Goal: Find specific page/section: Find specific page/section

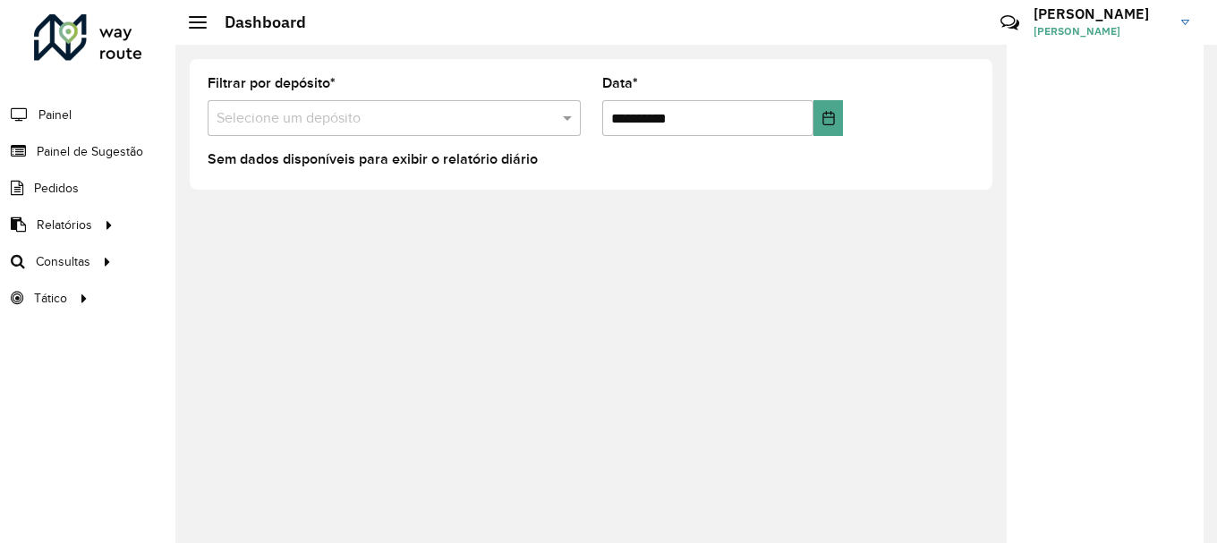
scroll to position [1173, 0]
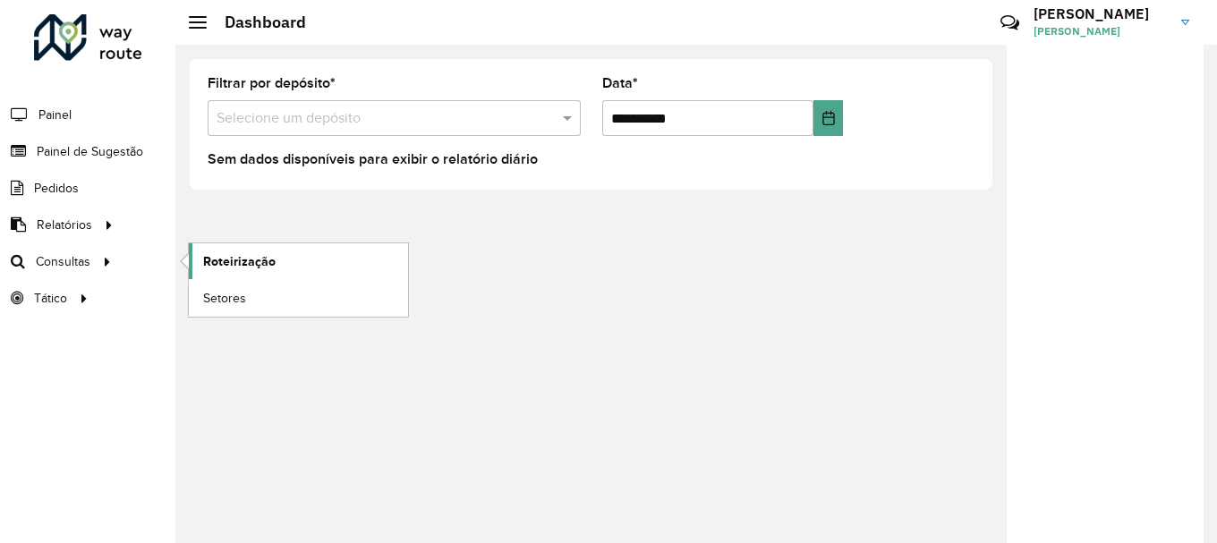
click at [235, 264] on span "Roteirização" at bounding box center [239, 261] width 72 height 19
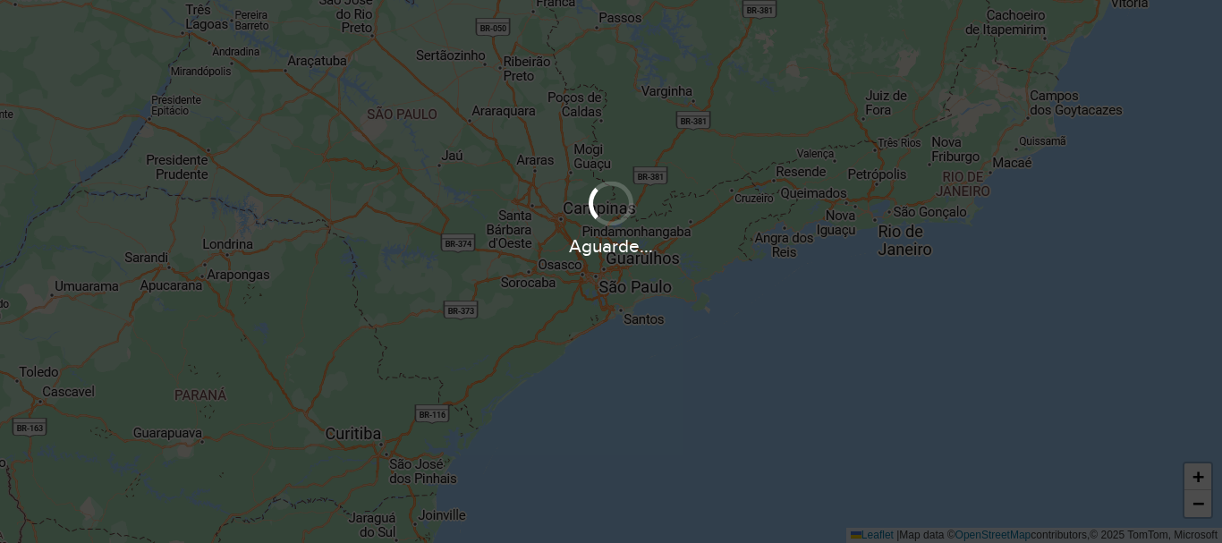
scroll to position [1173, 0]
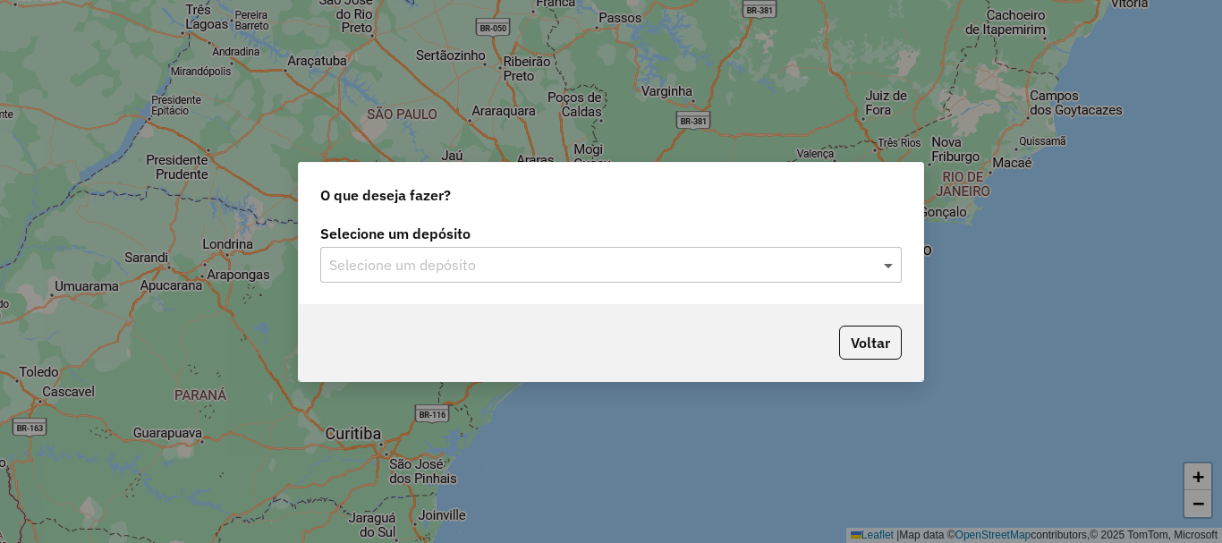
click at [890, 264] on span at bounding box center [890, 264] width 22 height 21
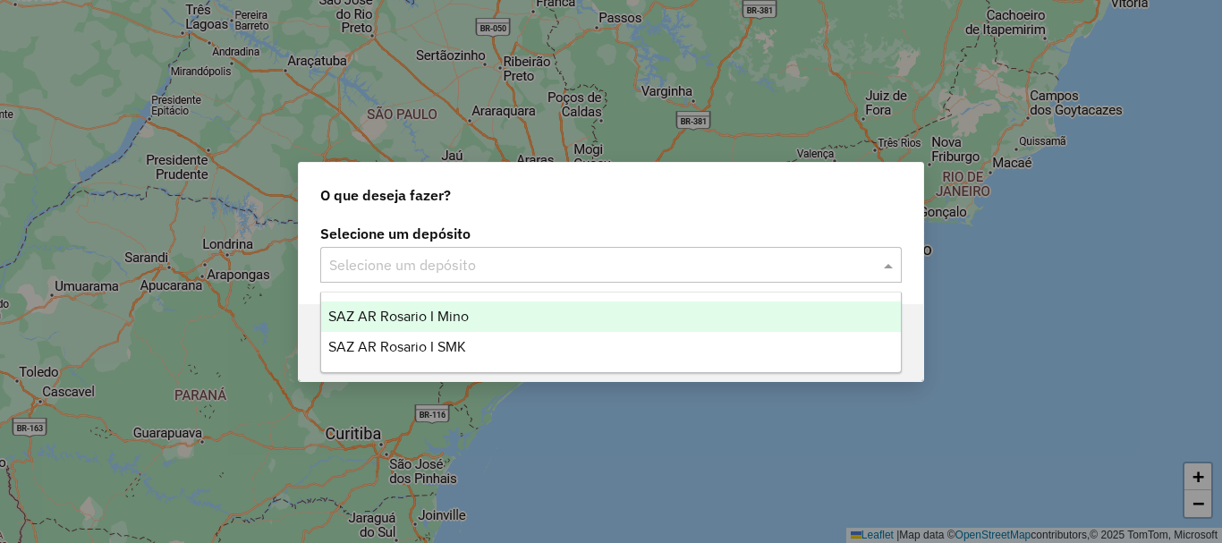
click at [410, 318] on span "SAZ AR Rosario I Mino" at bounding box center [398, 316] width 140 height 15
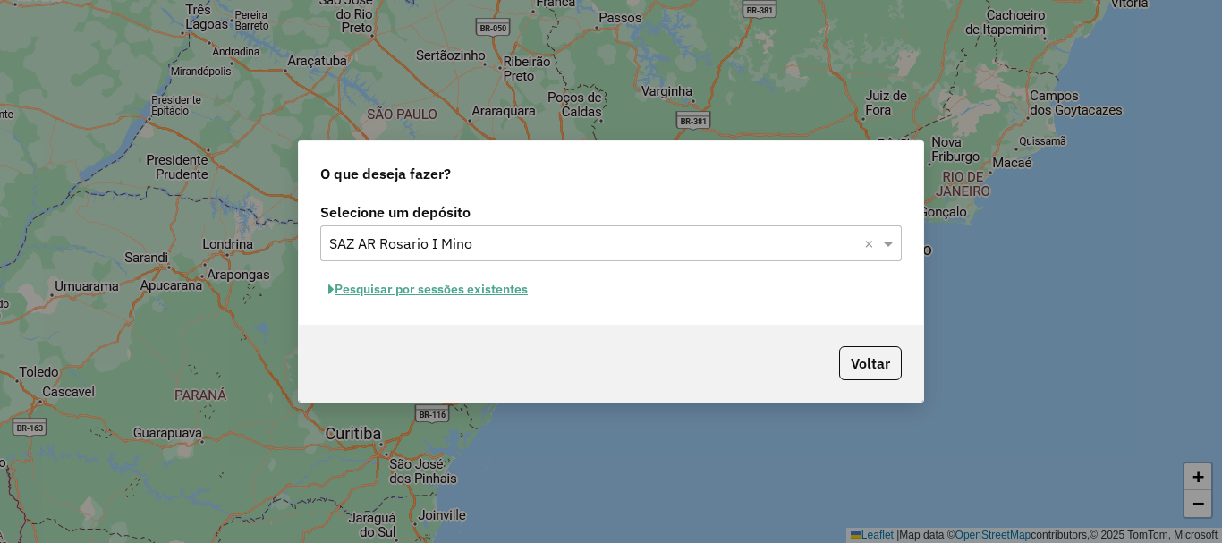
click at [427, 288] on button "Pesquisar por sessões existentes" at bounding box center [428, 290] width 216 height 28
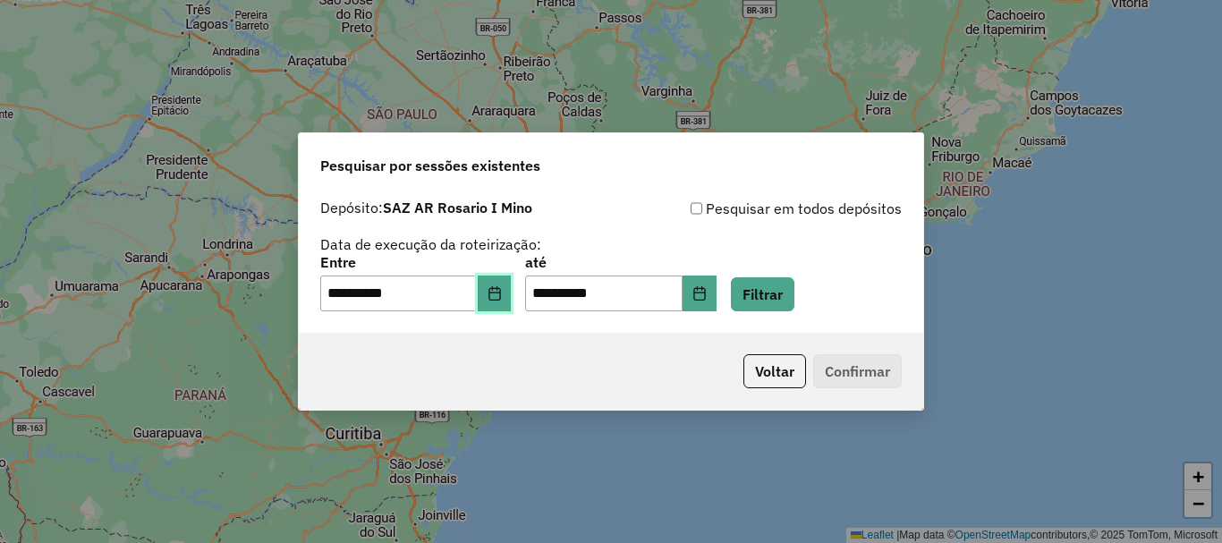
click at [502, 293] on icon "Choose Date" at bounding box center [495, 293] width 14 height 14
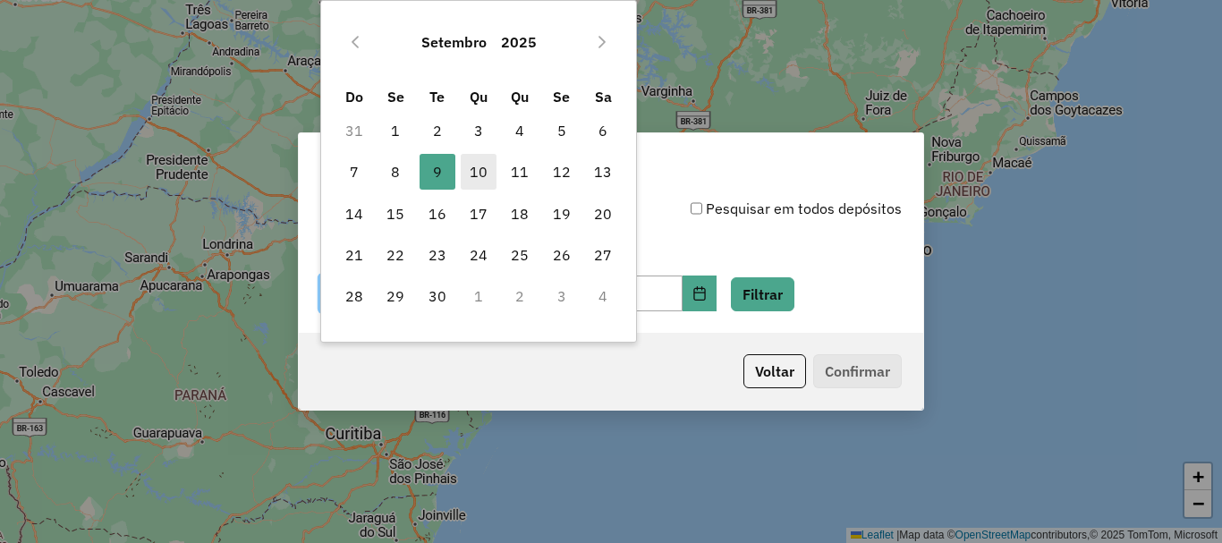
click at [473, 174] on span "10" at bounding box center [479, 172] width 36 height 36
type input "**********"
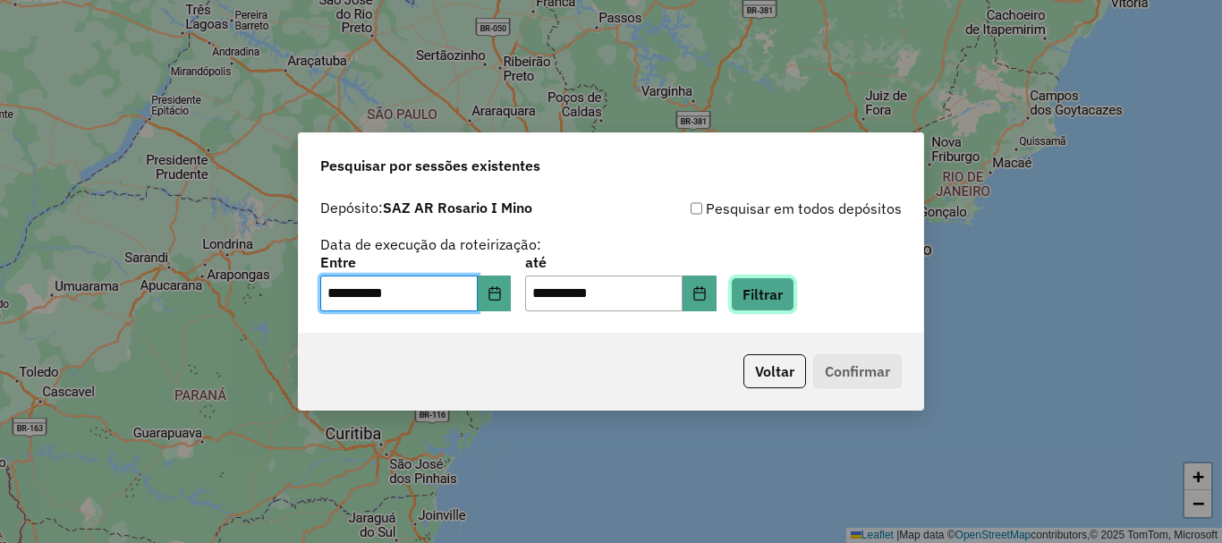
click at [791, 297] on button "Filtrar" at bounding box center [763, 294] width 64 height 34
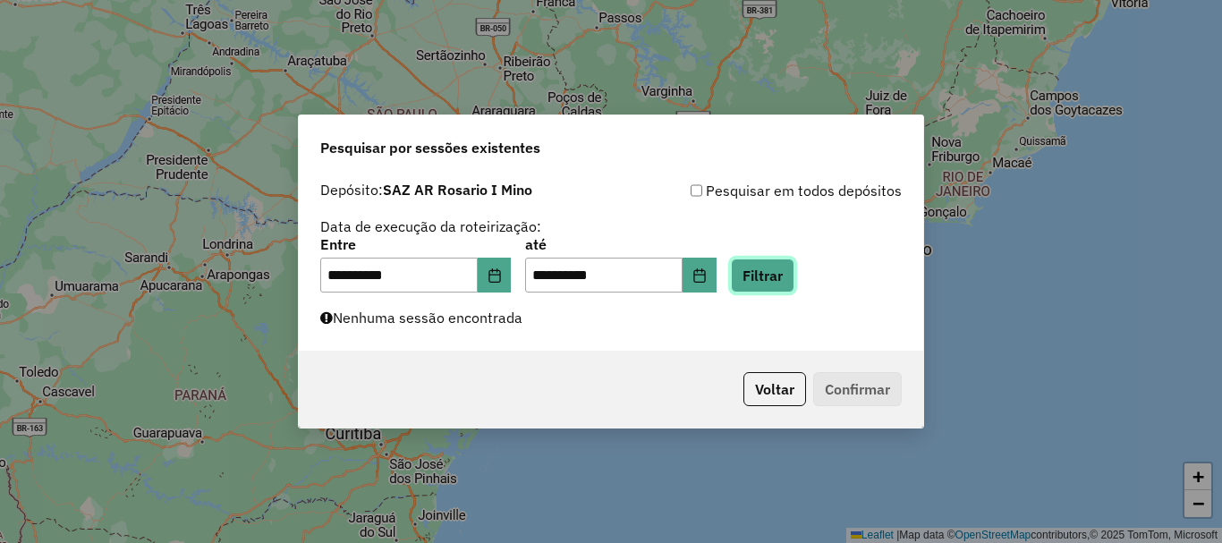
click at [794, 273] on button "Filtrar" at bounding box center [763, 276] width 64 height 34
click at [797, 258] on div "**********" at bounding box center [610, 265] width 581 height 55
click at [794, 270] on button "Filtrar" at bounding box center [763, 276] width 64 height 34
click at [731, 259] on button "Filtrar" at bounding box center [763, 276] width 64 height 34
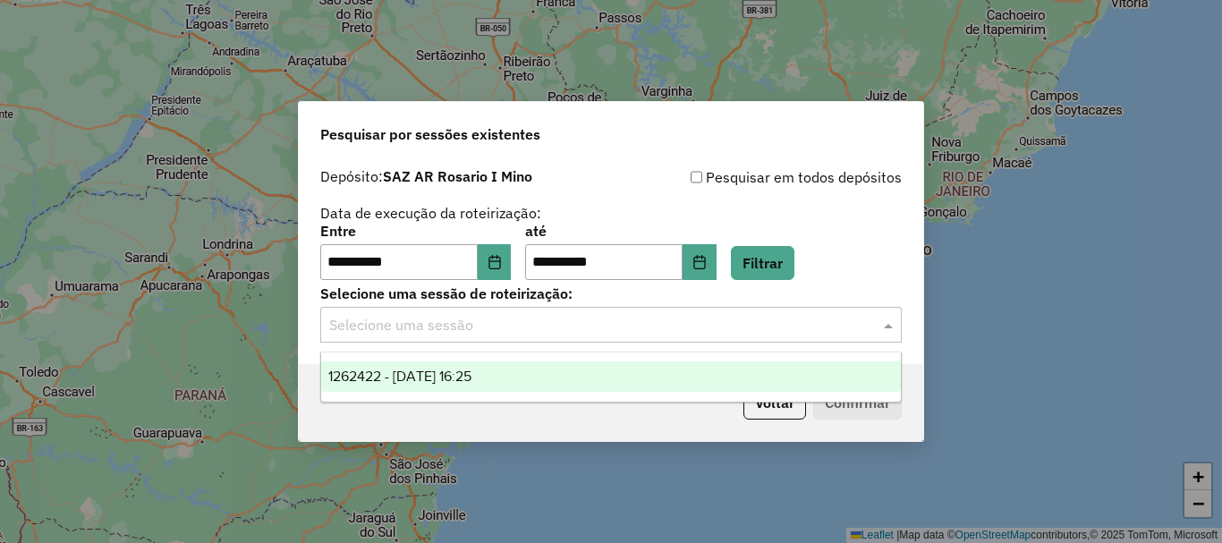
click at [887, 327] on span at bounding box center [890, 324] width 22 height 21
click at [420, 375] on span "1262422 - 10/09/2025 16:25" at bounding box center [399, 376] width 143 height 15
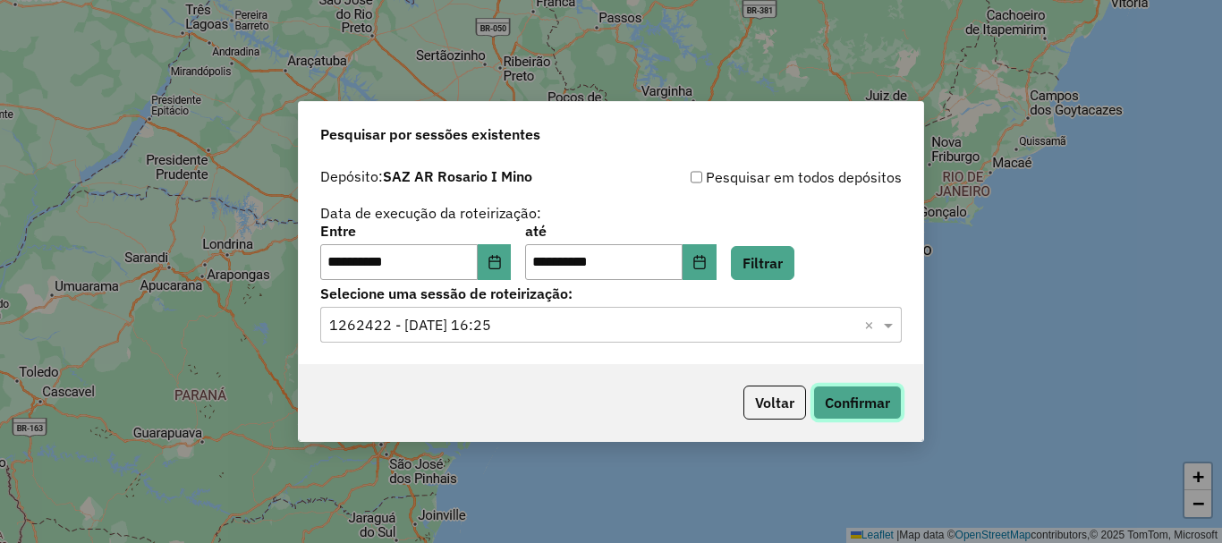
click at [854, 394] on button "Confirmar" at bounding box center [857, 403] width 89 height 34
click at [883, 394] on button "Confirmar" at bounding box center [857, 403] width 89 height 34
click at [861, 404] on button "Confirmar" at bounding box center [857, 403] width 89 height 34
click at [844, 411] on button "Confirmar" at bounding box center [857, 403] width 89 height 34
click at [876, 402] on button "Confirmar" at bounding box center [857, 403] width 89 height 34
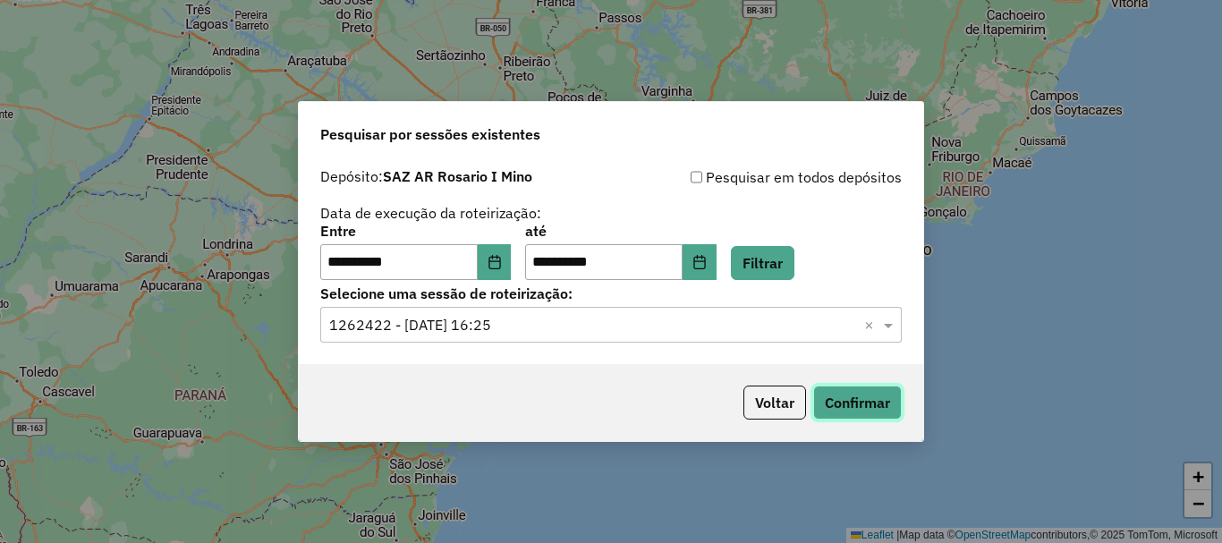
click at [852, 394] on button "Confirmar" at bounding box center [857, 403] width 89 height 34
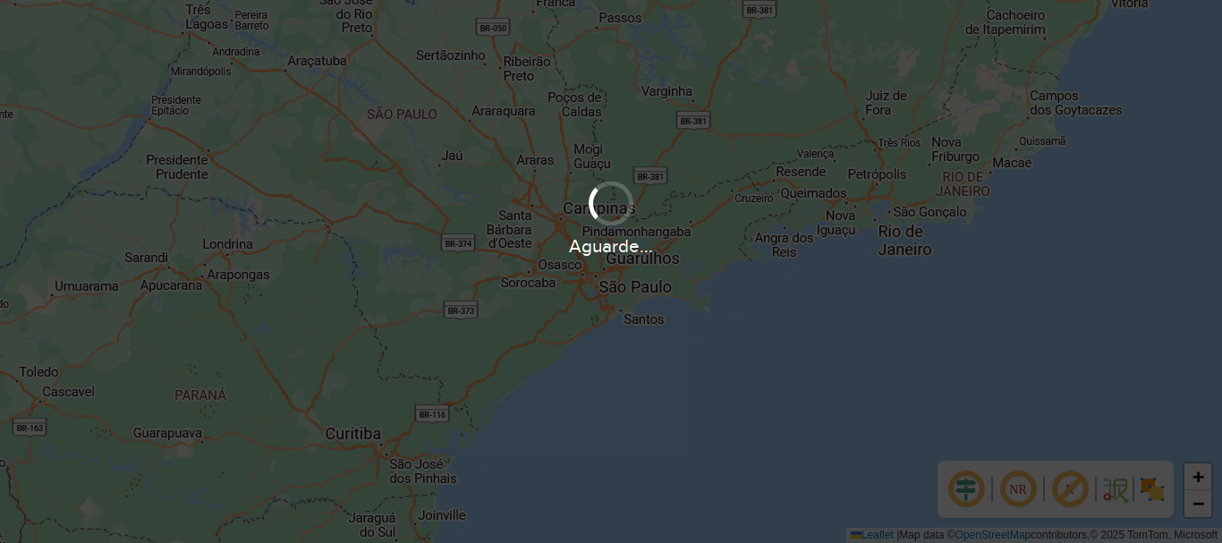
scroll to position [1173, 0]
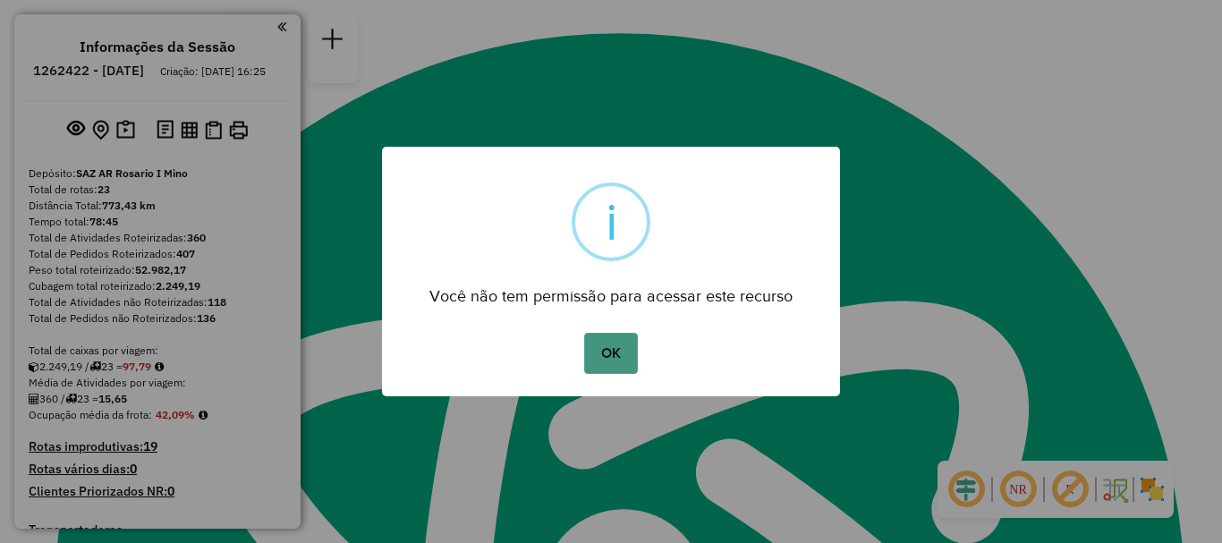
click at [607, 348] on button "OK" at bounding box center [610, 353] width 53 height 41
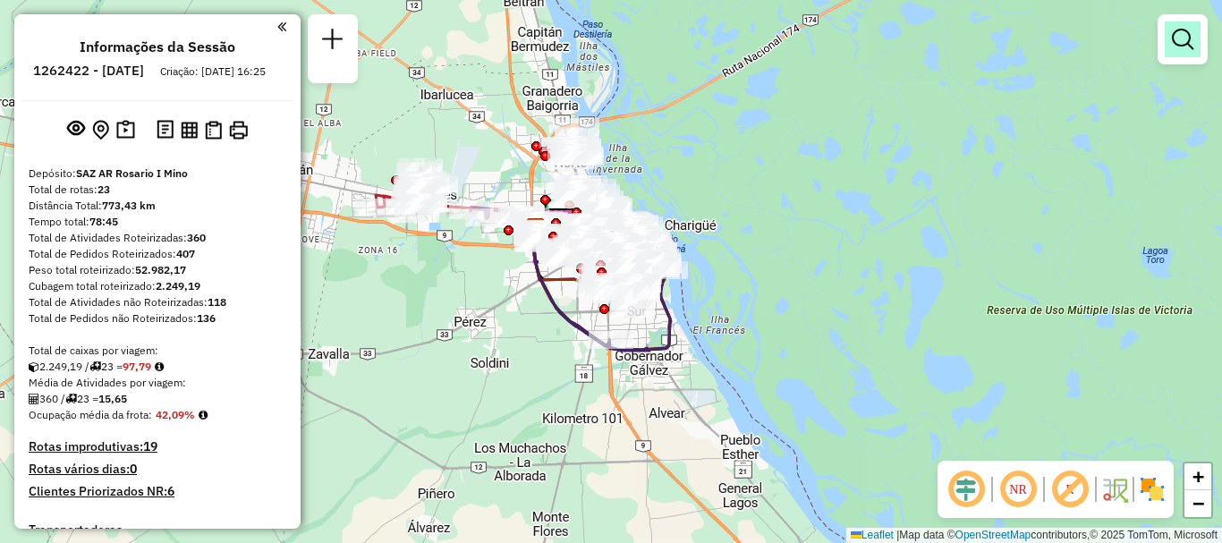
click at [1184, 35] on em at bounding box center [1182, 39] width 21 height 21
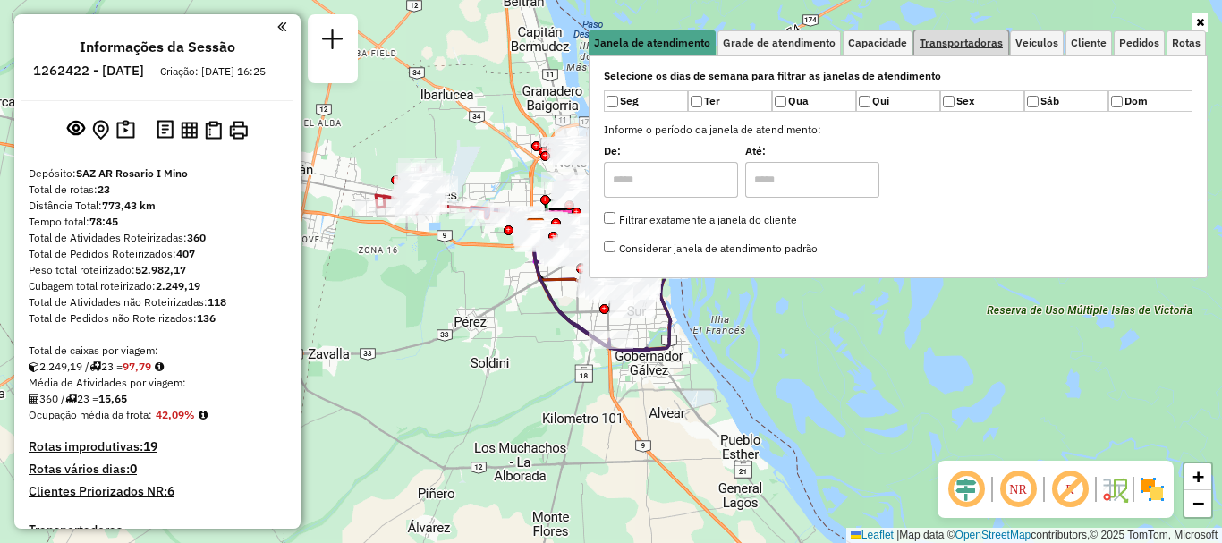
click at [981, 43] on span "Transportadoras" at bounding box center [961, 43] width 83 height 11
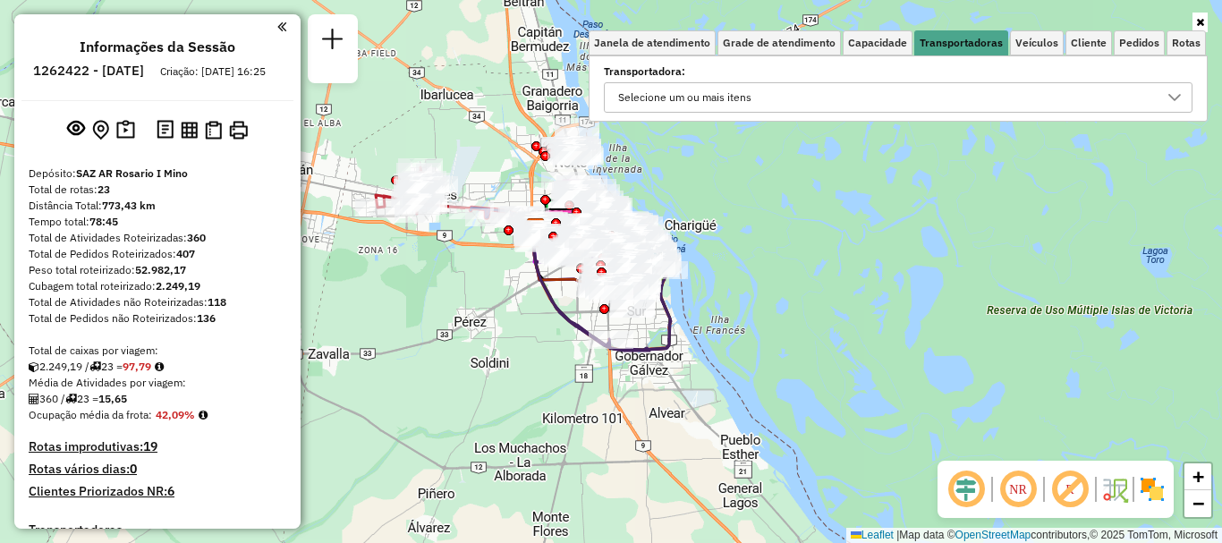
click at [1175, 90] on icon at bounding box center [1174, 97] width 14 height 14
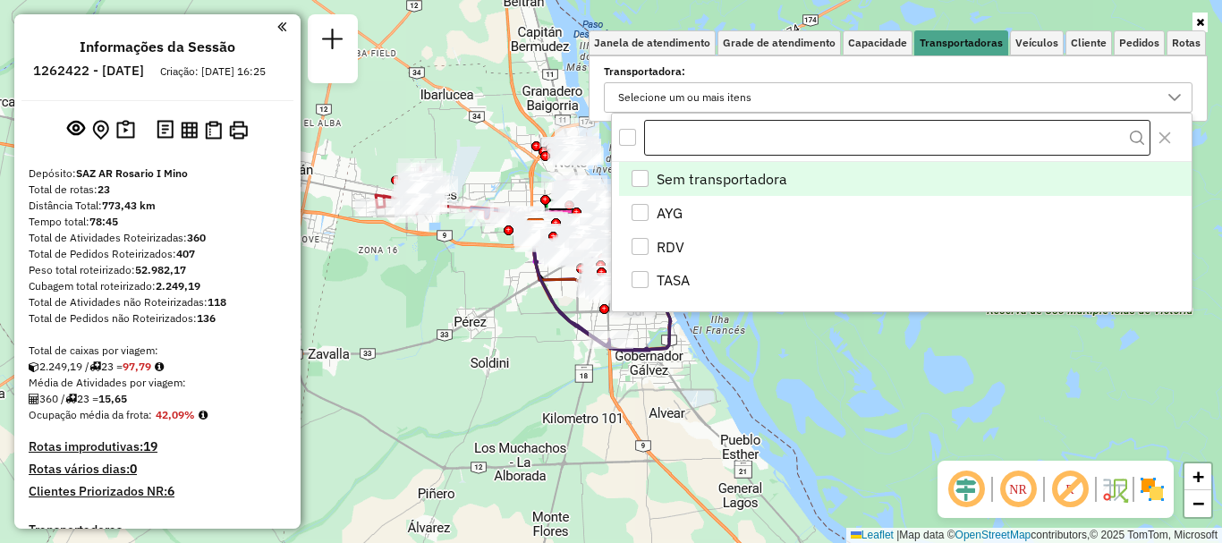
scroll to position [11, 62]
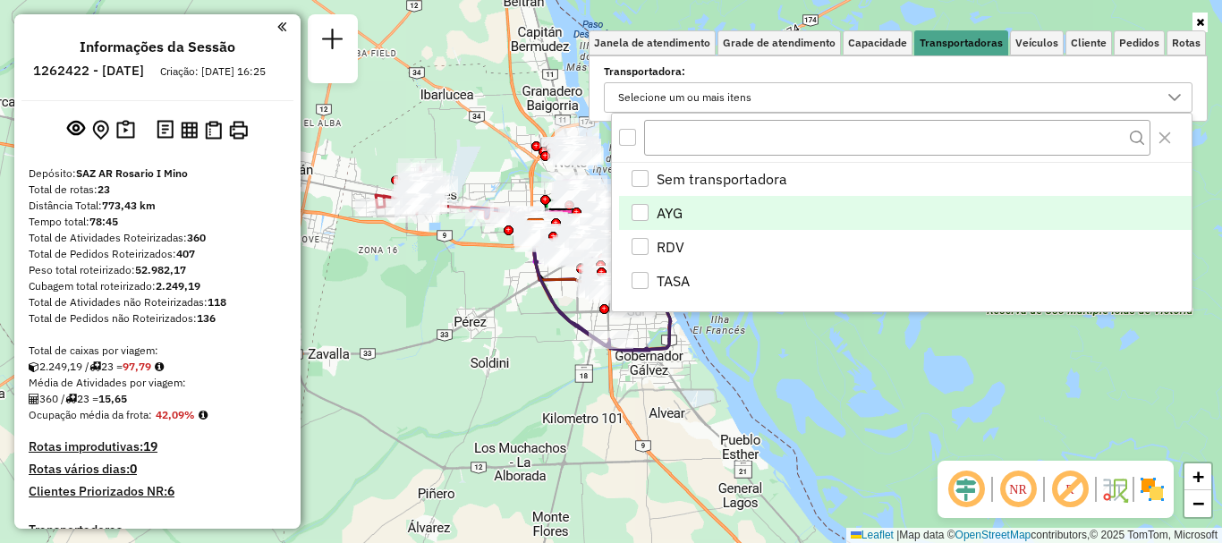
click at [640, 206] on div "AYG" at bounding box center [640, 212] width 17 height 17
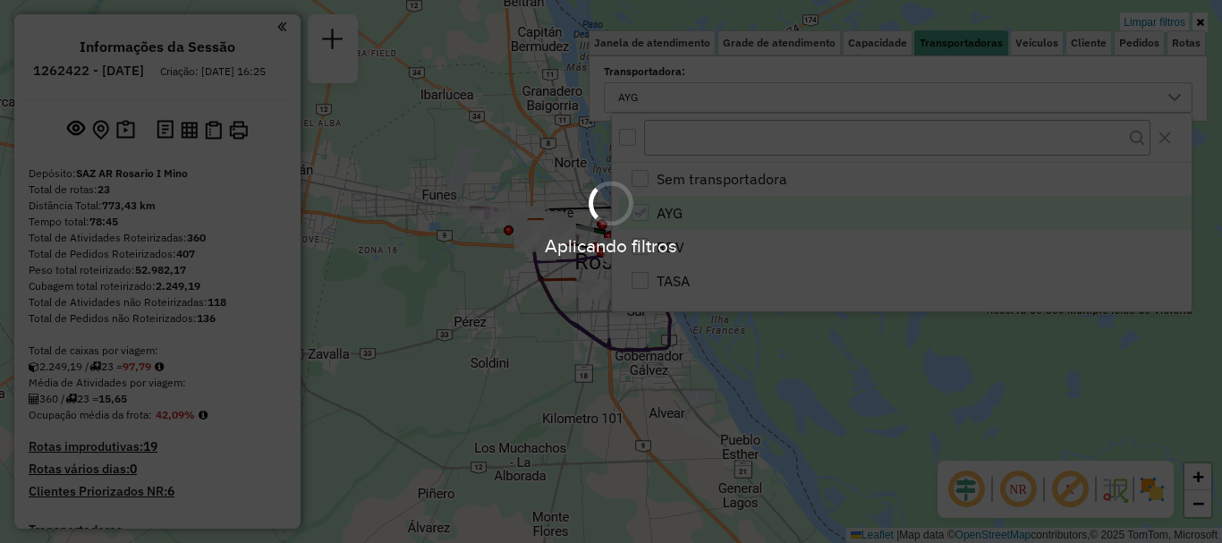
click at [732, 386] on div "Aplicando filtros" at bounding box center [611, 271] width 1222 height 543
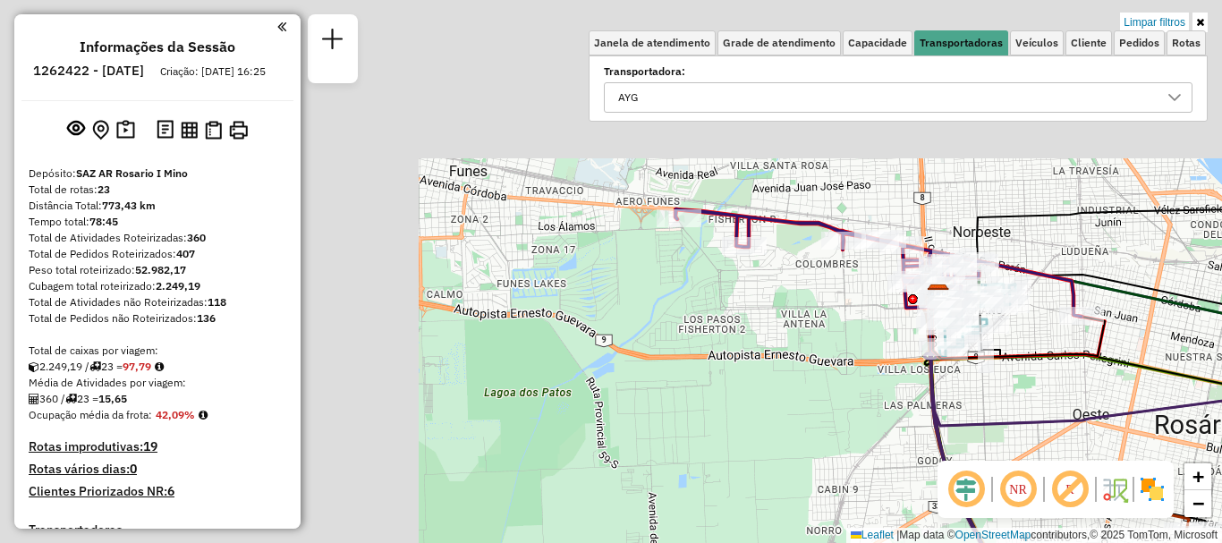
drag, startPoint x: 617, startPoint y: 218, endPoint x: 1048, endPoint y: 381, distance: 460.9
click at [1053, 377] on div "Limpar filtros Janela de atendimento Grade de atendimento Capacidade Transporta…" at bounding box center [611, 271] width 1222 height 543
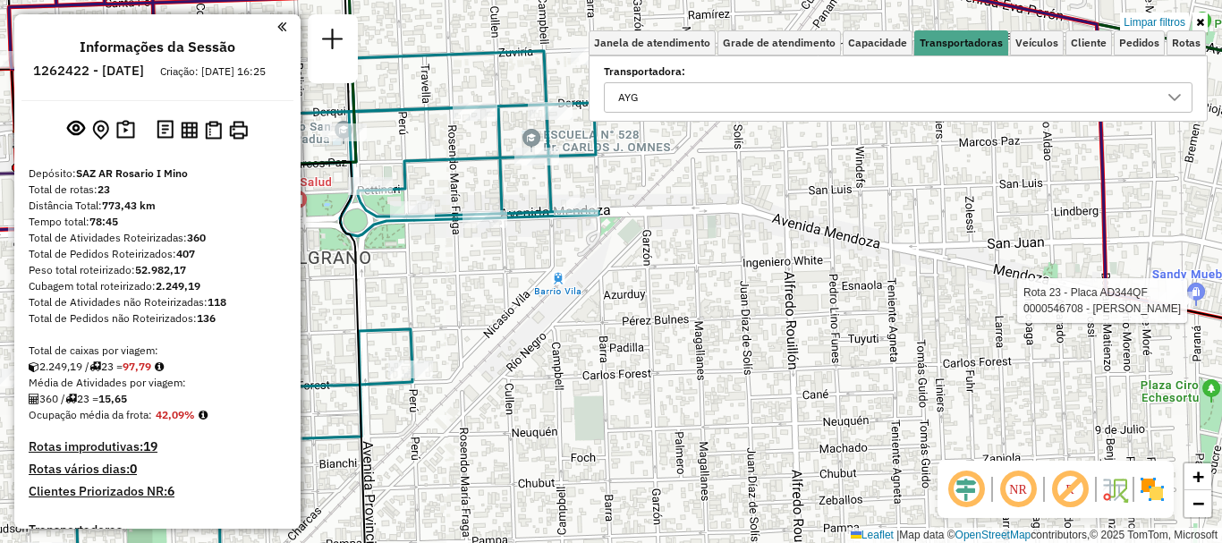
select select "**********"
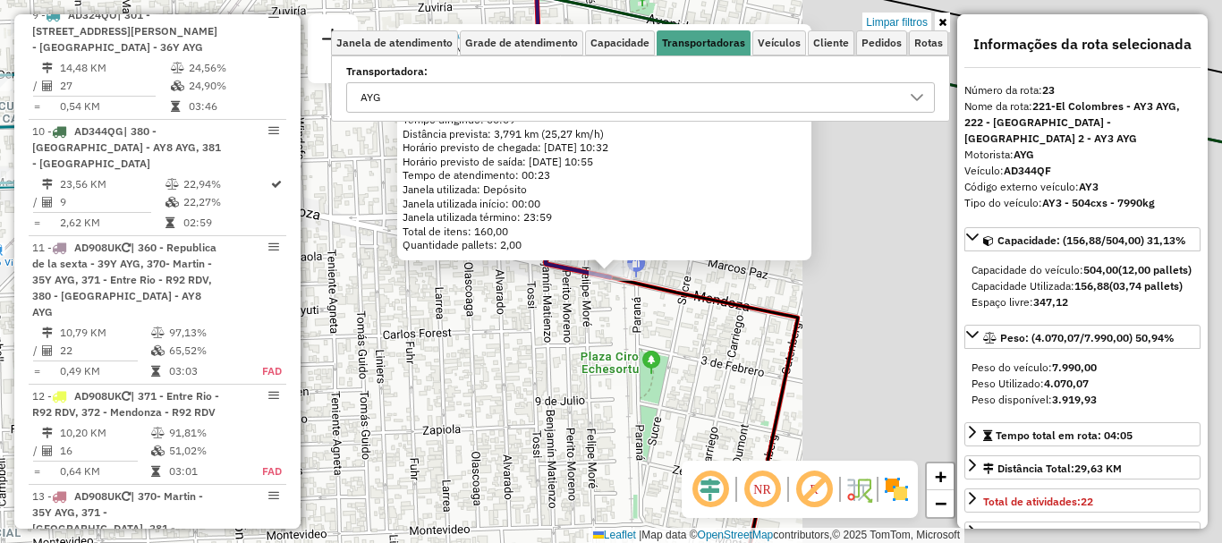
scroll to position [1581, 0]
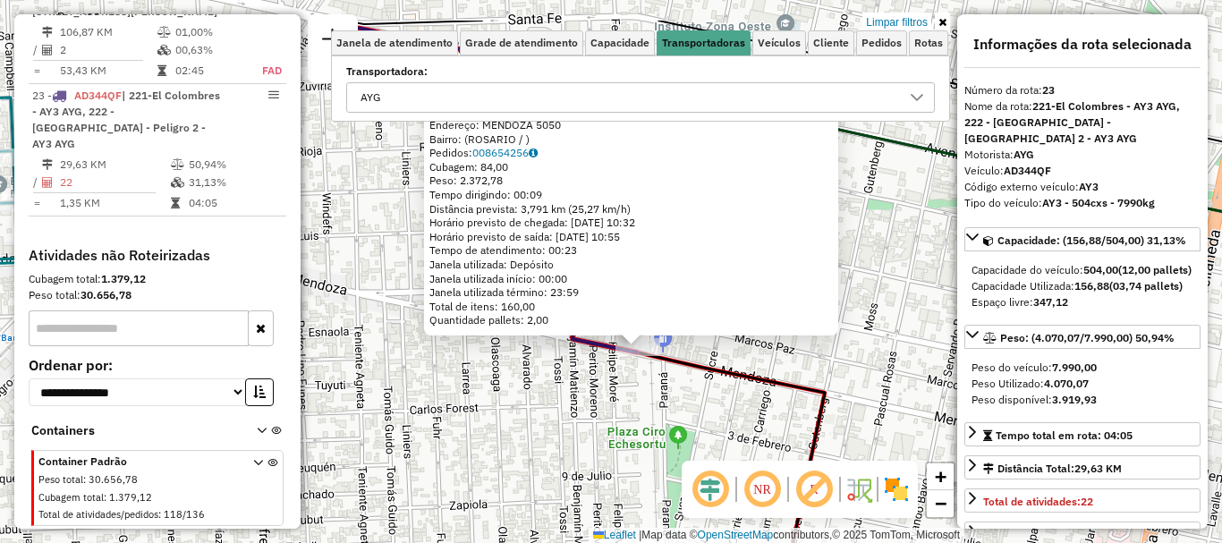
drag, startPoint x: 751, startPoint y: 425, endPoint x: 769, endPoint y: 469, distance: 47.3
click at [769, 469] on hb-router-mapa "Informações da Sessão 1262422 - 10/09/2025 Criação: 09/09/2025 16:25 Depósito: …" at bounding box center [611, 271] width 1222 height 543
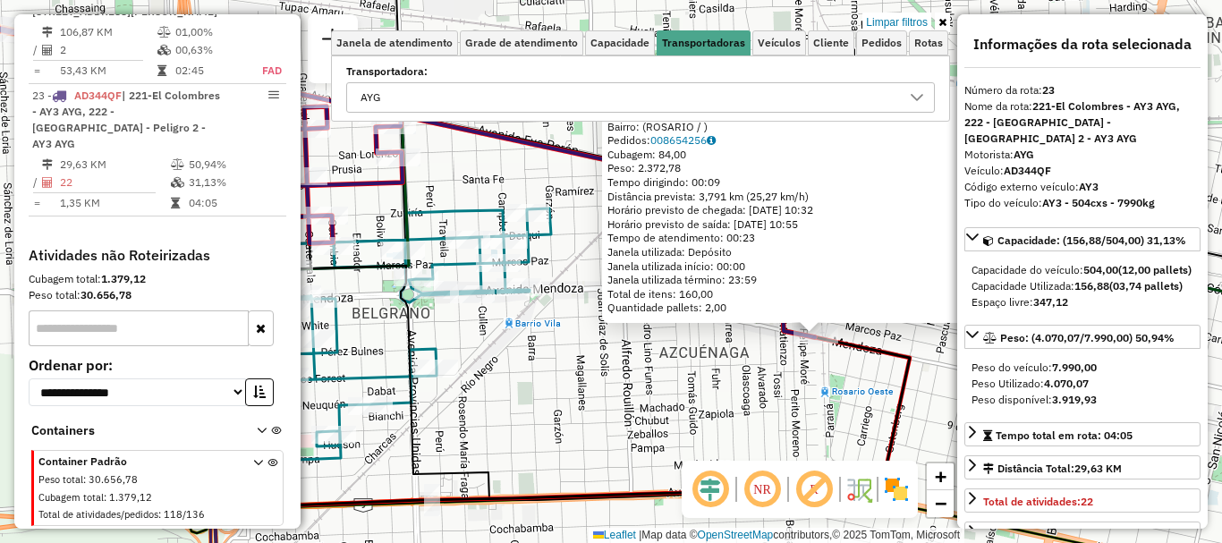
drag, startPoint x: 709, startPoint y: 398, endPoint x: 820, endPoint y: 362, distance: 116.5
click at [820, 362] on div "0000546708 - Chen Junfeng Endereço: MENDOZA 5050 Bairro: (ROSARIO / ) Pedidos: …" at bounding box center [611, 271] width 1222 height 543
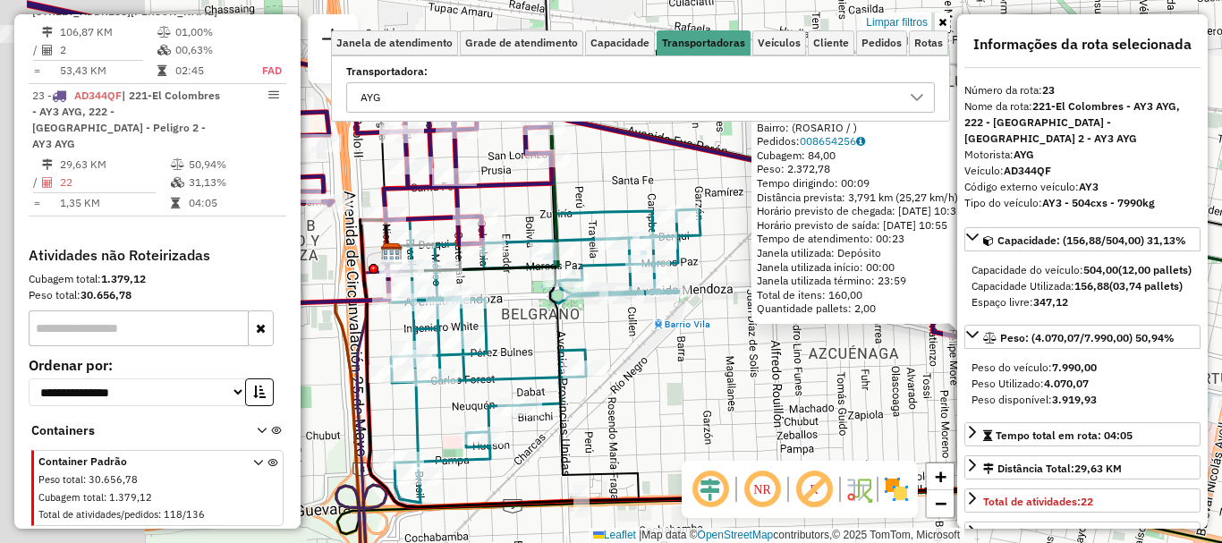
drag, startPoint x: 733, startPoint y: 390, endPoint x: 883, endPoint y: 391, distance: 149.4
click at [883, 391] on div "0000546708 - Chen Junfeng Endereço: MENDOZA 5050 Bairro: (ROSARIO / ) Pedidos: …" at bounding box center [611, 271] width 1222 height 543
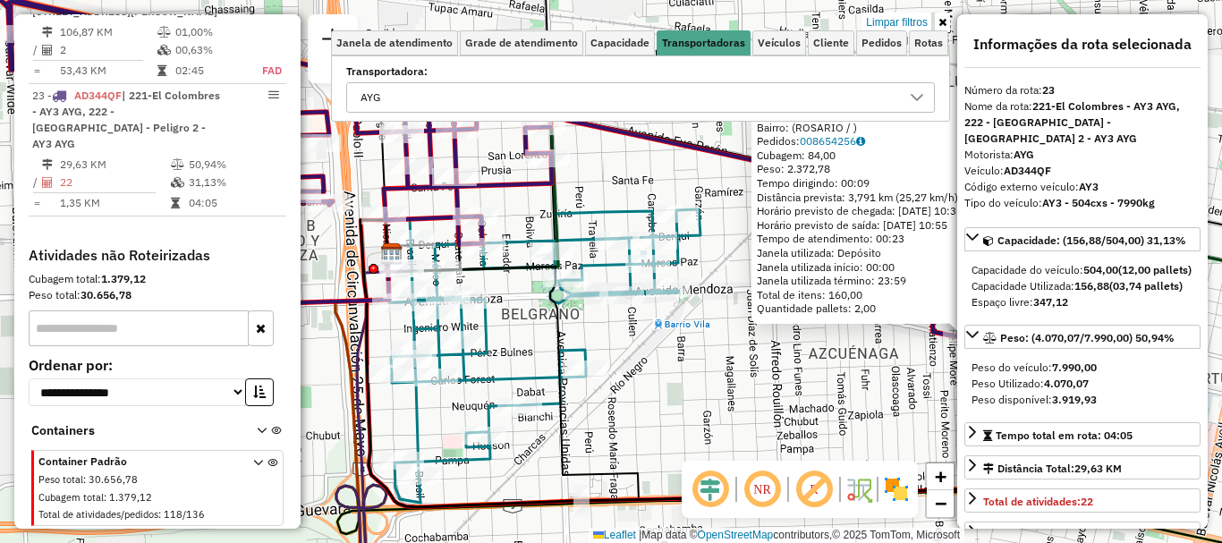
click at [755, 381] on div "0000546708 - Chen Junfeng Endereço: MENDOZA 5050 Bairro: (ROSARIO / ) Pedidos: …" at bounding box center [611, 271] width 1222 height 543
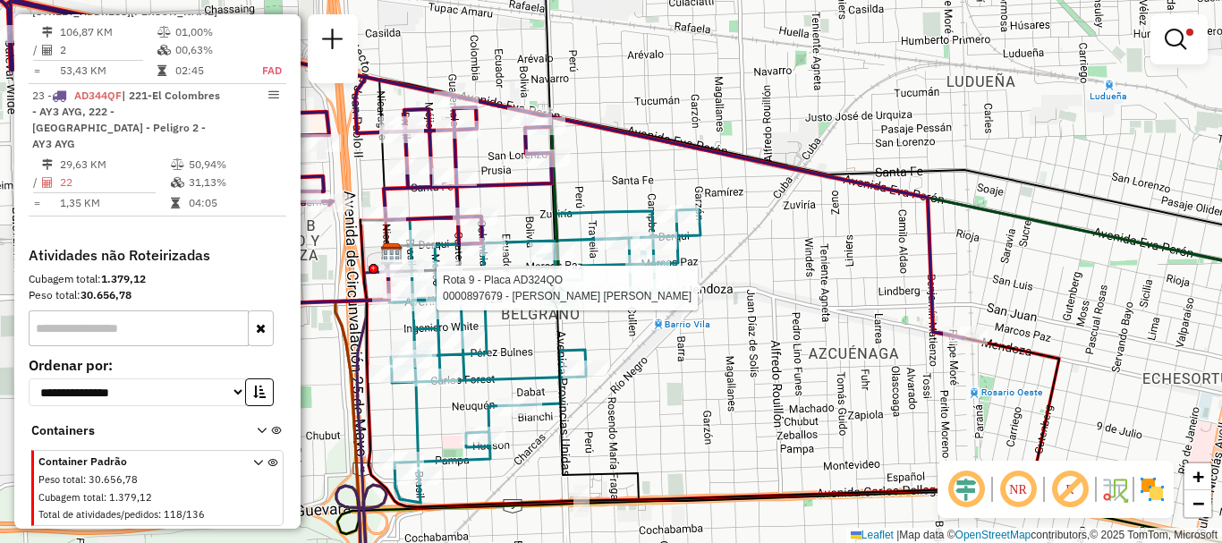
select select "**********"
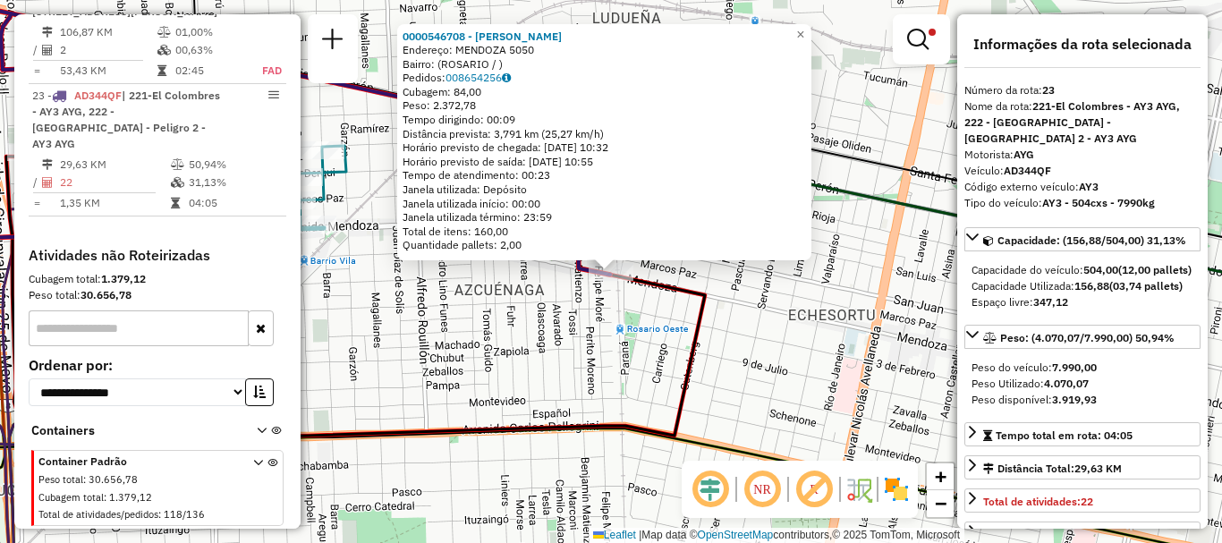
click at [626, 341] on div "0000546708 - Chen Junfeng Endereço: MENDOZA 5050 Bairro: (ROSARIO / ) Pedidos: …" at bounding box center [611, 271] width 1222 height 543
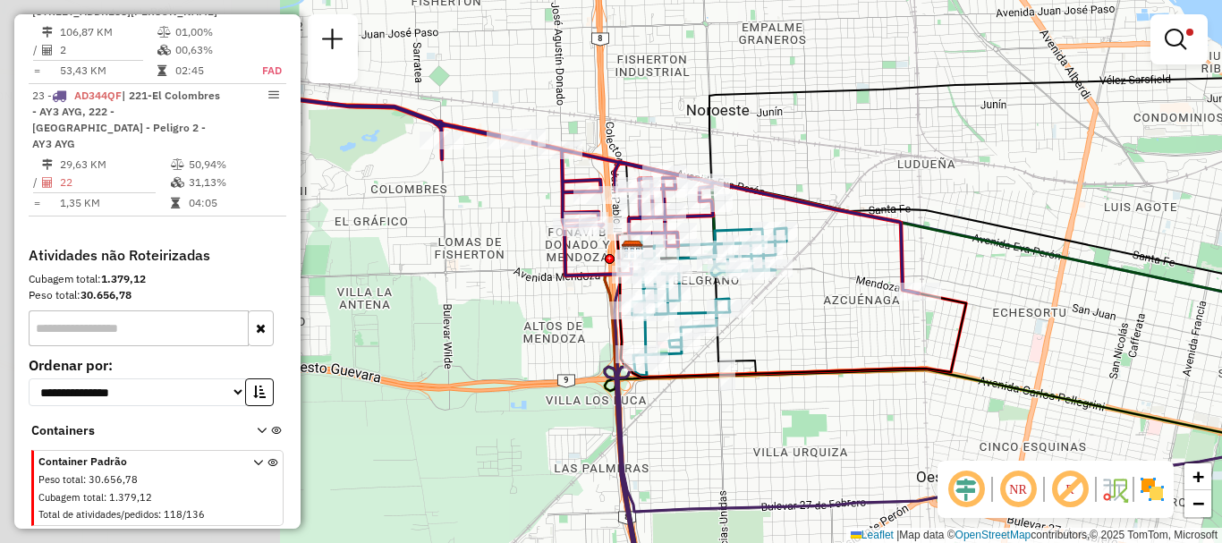
drag, startPoint x: 496, startPoint y: 345, endPoint x: 794, endPoint y: 331, distance: 299.1
click at [794, 331] on div "Limpar filtros Janela de atendimento Grade de atendimento Capacidade Transporta…" at bounding box center [611, 271] width 1222 height 543
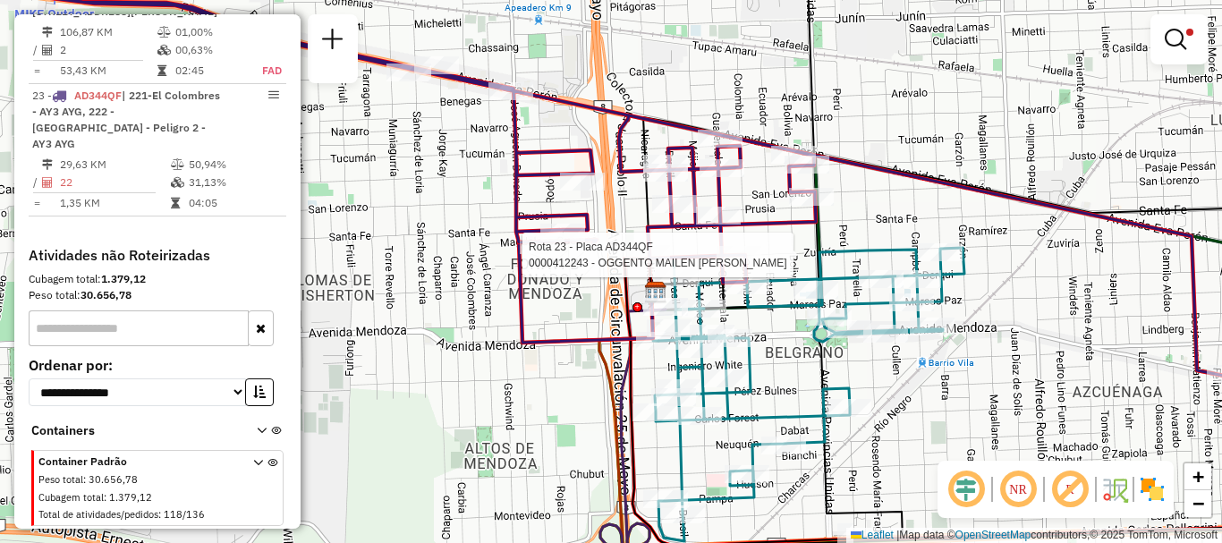
select select "**********"
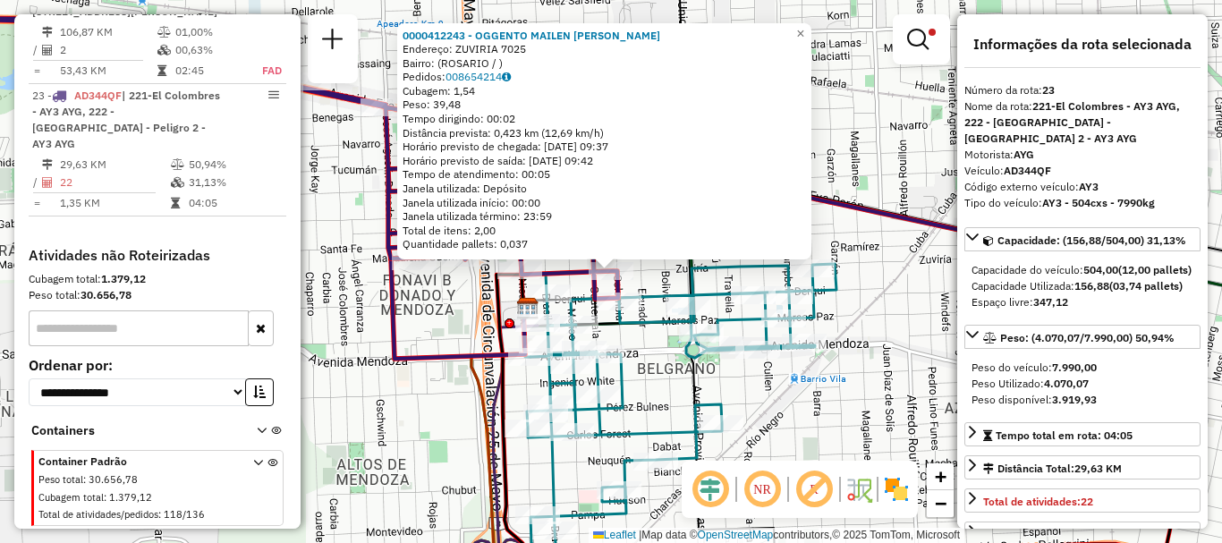
scroll to position [89, 0]
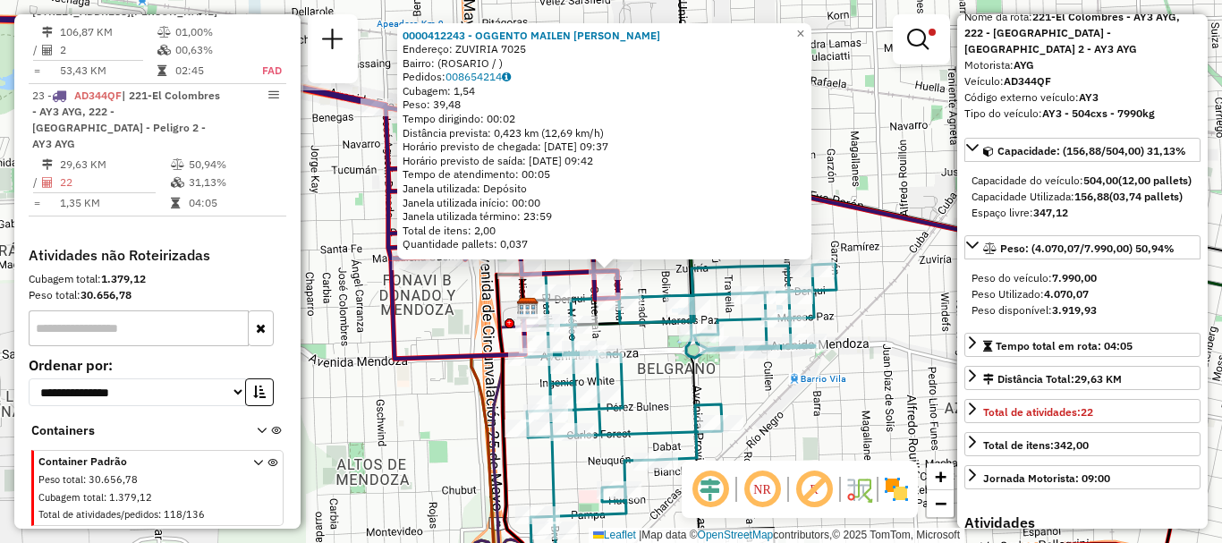
click at [829, 418] on div "0000412243 - OGGENTO MAILEN IRINA Endereço: ZUVIRIA 7025 Bairro: (ROSARIO / ) P…" at bounding box center [611, 271] width 1222 height 543
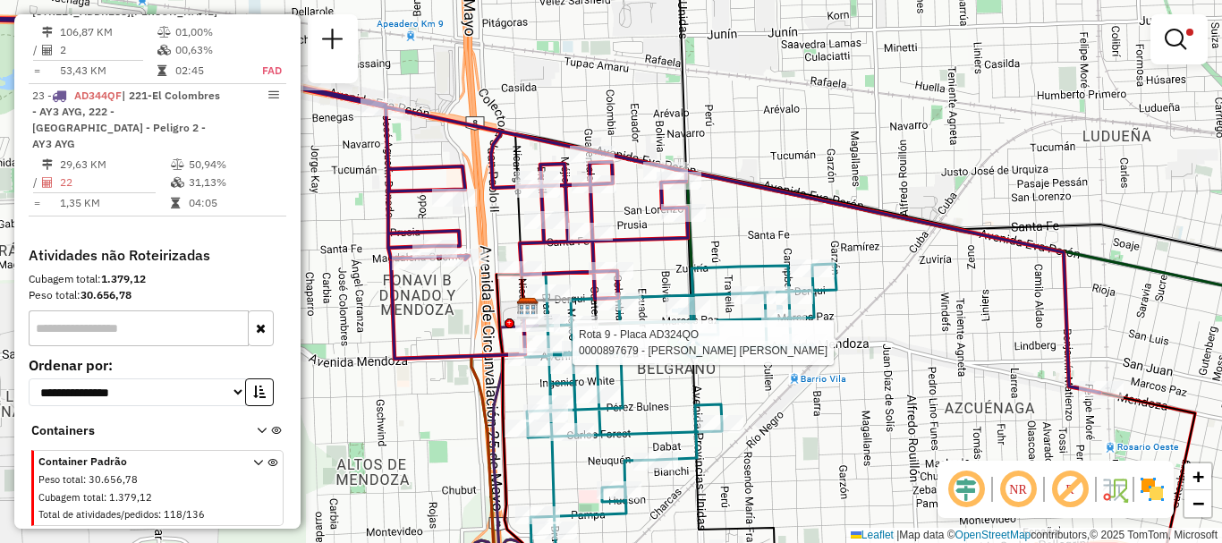
select select "**********"
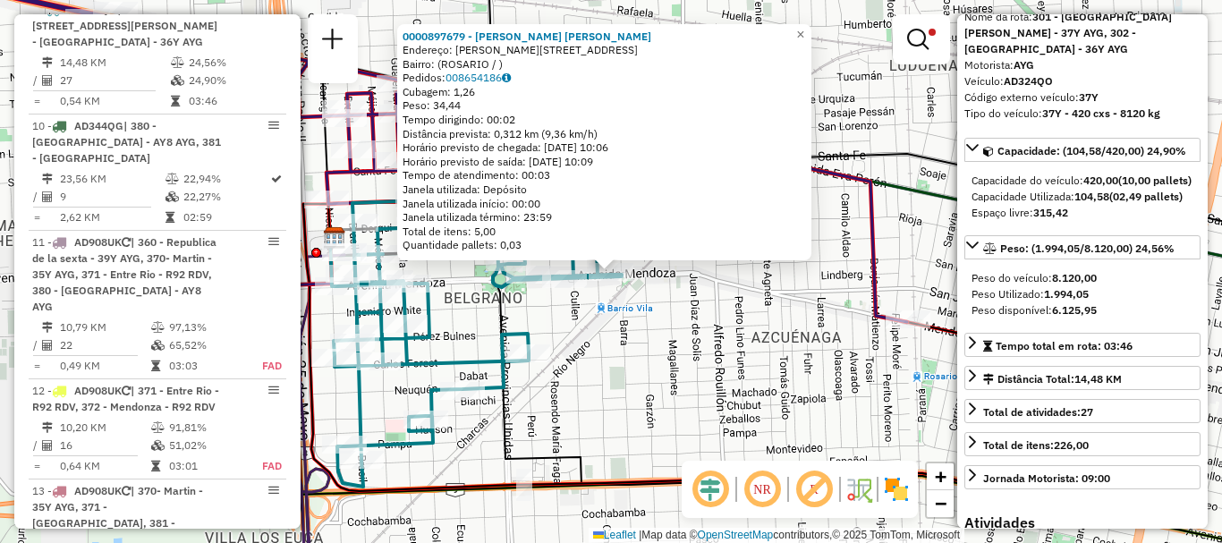
click at [799, 428] on div "0000897679 - VALADEZ PATRICIA MONICA Endereço: AVDA MENDOZA 6256 Bairro: (ROSAR…" at bounding box center [611, 271] width 1222 height 543
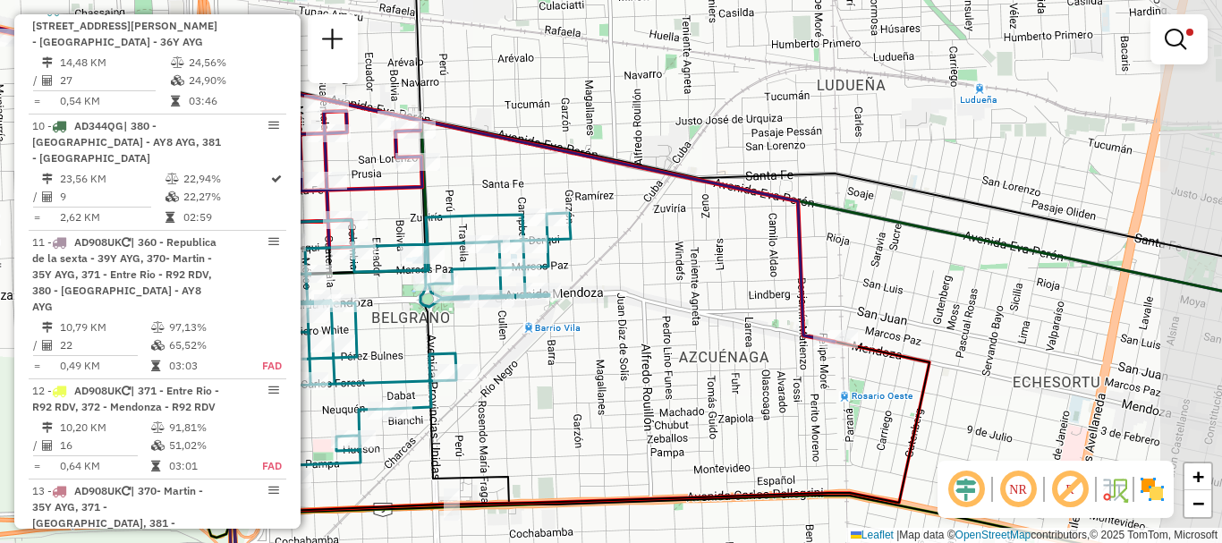
drag, startPoint x: 830, startPoint y: 386, endPoint x: 669, endPoint y: 428, distance: 166.6
click at [669, 428] on div "Limpar filtros Janela de atendimento Grade de atendimento Capacidade Transporta…" at bounding box center [611, 271] width 1222 height 543
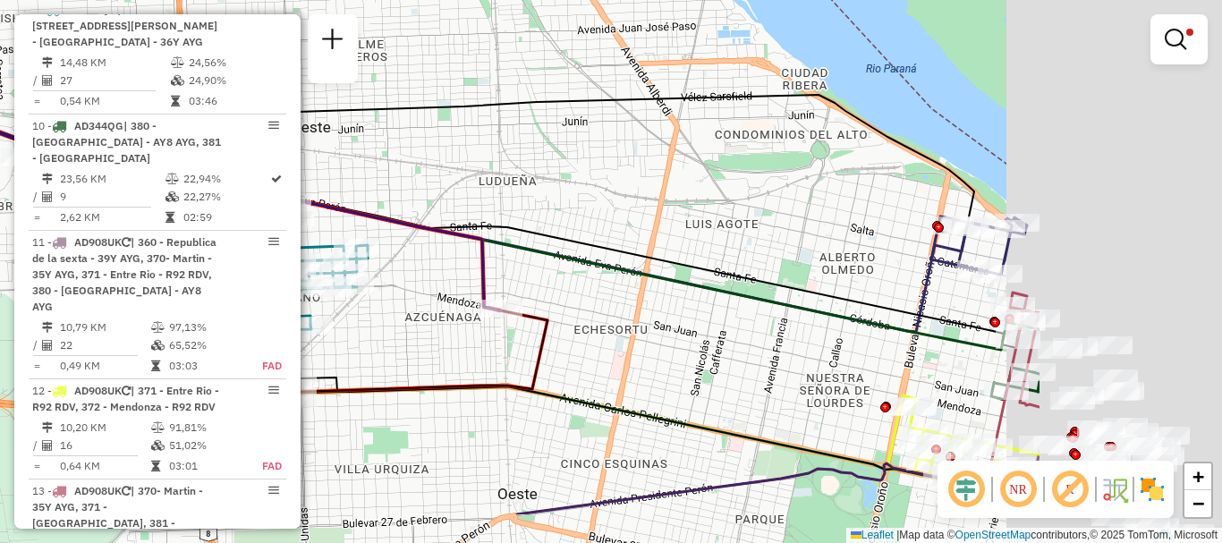
drag, startPoint x: 919, startPoint y: 423, endPoint x: 599, endPoint y: 332, distance: 332.1
click at [603, 335] on div "Limpar filtros Janela de atendimento Grade de atendimento Capacidade Transporta…" at bounding box center [611, 271] width 1222 height 543
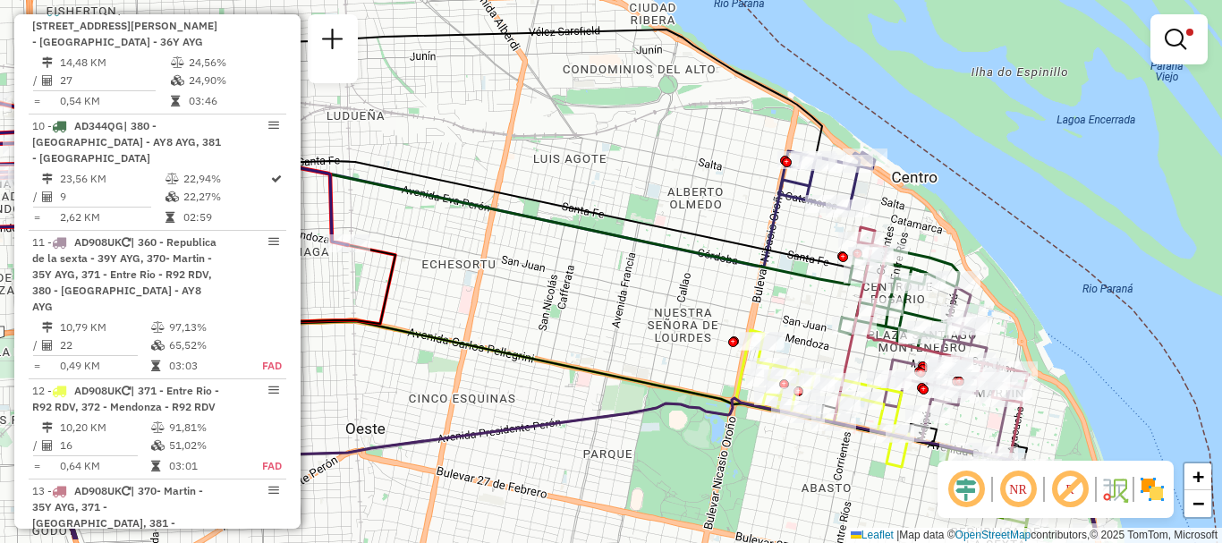
drag, startPoint x: 812, startPoint y: 389, endPoint x: 624, endPoint y: 310, distance: 204.0
click at [624, 310] on div "Limpar filtros Janela de atendimento Grade de atendimento Capacidade Transporta…" at bounding box center [611, 271] width 1222 height 543
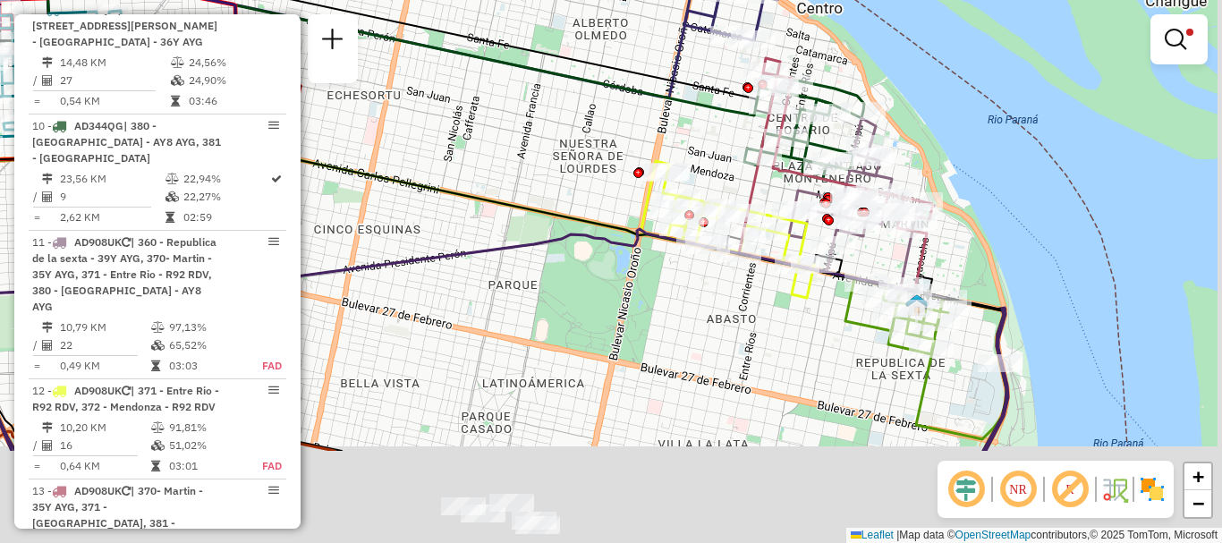
drag, startPoint x: 910, startPoint y: 407, endPoint x: 868, endPoint y: 261, distance: 151.7
click at [868, 261] on div "Limpar filtros Janela de atendimento Grade de atendimento Capacidade Transporta…" at bounding box center [611, 271] width 1222 height 543
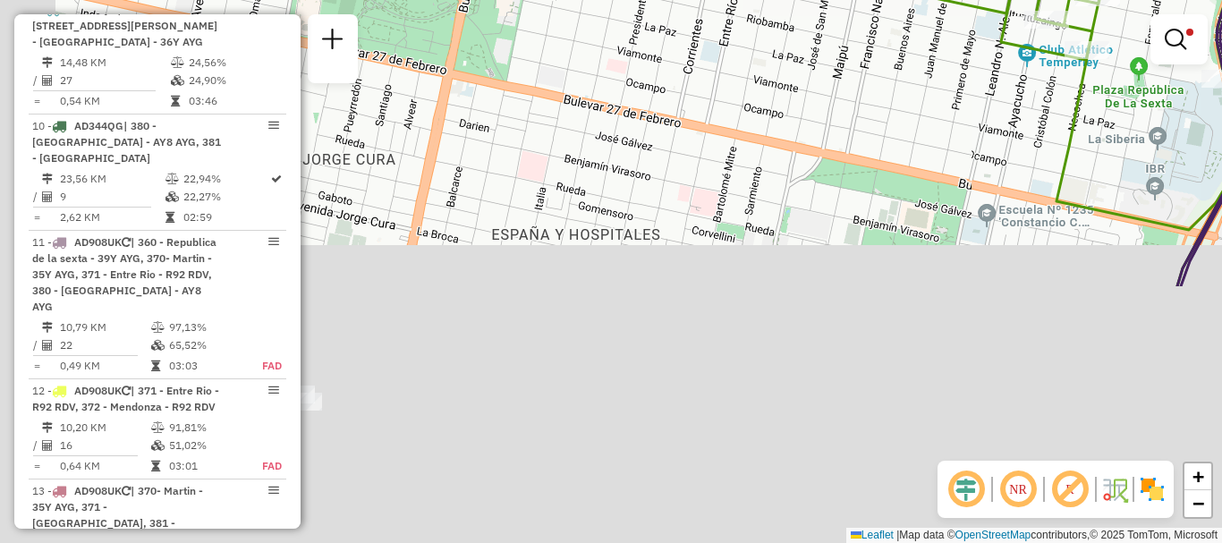
drag, startPoint x: 733, startPoint y: 438, endPoint x: 942, endPoint y: 95, distance: 401.8
click at [920, 108] on div "Rota 11 - Placa AD908UK 0000470578 - TROIANO LETICIA OLGA Limpar filtros Janela…" at bounding box center [611, 271] width 1222 height 543
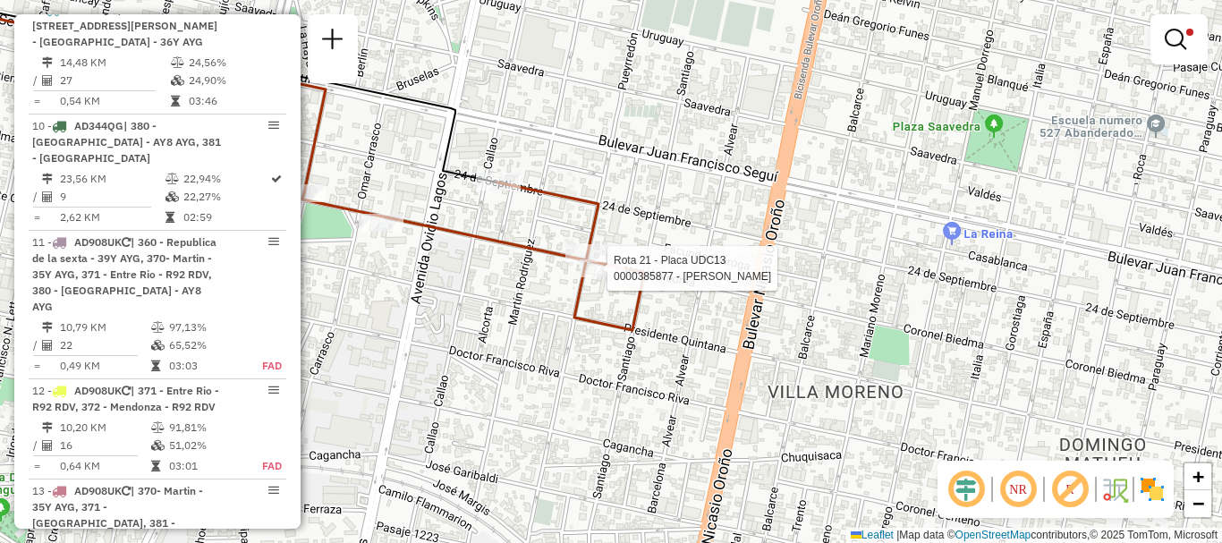
select select "**********"
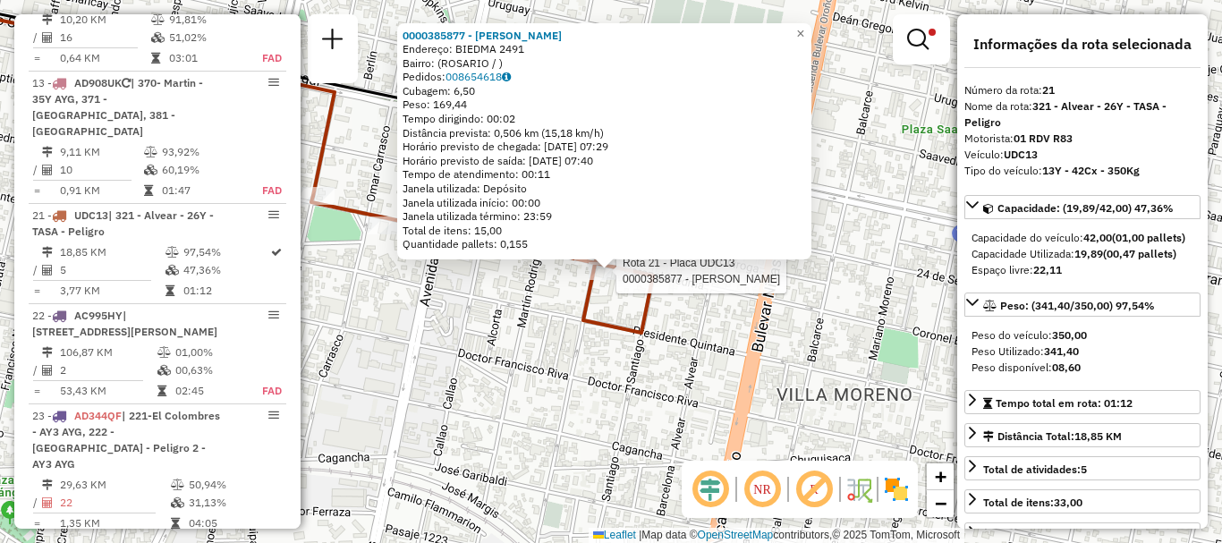
scroll to position [1467, 0]
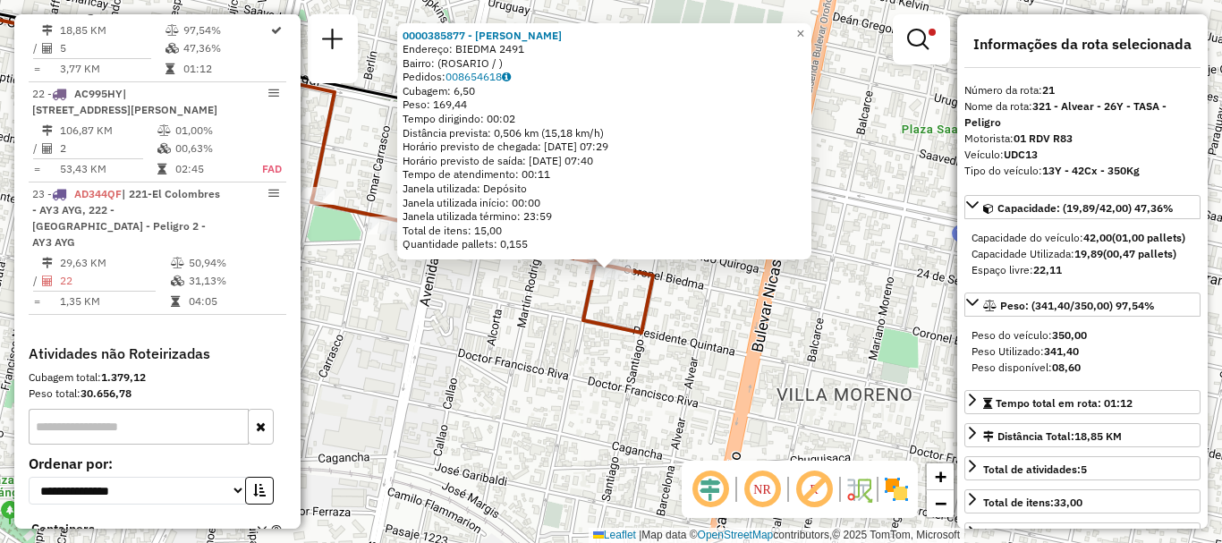
click at [815, 356] on div "0000385877 - HUANG ZHIXIONG Endereço: BIEDMA 2491 Bairro: (ROSARIO / ) Pedidos:…" at bounding box center [611, 271] width 1222 height 543
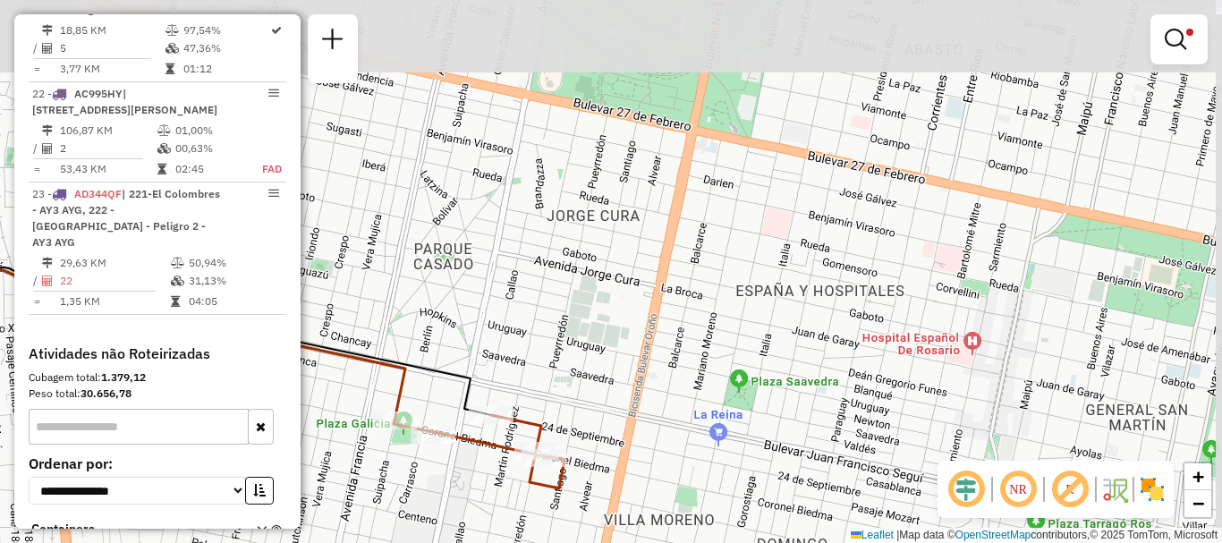
drag, startPoint x: 1007, startPoint y: 253, endPoint x: 796, endPoint y: 401, distance: 257.6
click at [793, 422] on div "Limpar filtros Janela de atendimento Grade de atendimento Capacidade Transporta…" at bounding box center [611, 271] width 1222 height 543
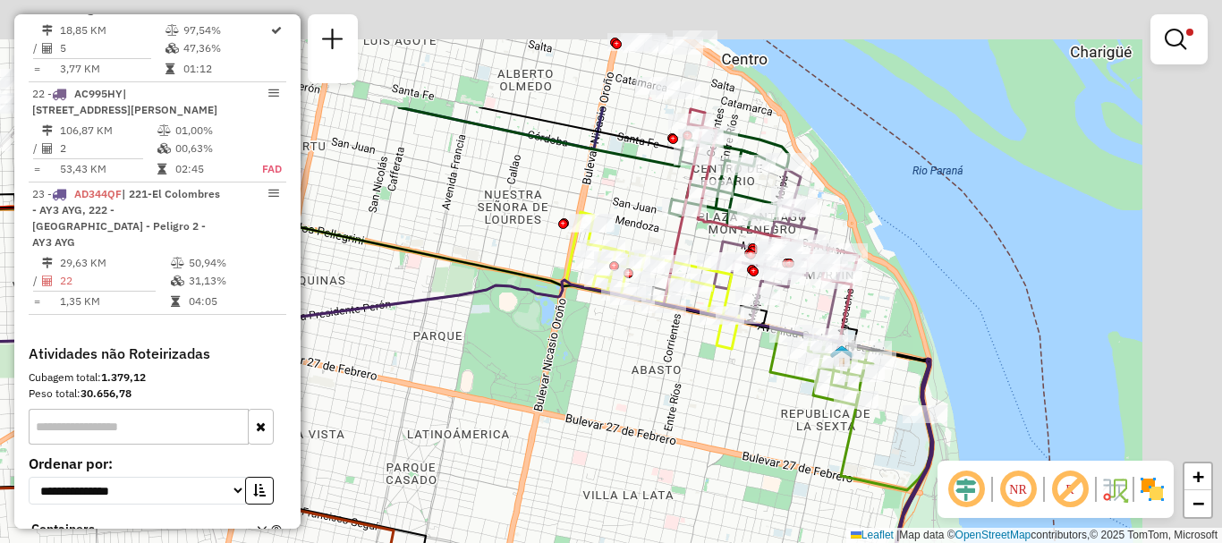
click at [774, 441] on div "Limpar filtros Janela de atendimento Grade de atendimento Capacidade Transporta…" at bounding box center [611, 271] width 1222 height 543
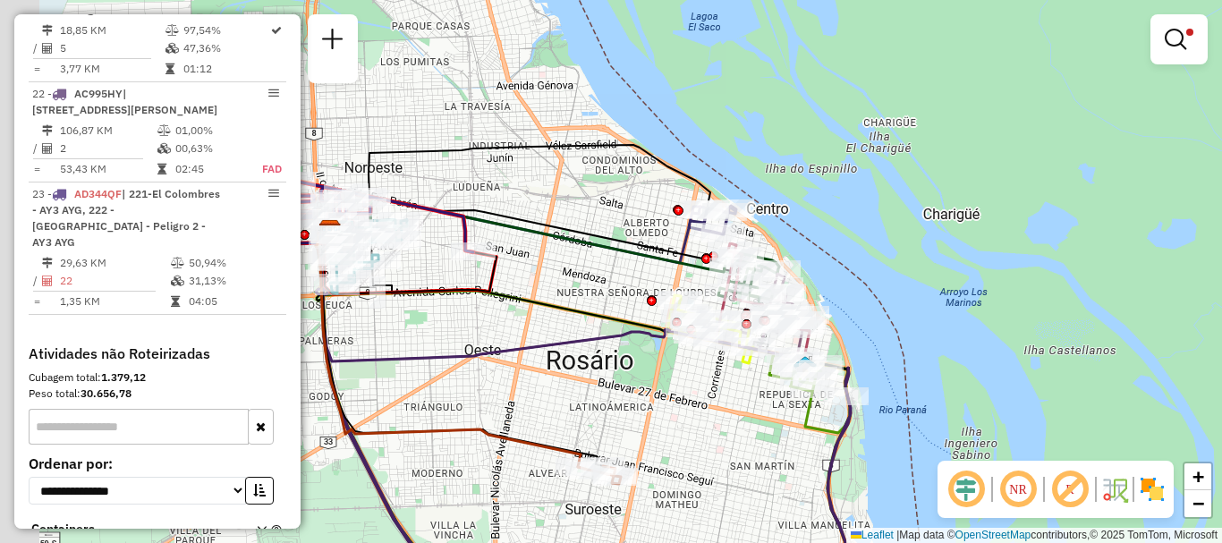
drag, startPoint x: 605, startPoint y: 327, endPoint x: 934, endPoint y: 294, distance: 330.8
click at [864, 294] on icon at bounding box center [590, 408] width 548 height 347
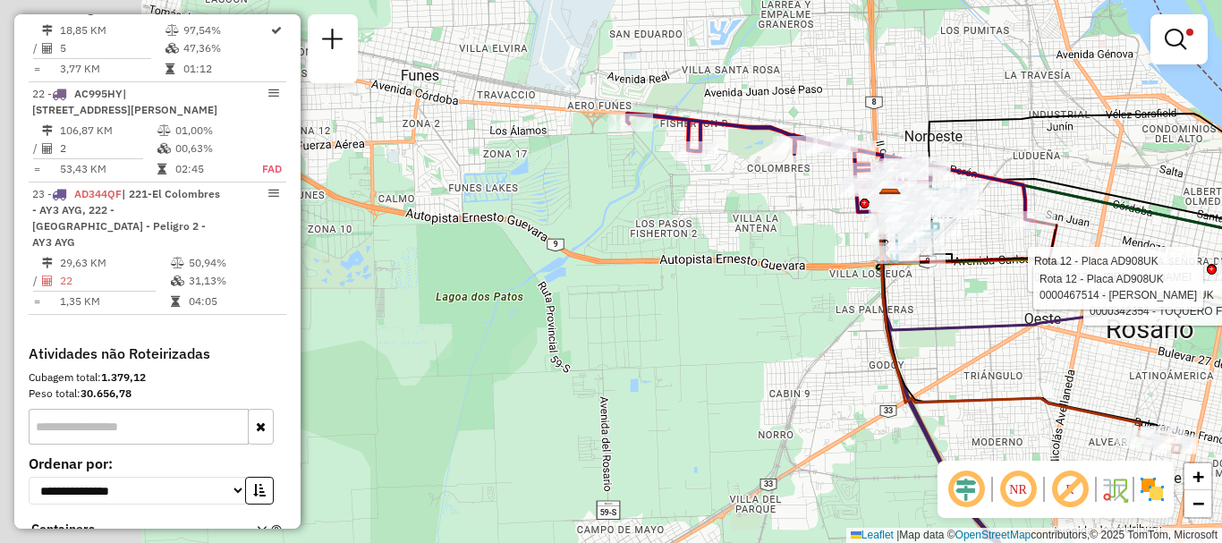
drag, startPoint x: 734, startPoint y: 316, endPoint x: 969, endPoint y: 335, distance: 235.1
click at [966, 318] on icon at bounding box center [1152, 401] width 552 height 394
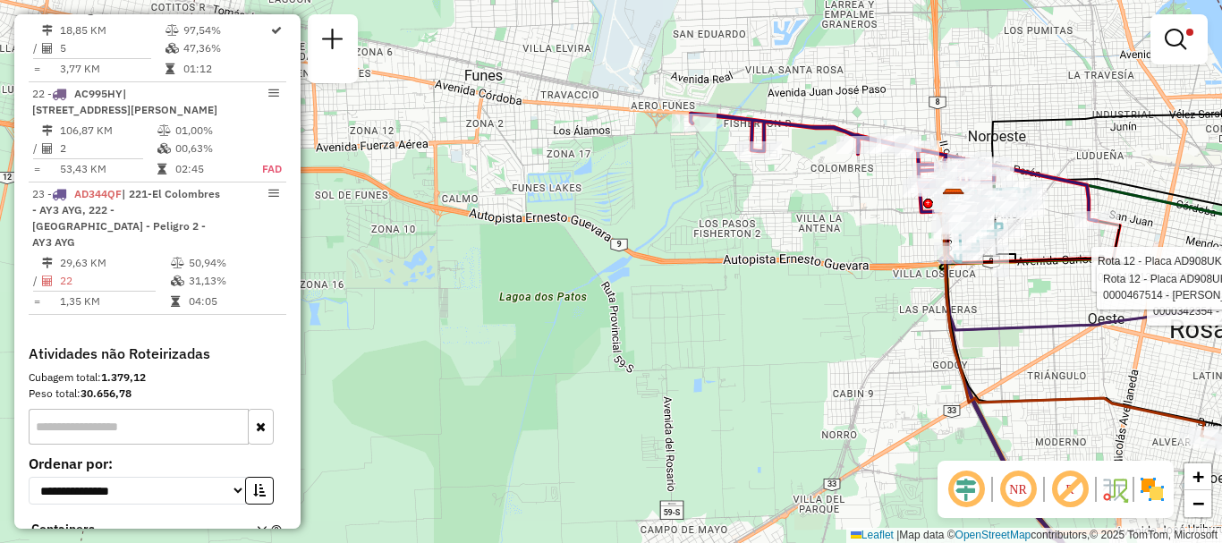
drag, startPoint x: 710, startPoint y: 336, endPoint x: 856, endPoint y: 376, distance: 151.0
click at [856, 376] on div "Rota 12 - Placa AD908UK 0000408130 - LUNA CLAUDIA ROSANA Rota 12 - Placa AD908U…" at bounding box center [611, 271] width 1222 height 543
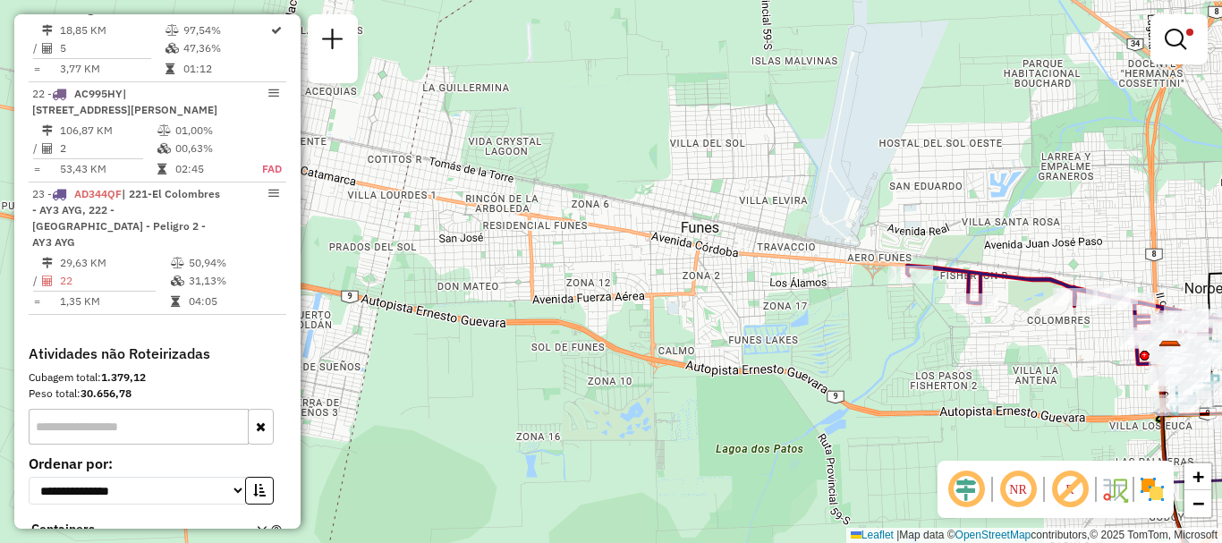
drag, startPoint x: 713, startPoint y: 445, endPoint x: 773, endPoint y: 532, distance: 106.2
click at [773, 532] on div "Rota 12 - Placa AD908UK 0000408130 - LUNA CLAUDIA ROSANA Rota 12 - Placa AD908U…" at bounding box center [611, 271] width 1222 height 543
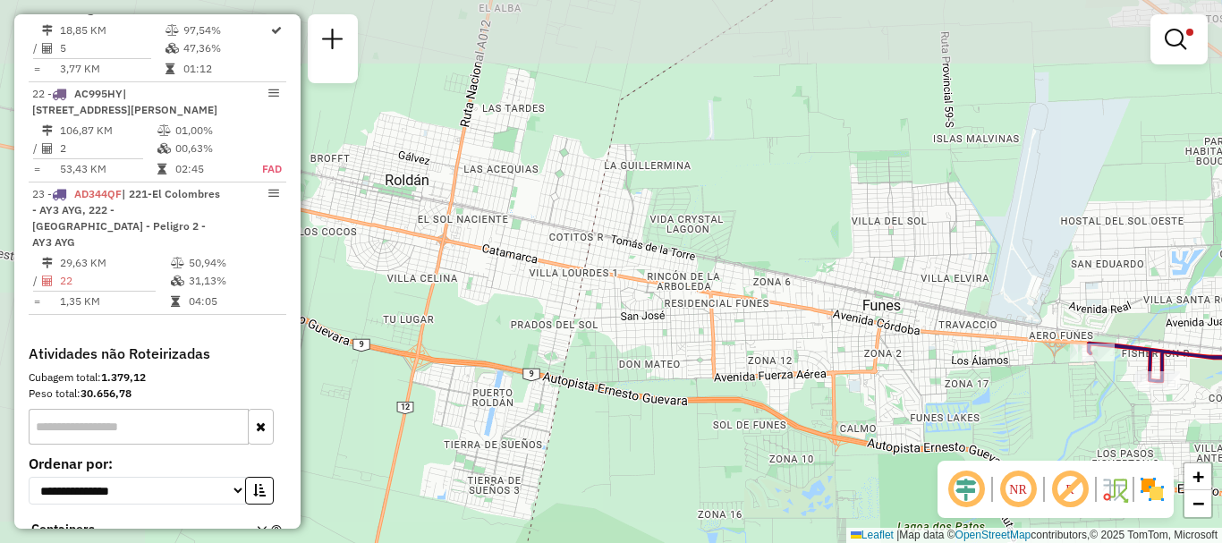
drag, startPoint x: 693, startPoint y: 433, endPoint x: 875, endPoint y: 511, distance: 197.6
click at [875, 511] on div "Rota 12 - Placa AD908UK 0000408130 - LUNA CLAUDIA ROSANA Rota 12 - Placa AD908U…" at bounding box center [611, 271] width 1222 height 543
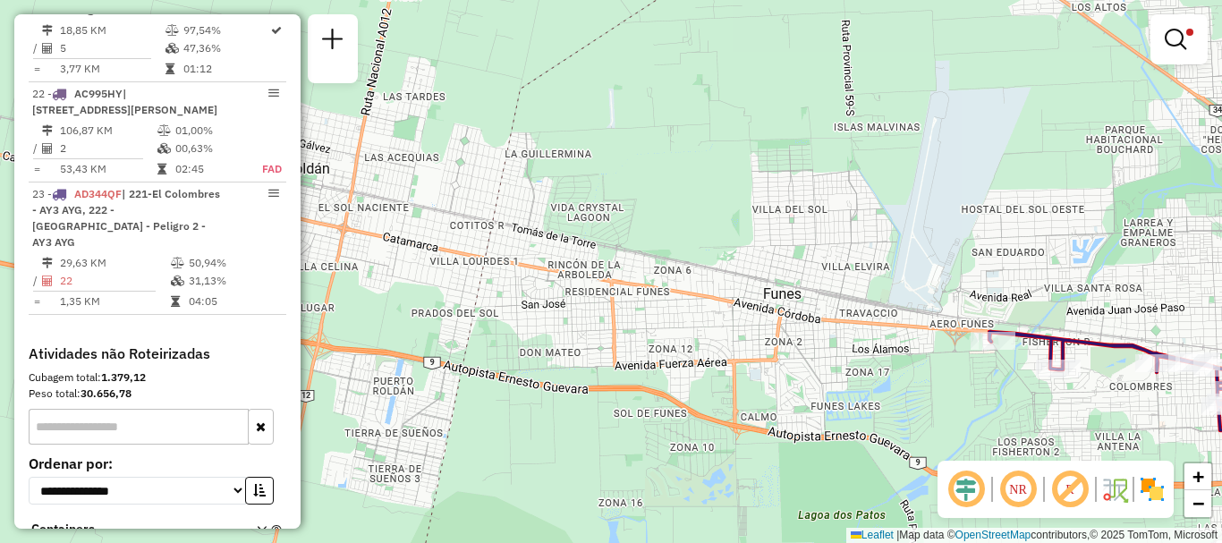
drag, startPoint x: 717, startPoint y: 391, endPoint x: 618, endPoint y: 379, distance: 100.0
click at [618, 379] on div "Rota 12 - Placa AD908UK 0000408130 - LUNA CLAUDIA ROSANA Rota 12 - Placa AD908U…" at bounding box center [611, 271] width 1222 height 543
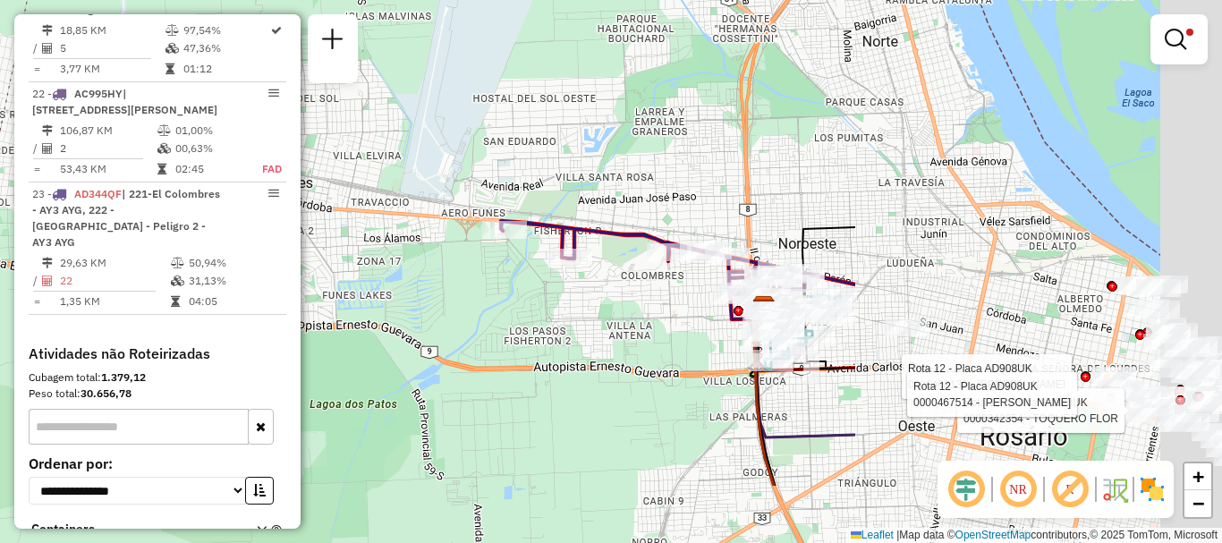
drag, startPoint x: 640, startPoint y: 322, endPoint x: 403, endPoint y: 250, distance: 248.7
click at [423, 261] on div "Rota 12 - Placa AD908UK 0000408130 - LUNA CLAUDIA ROSANA Rota 12 - Placa AD908U…" at bounding box center [611, 271] width 1222 height 543
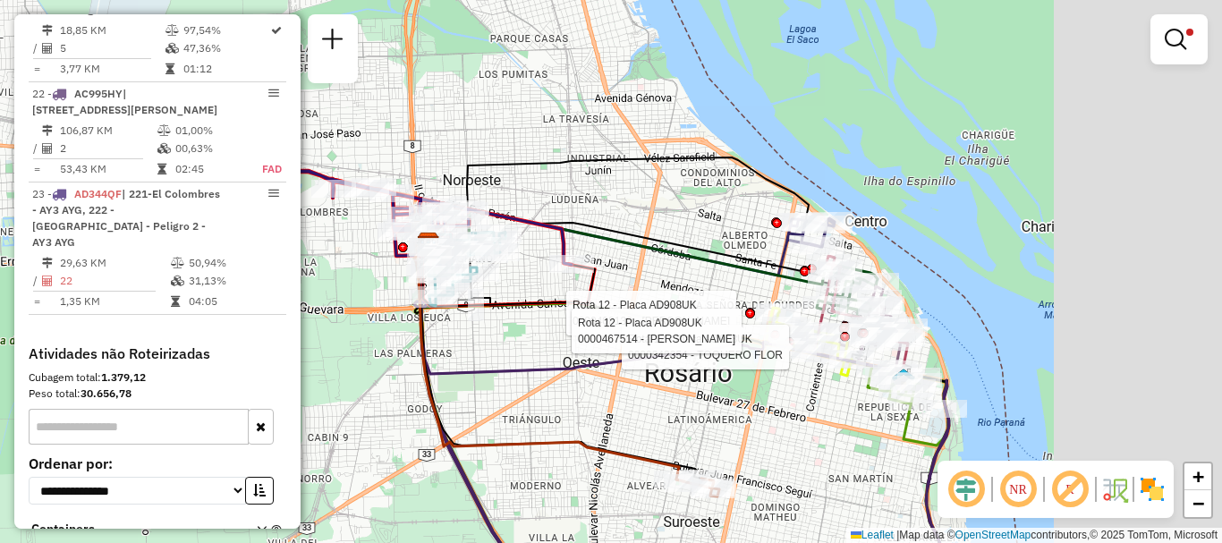
drag, startPoint x: 878, startPoint y: 401, endPoint x: 660, endPoint y: 390, distance: 217.6
click at [660, 390] on div "Rota 12 - Placa AD908UK 0000408130 - LUNA CLAUDIA ROSANA Rota 12 - Placa AD908U…" at bounding box center [611, 271] width 1222 height 543
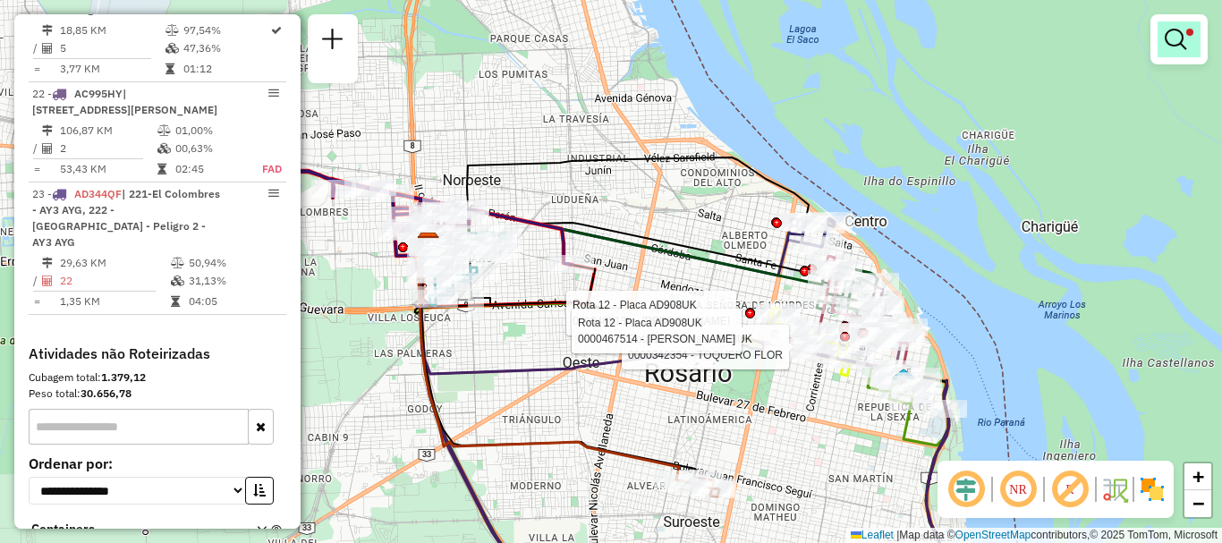
click at [1172, 42] on em at bounding box center [1175, 39] width 21 height 21
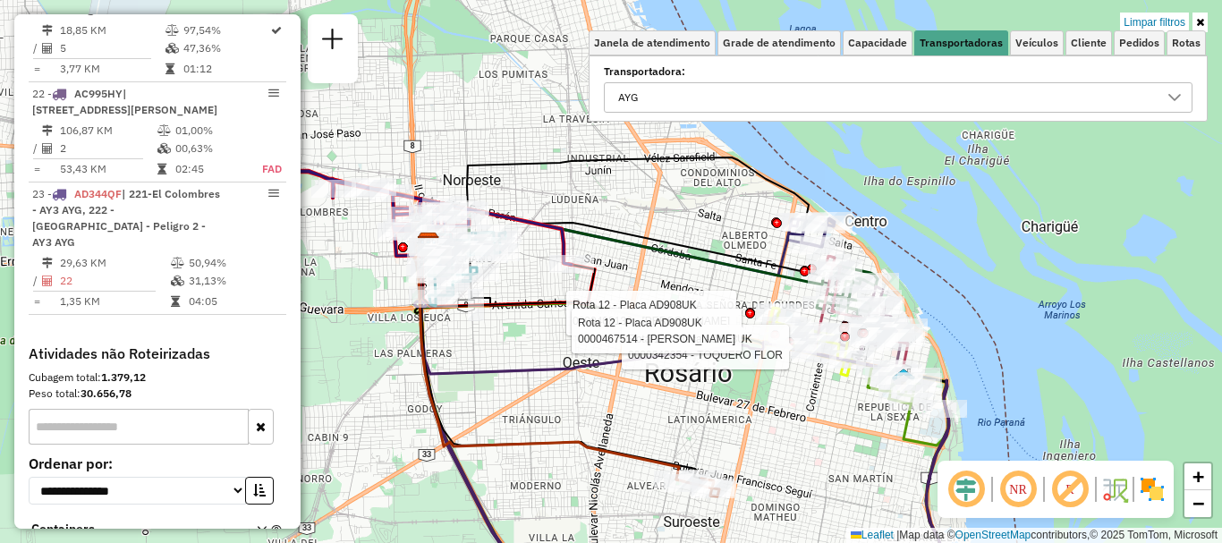
click at [1175, 95] on icon at bounding box center [1174, 97] width 14 height 14
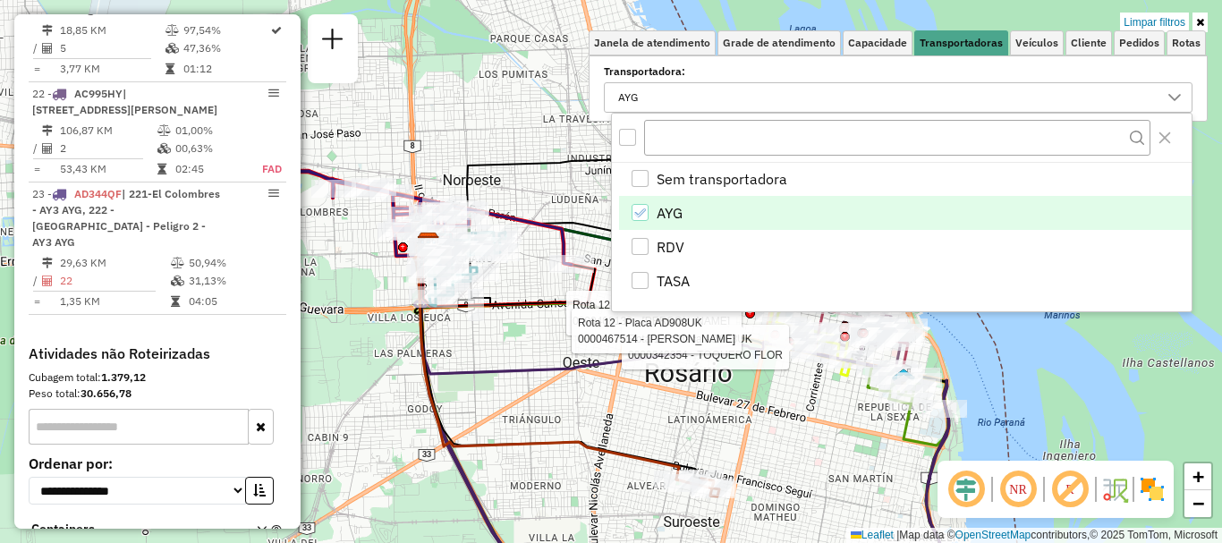
click at [641, 214] on icon "AYG" at bounding box center [639, 213] width 13 height 13
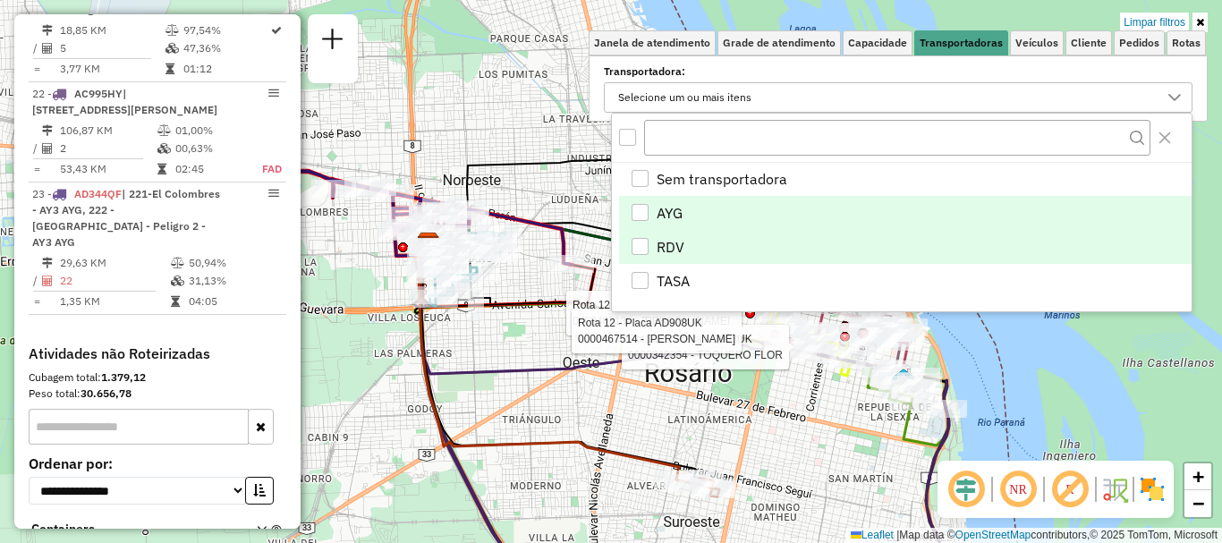
click at [647, 242] on div "RDV" at bounding box center [640, 246] width 17 height 17
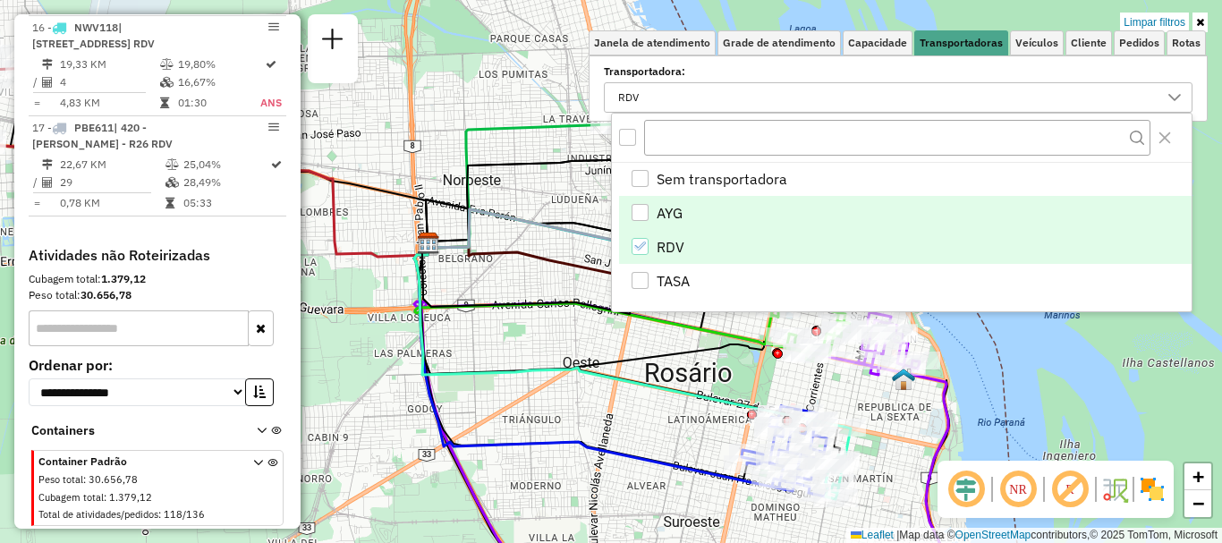
click at [638, 381] on icon at bounding box center [628, 334] width 429 height 183
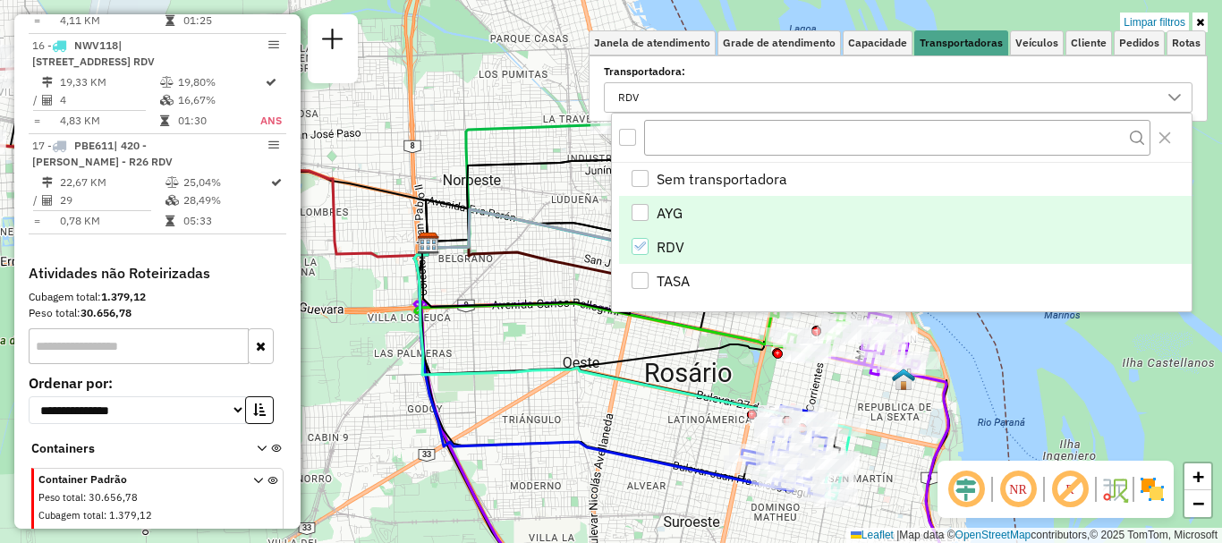
select select "**********"
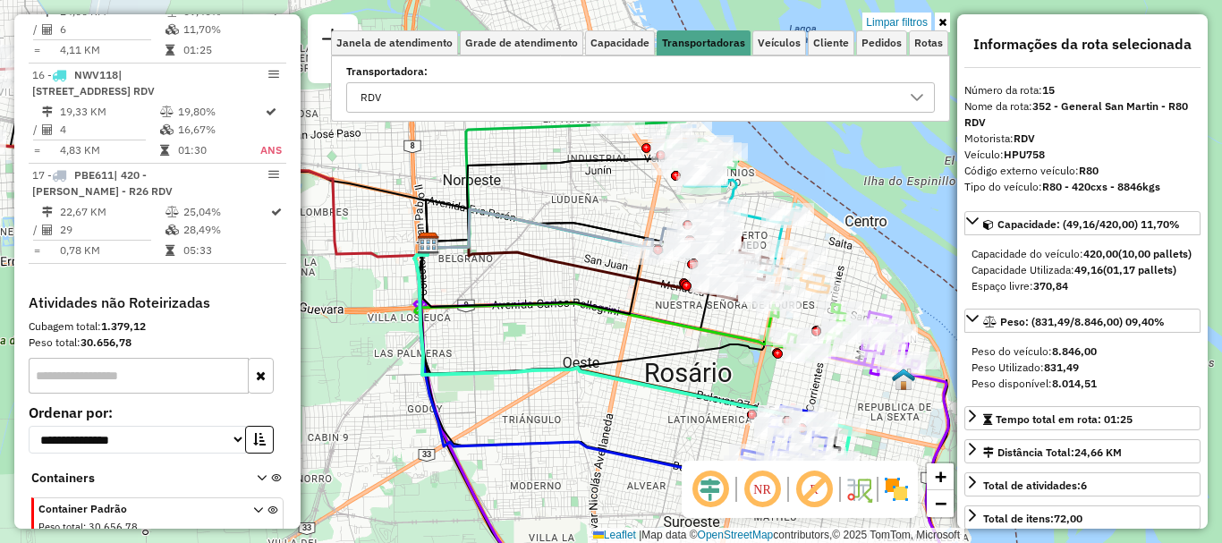
scroll to position [1338, 0]
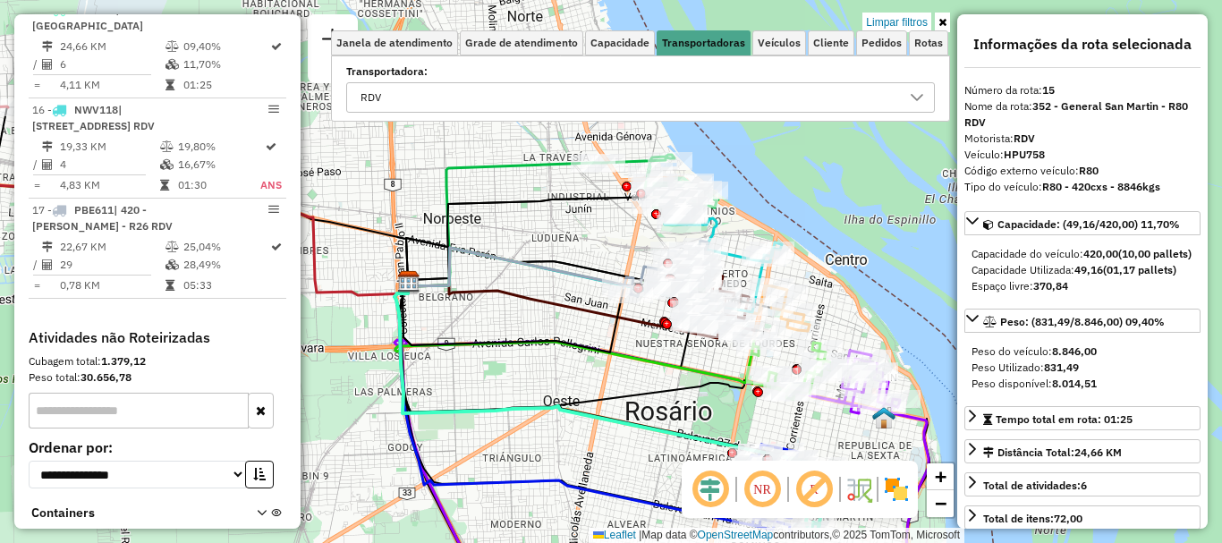
click at [637, 406] on icon at bounding box center [668, 454] width 549 height 361
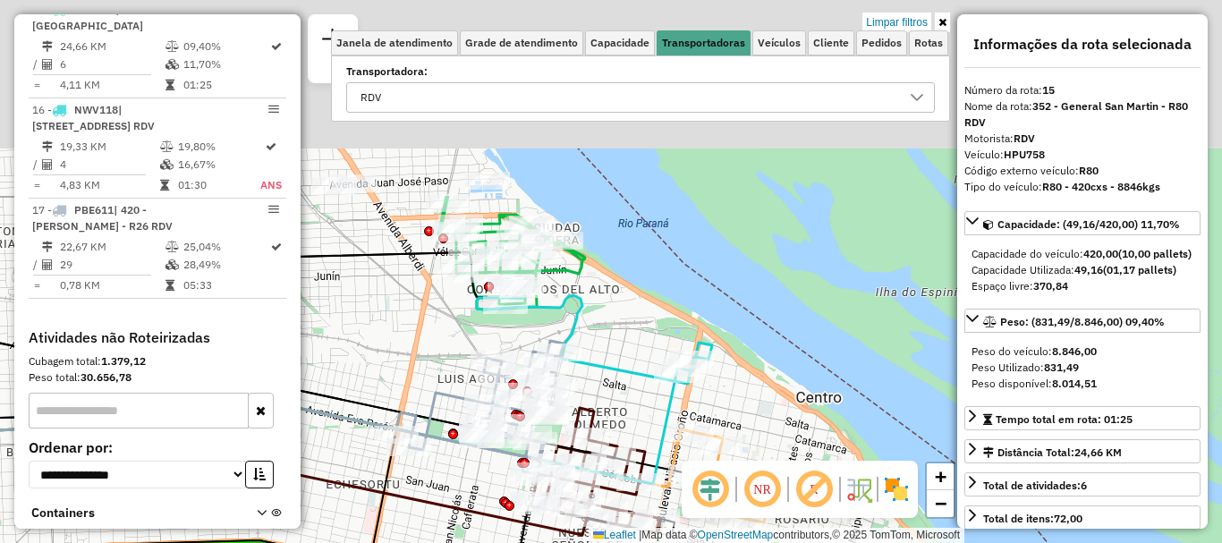
click at [725, 542] on html "Aplicando filtros Pop-up bloqueado! Seu navegador bloqueou automáticamente a ab…" at bounding box center [611, 271] width 1222 height 543
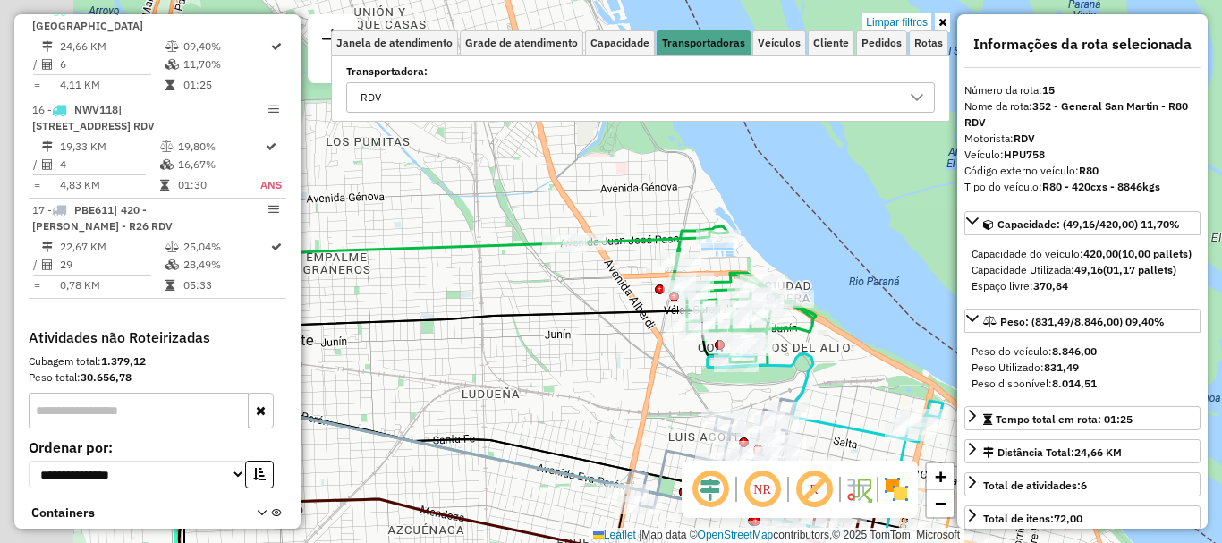
drag, startPoint x: 642, startPoint y: 374, endPoint x: 793, endPoint y: 335, distance: 155.1
click at [807, 389] on icon at bounding box center [825, 396] width 235 height 92
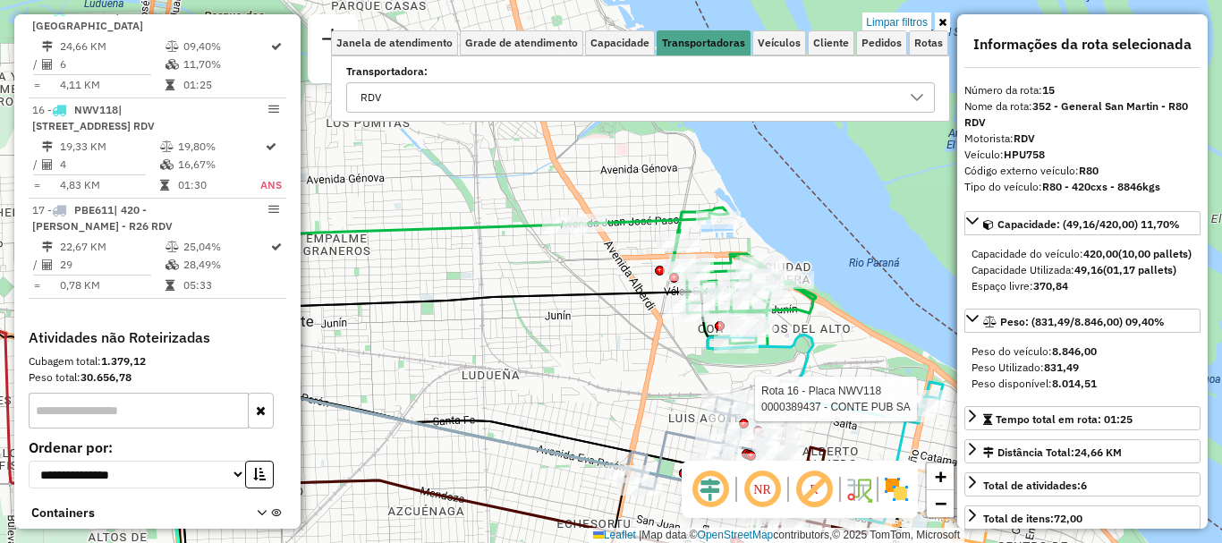
click at [793, 67] on div "Rota 16 - Placa NWV118 0000389437 - CONTE PUB SA Rota 17 - Placa PBE611 0000412…" at bounding box center [611, 271] width 1222 height 543
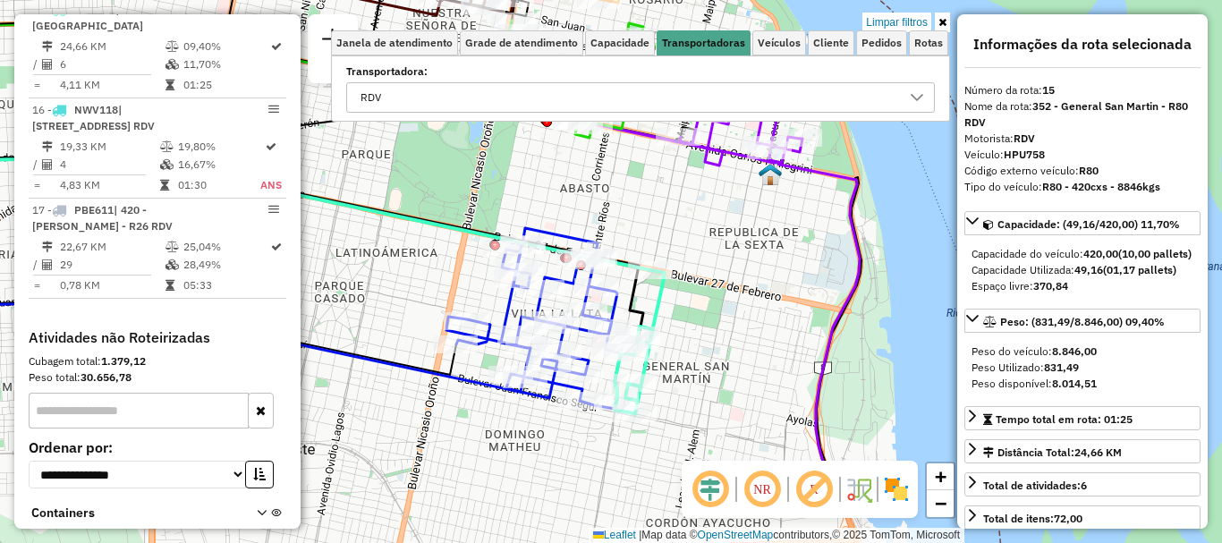
drag, startPoint x: 624, startPoint y: 323, endPoint x: 445, endPoint y: 271, distance: 187.1
click at [445, 271] on div "Rota 16 - Placa NWV118 0000389437 - CONTE PUB SA Rota 17 - Placa PBE611 0000457…" at bounding box center [611, 271] width 1222 height 543
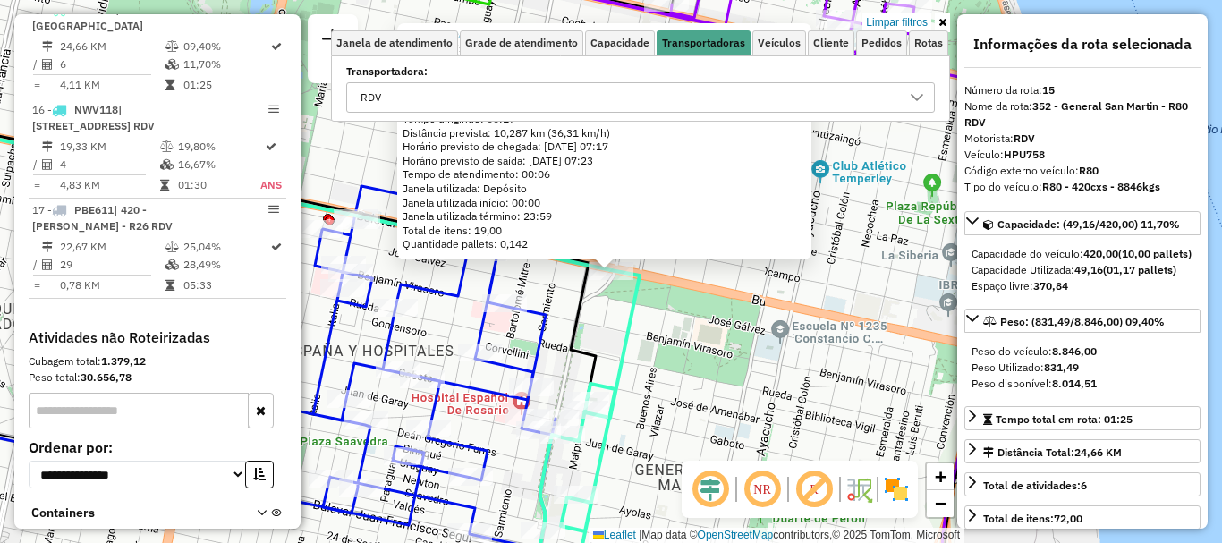
click at [760, 400] on div "0000896636 - SERVICIOS GA Endereço: BLVD 27 DE FEBRERO 901 Bairro: (ROSARIO / )…" at bounding box center [611, 271] width 1222 height 543
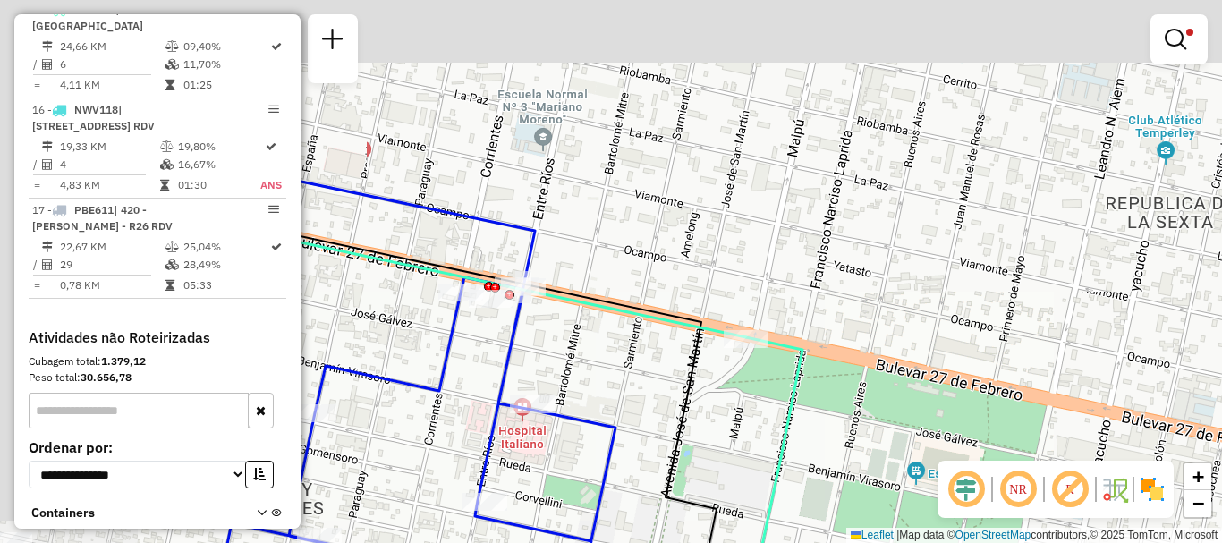
drag, startPoint x: 513, startPoint y: 393, endPoint x: 674, endPoint y: 469, distance: 178.1
click at [674, 469] on icon at bounding box center [448, 413] width 538 height 406
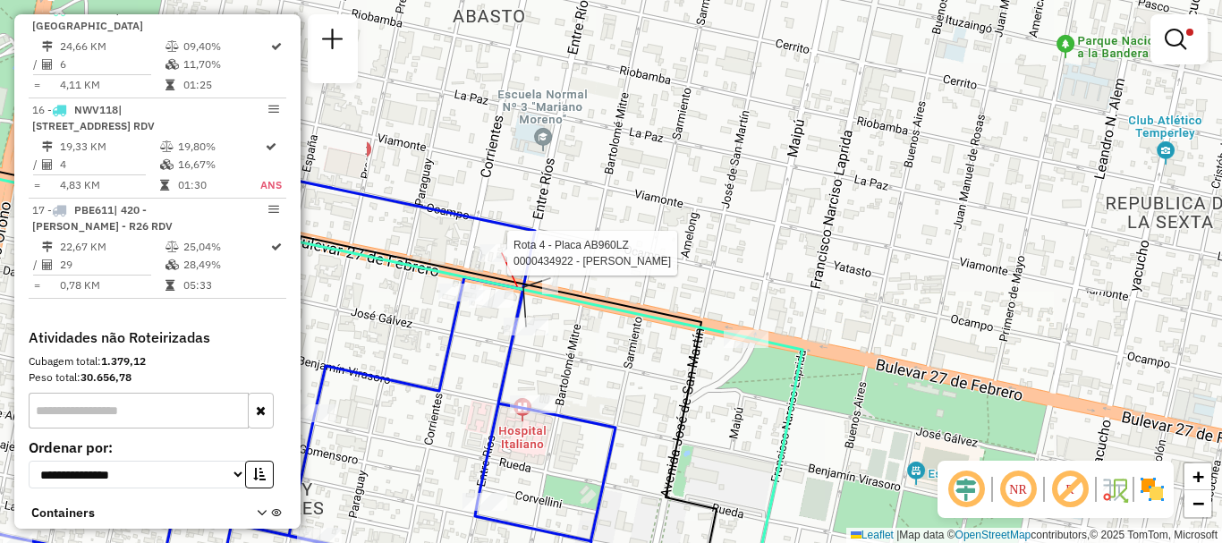
select select "**********"
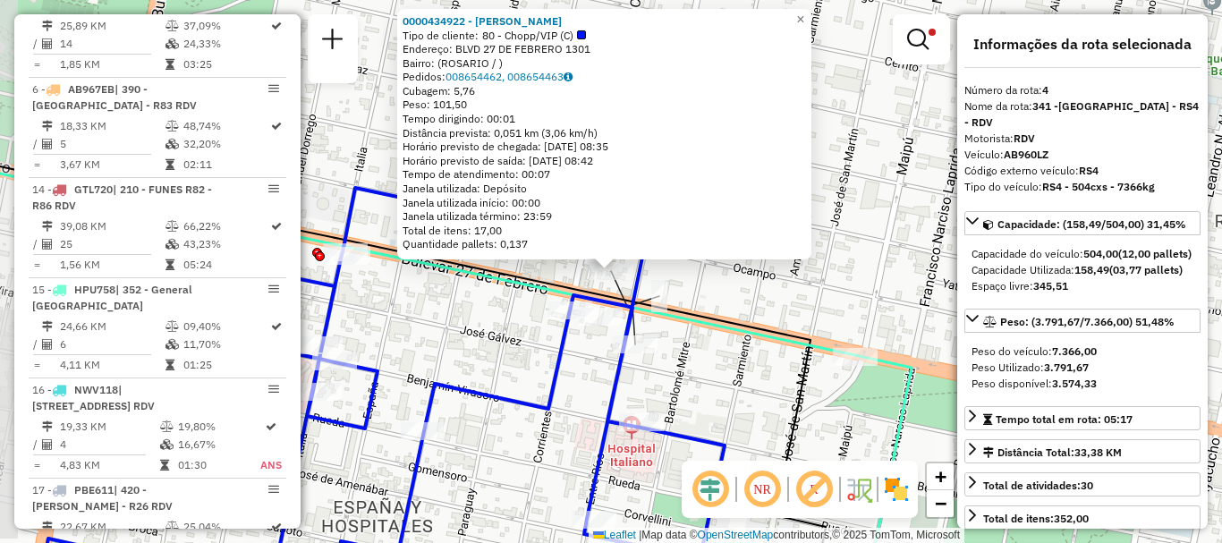
scroll to position [937, 0]
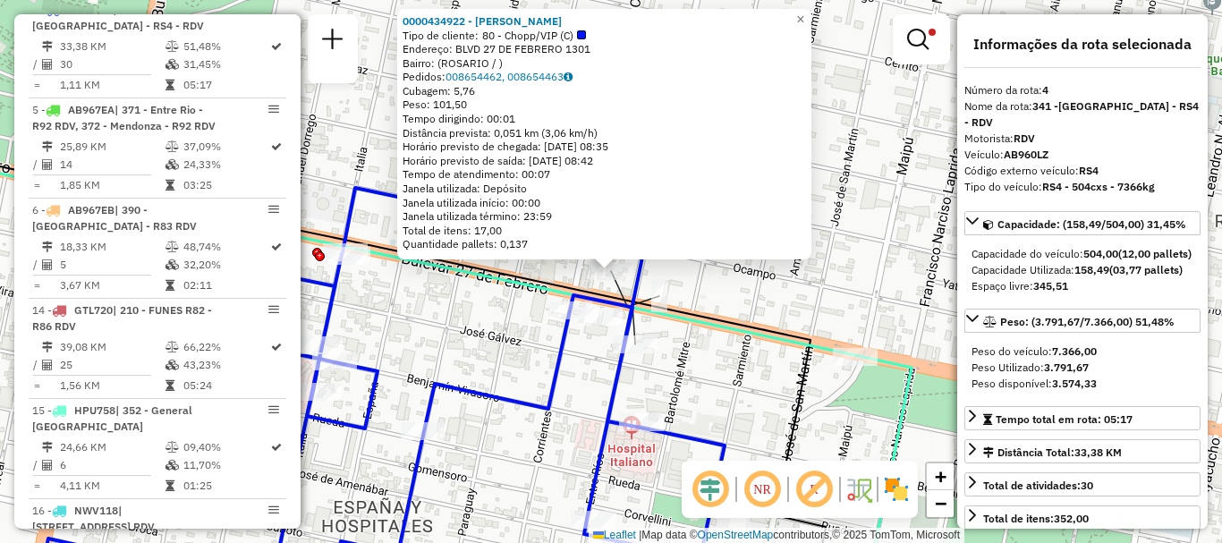
click at [699, 335] on div "0000434922 - GRIMALDI ADRIAN RUBEN Tipo de cliente: 80 - Chopp/VIP (C) Endereço…" at bounding box center [611, 271] width 1222 height 543
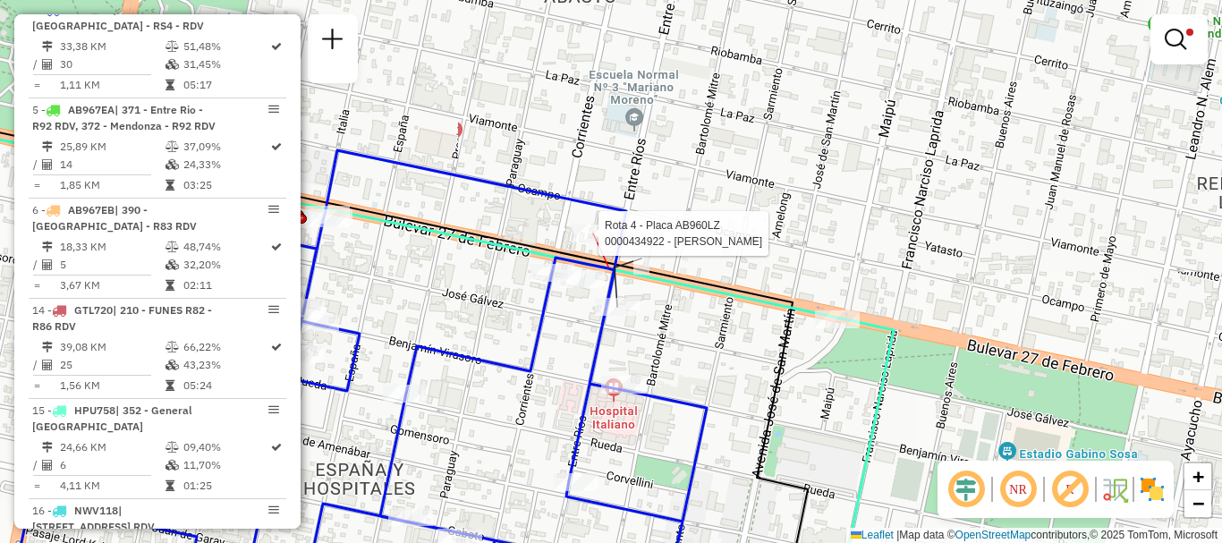
select select "**********"
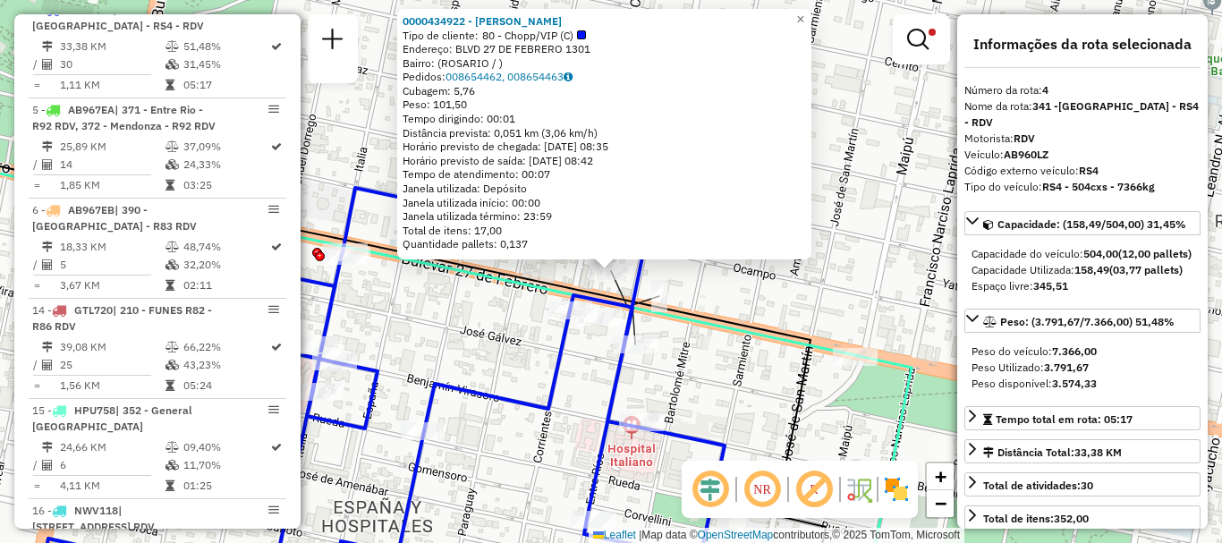
click at [699, 340] on div "0000434922 - GRIMALDI ADRIAN RUBEN Tipo de cliente: 80 - Chopp/VIP (C) Endereço…" at bounding box center [611, 271] width 1222 height 543
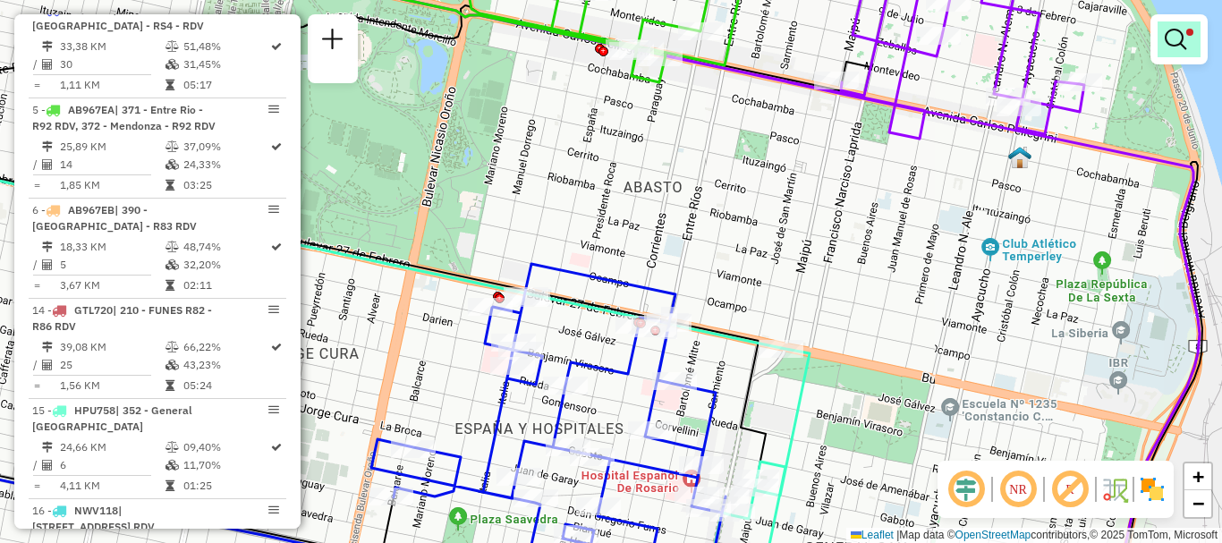
click at [1176, 46] on em at bounding box center [1175, 39] width 21 height 21
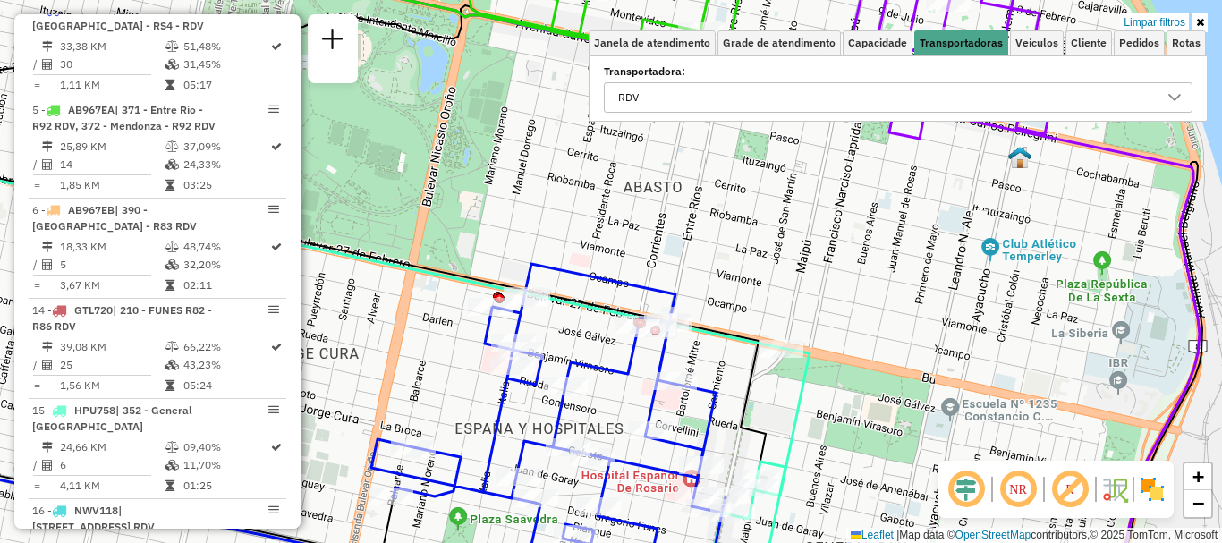
click at [1172, 94] on icon at bounding box center [1174, 97] width 14 height 14
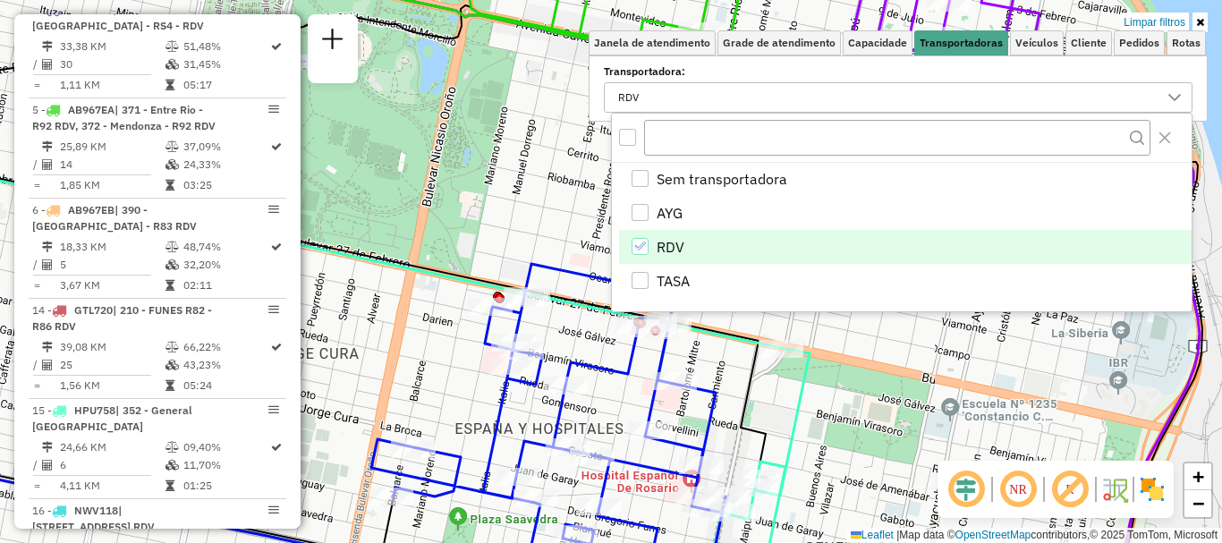
click at [648, 243] on div "RDV" at bounding box center [640, 246] width 17 height 17
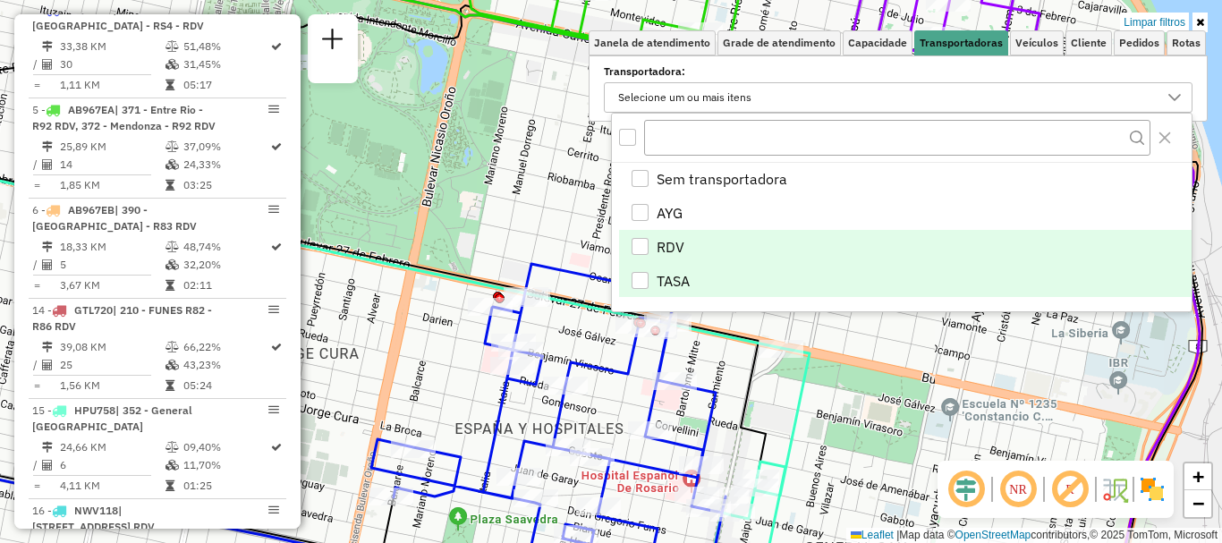
click at [639, 280] on div "TASA" at bounding box center [640, 280] width 17 height 17
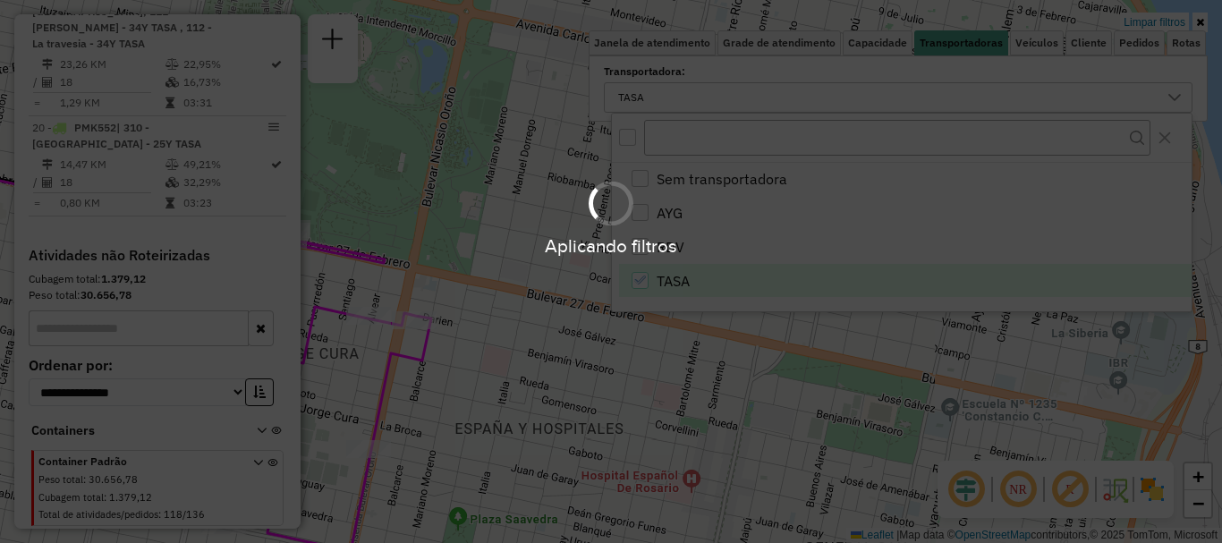
scroll to position [767, 0]
click at [909, 385] on div "Aplicando filtros" at bounding box center [611, 271] width 1222 height 543
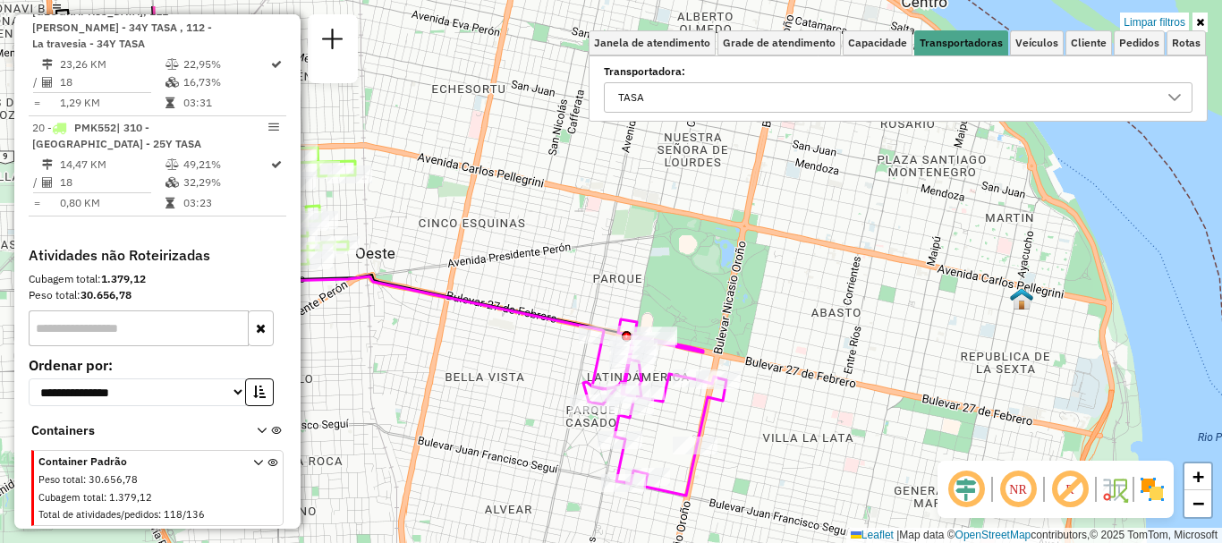
drag, startPoint x: 788, startPoint y: 345, endPoint x: 904, endPoint y: 403, distance: 129.6
click at [904, 403] on div "Limpar filtros Janela de atendimento Grade de atendimento Capacidade Transporta…" at bounding box center [611, 271] width 1222 height 543
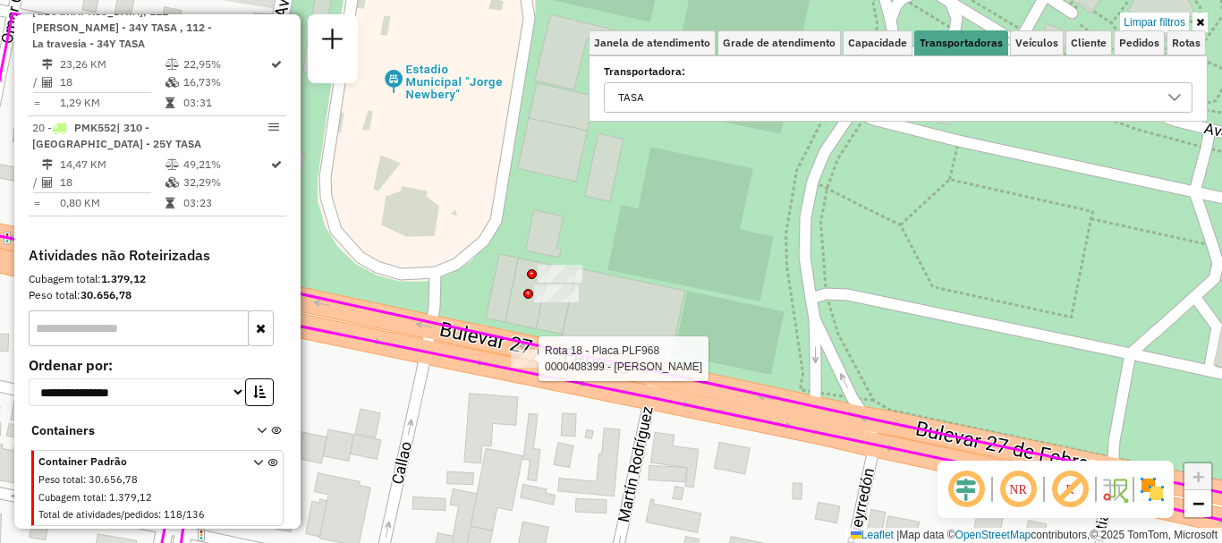
select select "**********"
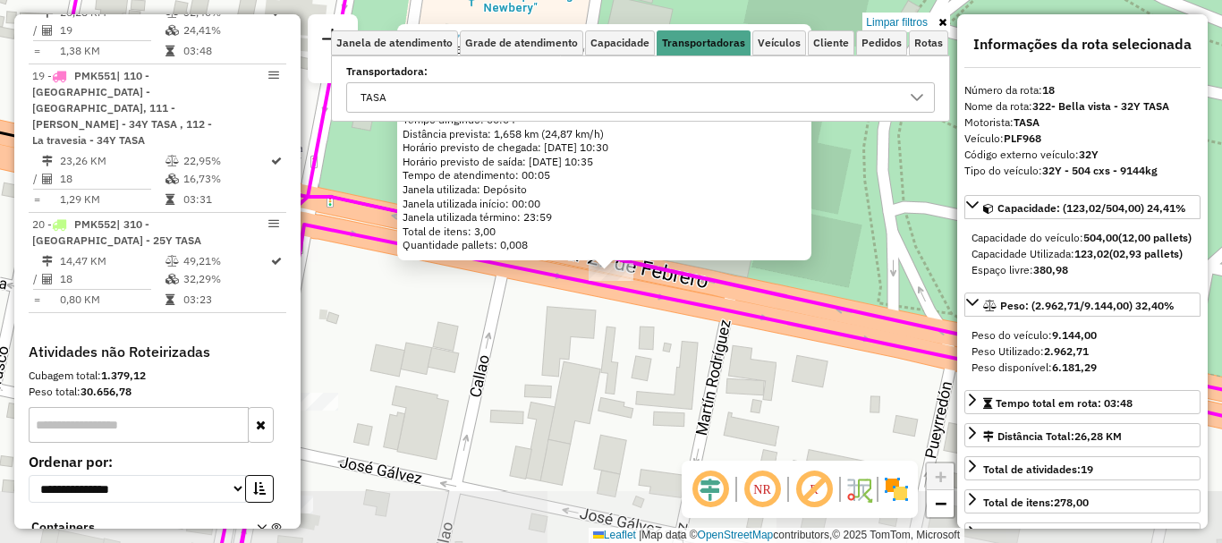
scroll to position [637, 0]
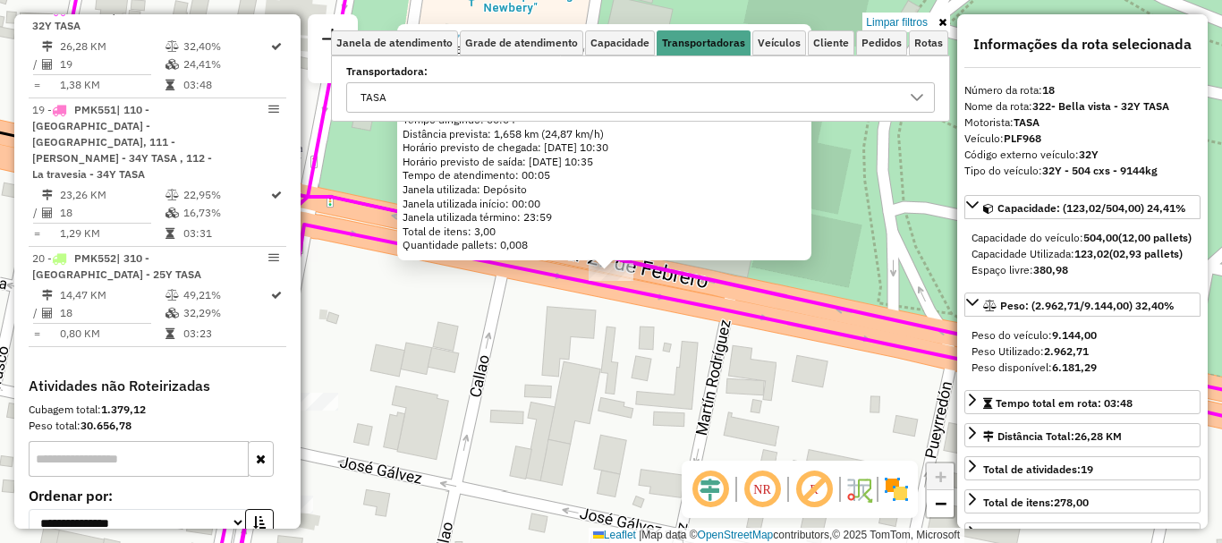
click at [560, 369] on div "0000408399 - CARUSO GONZALO FABIAN Endereço: BLVD 27 DE FEBRERO 2601 Bairro: (R…" at bounding box center [611, 271] width 1222 height 543
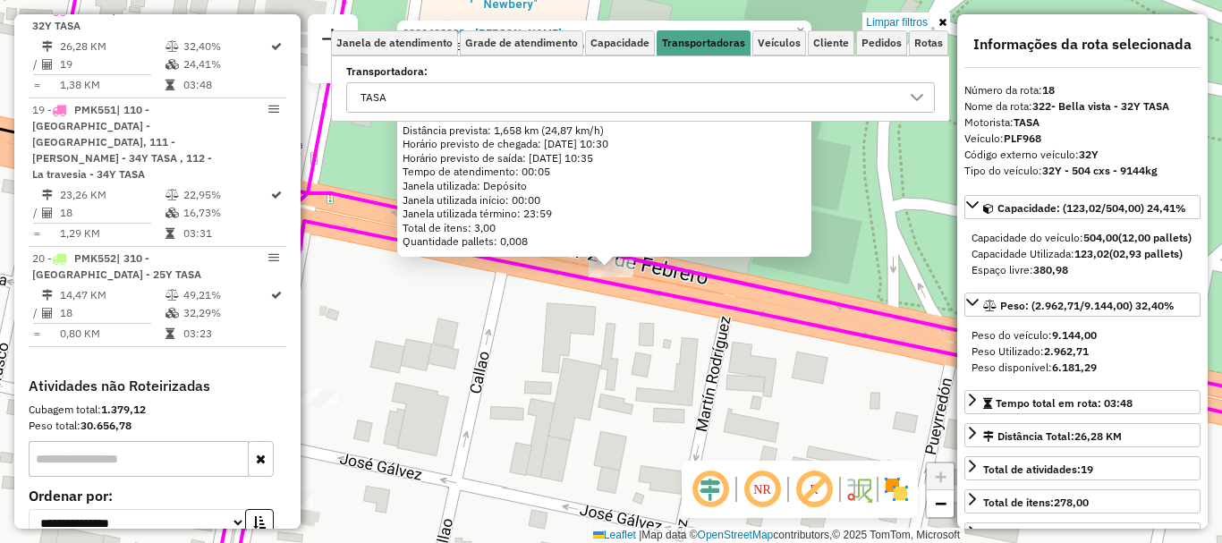
click at [570, 335] on div "0000408399 - CARUSO GONZALO FABIAN Endereço: BLVD 27 DE FEBRERO 2601 Bairro: (R…" at bounding box center [611, 271] width 1222 height 543
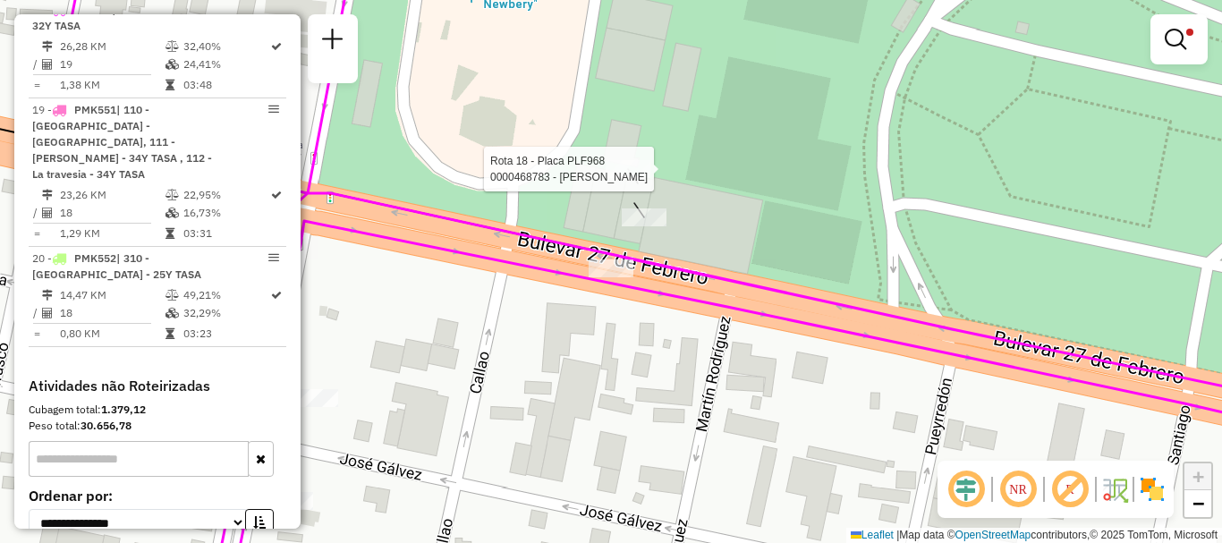
select select "**********"
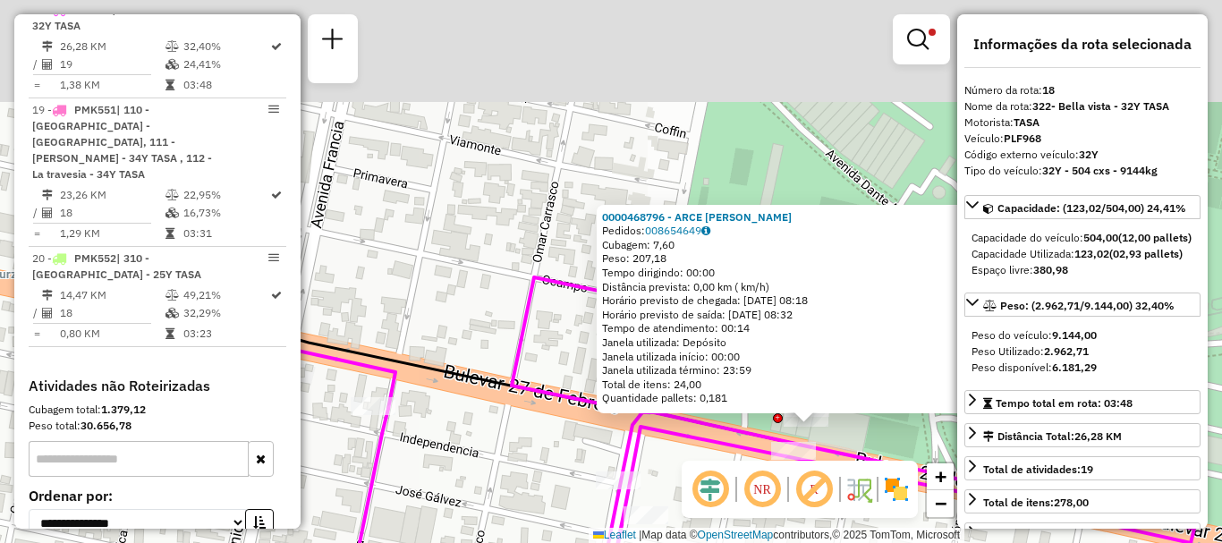
drag, startPoint x: 502, startPoint y: 422, endPoint x: 585, endPoint y: 486, distance: 104.7
click at [585, 486] on div "0000468796 - ARCE LUIS ALBERTO Pedidos: 008654649 Cubagem: 7,60 Peso: 207,18 Te…" at bounding box center [611, 271] width 1222 height 543
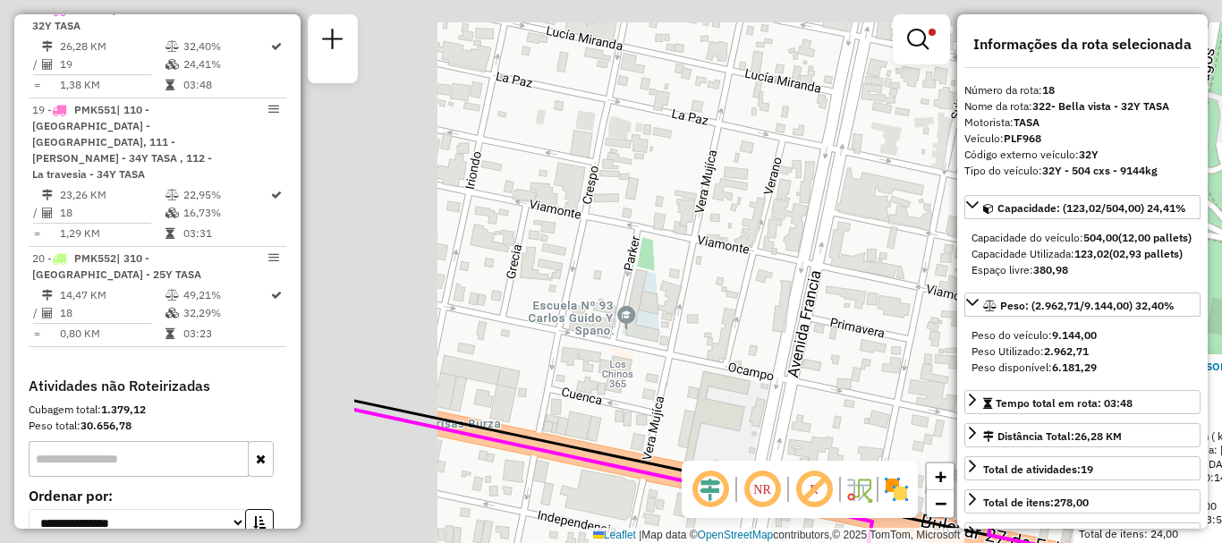
drag, startPoint x: 459, startPoint y: 443, endPoint x: 906, endPoint y: 577, distance: 466.9
click at [906, 542] on html "Aplicando filtros Pop-up bloqueado! Seu navegador bloqueou automáticamente a ab…" at bounding box center [611, 271] width 1222 height 543
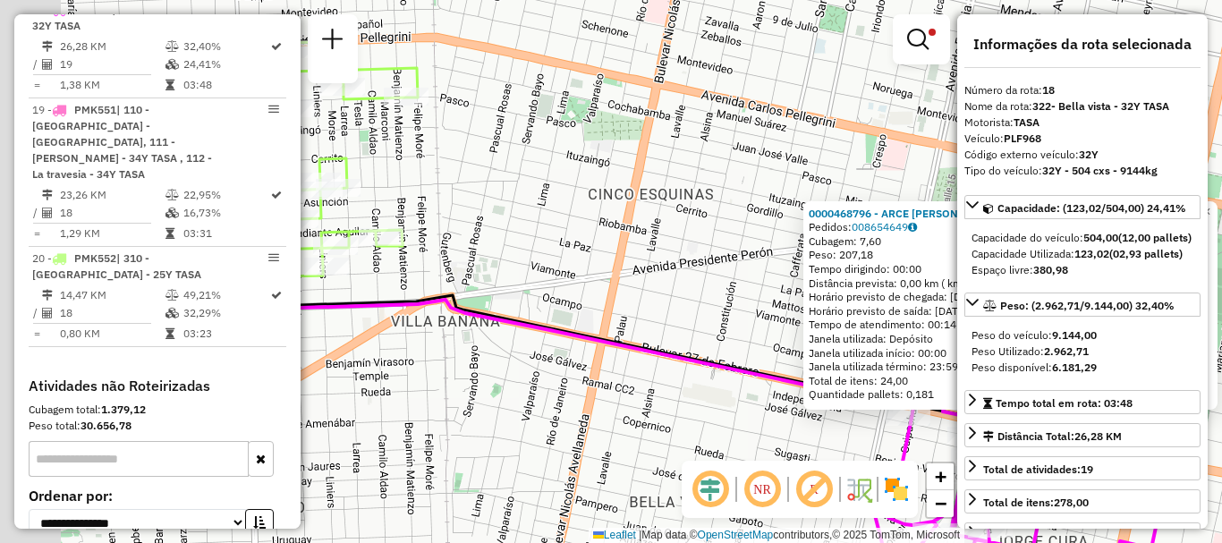
drag, startPoint x: 742, startPoint y: 323, endPoint x: 767, endPoint y: 326, distance: 25.3
click at [767, 326] on div "0000468796 - ARCE LUIS ALBERTO Pedidos: 008654649 Cubagem: 7,60 Peso: 207,18 Te…" at bounding box center [611, 271] width 1222 height 543
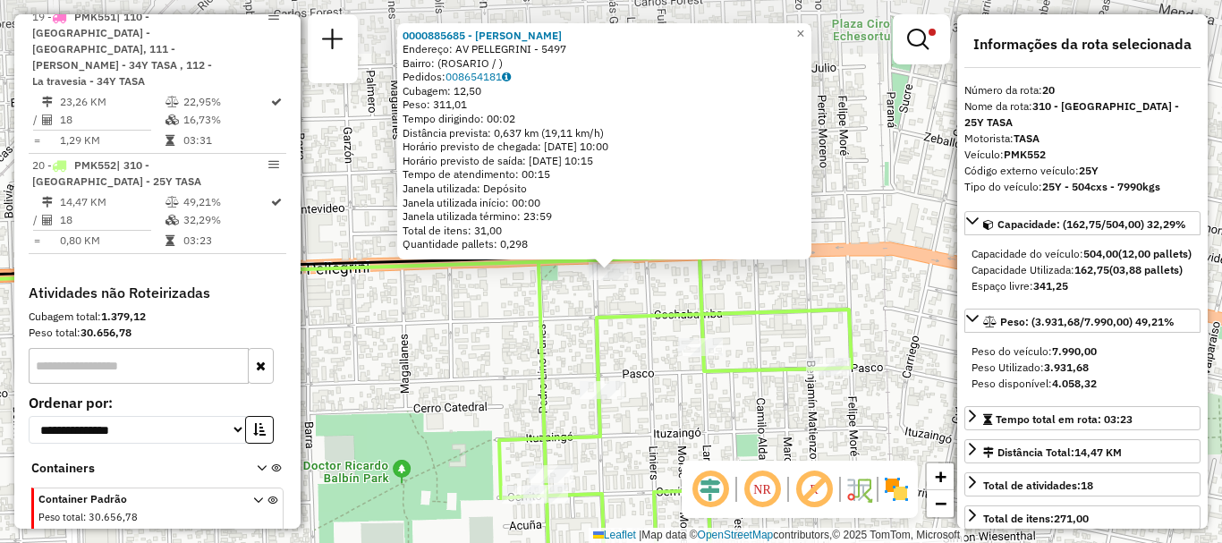
scroll to position [767, 0]
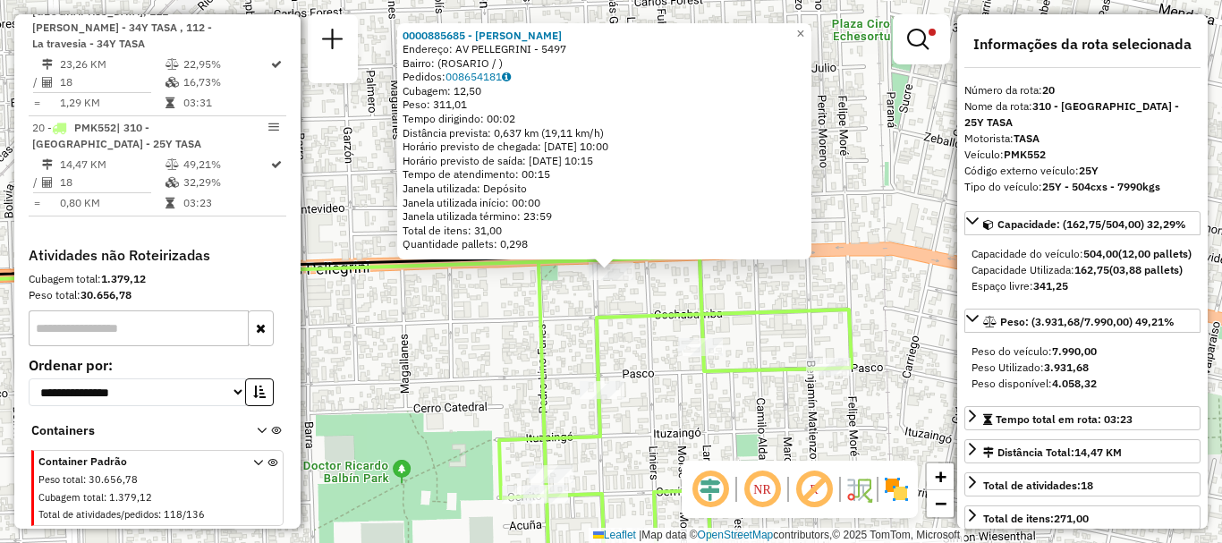
click at [522, 302] on div "0000885685 - LOPEZ WALTER JOSE Endereço: AV PELLEGRINI - 5497 Bairro: (ROSARIO …" at bounding box center [611, 271] width 1222 height 543
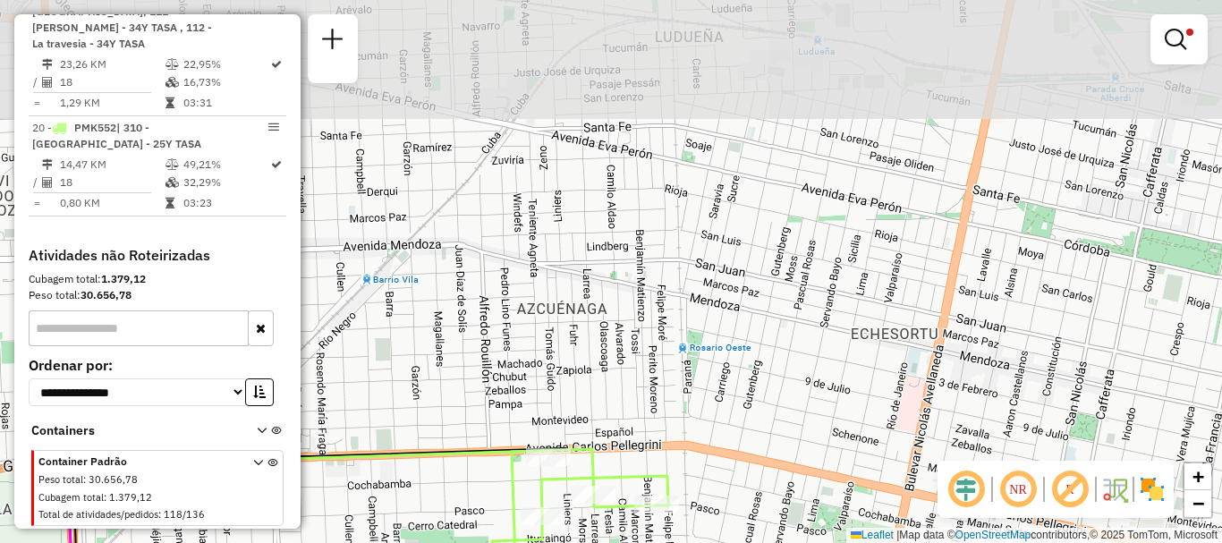
drag, startPoint x: 784, startPoint y: 254, endPoint x: 725, endPoint y: 407, distance: 164.3
click at [725, 406] on div "Limpar filtros Janela de atendimento Grade de atendimento Capacidade Transporta…" at bounding box center [611, 271] width 1222 height 543
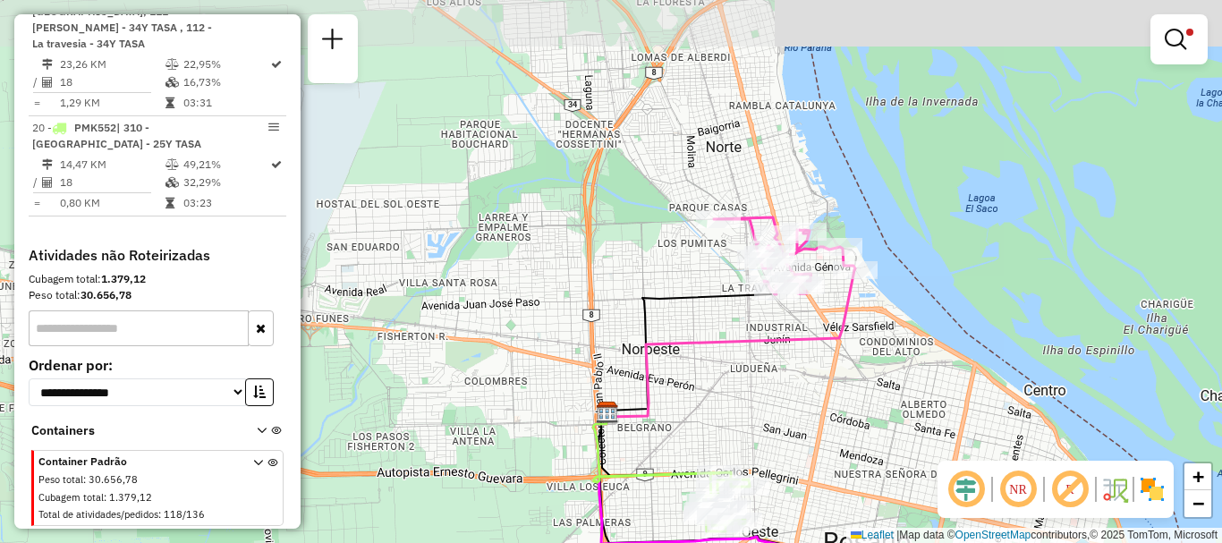
drag, startPoint x: 810, startPoint y: 344, endPoint x: 823, endPoint y: 404, distance: 61.4
click at [823, 404] on div "Limpar filtros Janela de atendimento Grade de atendimento Capacidade Transporta…" at bounding box center [611, 271] width 1222 height 543
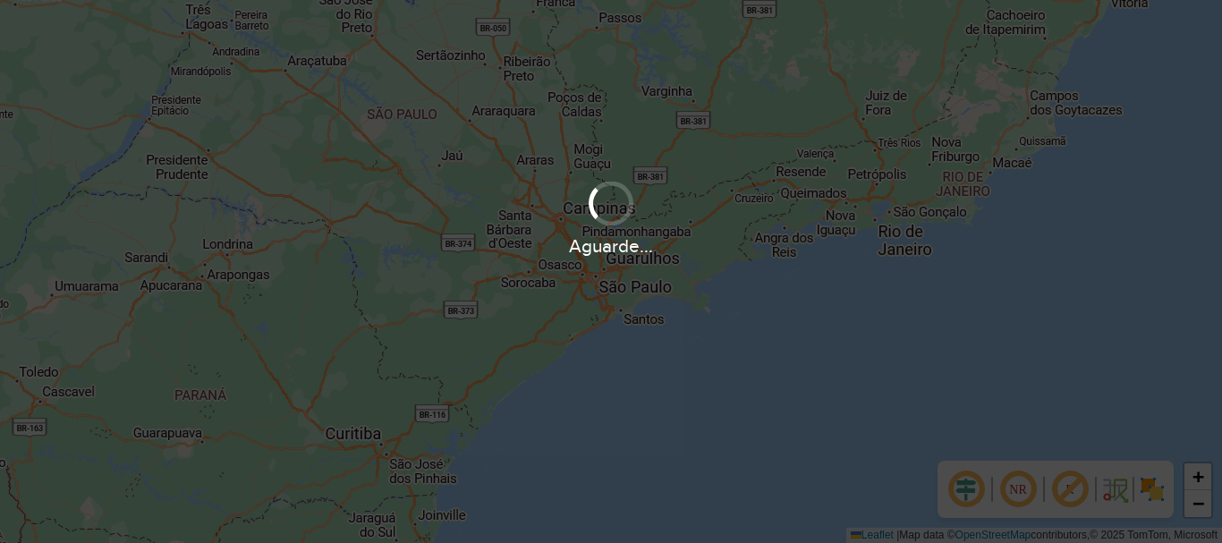
scroll to position [1173, 0]
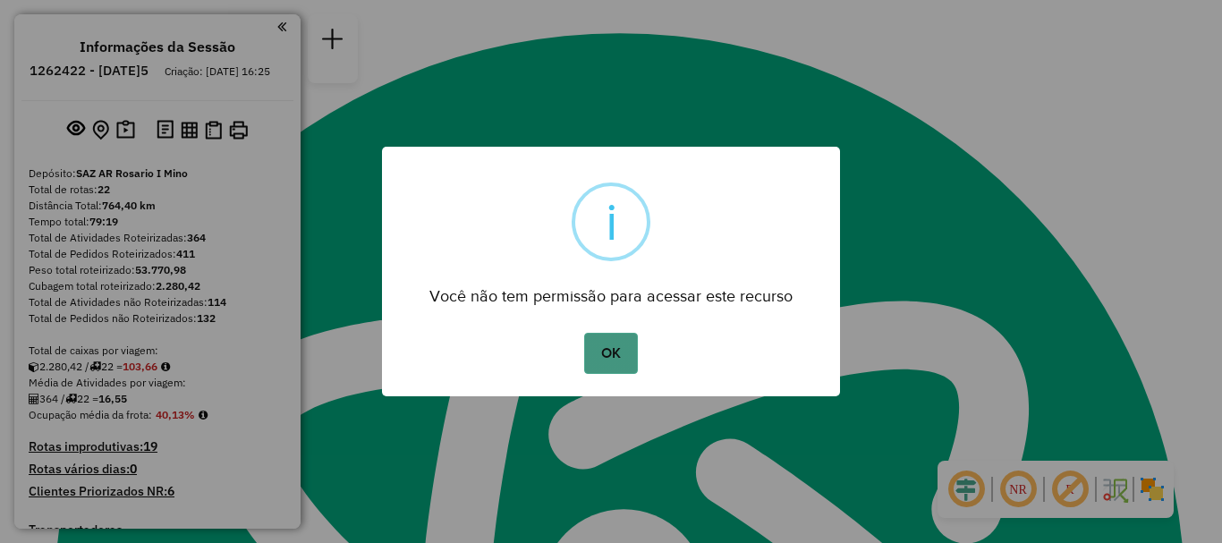
click at [593, 343] on button "OK" at bounding box center [610, 353] width 53 height 41
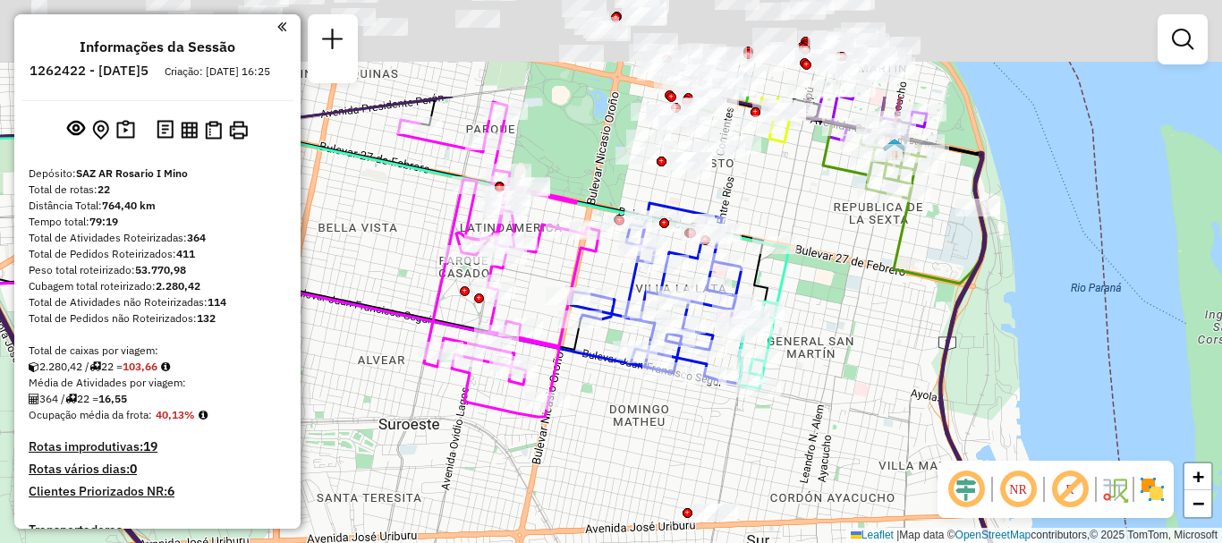
drag, startPoint x: 706, startPoint y: 284, endPoint x: 717, endPoint y: 403, distance: 119.5
click at [717, 403] on div "Janela de atendimento Grade de atendimento Capacidade Transportadoras Veículos …" at bounding box center [611, 271] width 1222 height 543
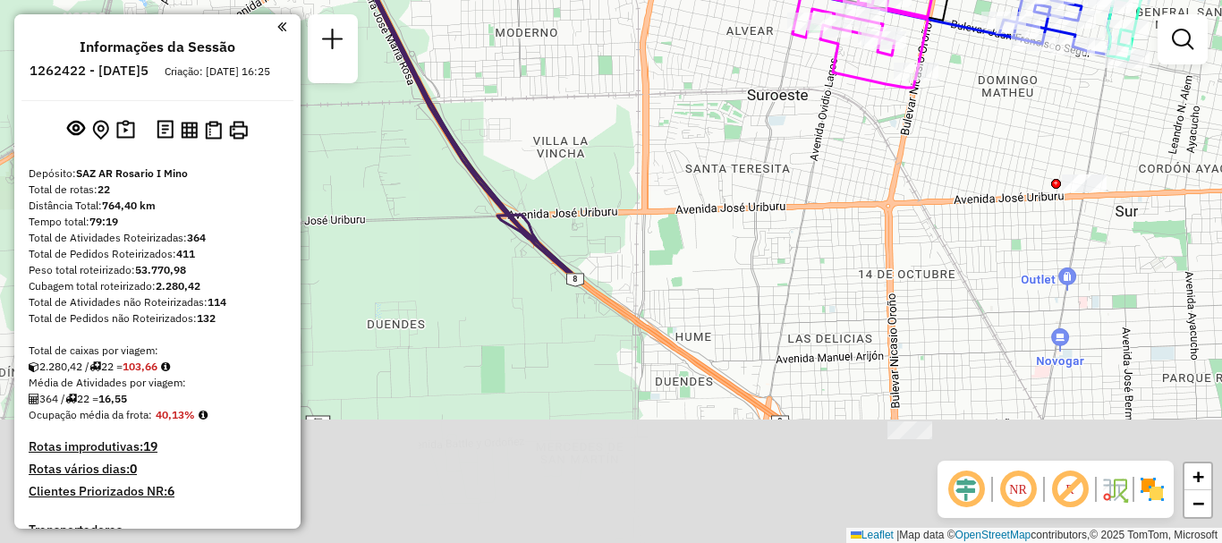
drag, startPoint x: 710, startPoint y: 410, endPoint x: 1076, endPoint y: 86, distance: 488.6
click at [1076, 86] on div "Janela de atendimento Grade de atendimento Capacidade Transportadoras Veículos …" at bounding box center [611, 271] width 1222 height 543
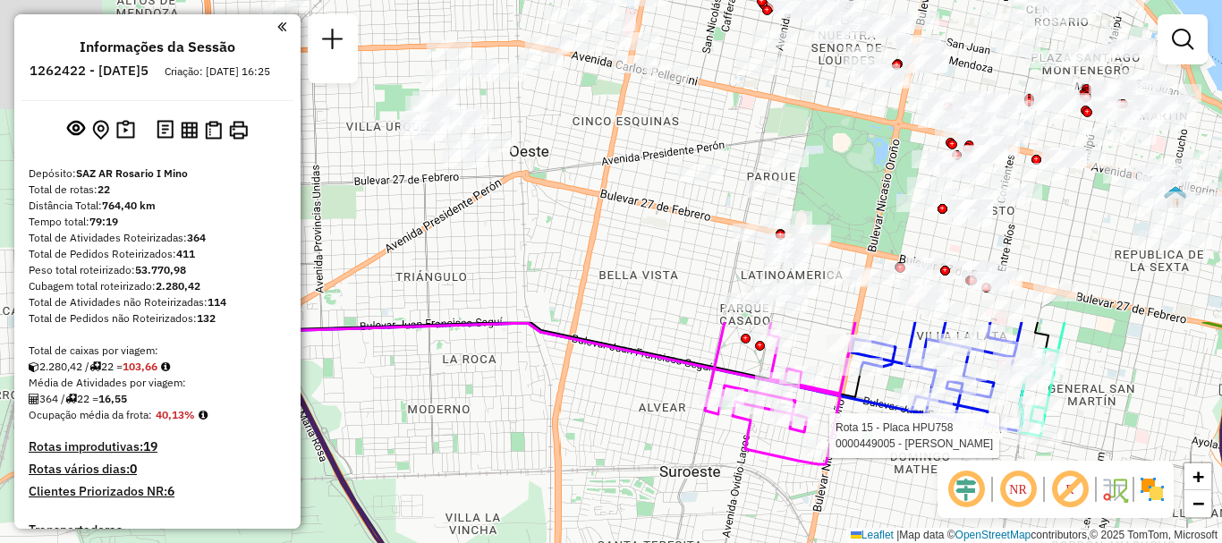
drag, startPoint x: 801, startPoint y: 578, endPoint x: 765, endPoint y: 578, distance: 36.7
click at [765, 542] on html "Aguarde... Pop-up bloqueado! Seu navegador bloqueou automáticamente a abertura …" at bounding box center [611, 271] width 1222 height 543
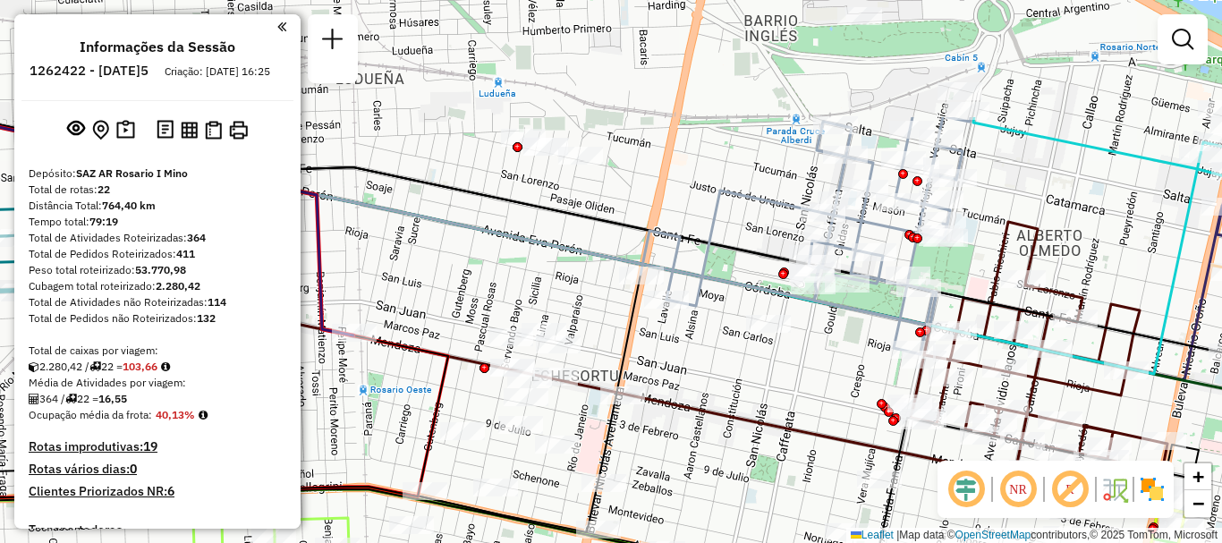
drag, startPoint x: 602, startPoint y: 284, endPoint x: 610, endPoint y: 349, distance: 64.9
click at [610, 349] on div "Rota 15 - Placa HPU758 0000449005 - GARCIA SONIA SUSANA Rota 18 - Placa PLF968 …" at bounding box center [611, 271] width 1222 height 543
click at [639, 335] on icon at bounding box center [258, 404] width 763 height 258
select select "**********"
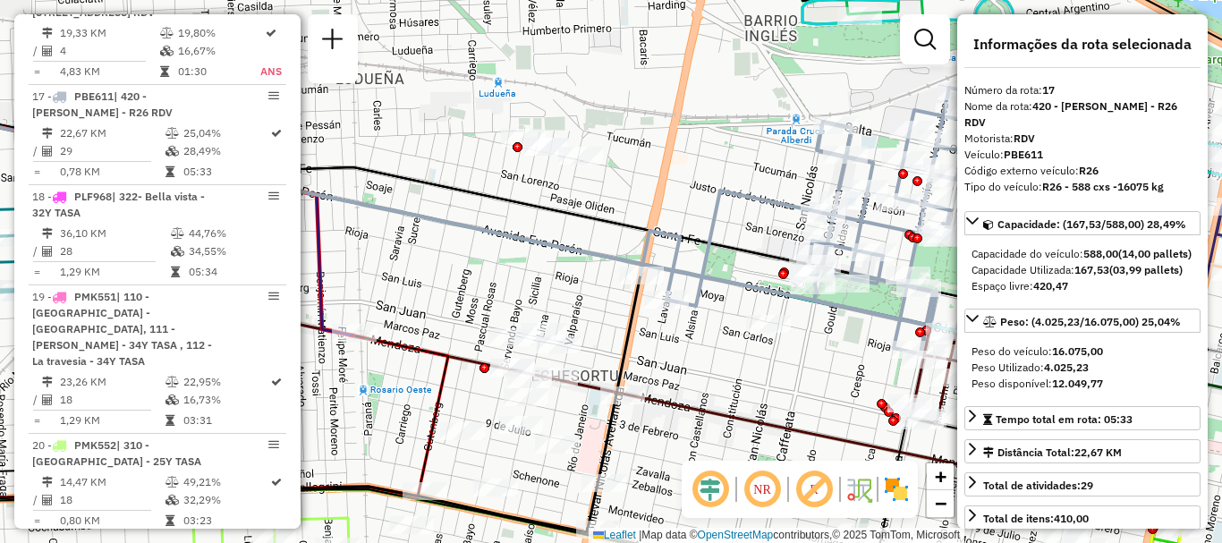
scroll to position [2385, 0]
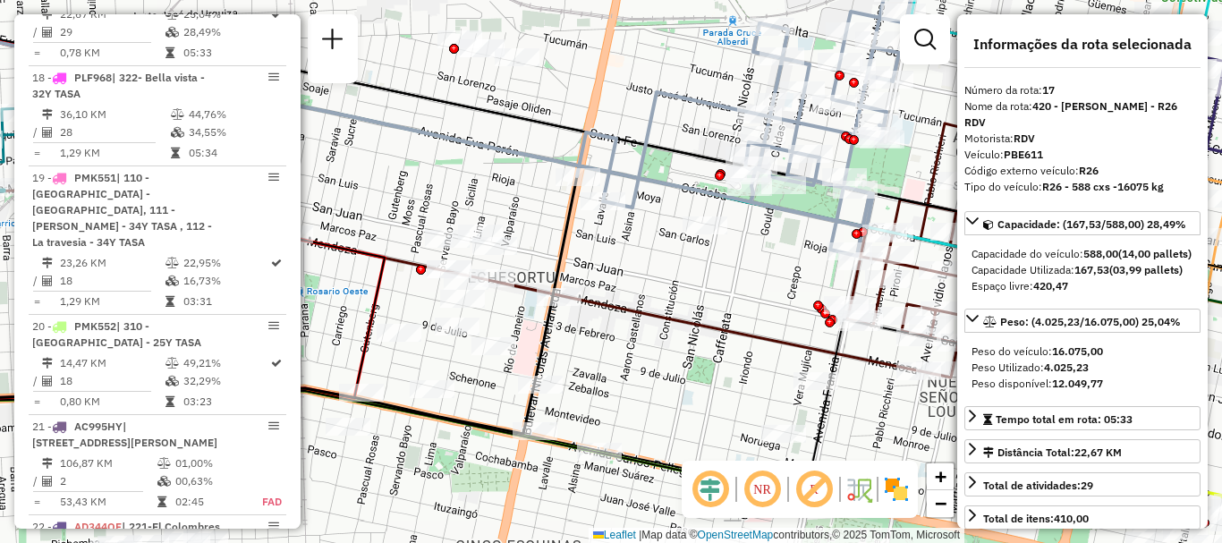
drag, startPoint x: 818, startPoint y: 371, endPoint x: 750, endPoint y: 262, distance: 128.6
click at [750, 262] on div "Janela de atendimento Grade de atendimento Capacidade Transportadoras Veículos …" at bounding box center [611, 271] width 1222 height 543
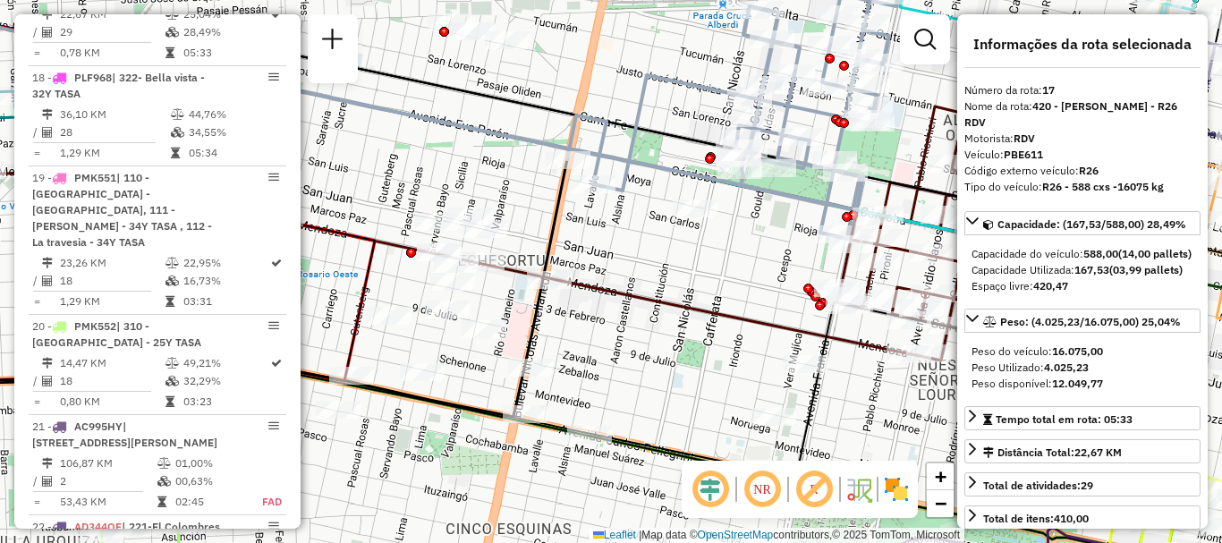
drag, startPoint x: 725, startPoint y: 301, endPoint x: 652, endPoint y: 195, distance: 128.0
click at [657, 202] on div "Janela de atendimento Grade de atendimento Capacidade Transportadoras Veículos …" at bounding box center [611, 271] width 1222 height 543
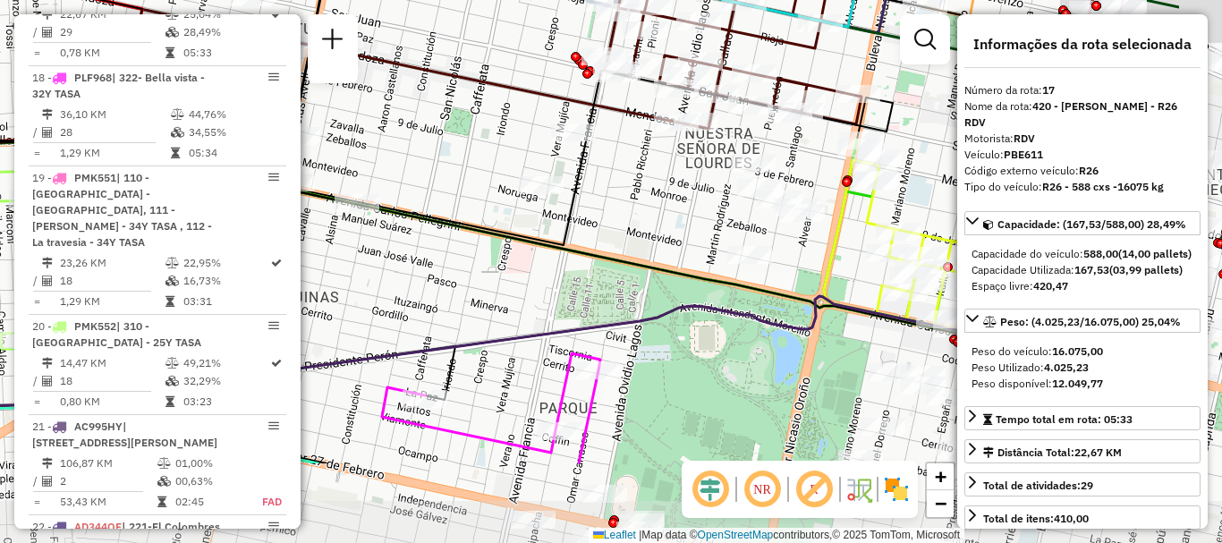
drag, startPoint x: 742, startPoint y: 214, endPoint x: 685, endPoint y: 177, distance: 68.0
click at [685, 177] on div "Janela de atendimento Grade de atendimento Capacidade Transportadoras Veículos …" at bounding box center [611, 271] width 1222 height 543
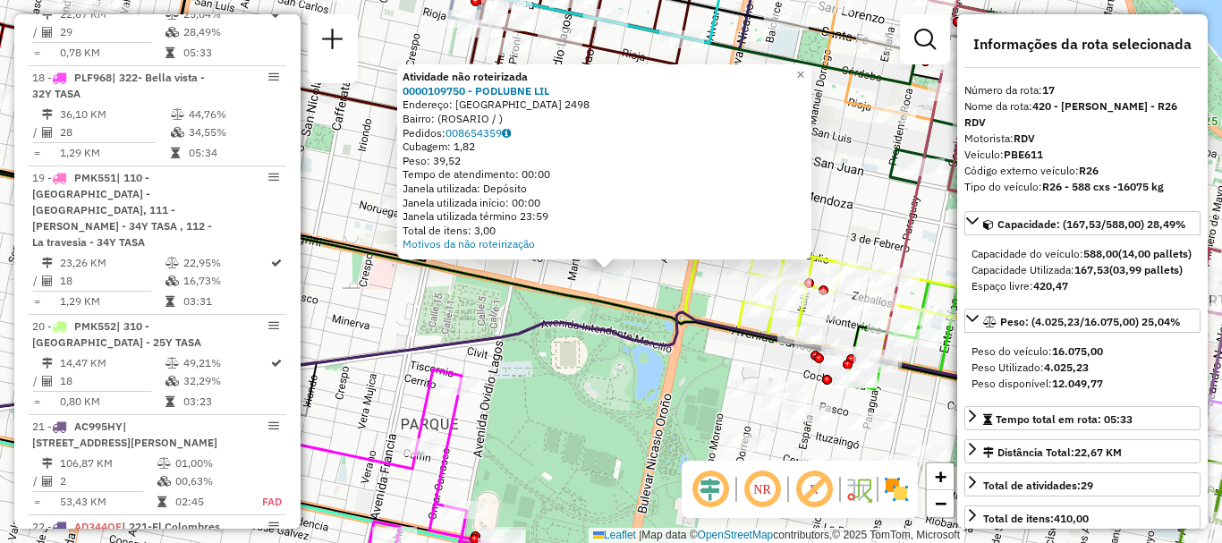
drag, startPoint x: 684, startPoint y: 298, endPoint x: 701, endPoint y: 287, distance: 20.1
click at [685, 297] on icon at bounding box center [857, 312] width 344 height 273
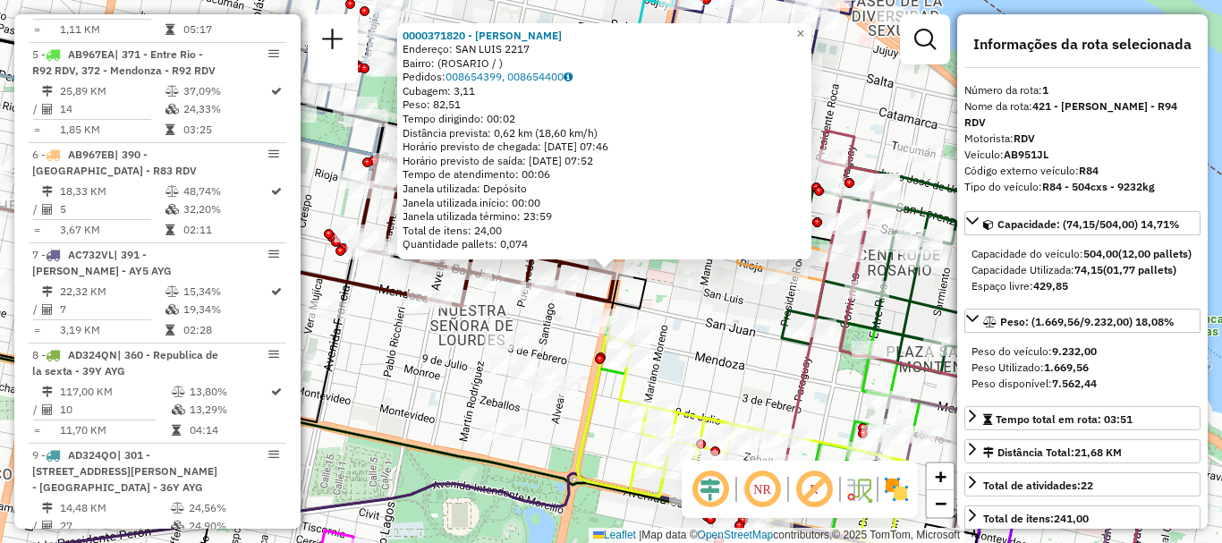
scroll to position [637, 0]
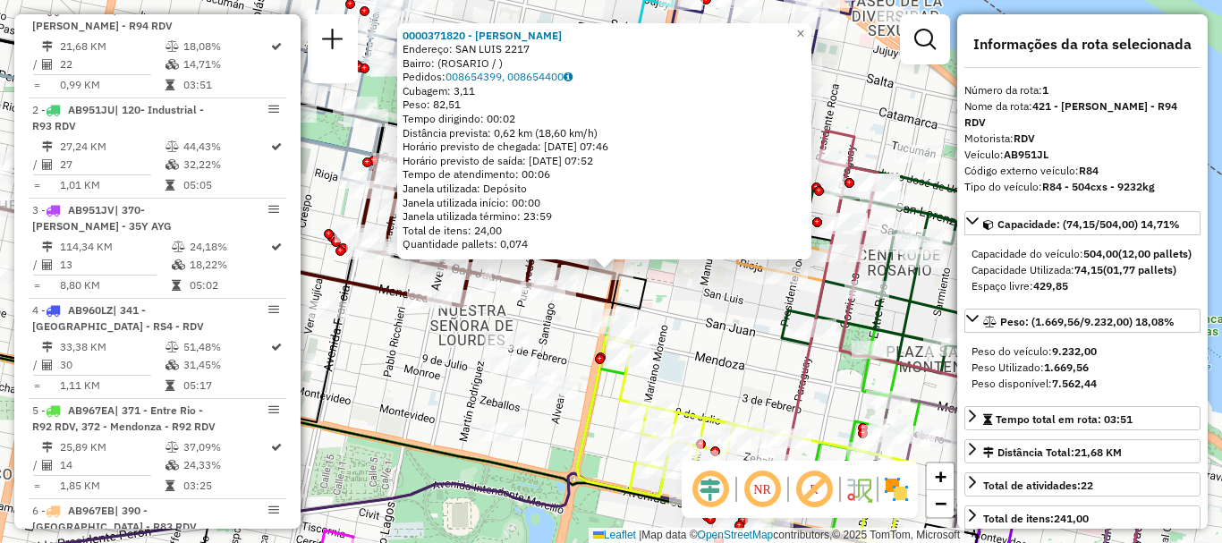
click at [660, 294] on div "0000371820 - BELLINGERI JOSE Endereço: SAN LUIS 2217 Bairro: (ROSARIO / ) Pedid…" at bounding box center [611, 271] width 1222 height 543
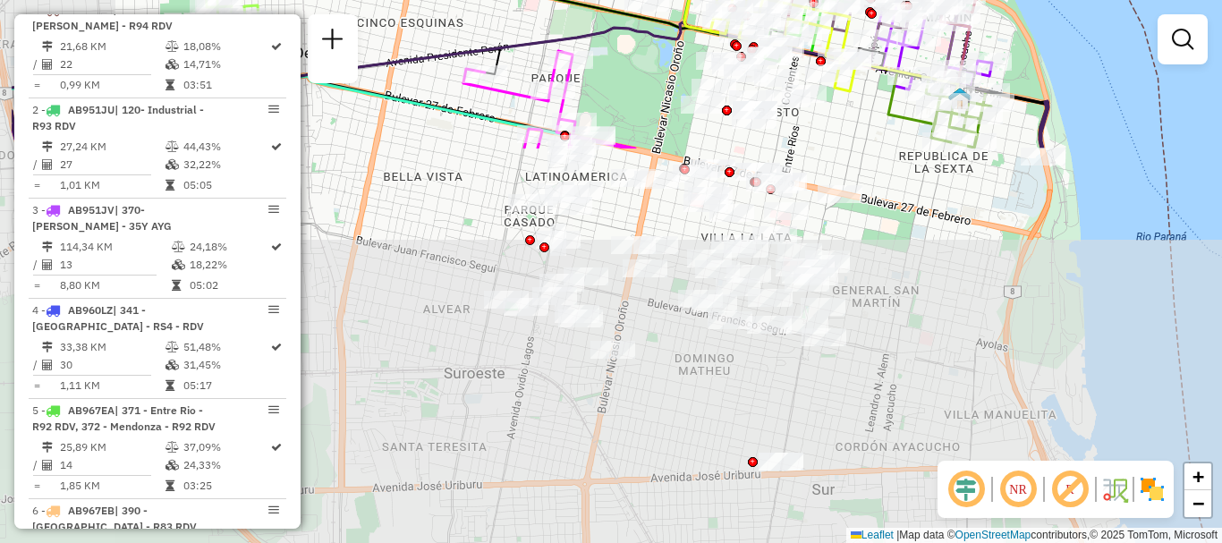
click at [666, 0] on html "Aguarde... Pop-up bloqueado! Seu navegador bloqueou automáticamente a abertura …" at bounding box center [611, 271] width 1222 height 543
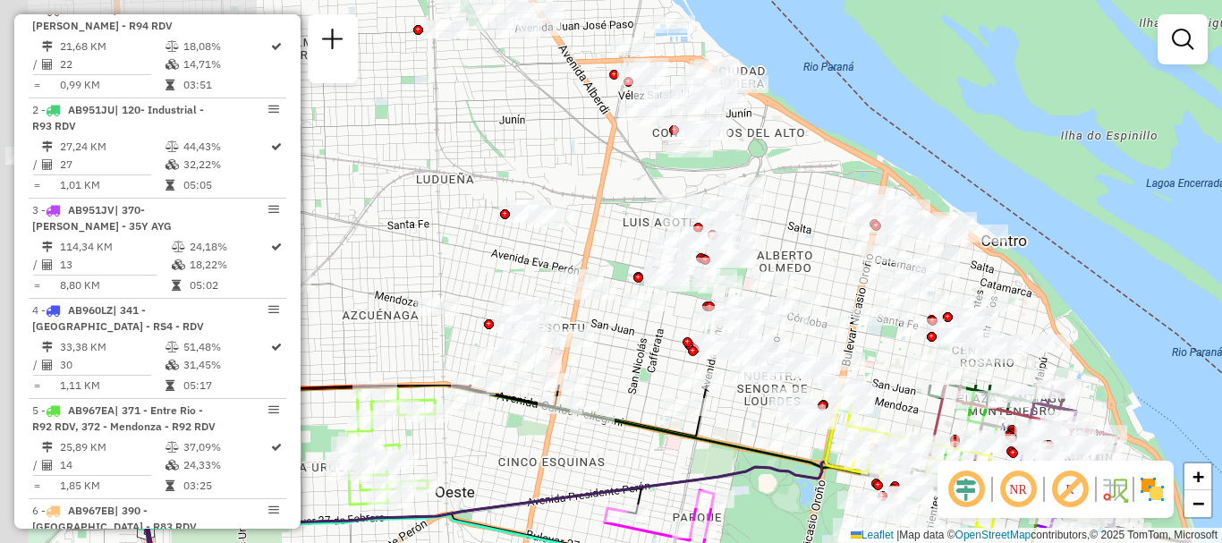
drag, startPoint x: 590, startPoint y: 27, endPoint x: 738, endPoint y: 459, distance: 456.6
click at [733, 461] on div "Janela de atendimento Grade de atendimento Capacidade Transportadoras Veículos …" at bounding box center [611, 271] width 1222 height 543
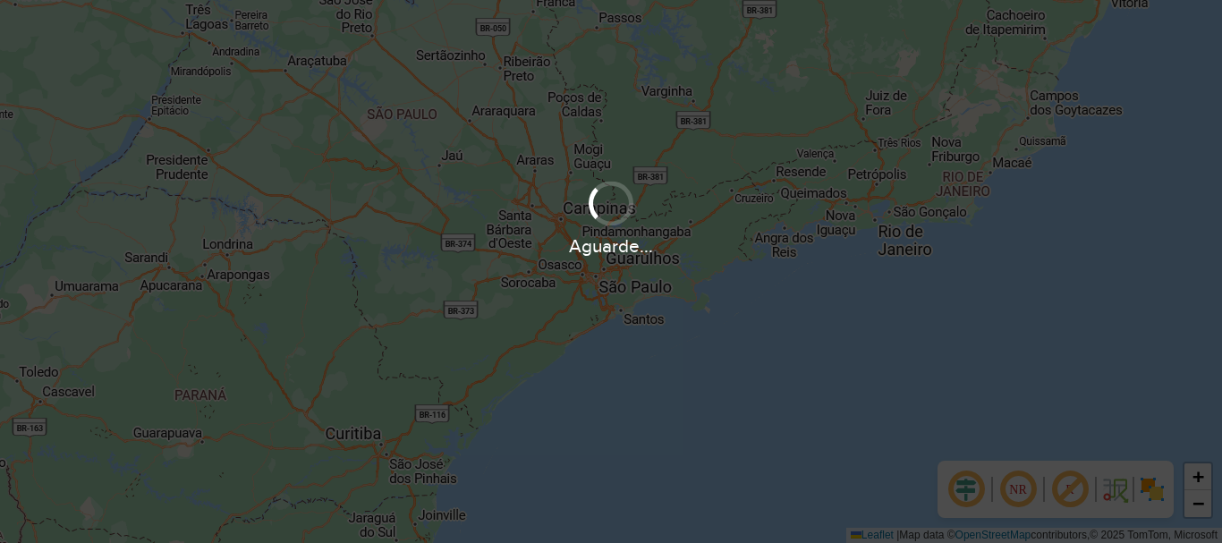
scroll to position [1173, 0]
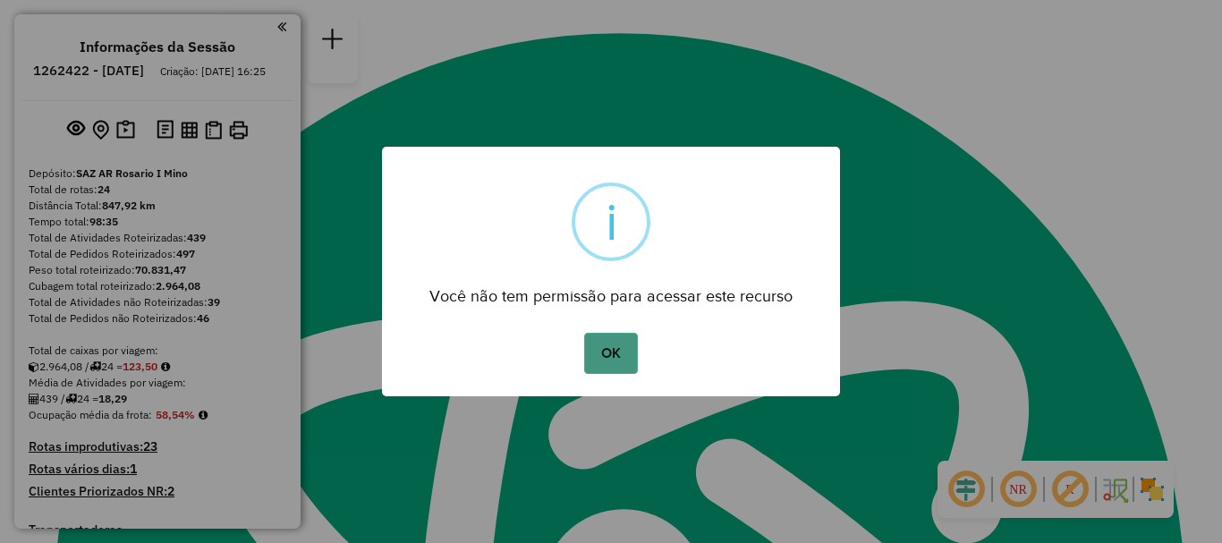
click at [620, 345] on button "OK" at bounding box center [610, 353] width 53 height 41
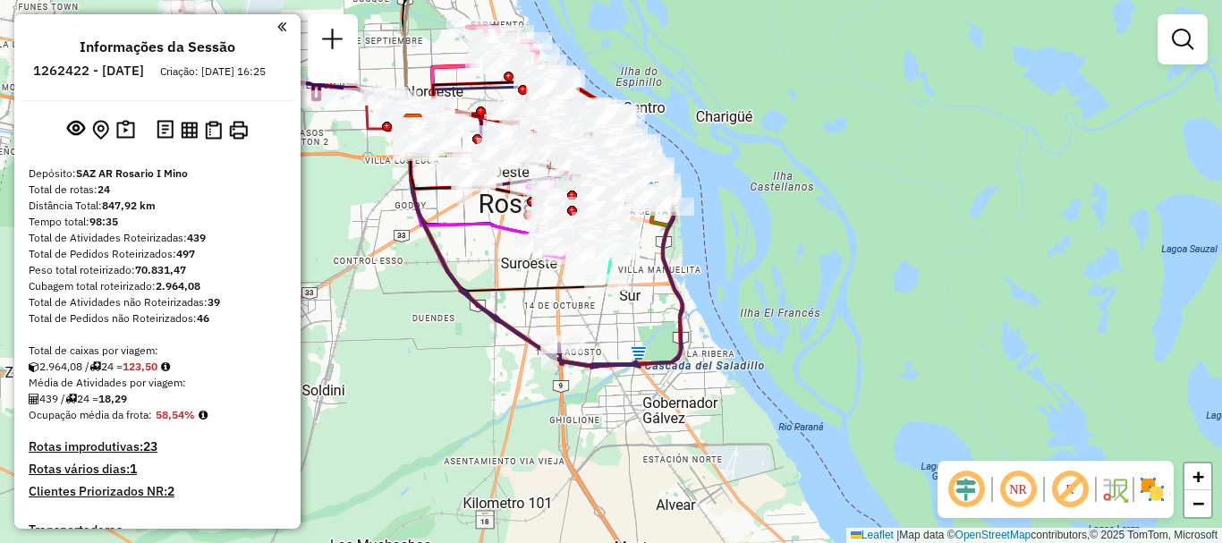
click at [733, 279] on div "Janela de atendimento Grade de atendimento Capacidade Transportadoras Veículos …" at bounding box center [611, 271] width 1222 height 543
click at [1176, 41] on em at bounding box center [1182, 39] width 21 height 21
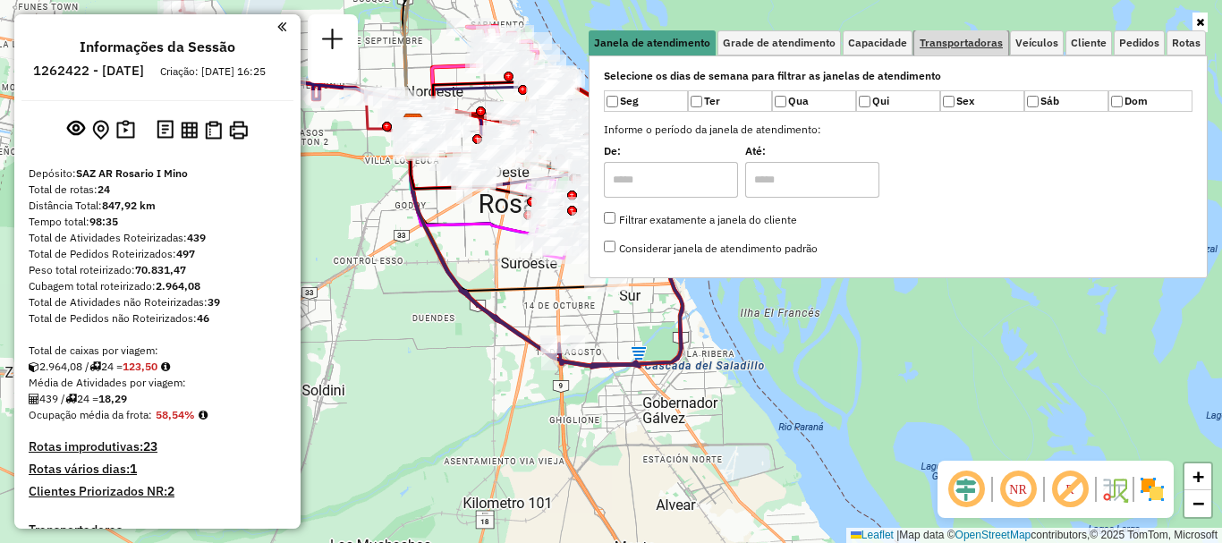
click at [947, 38] on span "Transportadoras" at bounding box center [961, 43] width 83 height 11
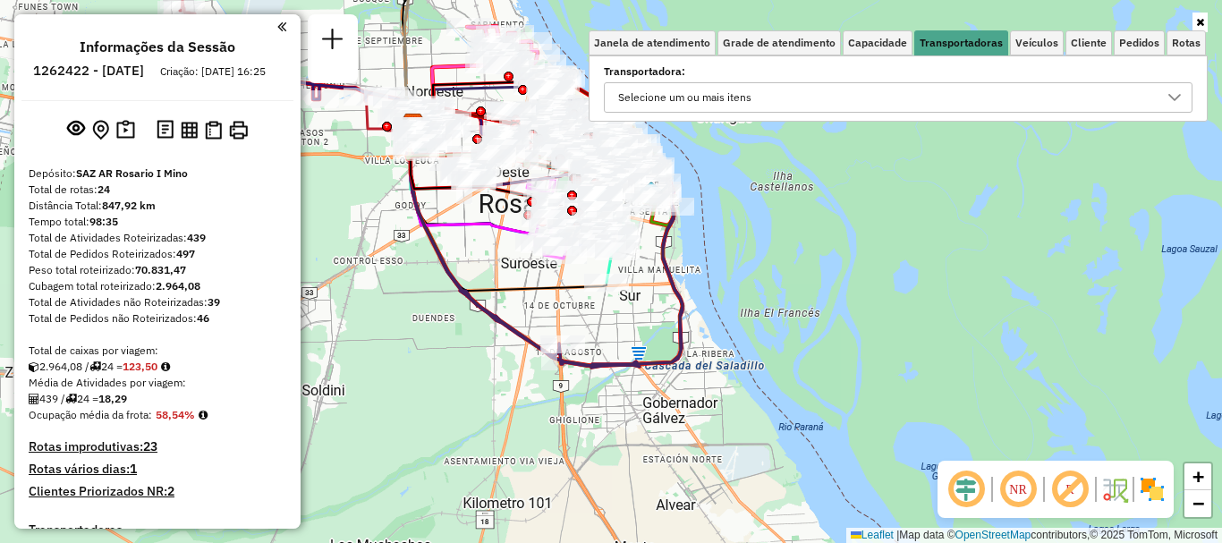
click at [1166, 93] on div at bounding box center [1174, 97] width 34 height 29
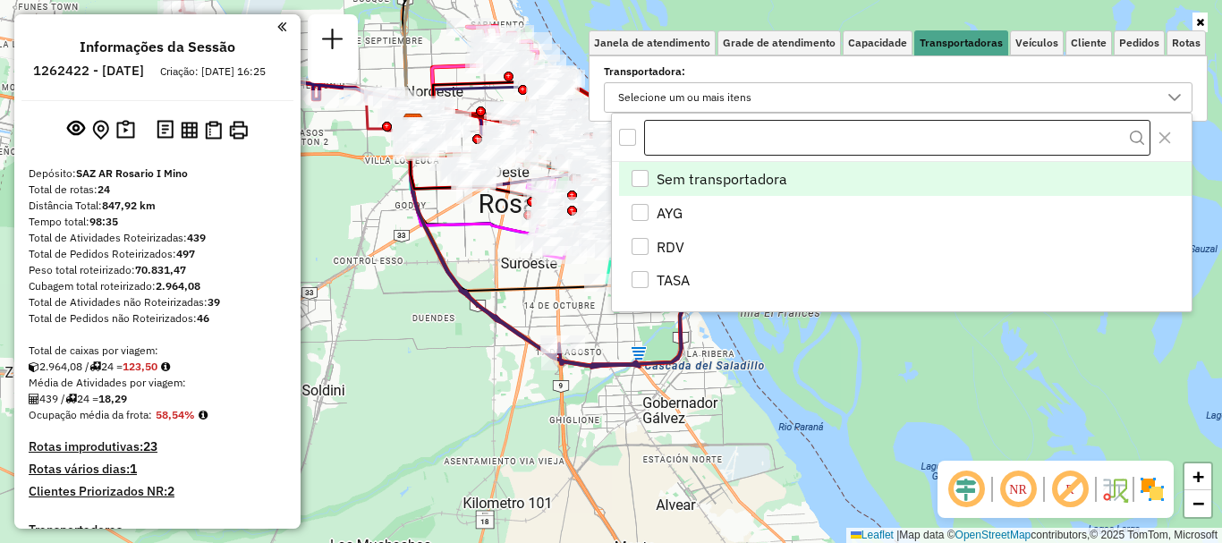
scroll to position [11, 62]
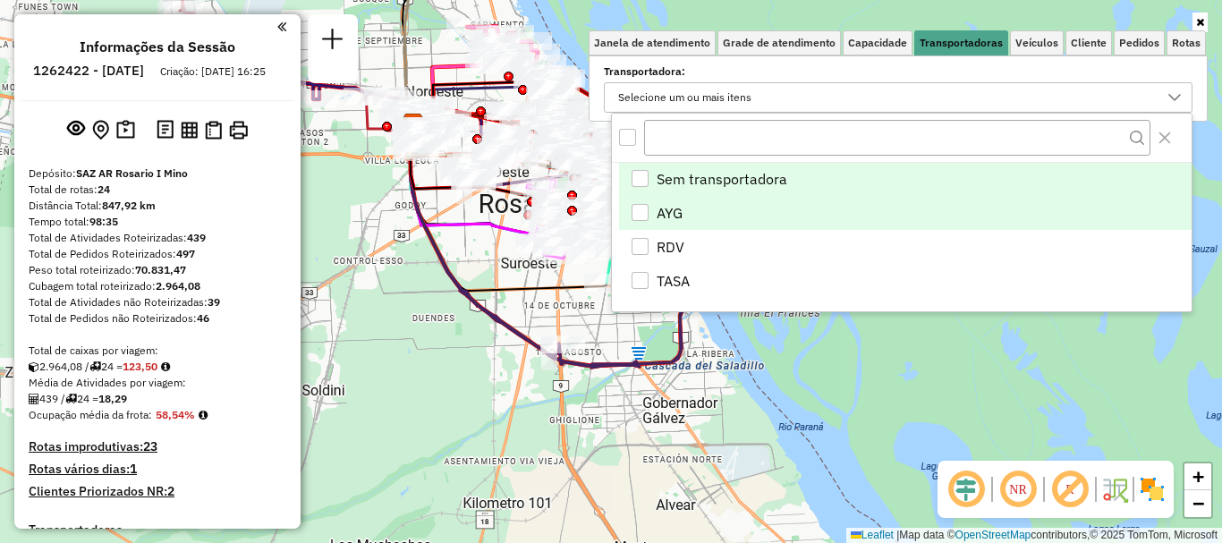
click at [638, 206] on div "AYG" at bounding box center [640, 212] width 17 height 17
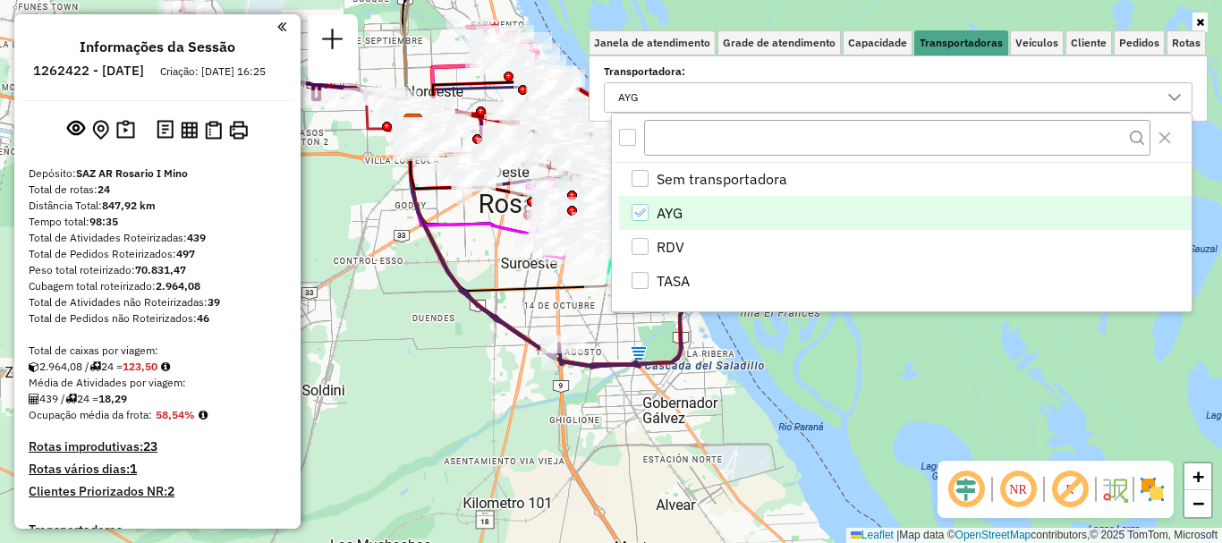
click at [827, 378] on div "Janela de atendimento Grade de atendimento Capacidade Transportadoras Veículos …" at bounding box center [611, 271] width 1222 height 543
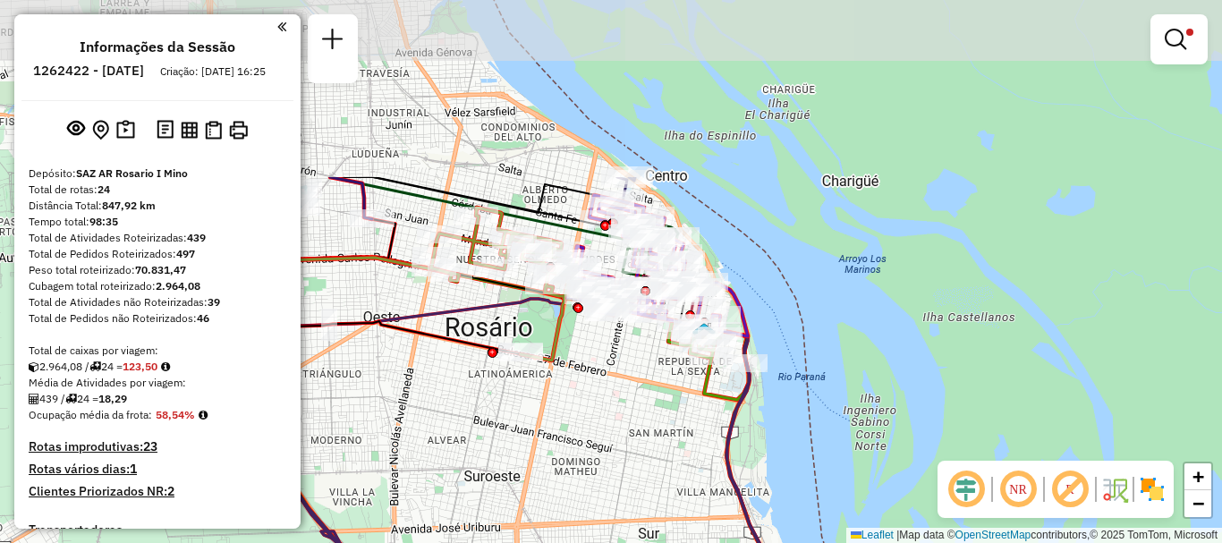
drag, startPoint x: 606, startPoint y: 289, endPoint x: 682, endPoint y: 471, distance: 197.3
click at [682, 471] on div "Limpar filtros Janela de atendimento Grade de atendimento Capacidade Transporta…" at bounding box center [611, 271] width 1222 height 543
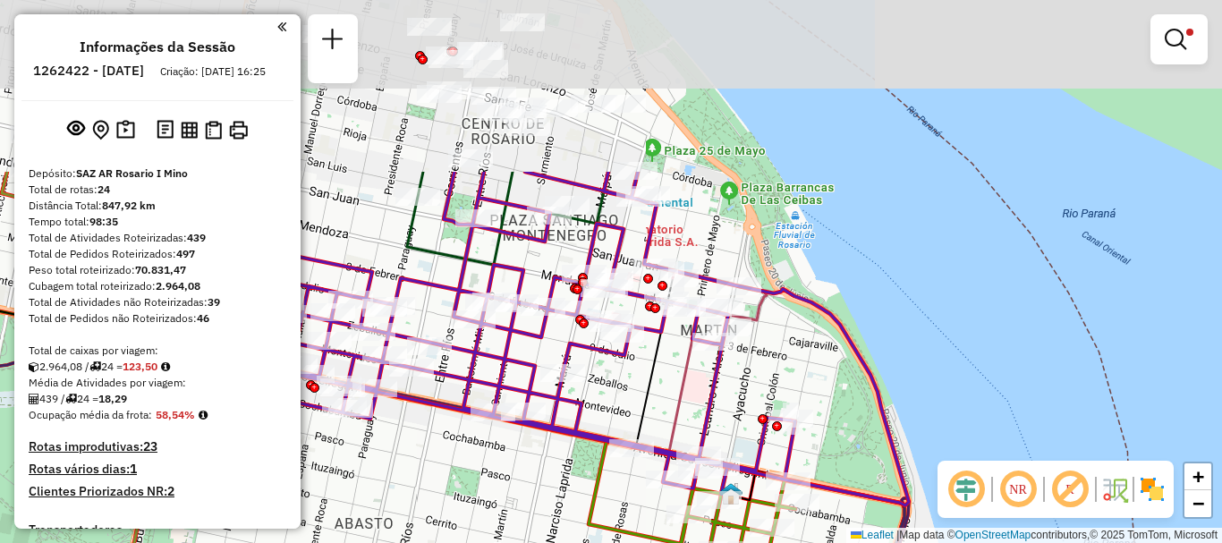
drag, startPoint x: 712, startPoint y: 283, endPoint x: 753, endPoint y: 553, distance: 273.3
click at [753, 542] on html "Aplicando filtros Pop-up bloqueado! Seu navegador bloqueou automáticamente a ab…" at bounding box center [611, 271] width 1222 height 543
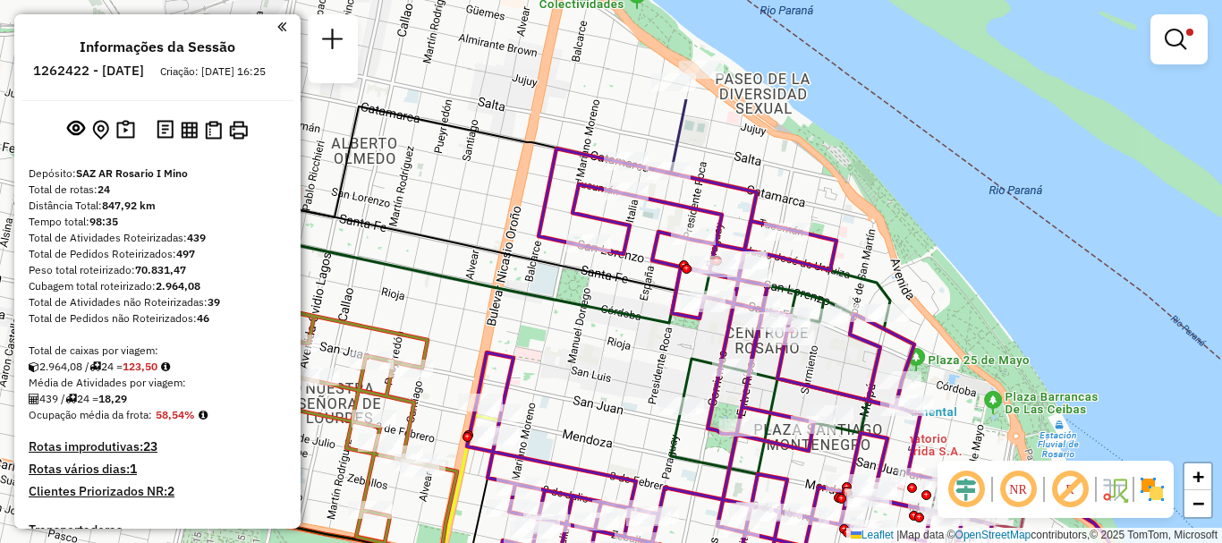
drag, startPoint x: 652, startPoint y: 204, endPoint x: 909, endPoint y: 358, distance: 299.3
click at [909, 358] on icon at bounding box center [820, 431] width 706 height 566
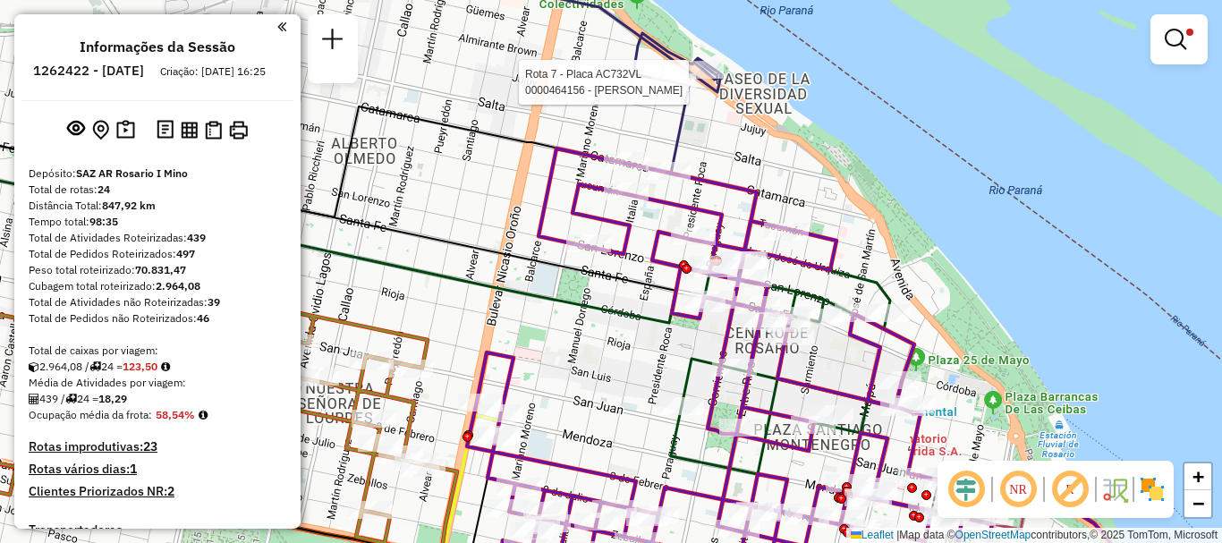
select select "**********"
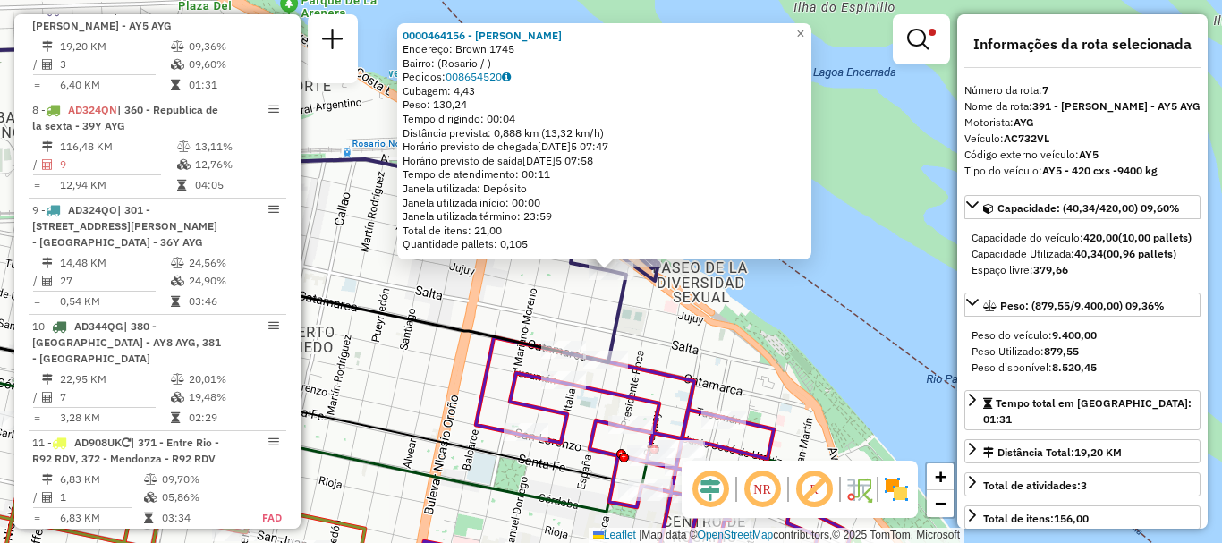
scroll to position [89, 0]
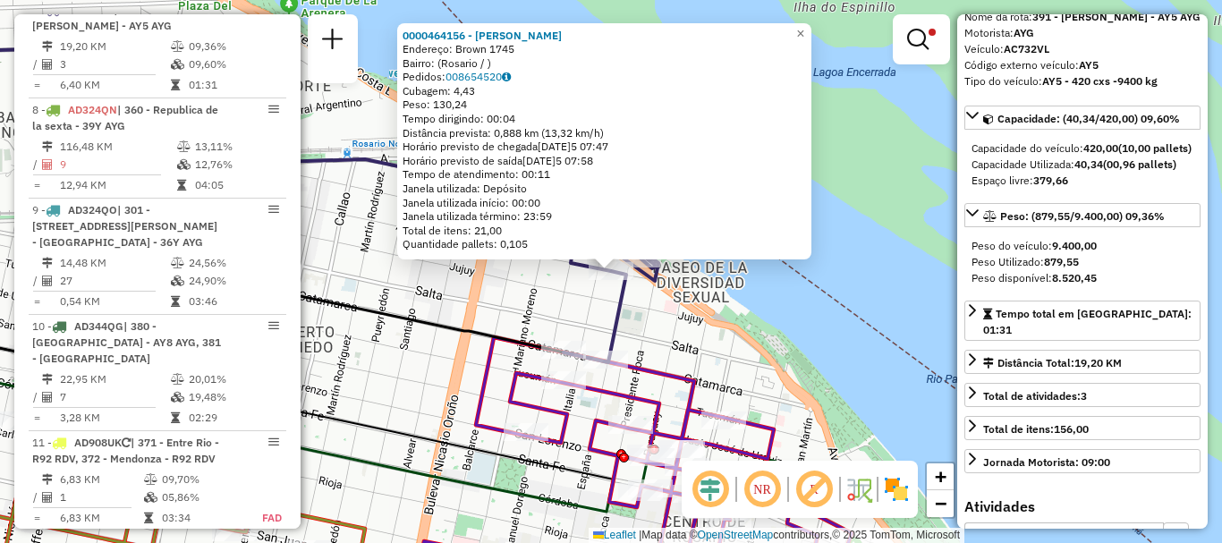
click at [882, 319] on div "0000464156 - WU ZHIFANG Endereço: Brown 1745 Bairro: (Rosario / ) Pedidos: 0086…" at bounding box center [611, 271] width 1222 height 543
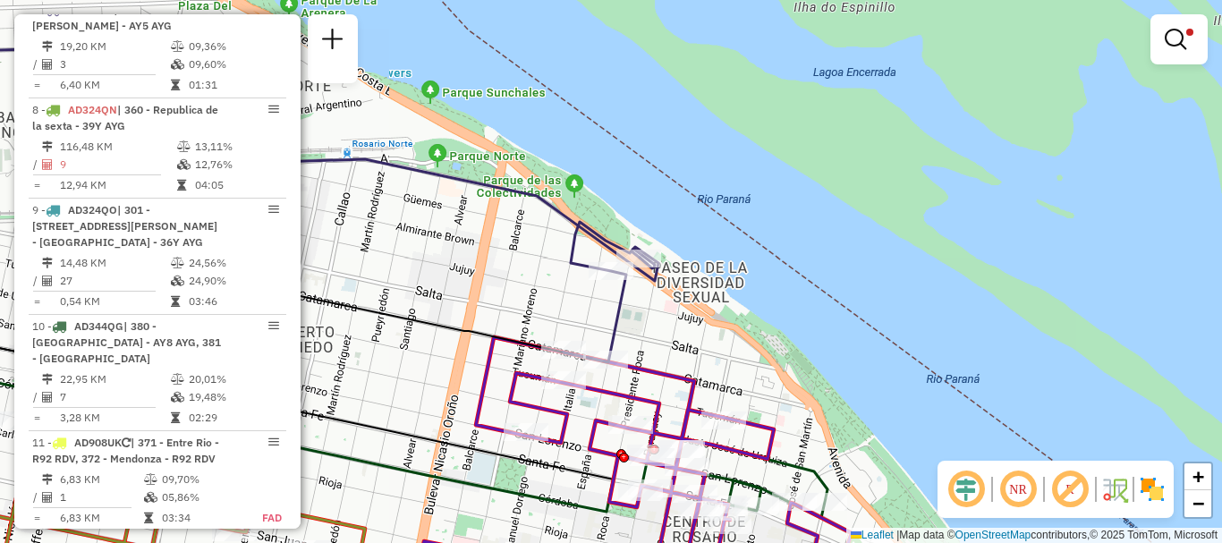
drag, startPoint x: 751, startPoint y: 246, endPoint x: 740, endPoint y: 181, distance: 66.3
click at [743, 205] on div "Limpar filtros Janela de atendimento Grade de atendimento Capacidade Transporta…" at bounding box center [611, 271] width 1222 height 543
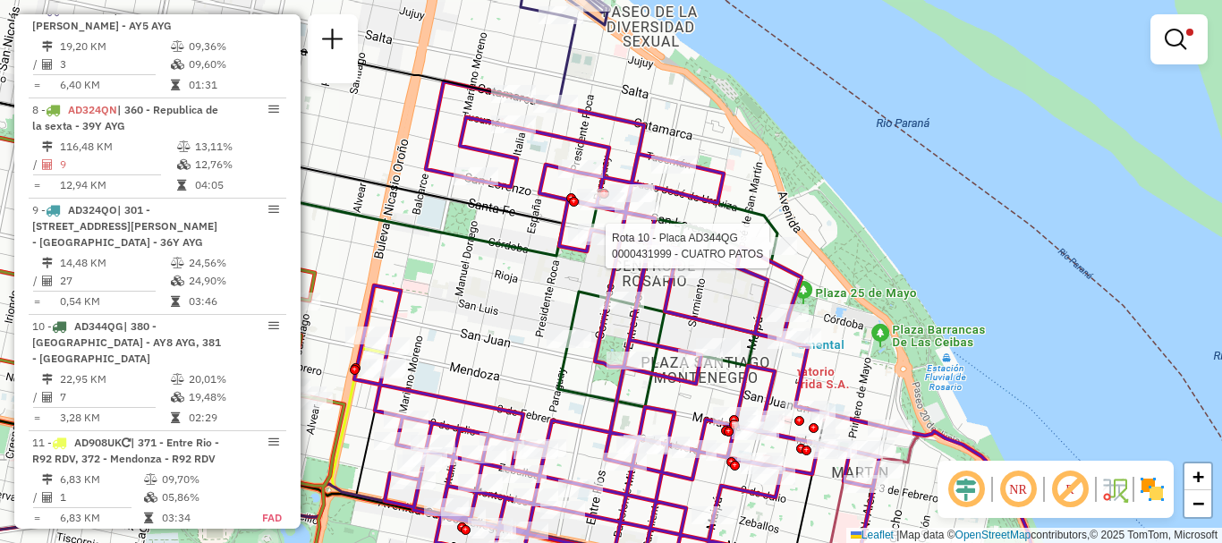
select select "**********"
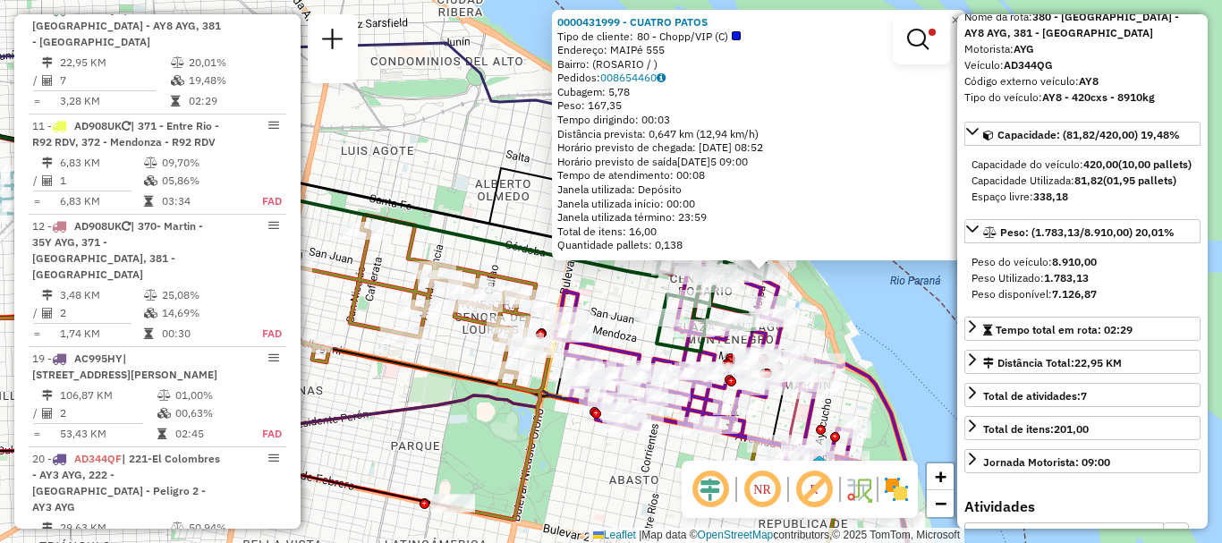
click at [895, 335] on div "0000431999 - CUATRO PATOS Tipo de cliente: 80 - Chopp/VIP (C) Endereço: MAIPé 5…" at bounding box center [611, 271] width 1222 height 543
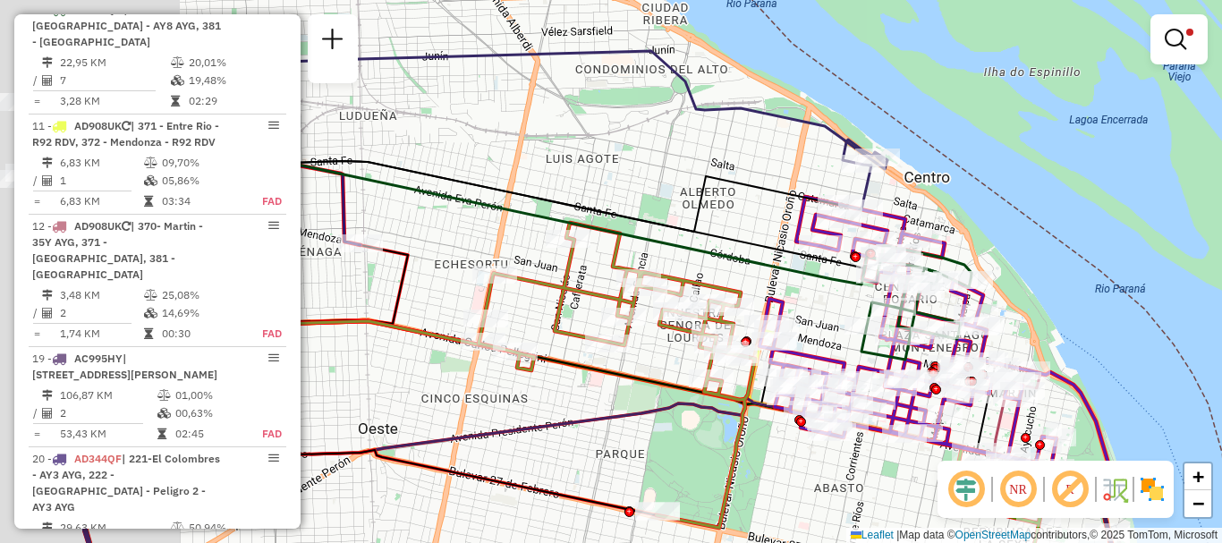
drag, startPoint x: 801, startPoint y: 310, endPoint x: 1030, endPoint y: 315, distance: 229.1
click at [1030, 315] on div "Limpar filtros Janela de atendimento Grade de atendimento Capacidade Transporta…" at bounding box center [611, 271] width 1222 height 543
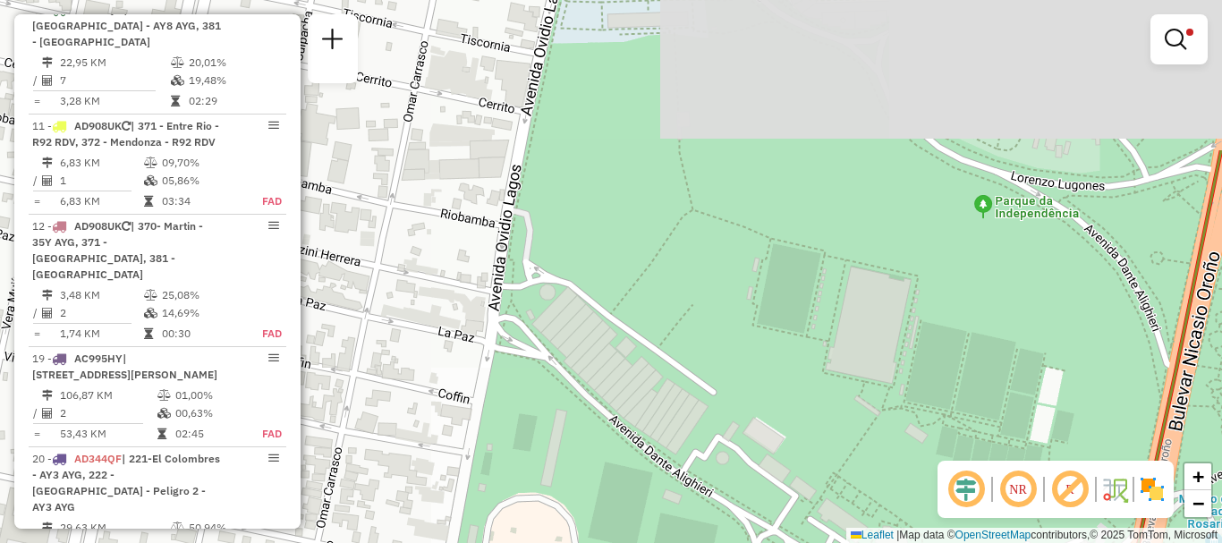
drag, startPoint x: 666, startPoint y: 578, endPoint x: 698, endPoint y: 578, distance: 31.3
click at [698, 542] on html "Aplicando filtros Pop-up bloqueado! Seu navegador bloqueou automáticamente a ab…" at bounding box center [611, 271] width 1222 height 543
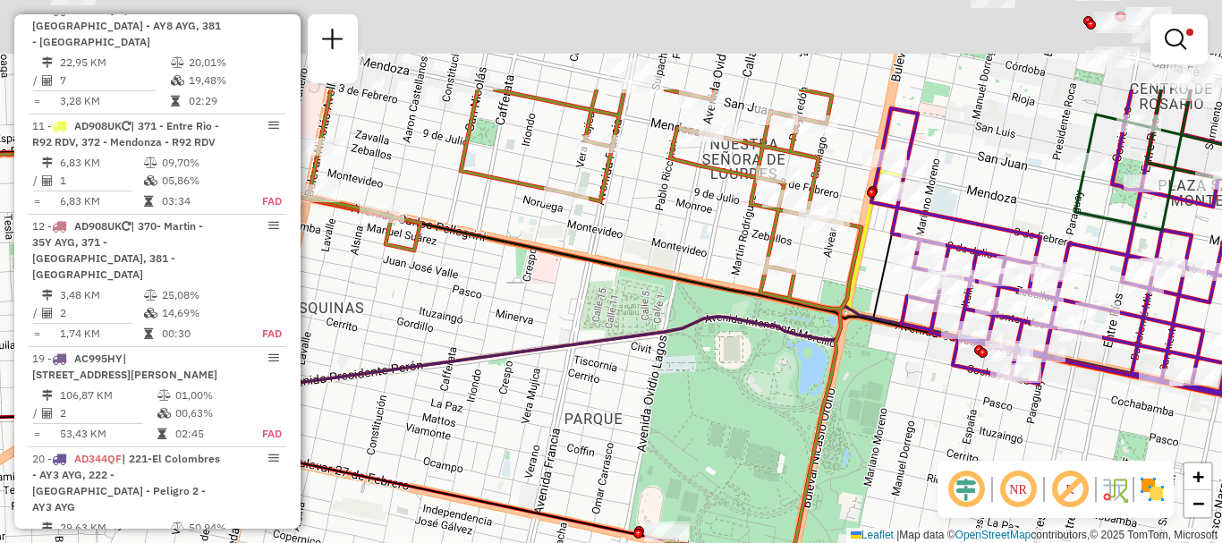
drag, startPoint x: 666, startPoint y: 397, endPoint x: 676, endPoint y: 428, distance: 33.1
click at [676, 428] on div "Limpar filtros Janela de atendimento Grade de atendimento Capacidade Transporta…" at bounding box center [611, 271] width 1222 height 543
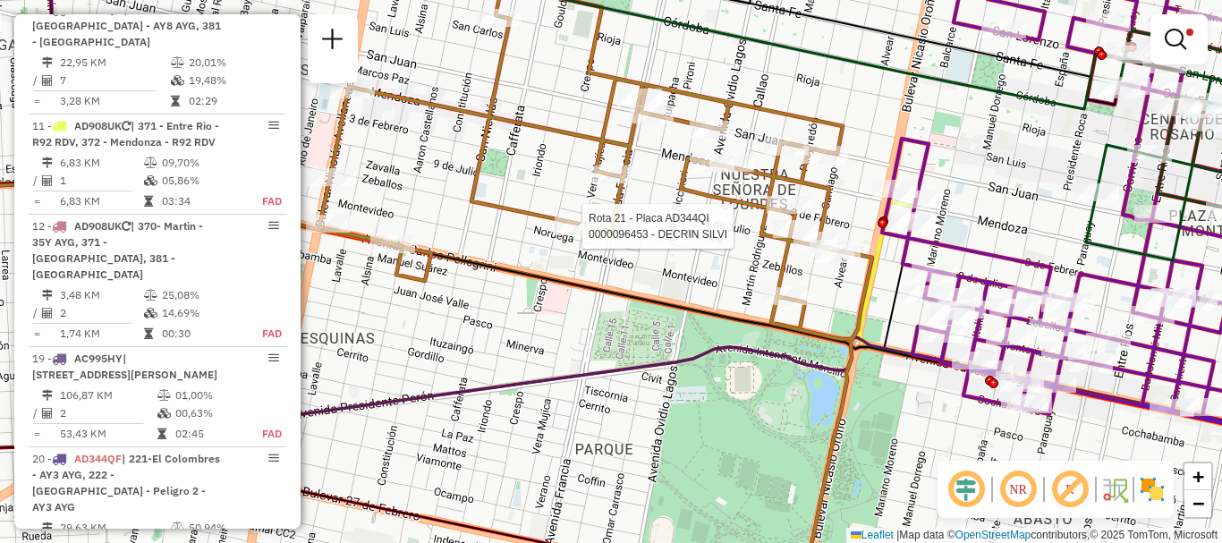
select select "**********"
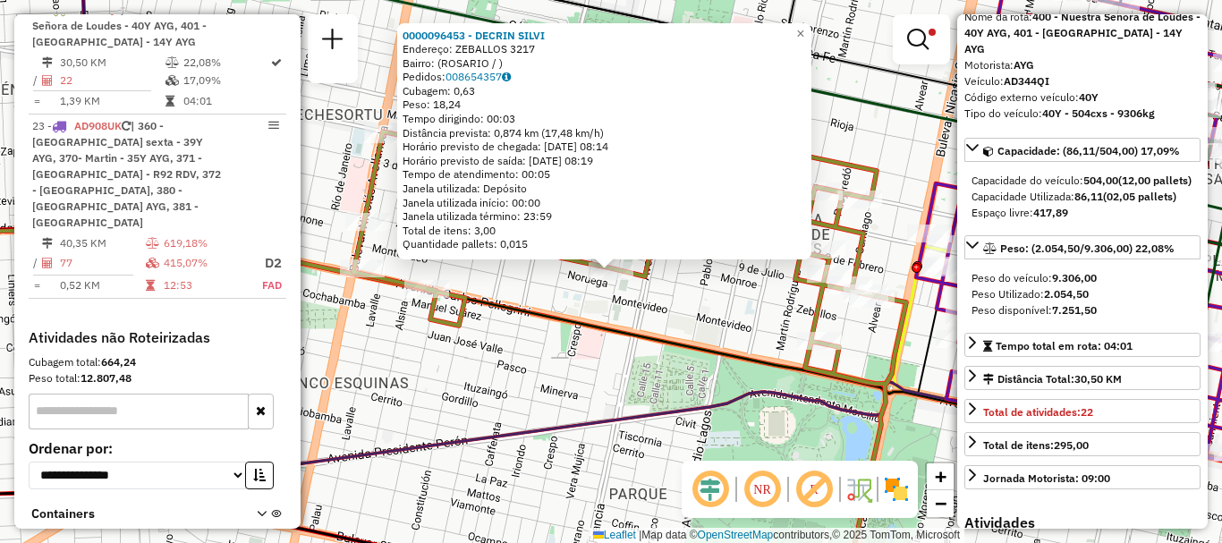
click at [737, 384] on div "0000096453 - DECRIN SILVI Endereço: ZEBALLOS 3217 Bairro: (ROSARIO / ) Pedidos:…" at bounding box center [611, 271] width 1222 height 543
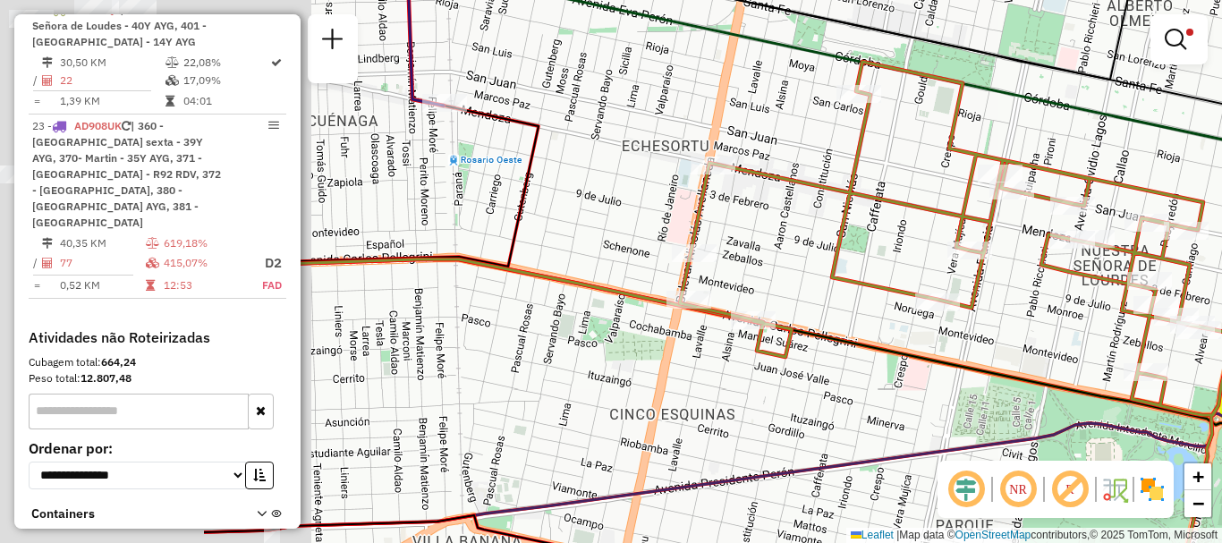
drag, startPoint x: 601, startPoint y: 328, endPoint x: 1028, endPoint y: 371, distance: 428.8
click at [1028, 370] on icon at bounding box center [937, 388] width 1466 height 259
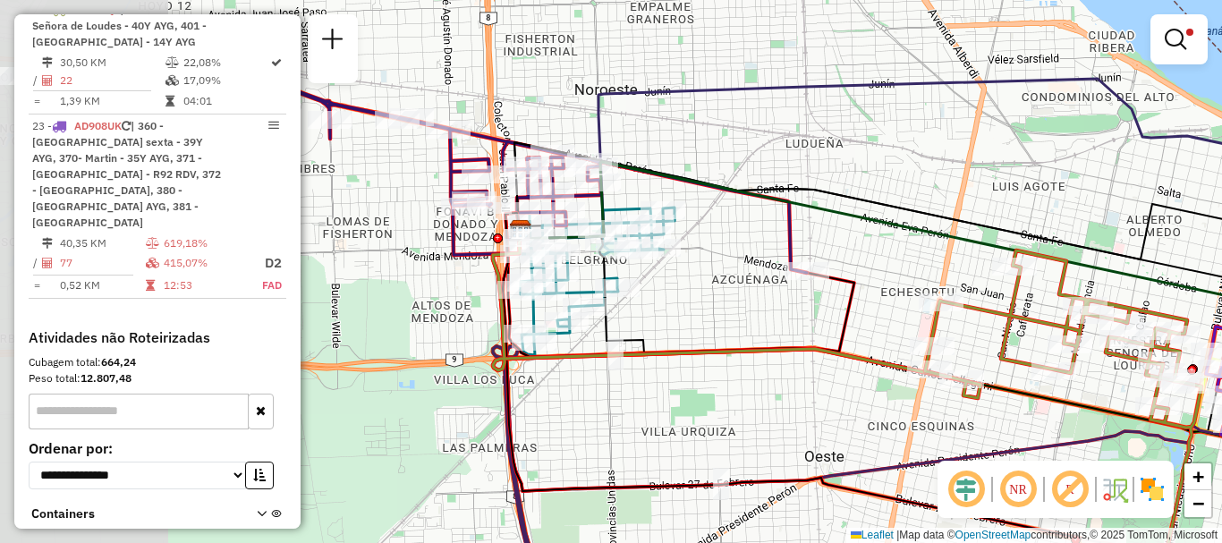
drag, startPoint x: 661, startPoint y: 310, endPoint x: 842, endPoint y: 352, distance: 185.5
click at [842, 352] on icon at bounding box center [727, 305] width 469 height 149
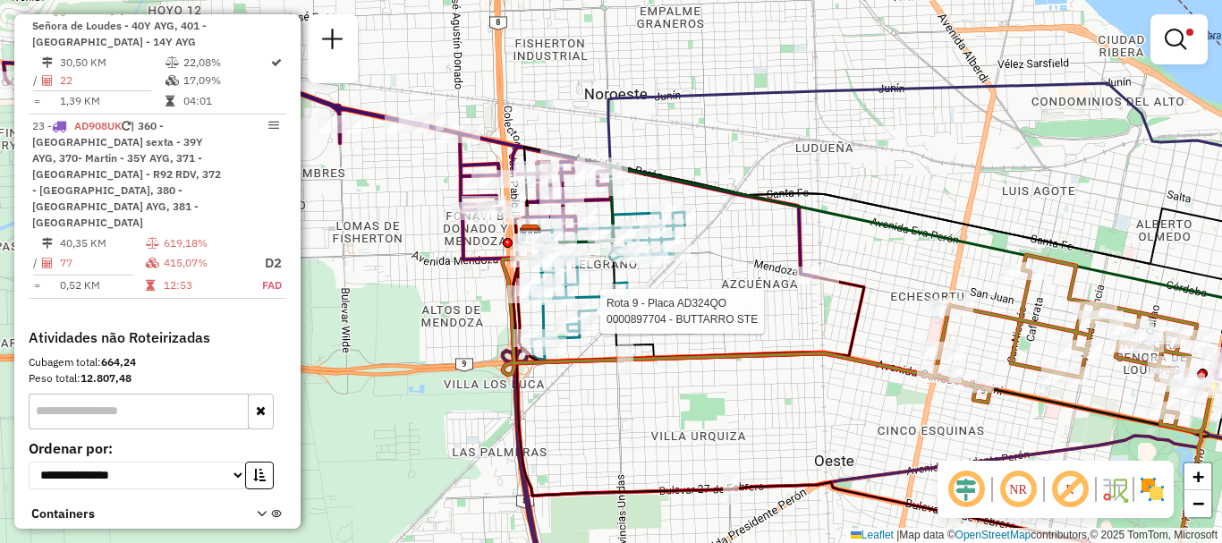
select select "**********"
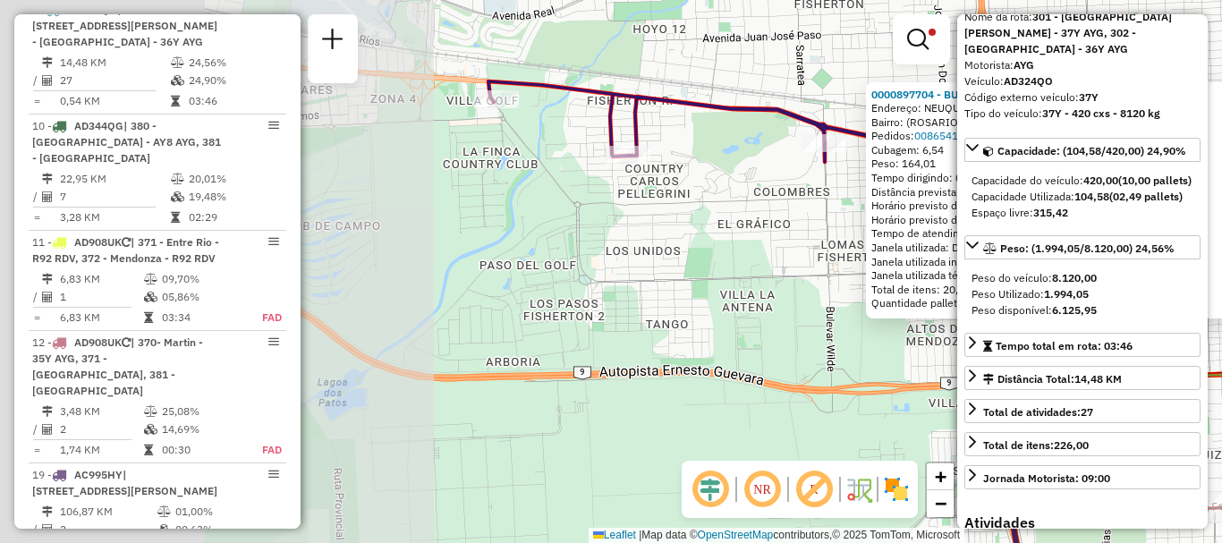
drag, startPoint x: 752, startPoint y: 381, endPoint x: 1221, endPoint y: 439, distance: 472.3
click at [1221, 439] on div "0000897704 - BUTTARRO STE Endereço: NEUQUEN 6875 Bairro: (ROSARIO / ) Pedidos: …" at bounding box center [611, 271] width 1222 height 543
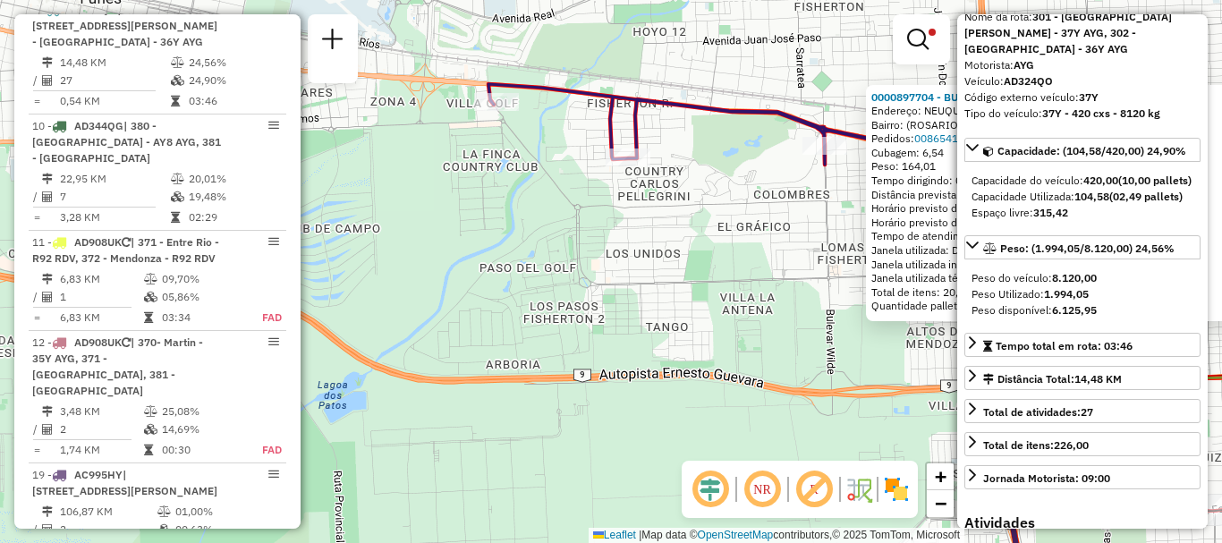
click at [736, 285] on div "0000897704 - BUTTARRO STE Endereço: NEUQUEN 6875 Bairro: (ROSARIO / ) Pedidos: …" at bounding box center [611, 271] width 1222 height 543
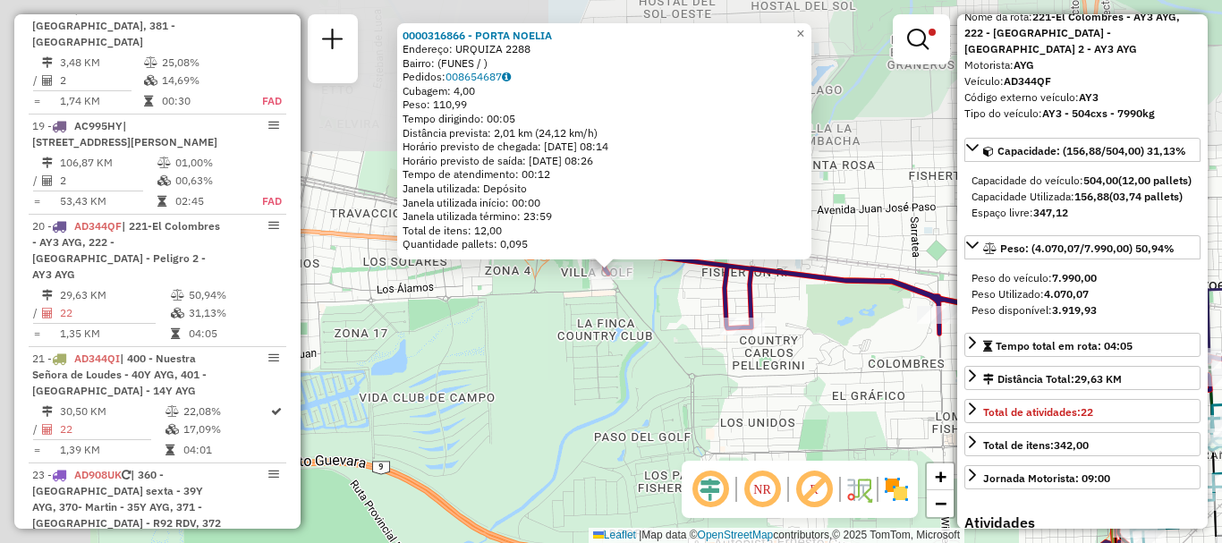
scroll to position [1419, 0]
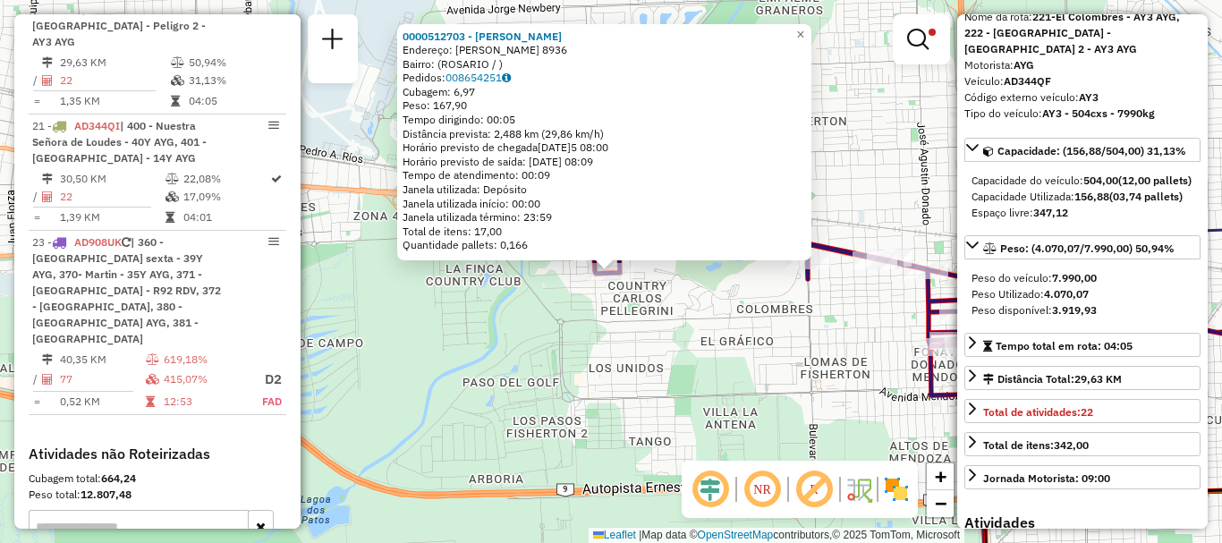
click at [747, 327] on div "0000512703 - ARGUELLO SOFIA AILEN Endereço: ALIPPI 8936 Bairro: (ROSARIO / ) Pe…" at bounding box center [611, 271] width 1222 height 543
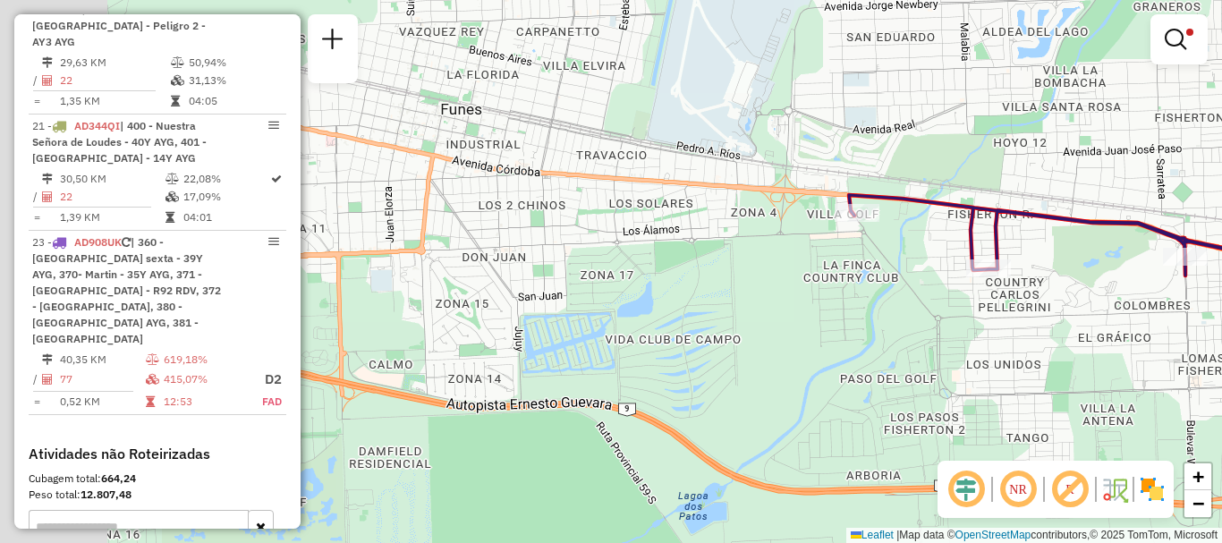
drag, startPoint x: 903, startPoint y: 339, endPoint x: 989, endPoint y: 338, distance: 85.9
click at [989, 338] on div "Limpar filtros Janela de atendimento Grade de atendimento Capacidade Transporta…" at bounding box center [611, 271] width 1222 height 543
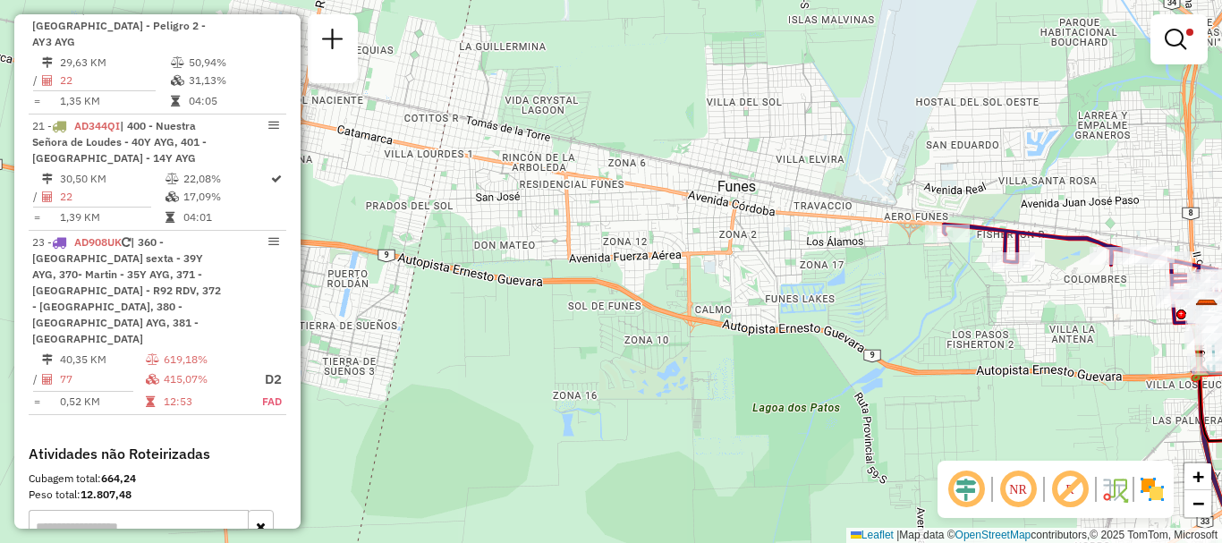
drag, startPoint x: 900, startPoint y: 357, endPoint x: 925, endPoint y: 316, distance: 48.2
click at [925, 316] on div "Limpar filtros Janela de atendimento Grade de atendimento Capacidade Transporta…" at bounding box center [611, 271] width 1222 height 543
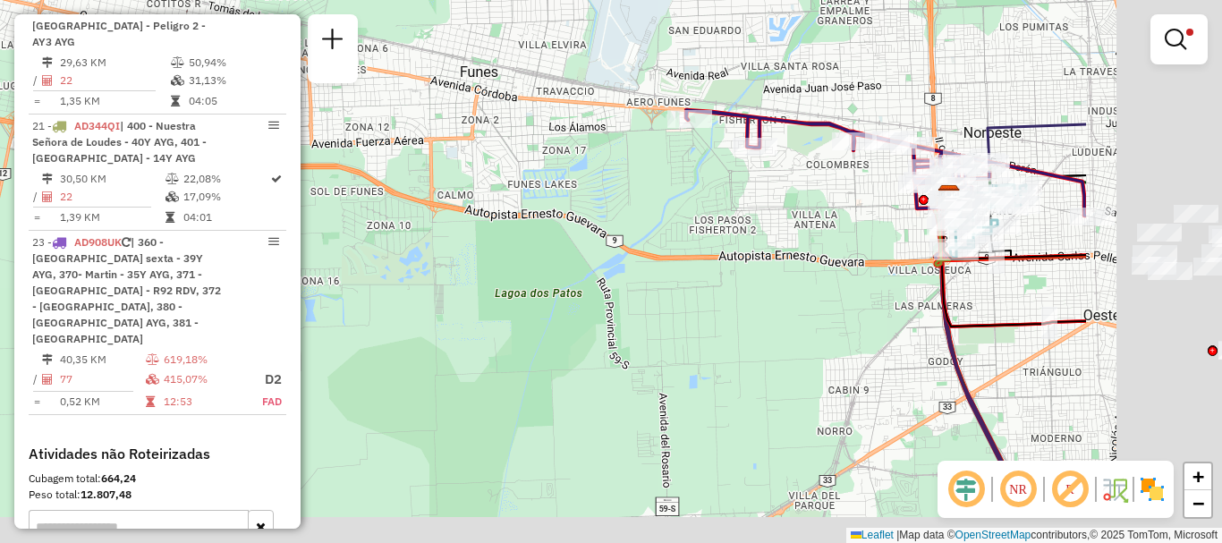
drag, startPoint x: 957, startPoint y: 329, endPoint x: 644, endPoint y: 208, distance: 335.6
click at [644, 208] on div "Limpar filtros Janela de atendimento Grade de atendimento Capacidade Transporta…" at bounding box center [611, 271] width 1222 height 543
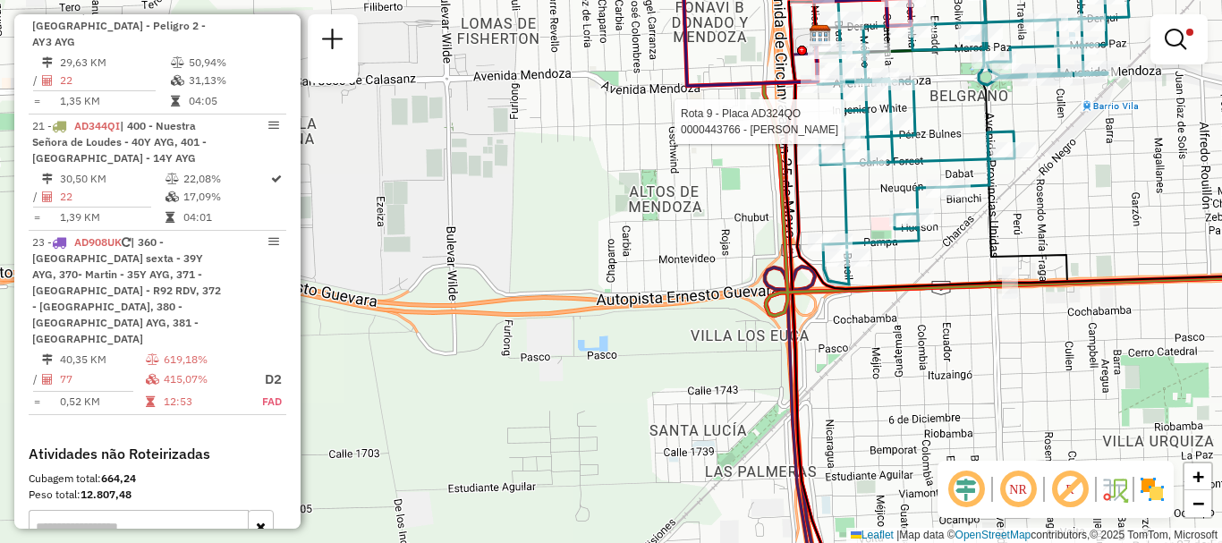
select select "**********"
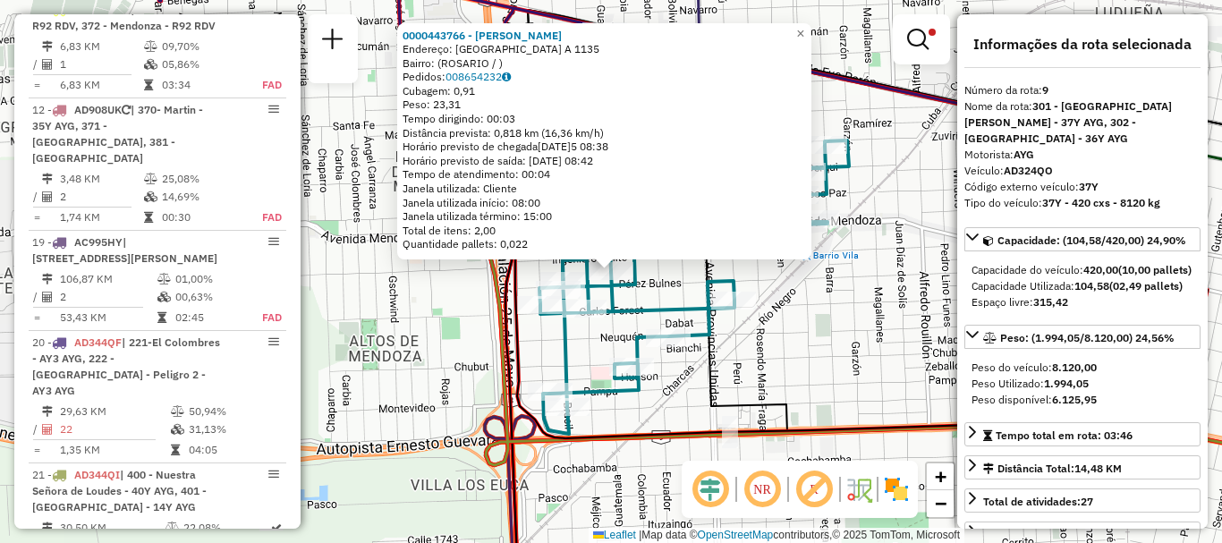
scroll to position [837, 0]
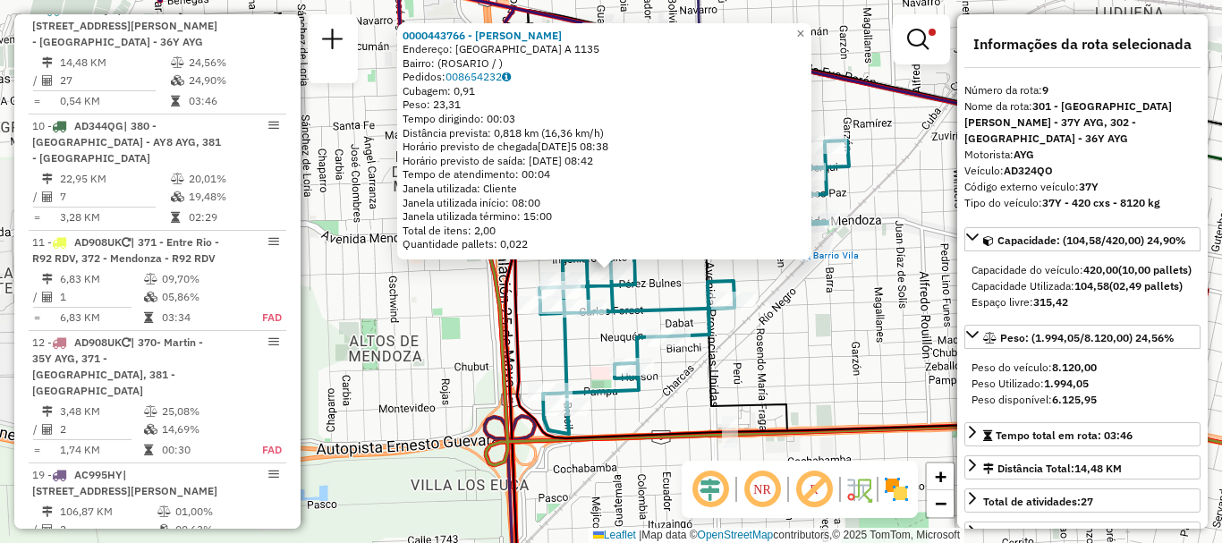
click at [890, 254] on div "0000443766 - BARBAN MARIA DANIELA Endereço: GUATEMALA A 1135 Bairro: (ROSARIO /…" at bounding box center [611, 271] width 1222 height 543
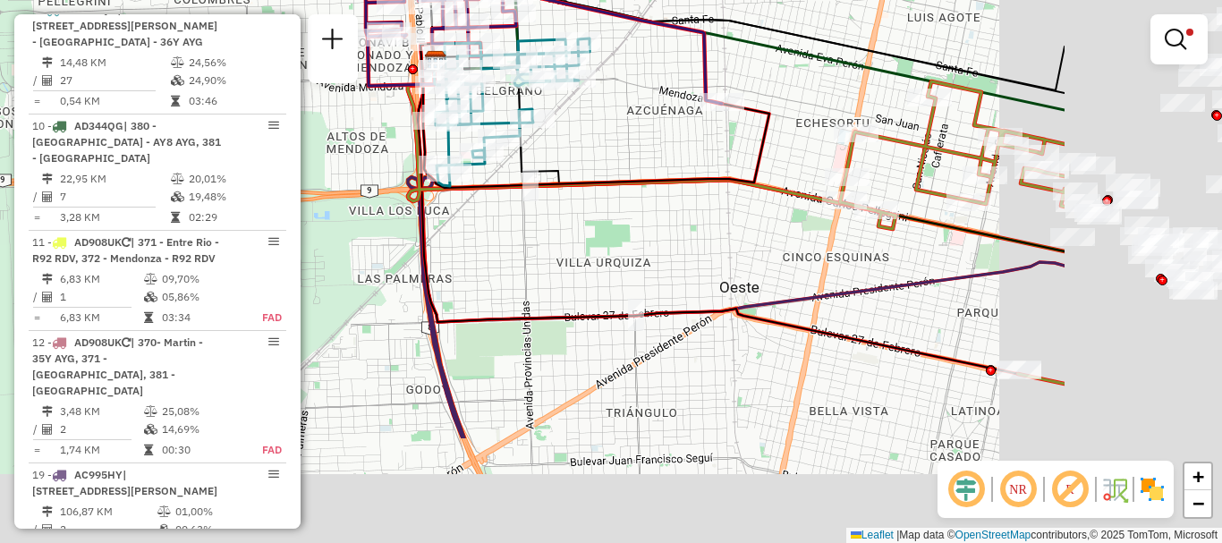
drag, startPoint x: 895, startPoint y: 337, endPoint x: 590, endPoint y: 172, distance: 347.0
click at [598, 172] on icon at bounding box center [594, 116] width 349 height 144
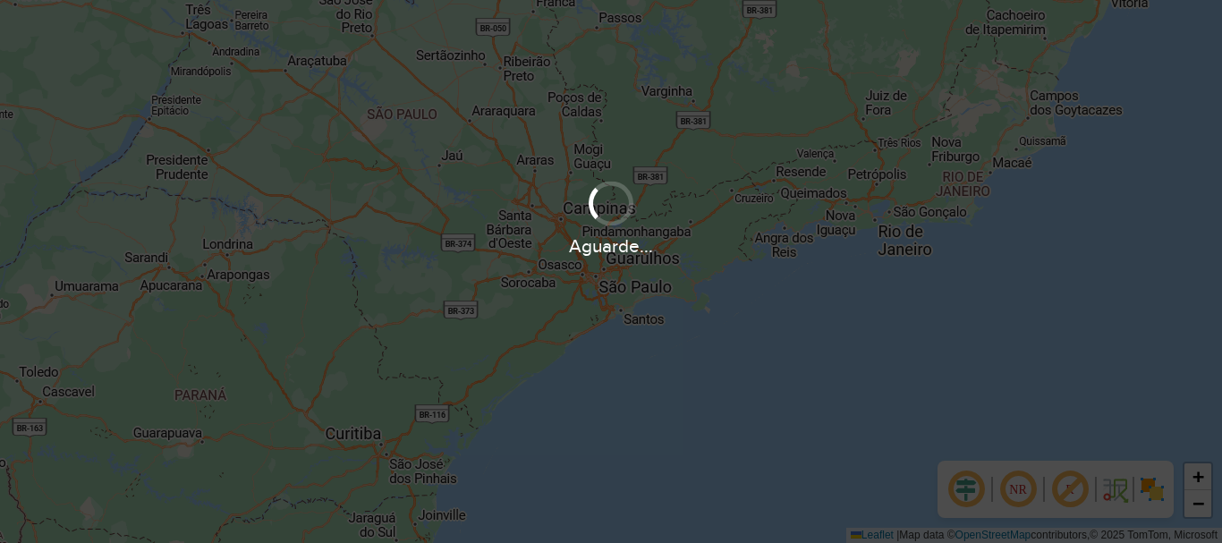
scroll to position [1173, 0]
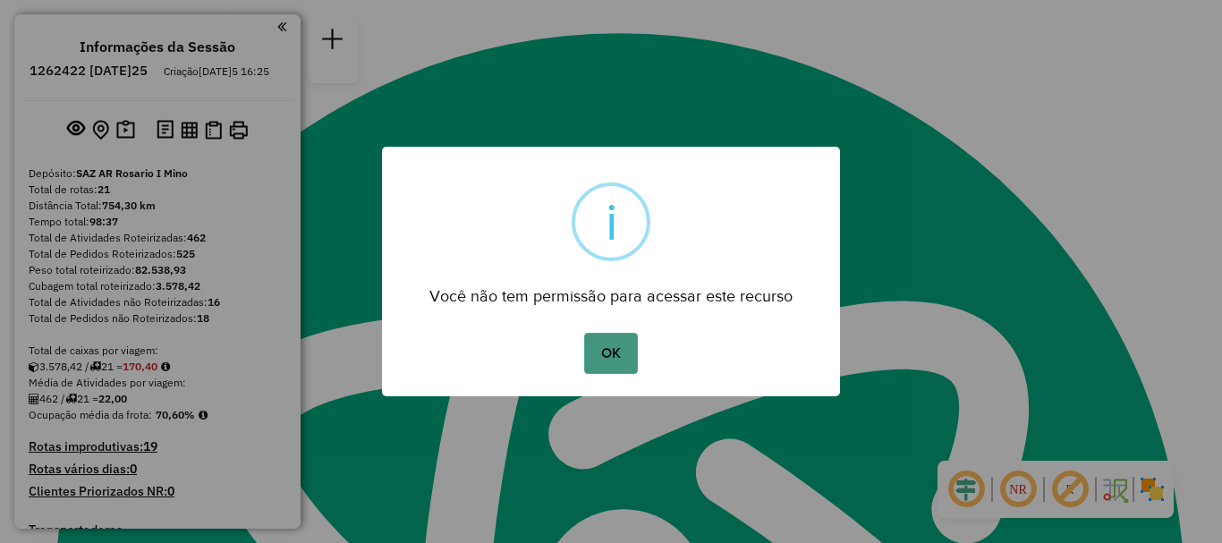
click at [625, 350] on button "OK" at bounding box center [610, 353] width 53 height 41
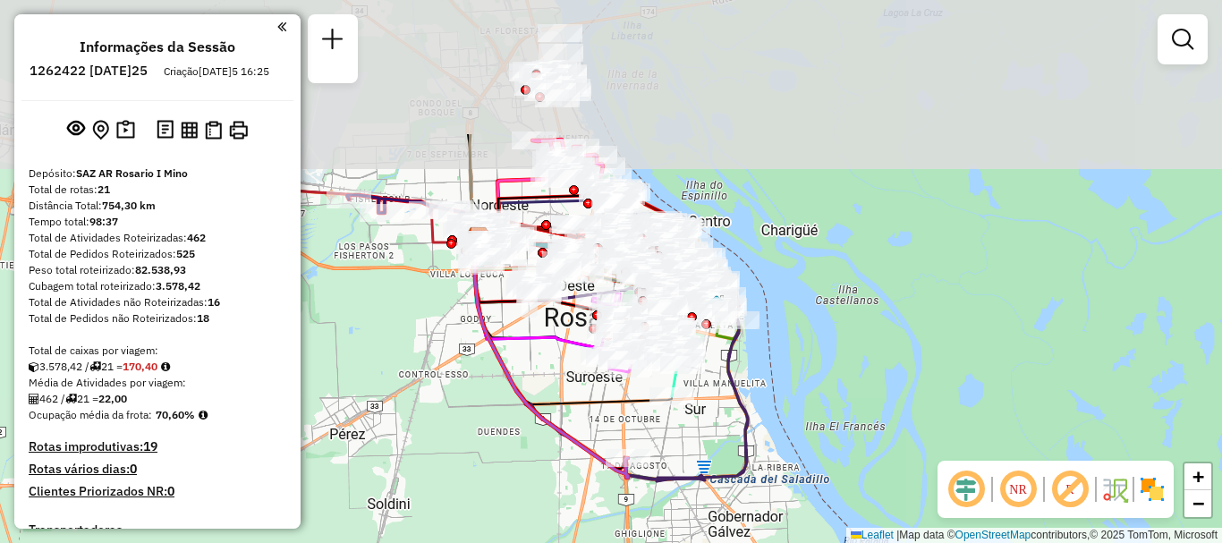
drag, startPoint x: 828, startPoint y: 372, endPoint x: 812, endPoint y: 438, distance: 68.1
click at [812, 438] on div "Janela de atendimento Grade de atendimento Capacidade Transportadoras Veículos …" at bounding box center [611, 271] width 1222 height 543
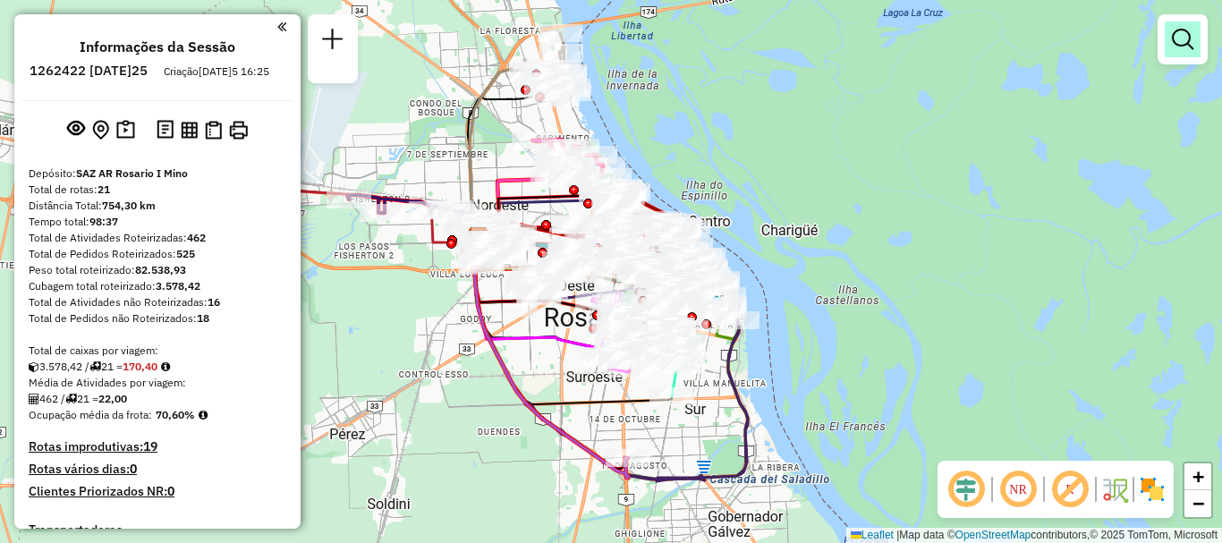
click at [1179, 38] on em at bounding box center [1182, 39] width 21 height 21
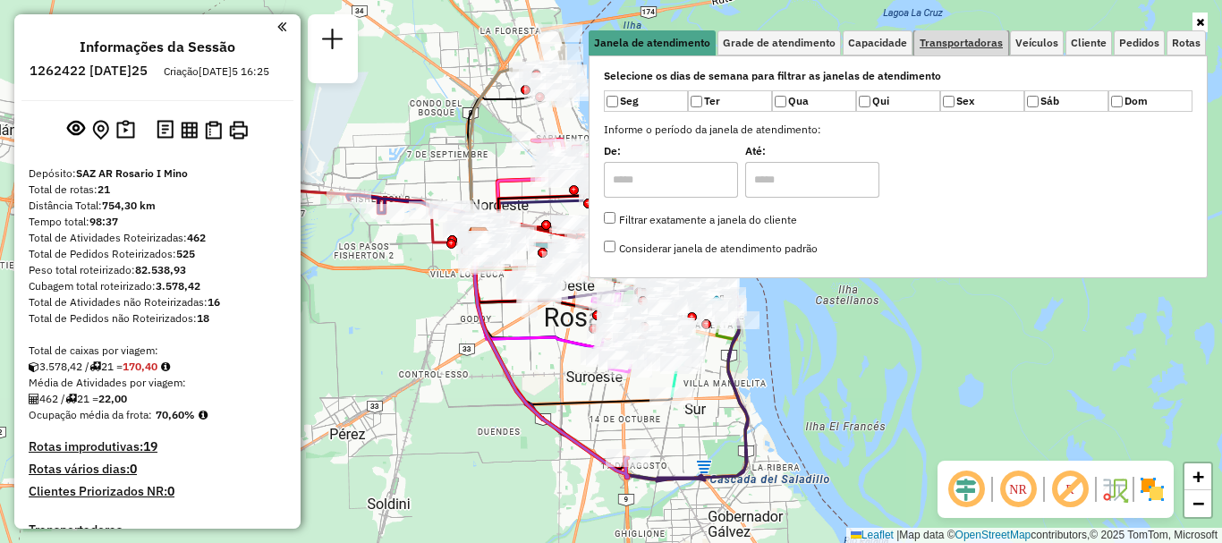
click at [973, 40] on span "Transportadoras" at bounding box center [961, 43] width 83 height 11
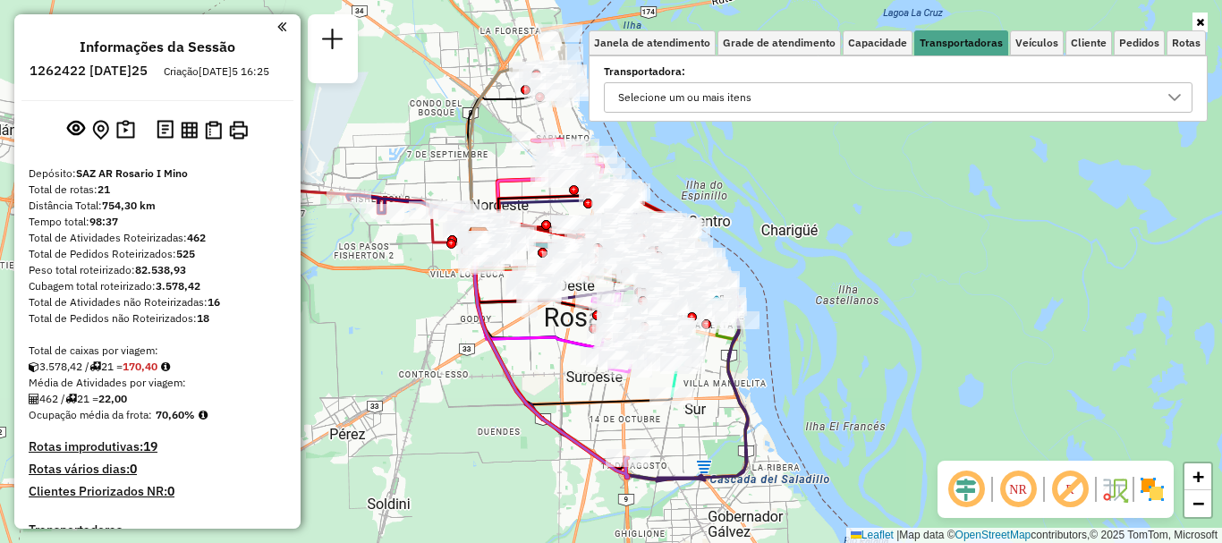
click at [1166, 98] on div at bounding box center [1174, 97] width 34 height 29
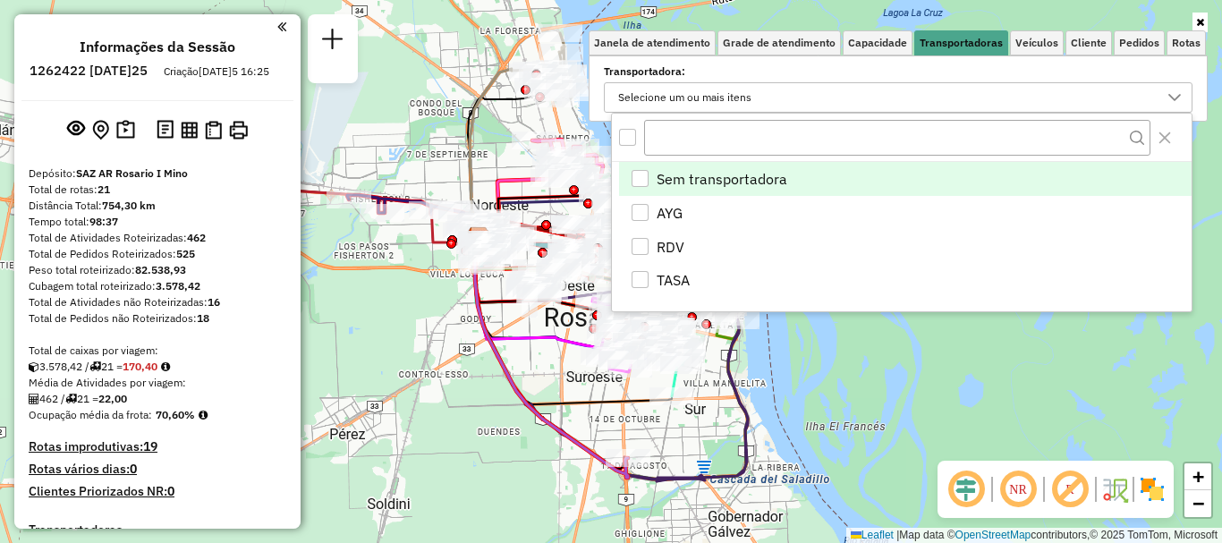
scroll to position [11, 62]
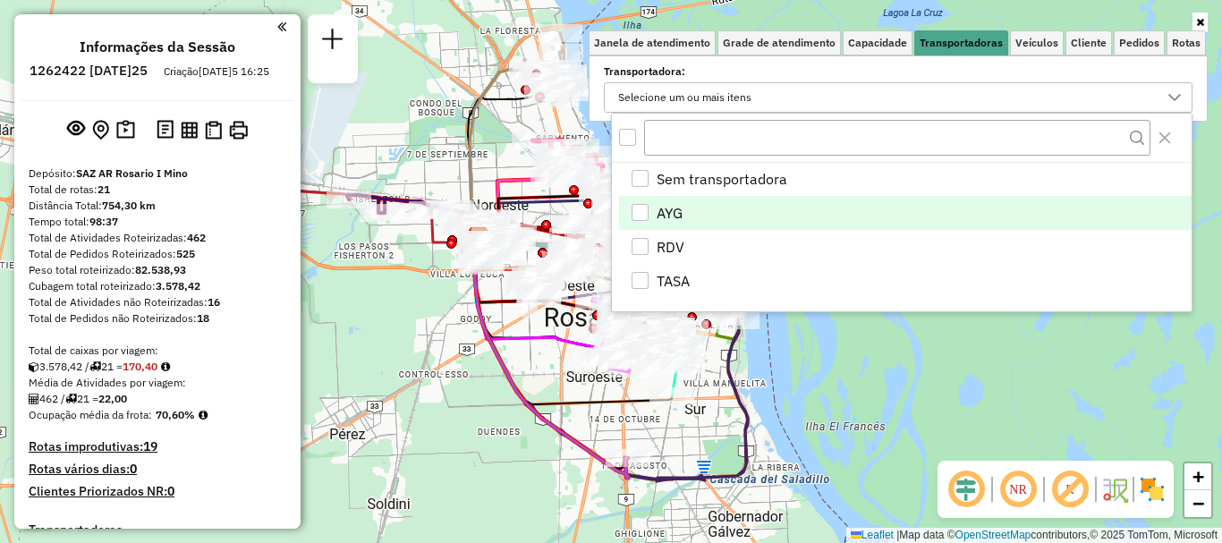
click at [638, 214] on div "AYG" at bounding box center [640, 212] width 17 height 17
click at [887, 360] on hb-app "Aguarde... Pop-up bloqueado! Seu navegador bloqueou automáticamente a abertura …" at bounding box center [611, 271] width 1222 height 543
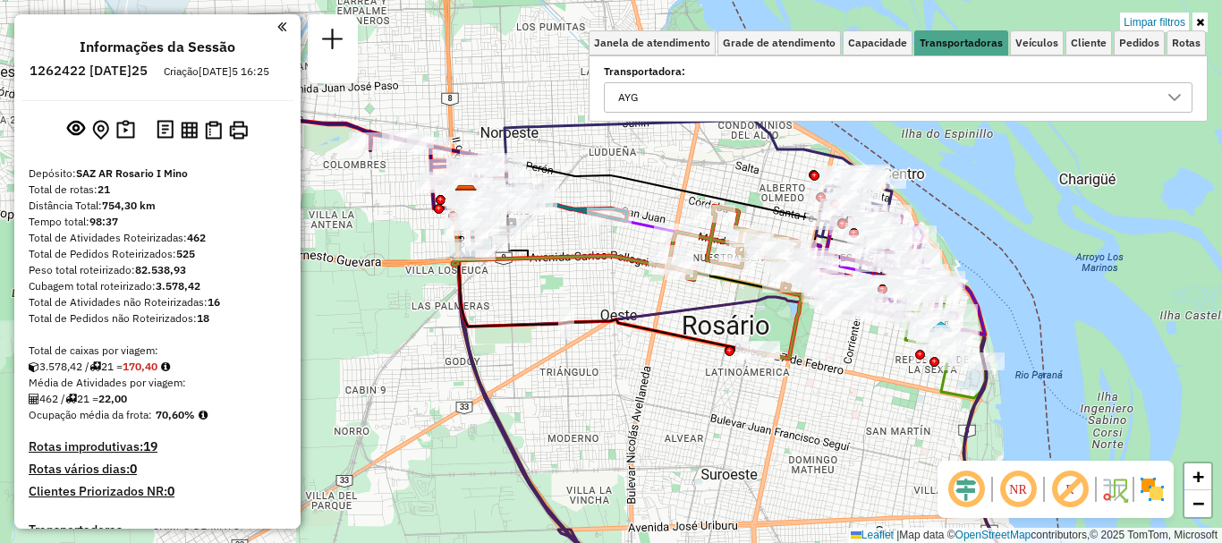
drag, startPoint x: 593, startPoint y: 330, endPoint x: 696, endPoint y: 360, distance: 107.0
click at [696, 360] on div "Limpar filtros Janela de atendimento Grade de atendimento Capacidade Transporta…" at bounding box center [611, 271] width 1222 height 543
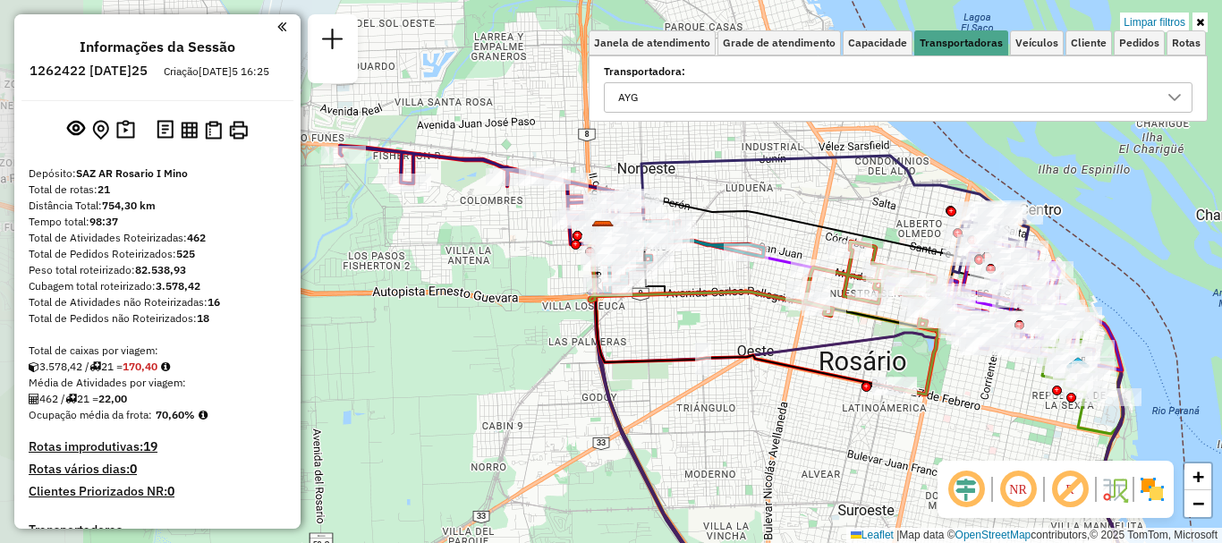
drag, startPoint x: 538, startPoint y: 233, endPoint x: 675, endPoint y: 269, distance: 141.5
click at [675, 269] on div "Limpar filtros Janela de atendimento Grade de atendimento Capacidade Transporta…" at bounding box center [611, 271] width 1222 height 543
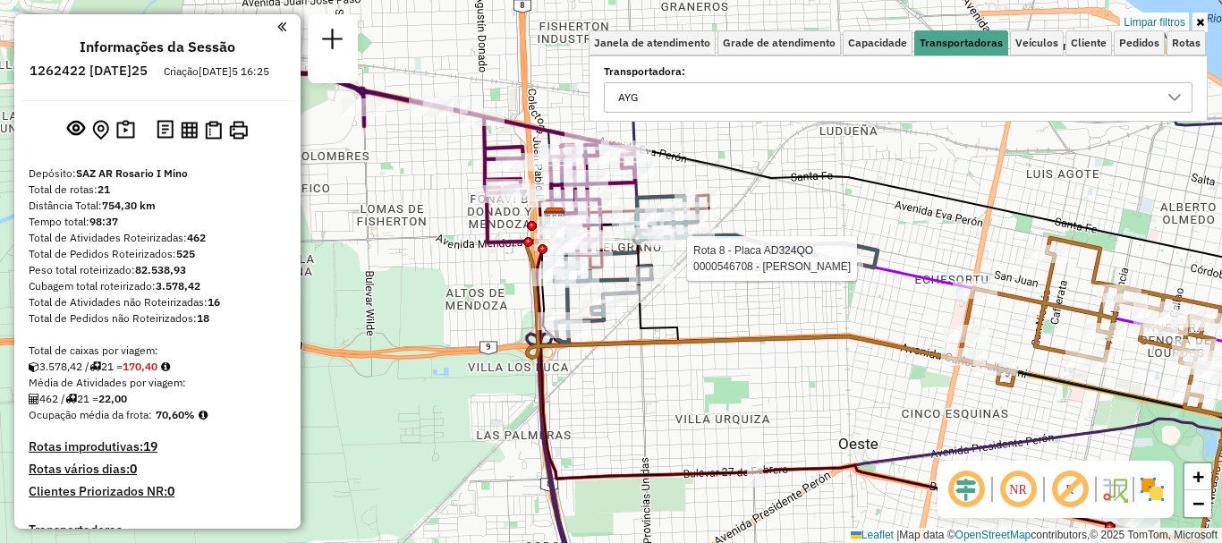
click at [844, 267] on div at bounding box center [840, 259] width 45 height 18
select select "**********"
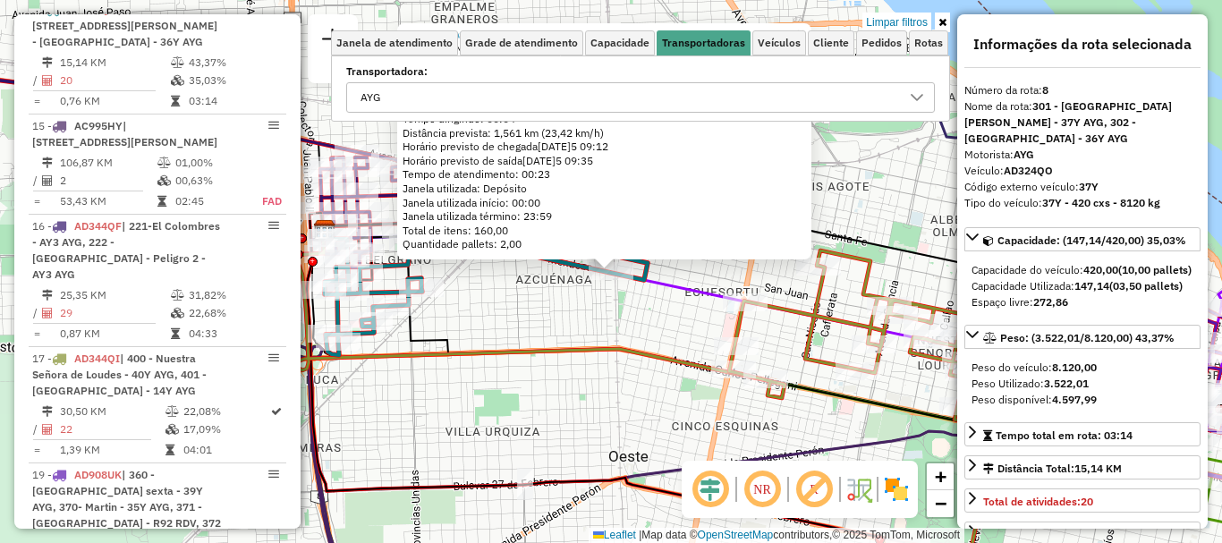
scroll to position [89, 0]
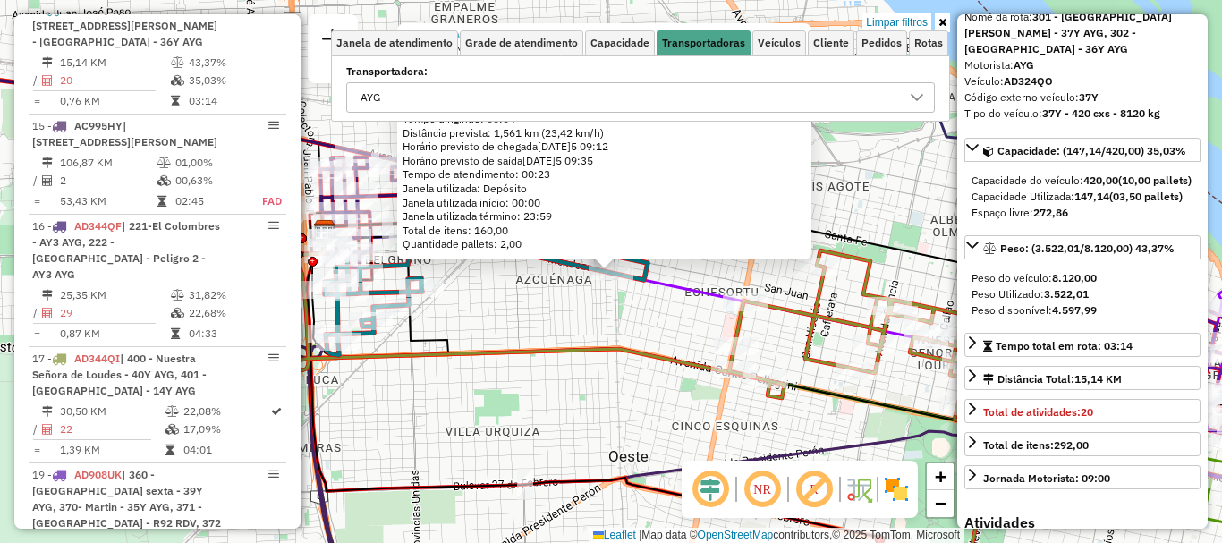
click at [668, 343] on div "0000546708 - Chen Junfeng Endereço: MENDOZA 5050 Bairro: (ROSARIO / ) Pedidos: …" at bounding box center [611, 271] width 1222 height 543
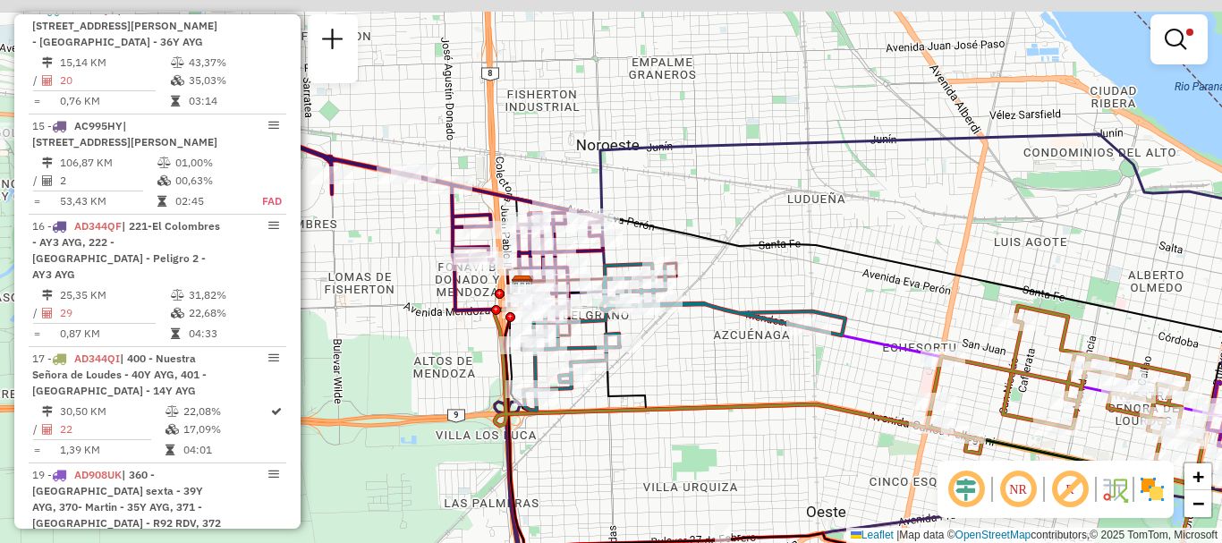
drag, startPoint x: 583, startPoint y: 322, endPoint x: 829, endPoint y: 388, distance: 254.7
click at [829, 388] on div "Limpar filtros Janela de atendimento Grade de atendimento Capacidade Transporta…" at bounding box center [611, 271] width 1222 height 543
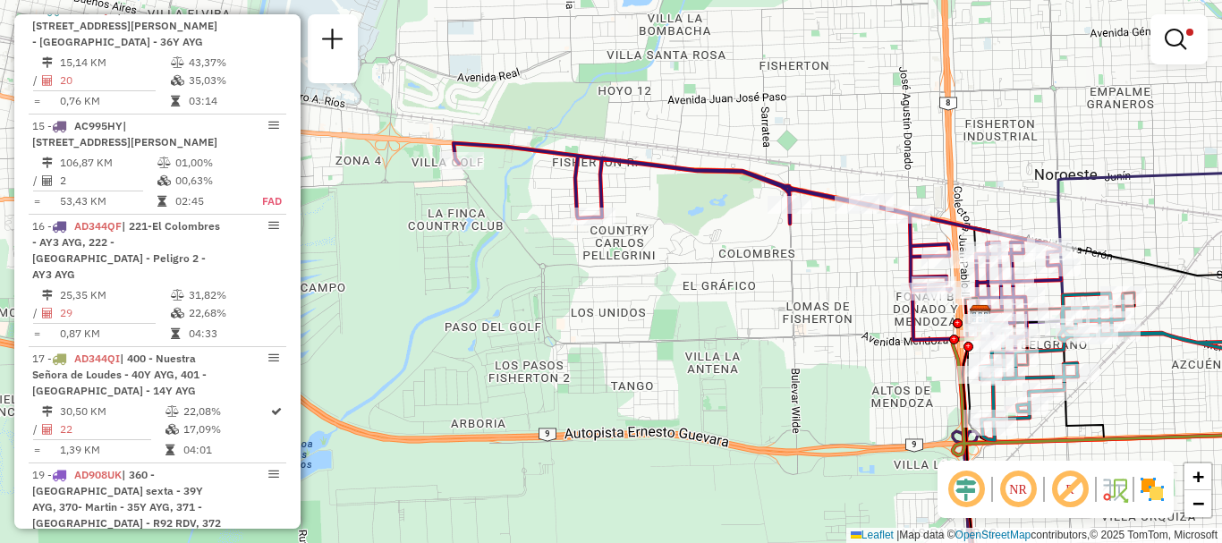
drag, startPoint x: 516, startPoint y: 273, endPoint x: 861, endPoint y: 282, distance: 345.4
click at [861, 282] on div "Limpar filtros Janela de atendimento Grade de atendimento Capacidade Transporta…" at bounding box center [611, 271] width 1222 height 543
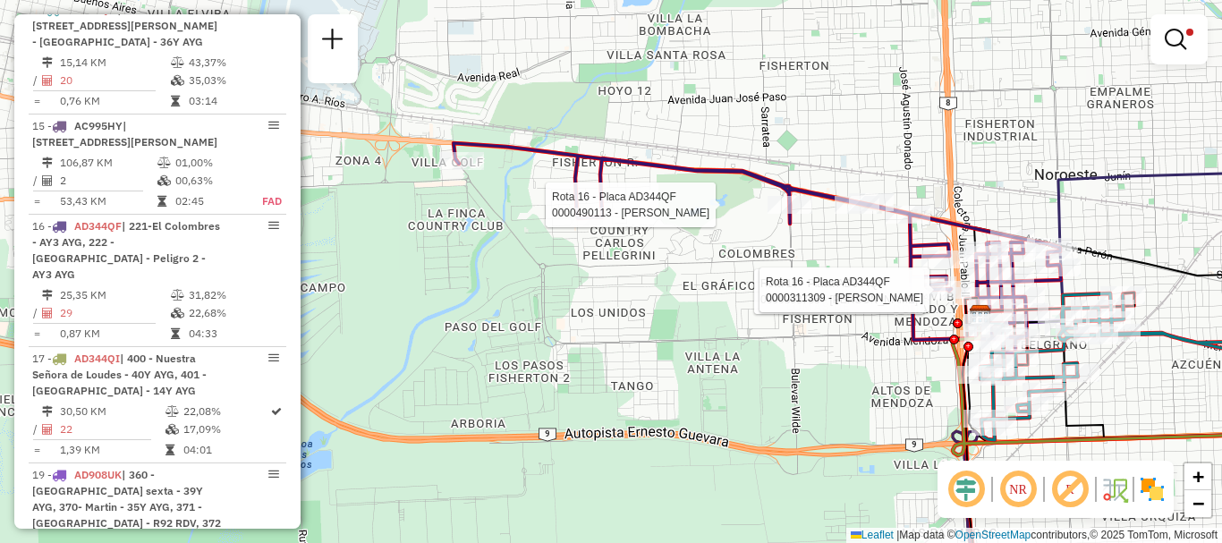
select select "**********"
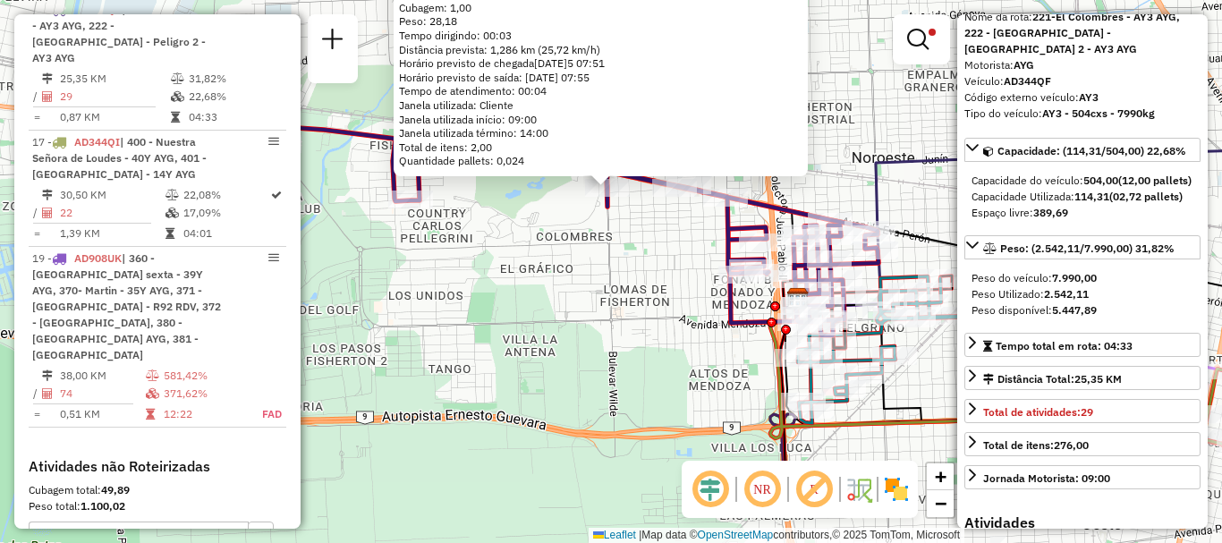
drag, startPoint x: 927, startPoint y: 343, endPoint x: 913, endPoint y: 233, distance: 110.8
click at [913, 233] on div "0000490113 - CHARVEY MAURO SEBASTIAN Tipo de cliente: 80 - Chopp/VIP (C) Horári…" at bounding box center [611, 271] width 1222 height 543
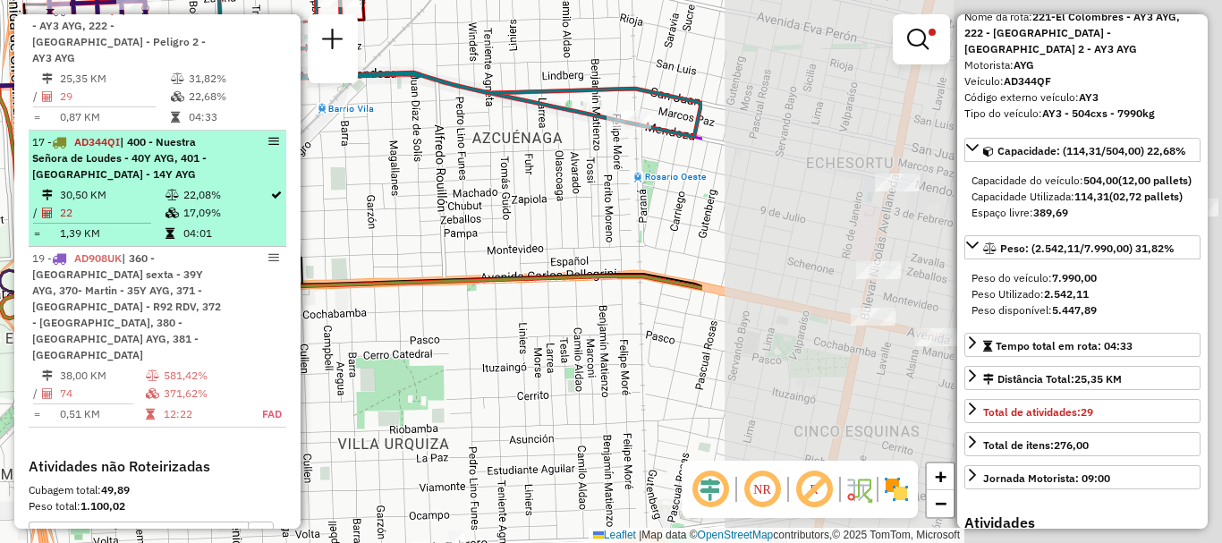
drag, startPoint x: 725, startPoint y: 255, endPoint x: 154, endPoint y: 164, distance: 577.9
click at [153, 160] on hb-router-mapa "Informações da Sessão 1262422 - 10/09/2025 Criação: 09/09/2025 16:25 Depósito: …" at bounding box center [611, 271] width 1222 height 543
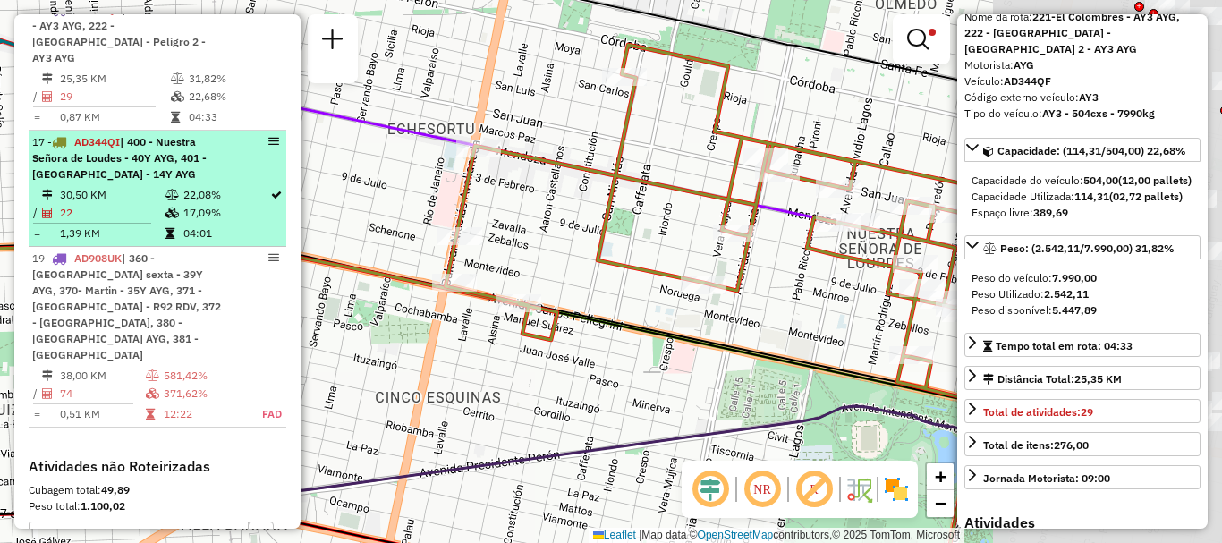
drag, startPoint x: 593, startPoint y: 265, endPoint x: 210, endPoint y: 226, distance: 384.8
click at [210, 226] on hb-router-mapa "Informações da Sessão 1262422 - 10/09/2025 Criação: 09/09/2025 16:25 Depósito: …" at bounding box center [611, 271] width 1222 height 543
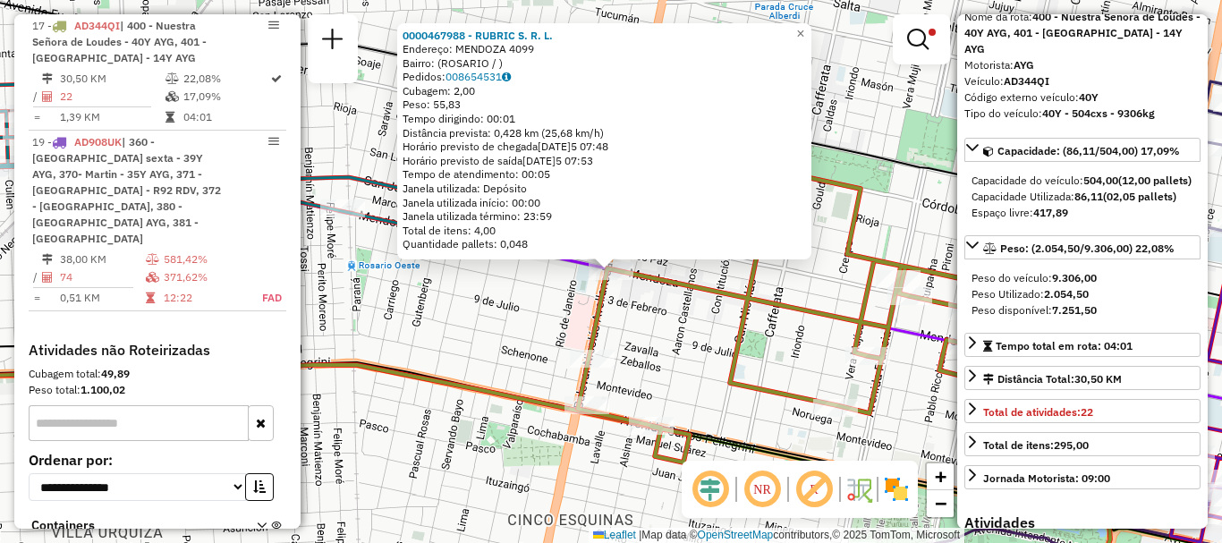
scroll to position [179, 0]
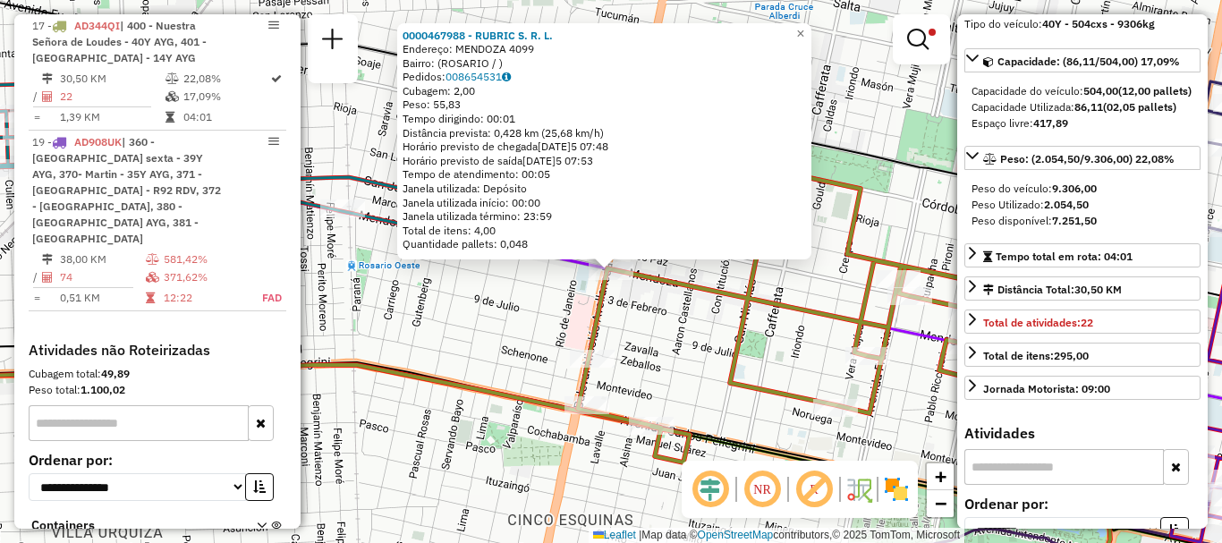
click at [814, 354] on div "0000467988 - RUBRIC S. R. L. Endereço: MENDOZA 4099 Bairro: (ROSARIO / ) Pedido…" at bounding box center [611, 271] width 1222 height 543
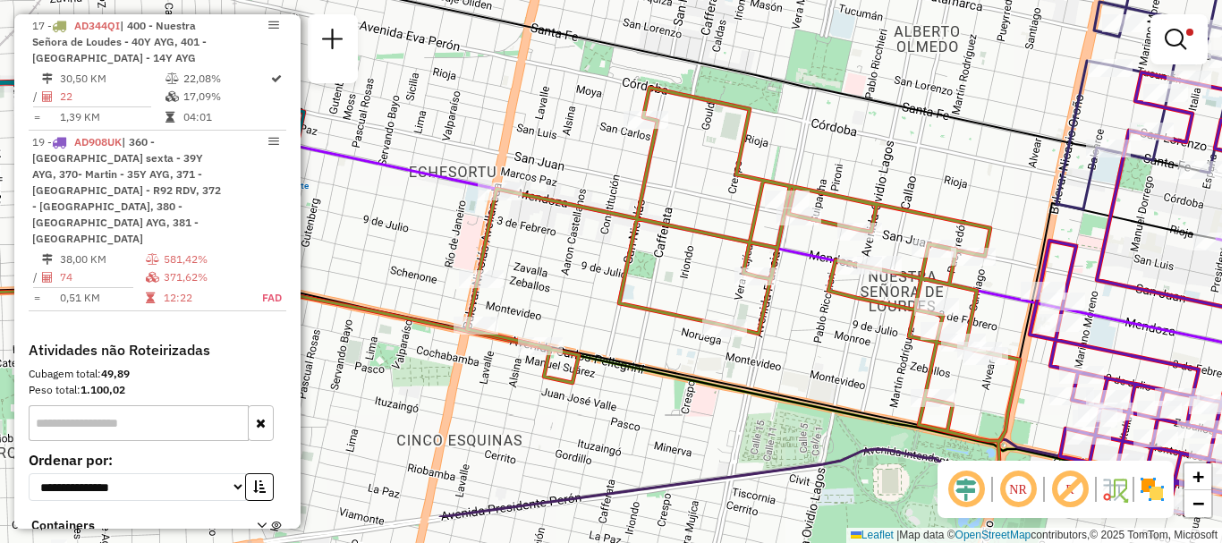
drag, startPoint x: 806, startPoint y: 346, endPoint x: 695, endPoint y: 267, distance: 136.5
click at [695, 267] on div "Limpar filtros Janela de atendimento Grade de atendimento Capacidade Transporta…" at bounding box center [611, 271] width 1222 height 543
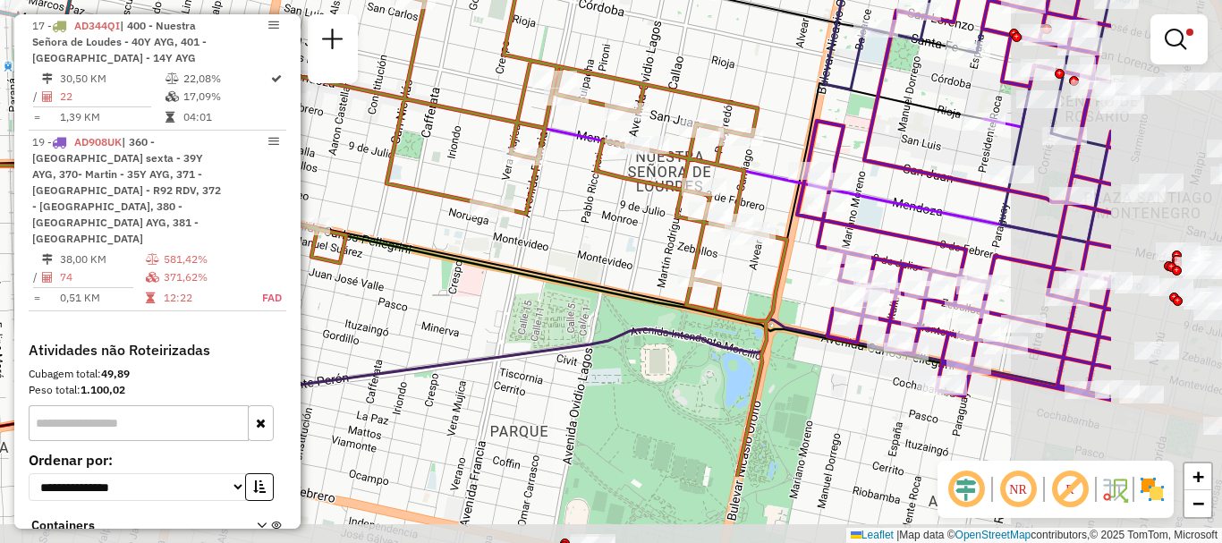
drag, startPoint x: 851, startPoint y: 346, endPoint x: 644, endPoint y: 247, distance: 229.2
click at [644, 247] on div "Limpar filtros Janela de atendimento Grade de atendimento Capacidade Transporta…" at bounding box center [611, 271] width 1222 height 543
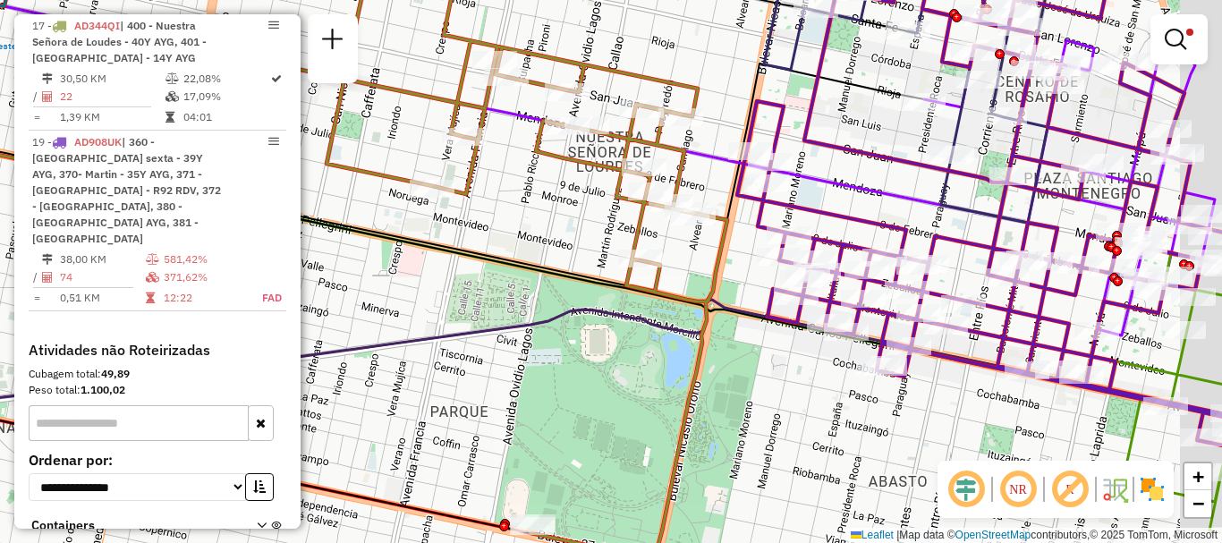
drag, startPoint x: 768, startPoint y: 297, endPoint x: 541, endPoint y: 242, distance: 233.7
click at [544, 244] on icon at bounding box center [450, 254] width 553 height 612
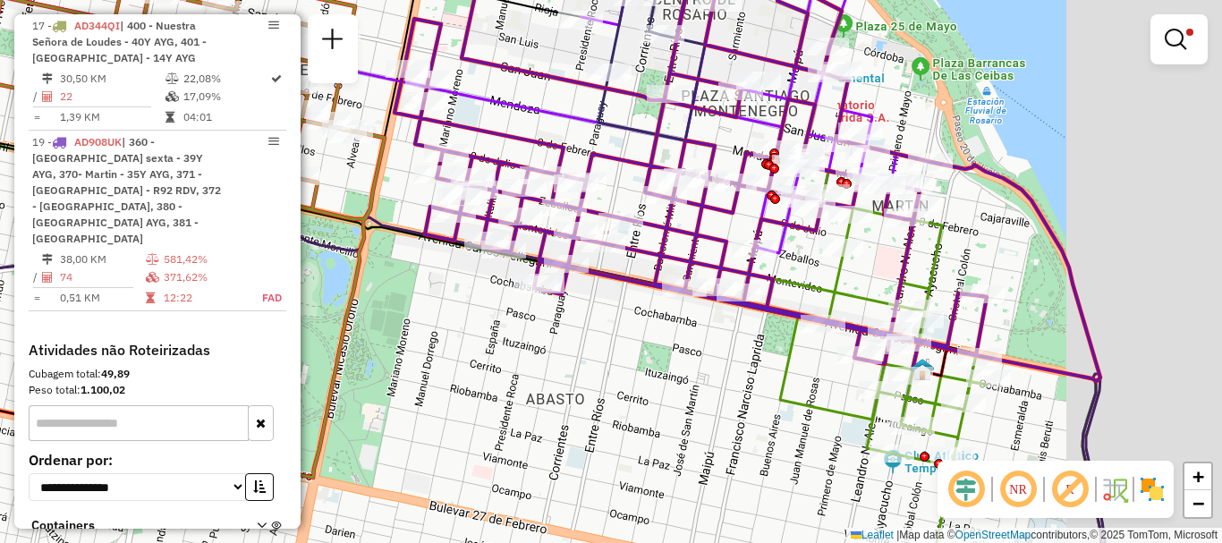
drag, startPoint x: 649, startPoint y: 331, endPoint x: 488, endPoint y: 290, distance: 165.3
click at [488, 290] on div "Limpar filtros Janela de atendimento Grade de atendimento Capacidade Transporta…" at bounding box center [611, 271] width 1222 height 543
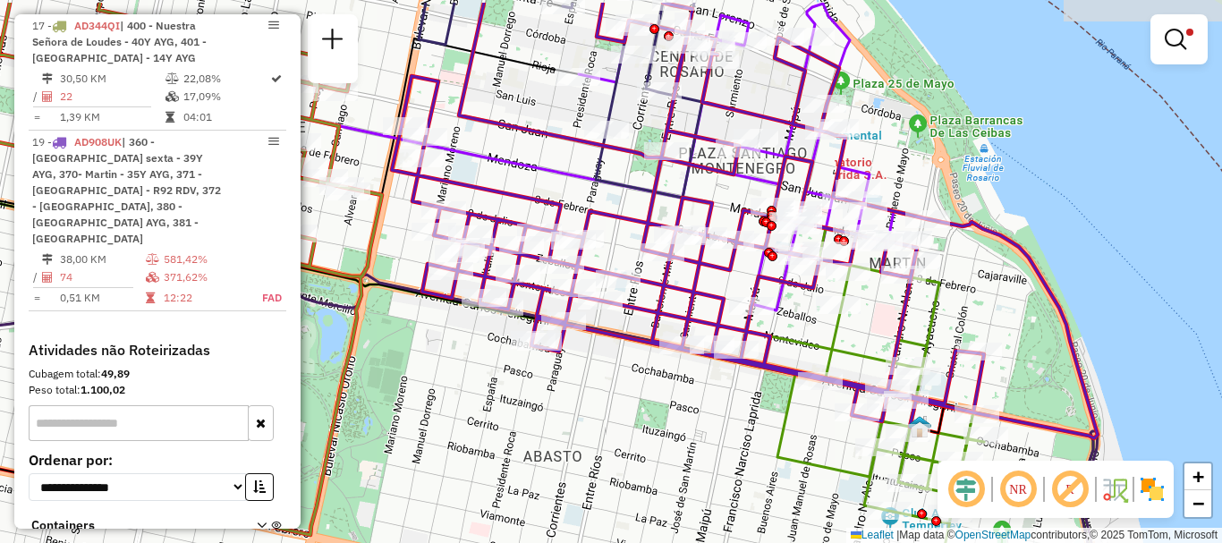
drag, startPoint x: 836, startPoint y: 326, endPoint x: 834, endPoint y: 358, distance: 31.4
click at [834, 358] on icon at bounding box center [920, 441] width 359 height 426
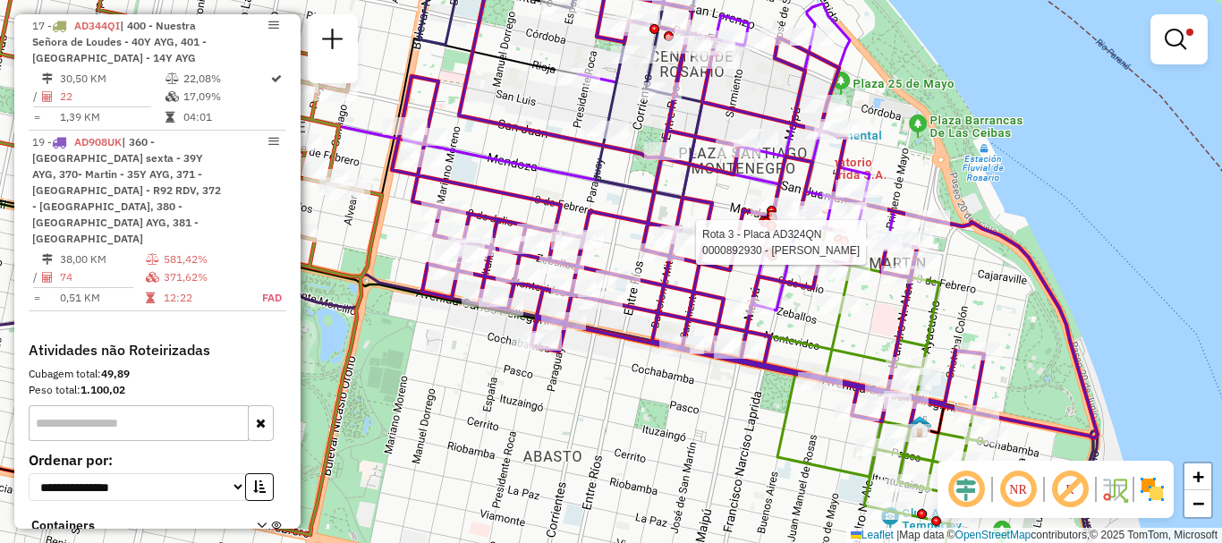
select select "**********"
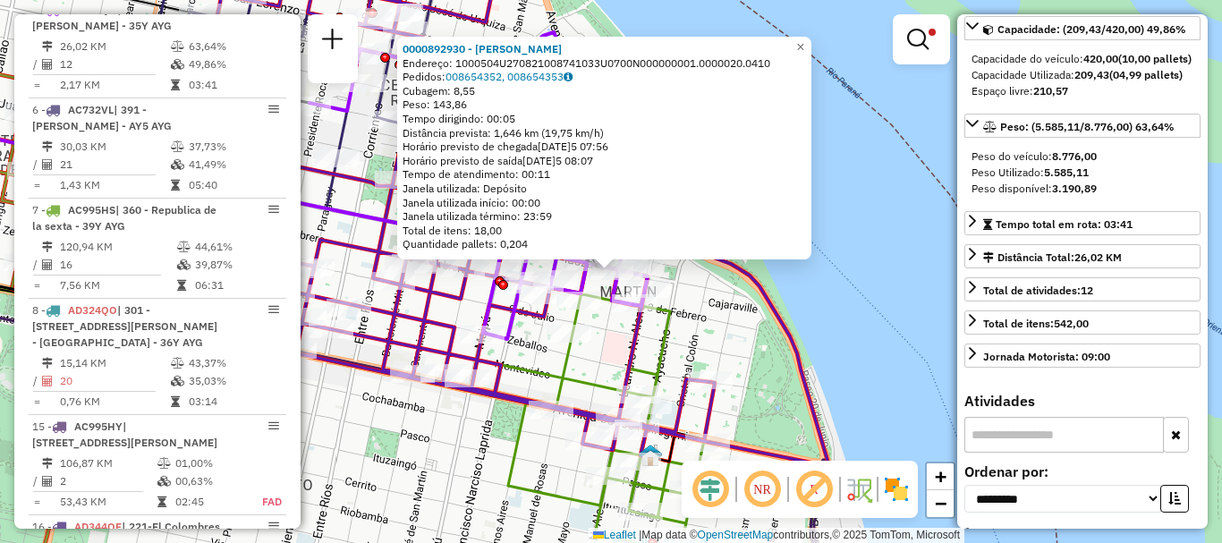
click at [892, 363] on div "0000892930 - SIONDINO MIGUEL Endereço: 1000504U270821008741033U0700N000000001.0…" at bounding box center [611, 271] width 1222 height 543
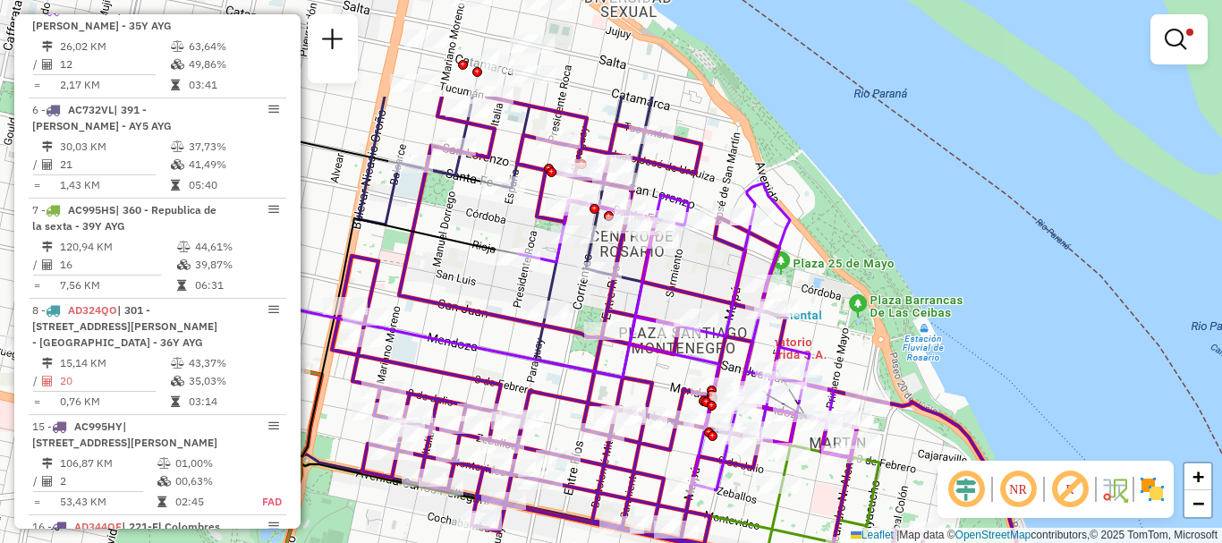
drag, startPoint x: 1042, startPoint y: 445, endPoint x: 1063, endPoint y: 486, distance: 45.2
click at [1063, 486] on hb-router-mapa "Informações da Sessão 1262422 - 10/09/2025 Criação: 09/09/2025 16:25 Depósito: …" at bounding box center [611, 271] width 1222 height 543
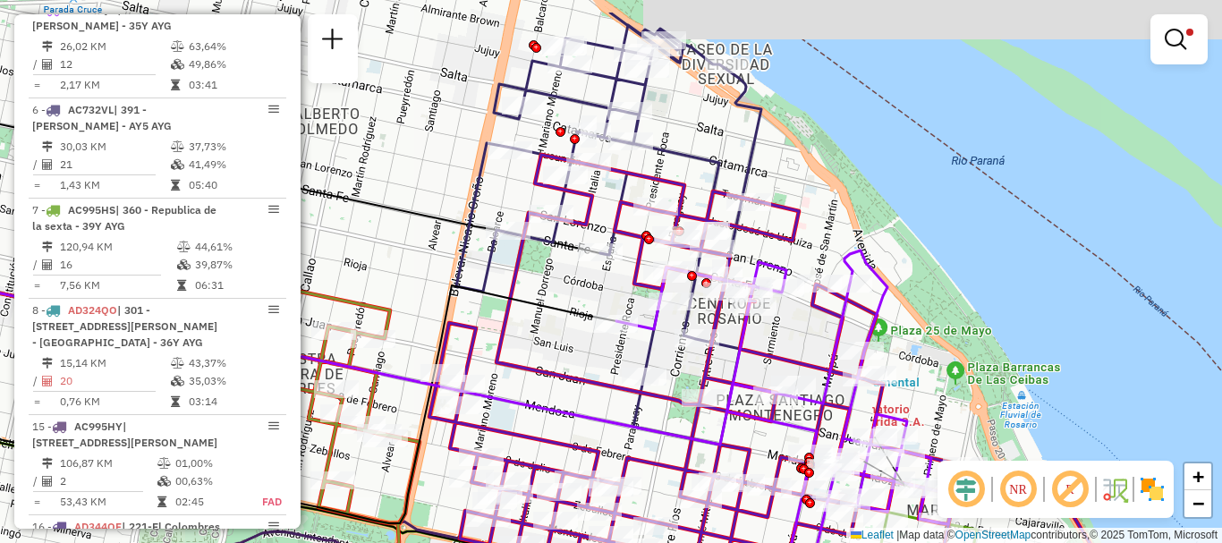
drag, startPoint x: 960, startPoint y: 402, endPoint x: 1047, endPoint y: 471, distance: 112.0
click at [1047, 471] on hb-router-mapa "Informações da Sessão 1262422 - 10/09/2025 Criação: 09/09/2025 16:25 Depósito: …" at bounding box center [611, 271] width 1222 height 543
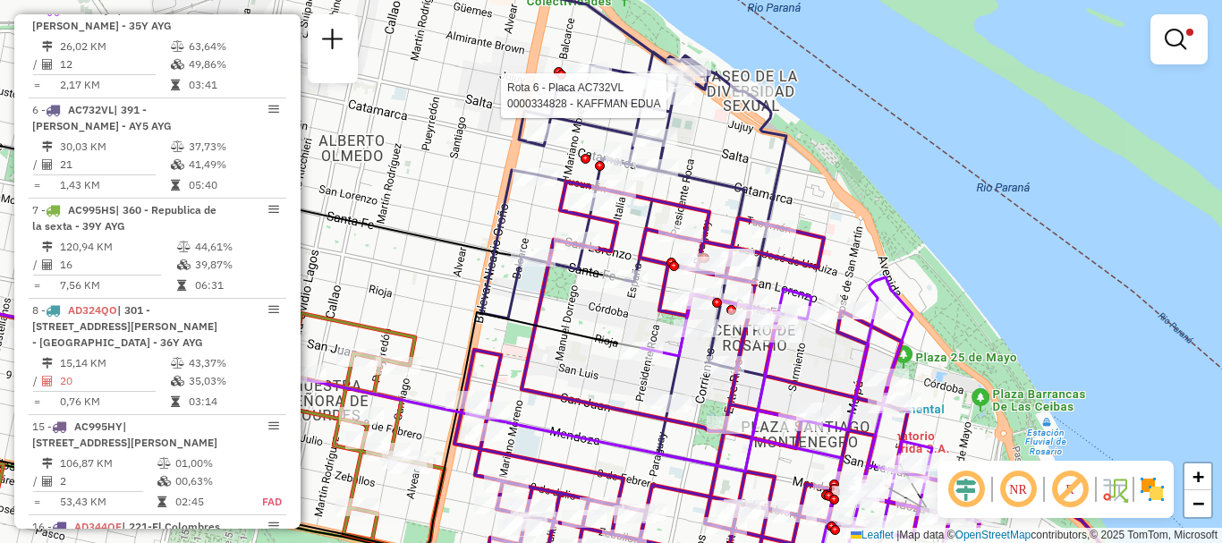
select select "**********"
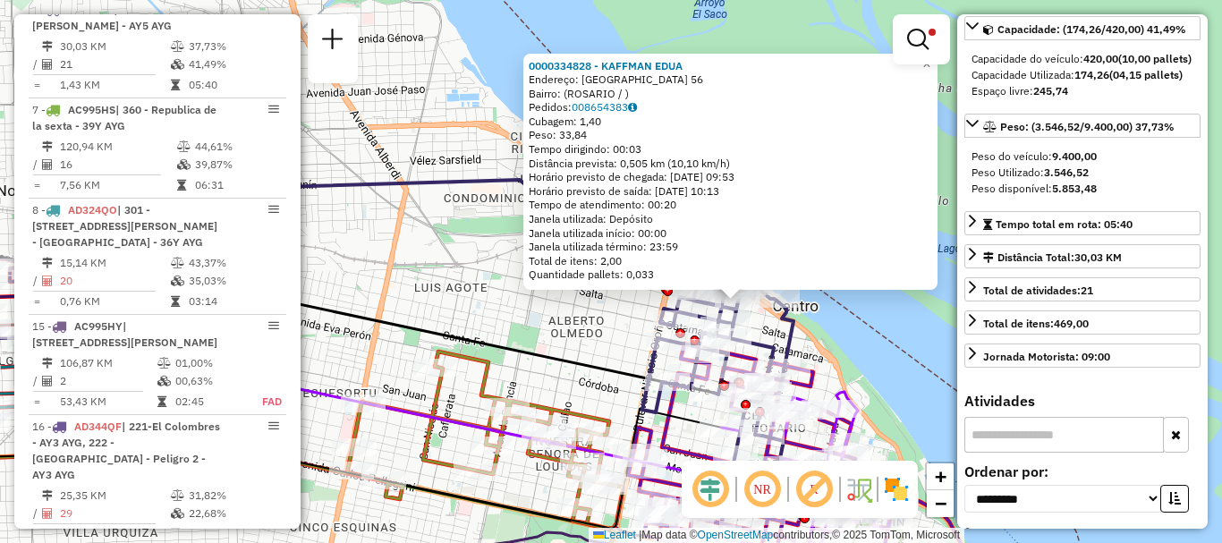
click at [908, 355] on div "0000334828 - KAFFMAN EDUA Endereço: ESPAÑA 56 Bairro: (ROSARIO / ) Pedidos: 008…" at bounding box center [611, 271] width 1222 height 543
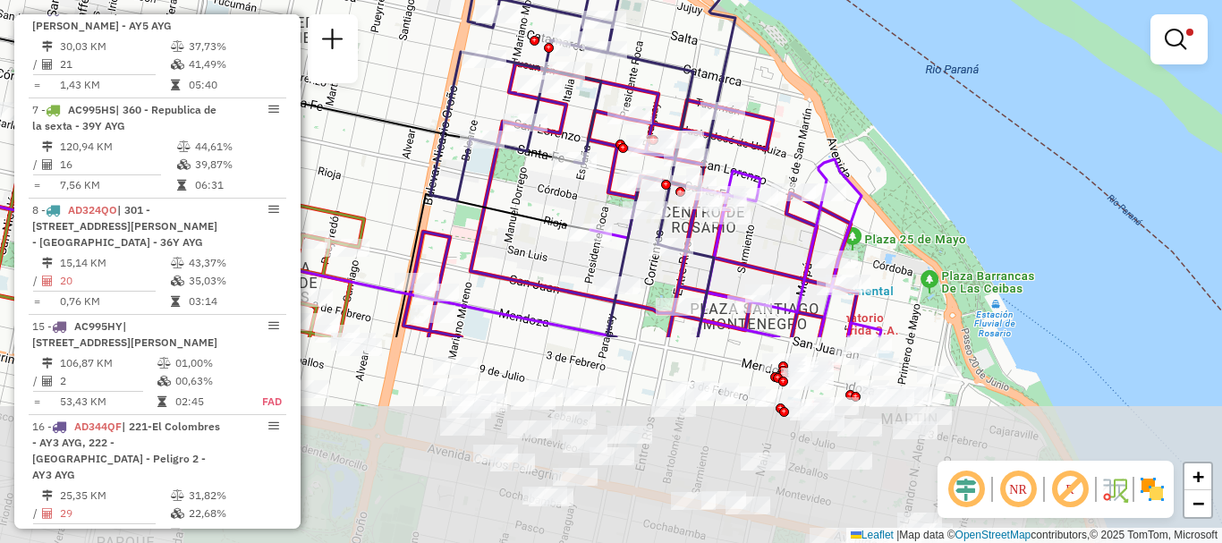
drag, startPoint x: 811, startPoint y: 377, endPoint x: 818, endPoint y: 119, distance: 258.6
click at [818, 124] on div "Limpar filtros Janela de atendimento Grade de atendimento Capacidade Transporta…" at bounding box center [611, 271] width 1222 height 543
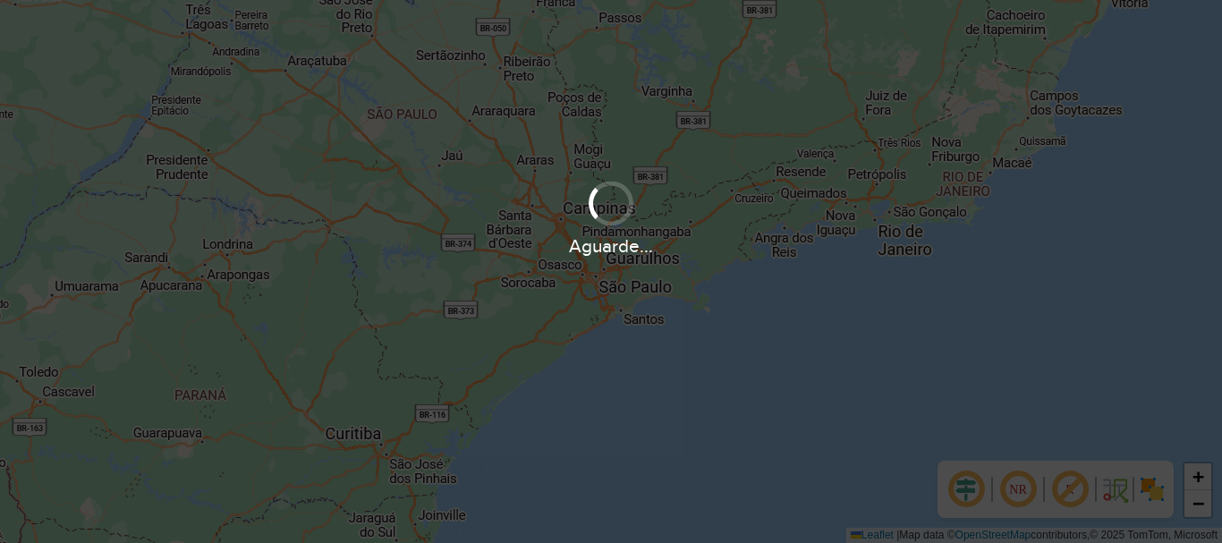
scroll to position [1173, 0]
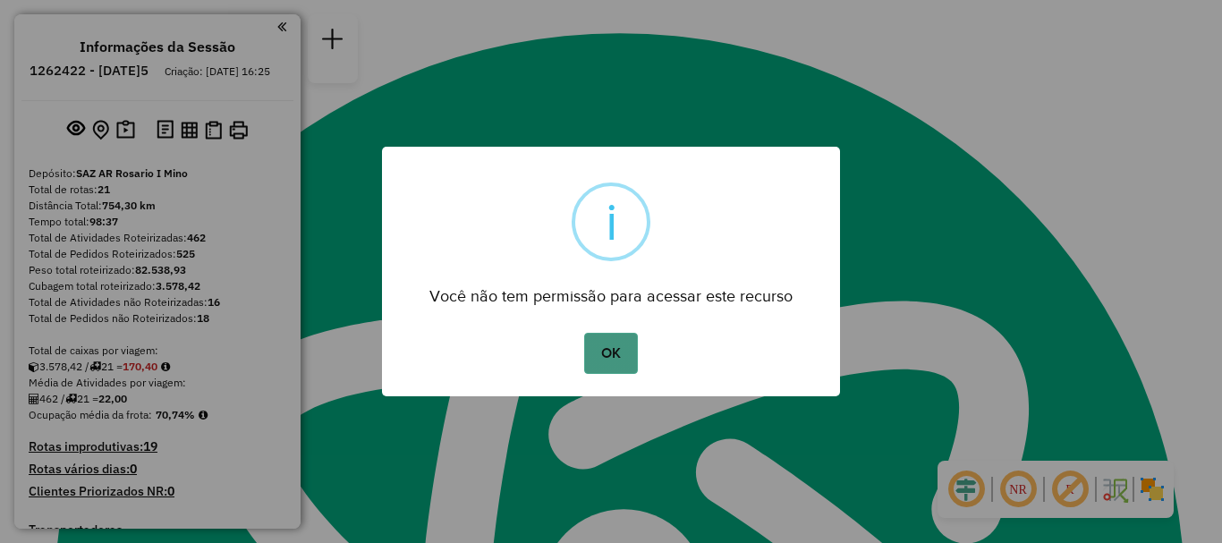
click at [617, 351] on button "OK" at bounding box center [610, 353] width 53 height 41
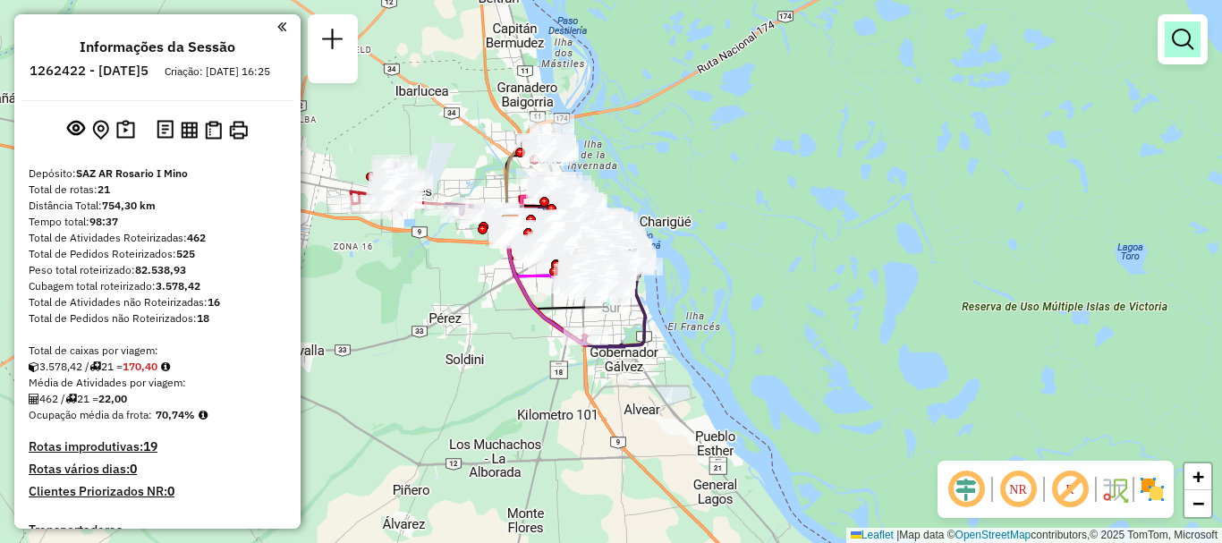
click at [1190, 37] on em at bounding box center [1182, 39] width 21 height 21
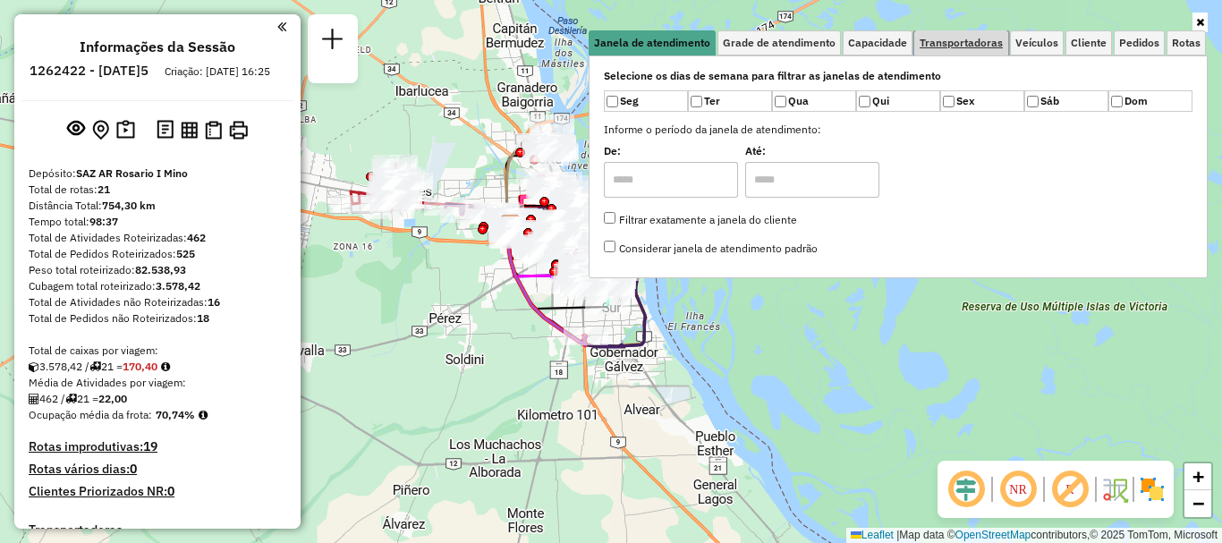
click at [988, 38] on span "Transportadoras" at bounding box center [961, 43] width 83 height 11
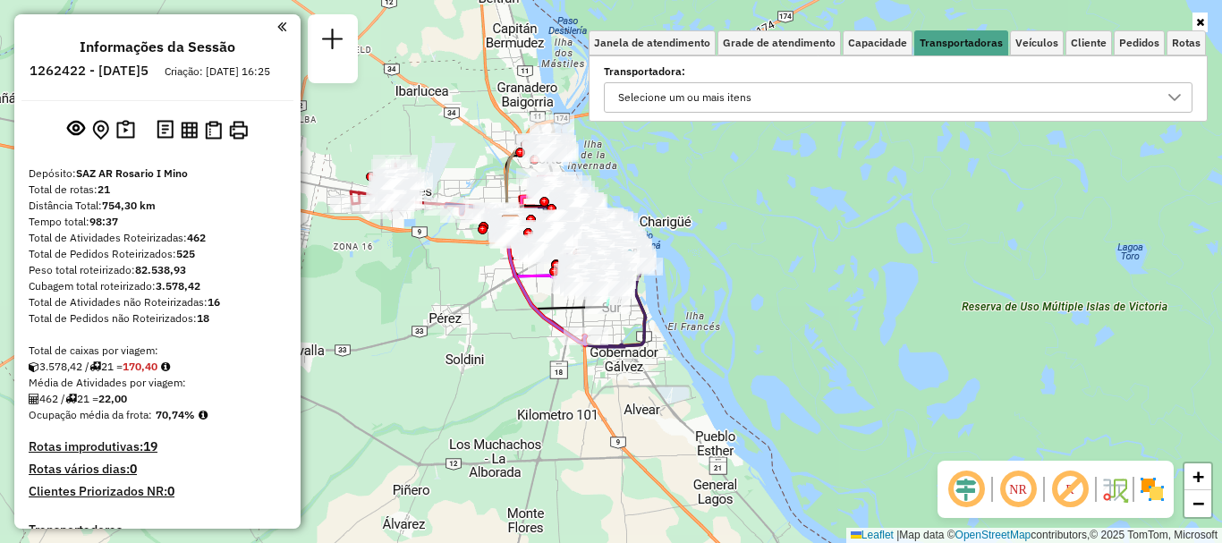
click at [1179, 87] on div at bounding box center [1174, 97] width 34 height 29
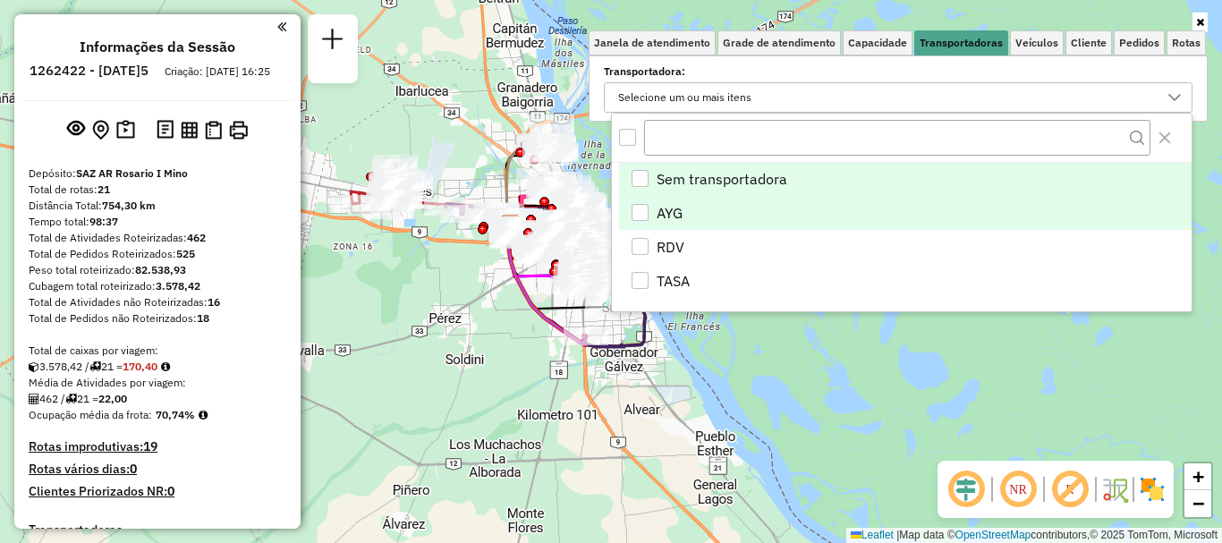
click at [642, 212] on div "AYG" at bounding box center [640, 212] width 17 height 17
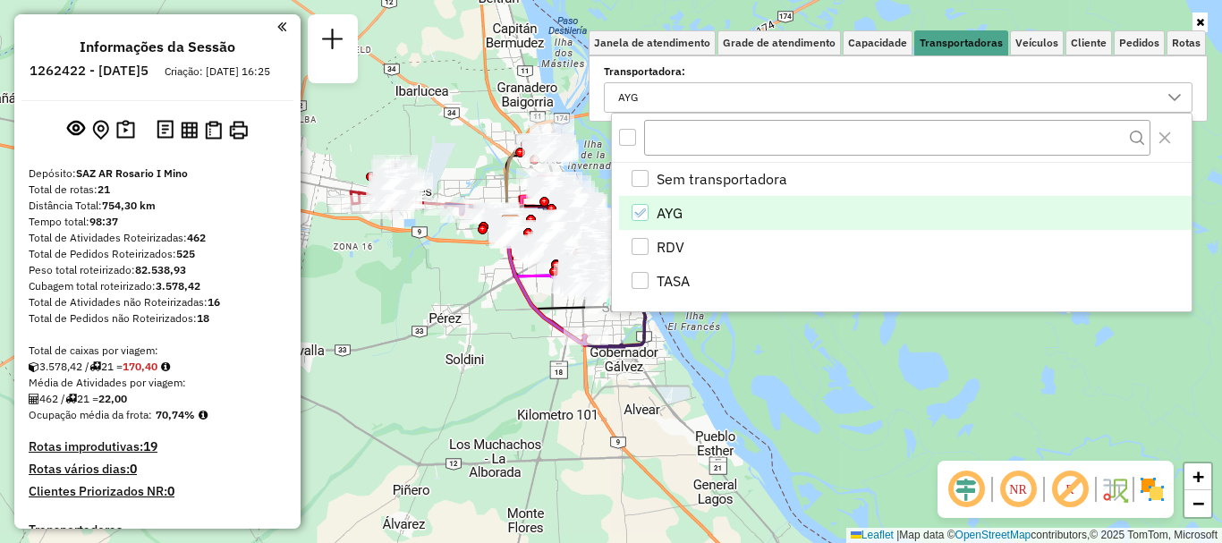
click at [769, 318] on div "Janela de atendimento Grade de atendimento Capacidade Transportadoras Veículos …" at bounding box center [611, 271] width 1222 height 543
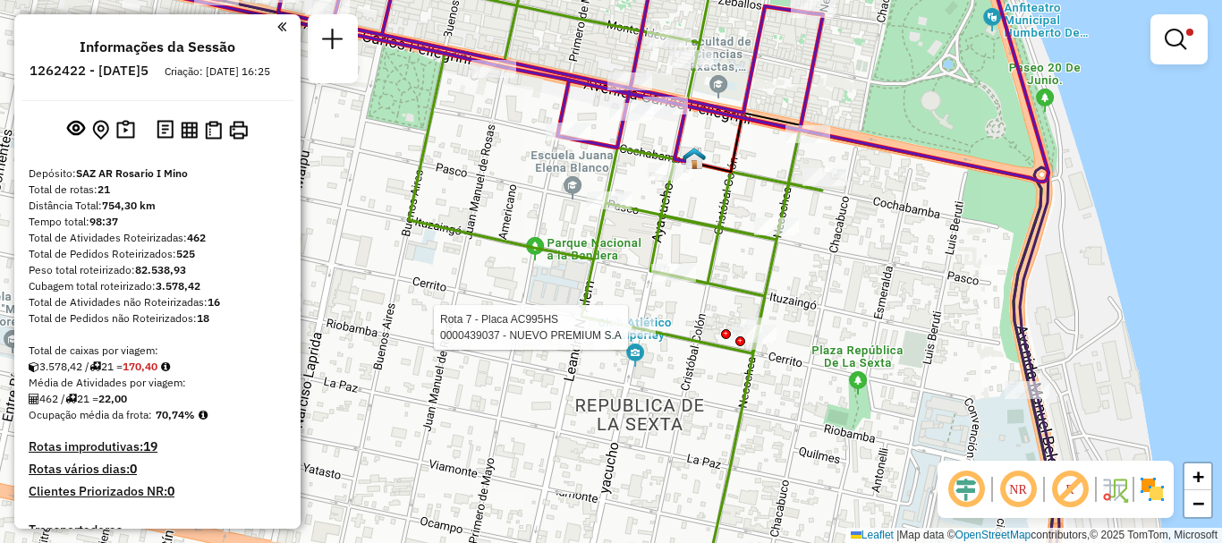
select select "**********"
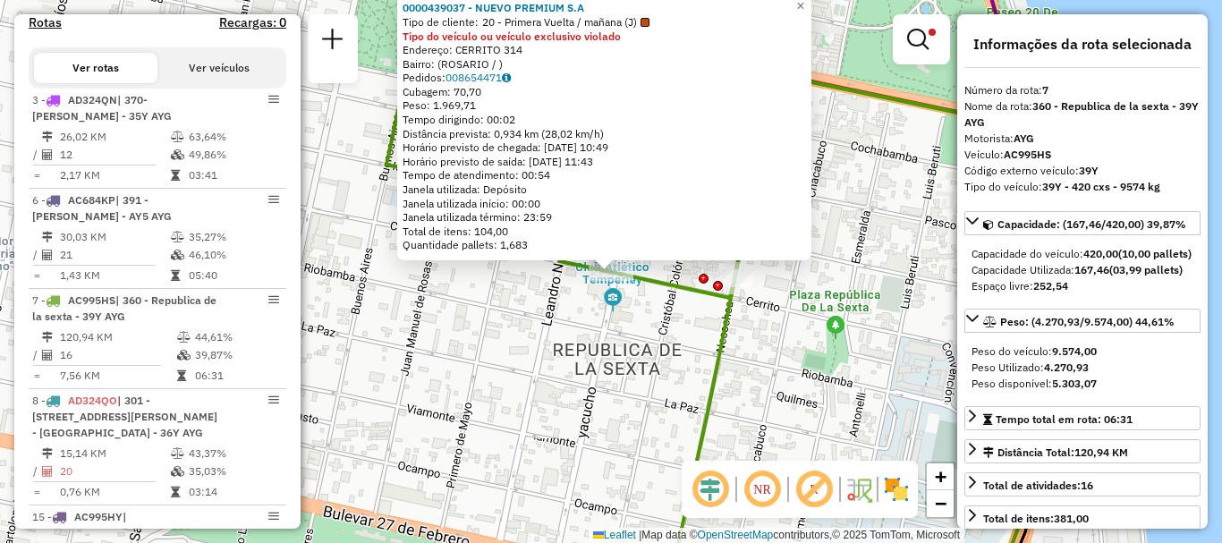
scroll to position [837, 0]
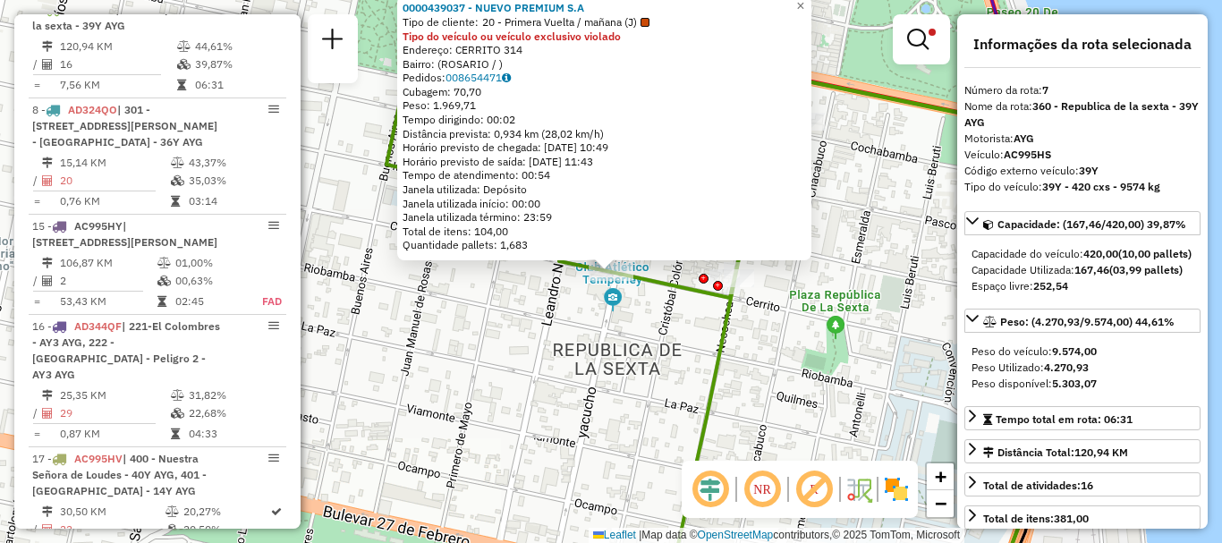
click at [608, 343] on div "0000439037 - NUEVO PREMIUM S.A Tipo de cliente: 20 - Primera Vuelta / mañana (J…" at bounding box center [611, 271] width 1222 height 543
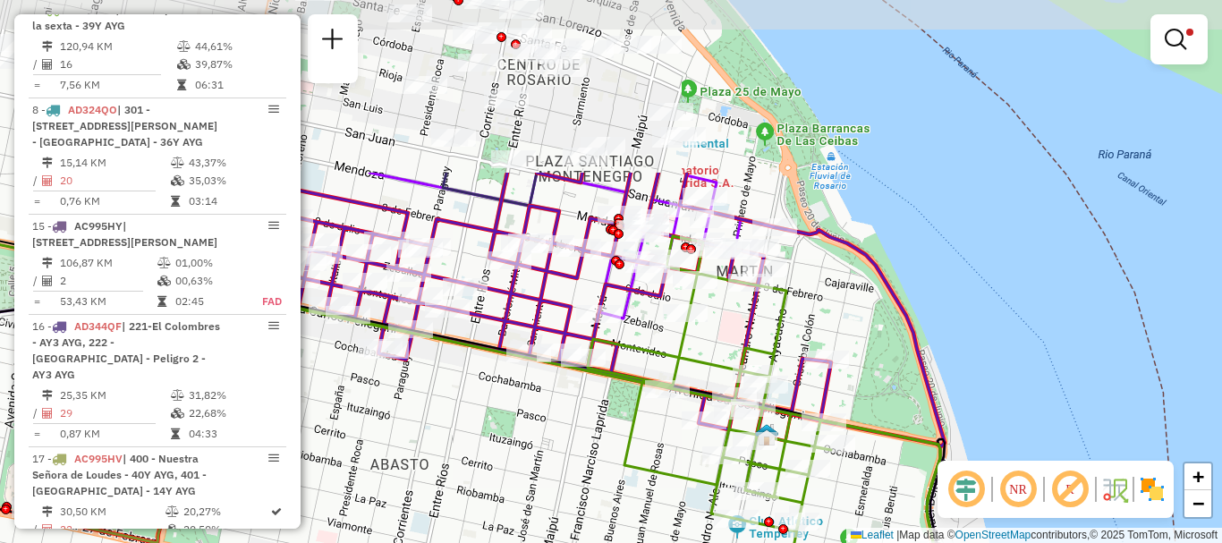
drag, startPoint x: 518, startPoint y: 330, endPoint x: 613, endPoint y: 557, distance: 246.2
click at [613, 542] on html "Aplicando filtros Pop-up bloqueado! Seu navegador bloqueou automáticamente a ab…" at bounding box center [611, 271] width 1222 height 543
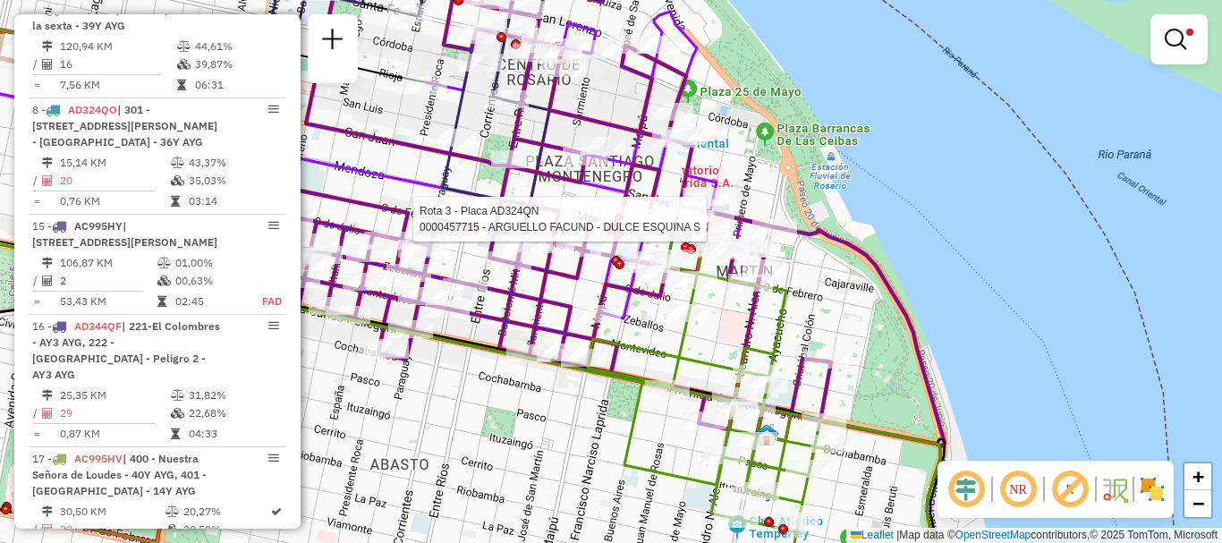
select select "**********"
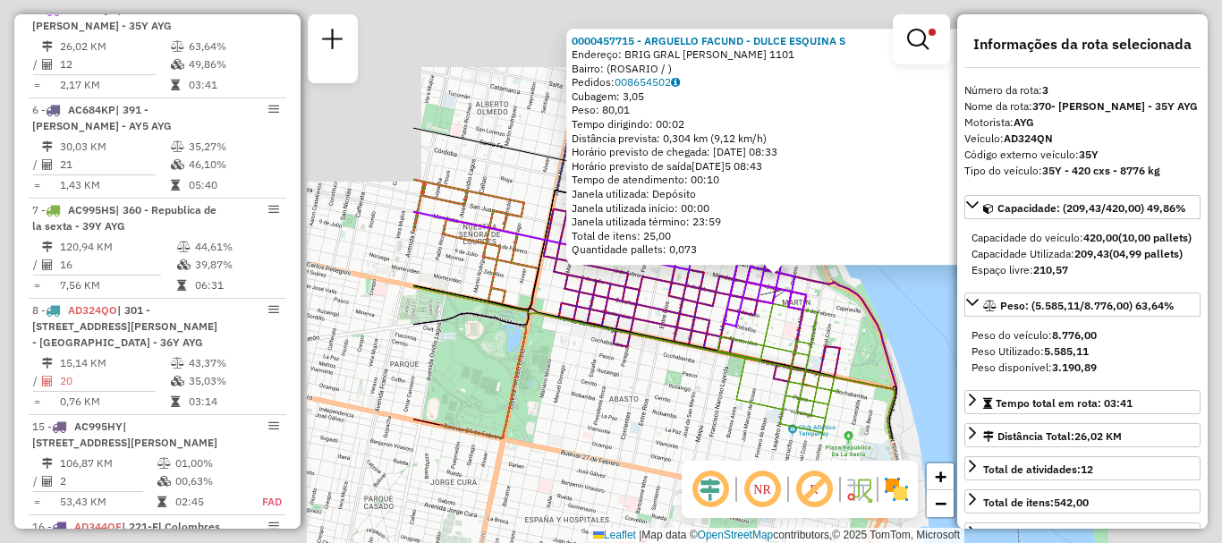
scroll to position [89, 0]
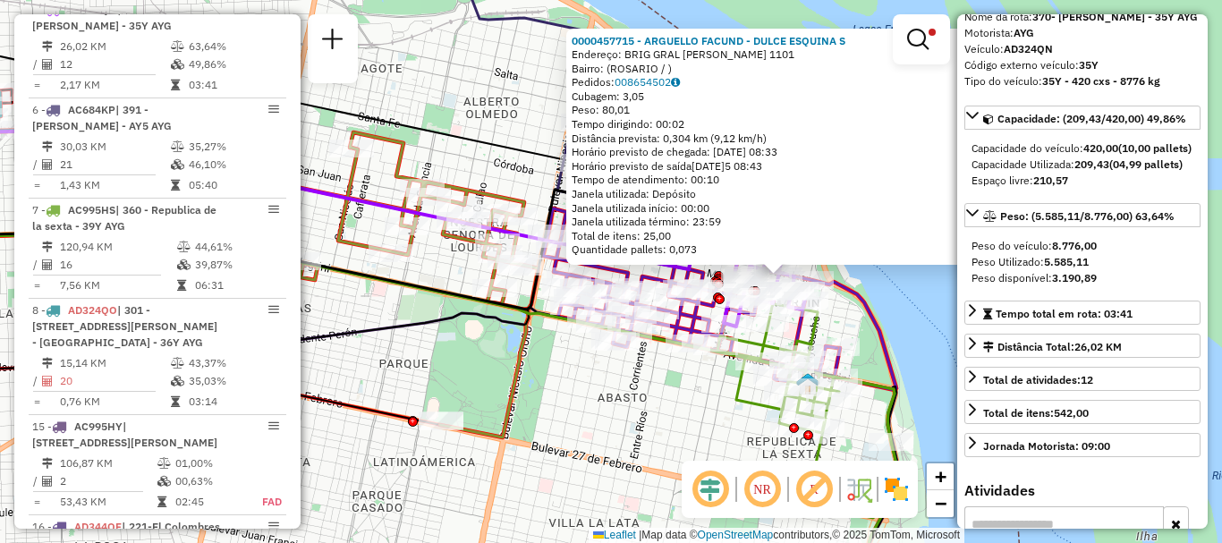
drag, startPoint x: 921, startPoint y: 333, endPoint x: 888, endPoint y: 328, distance: 33.4
click at [919, 333] on div "0000457715 - ARGUELLO FACUND - DULCE ESQUINA S Endereço: BRIG GRAL JUAN MANUEL …" at bounding box center [611, 271] width 1222 height 543
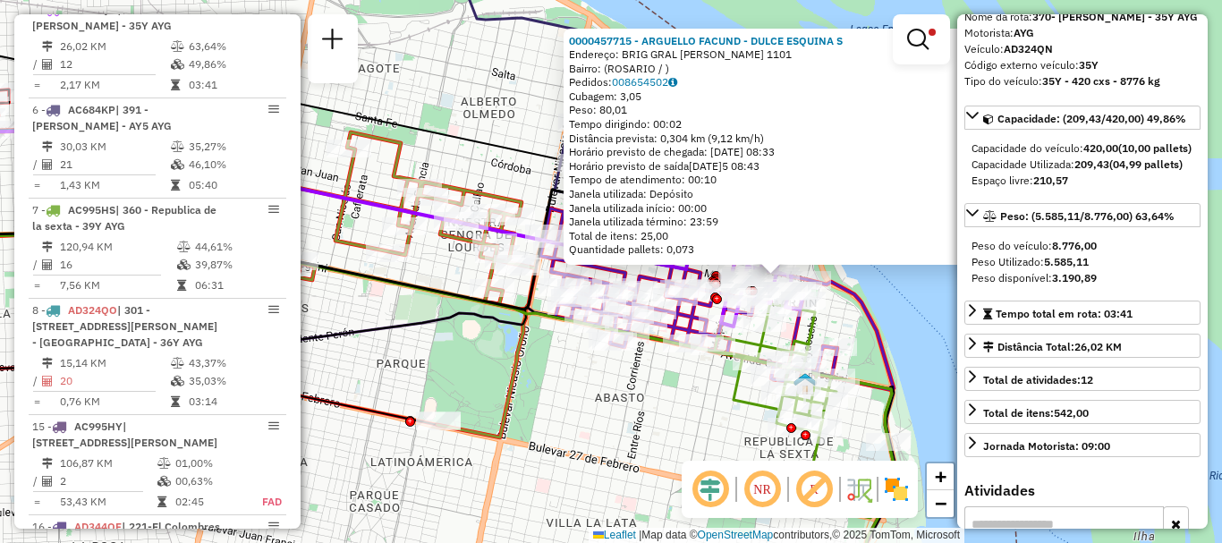
click at [859, 279] on div "0000457715 - ARGUELLO FACUND - DULCE ESQUINA S Endereço: BRIG GRAL JUAN MANUEL …" at bounding box center [611, 271] width 1222 height 543
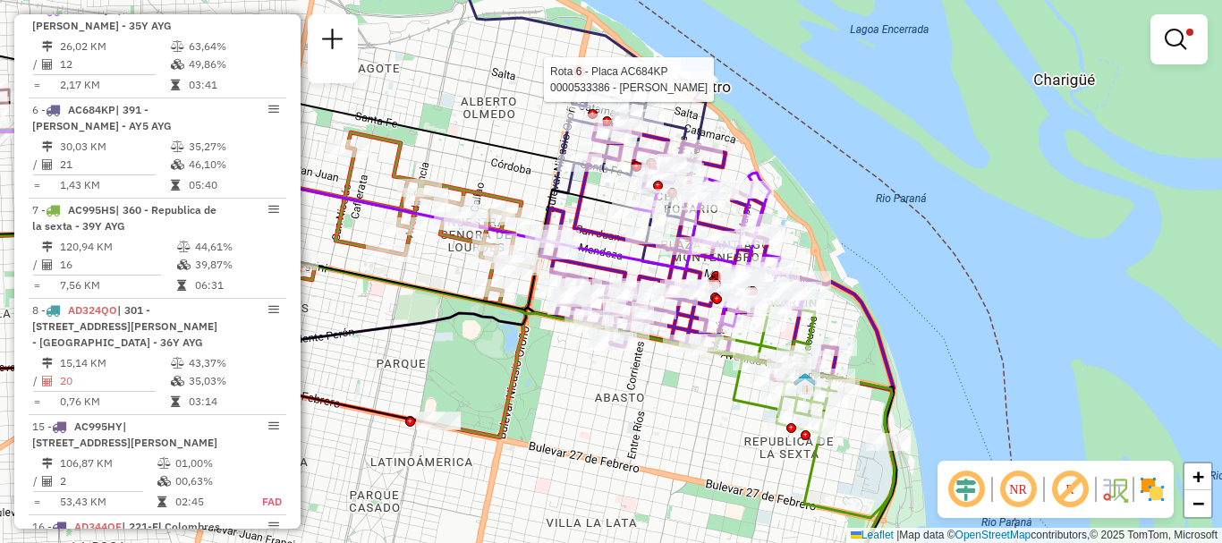
select select "**********"
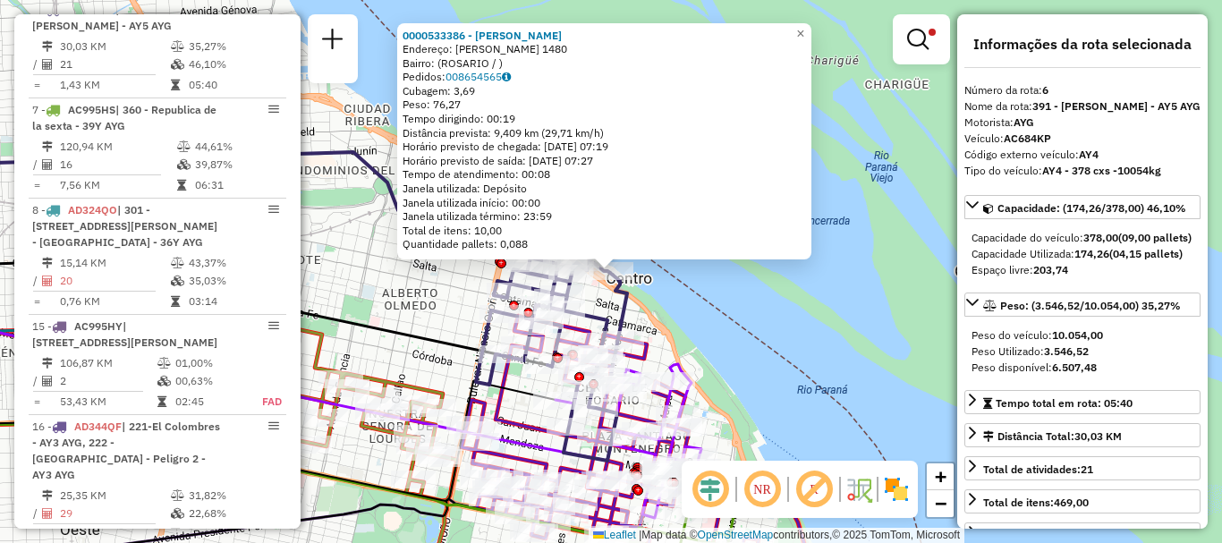
scroll to position [179, 0]
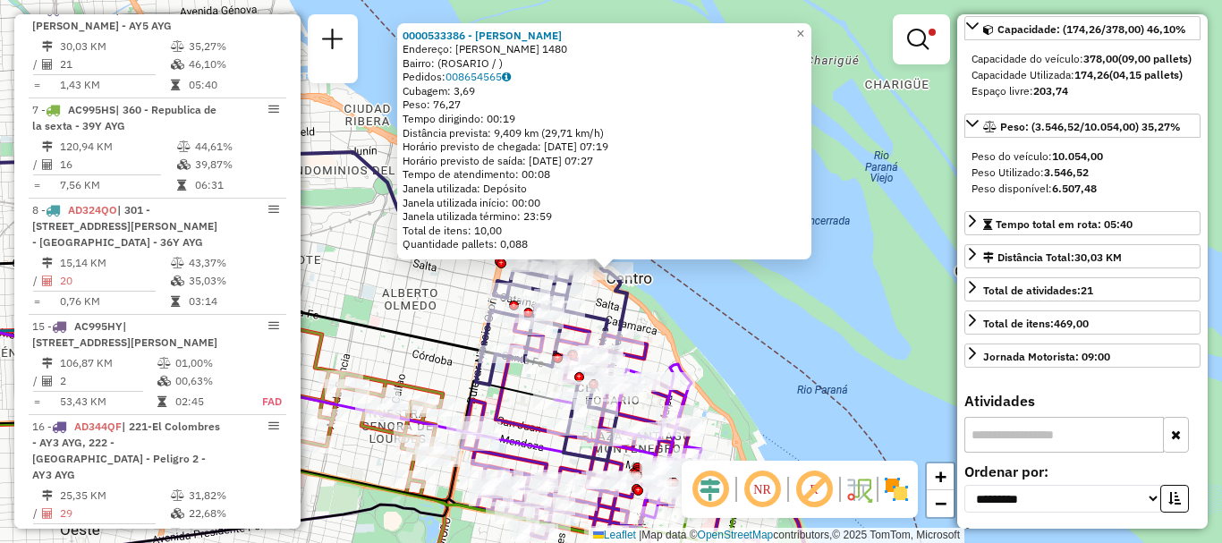
click at [879, 360] on div "0000533386 - Lucio Gn Srl Endereço: SHIFFNER 1480 Bairro: (ROSARIO / ) Pedidos:…" at bounding box center [611, 271] width 1222 height 543
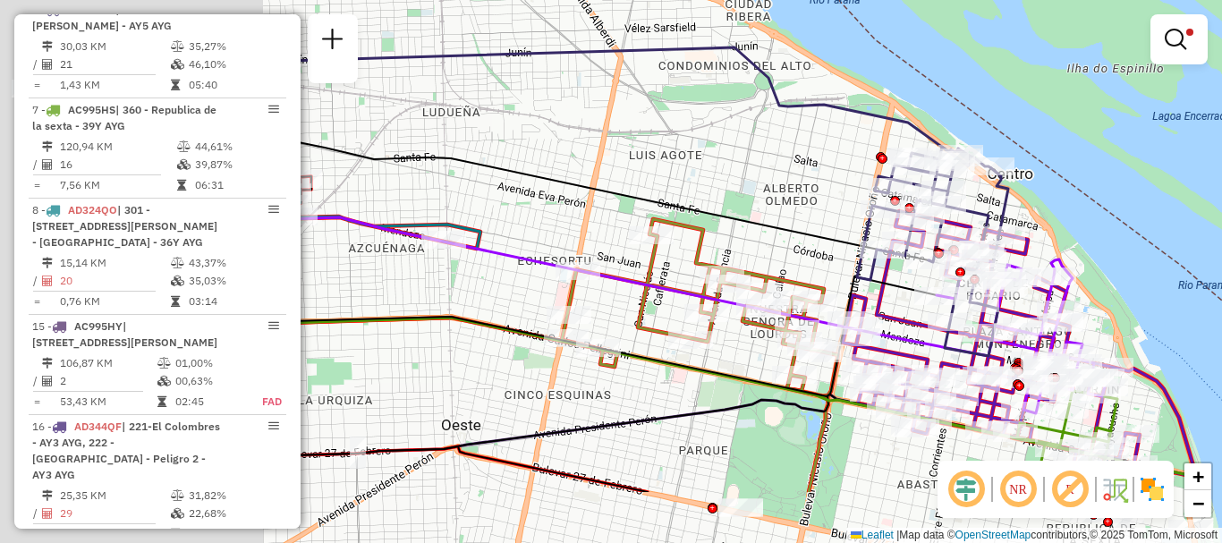
drag, startPoint x: 728, startPoint y: 371, endPoint x: 1145, endPoint y: 267, distance: 429.8
click at [1145, 267] on div "Limpar filtros Janela de atendimento Grade de atendimento Capacidade Transporta…" at bounding box center [611, 271] width 1222 height 543
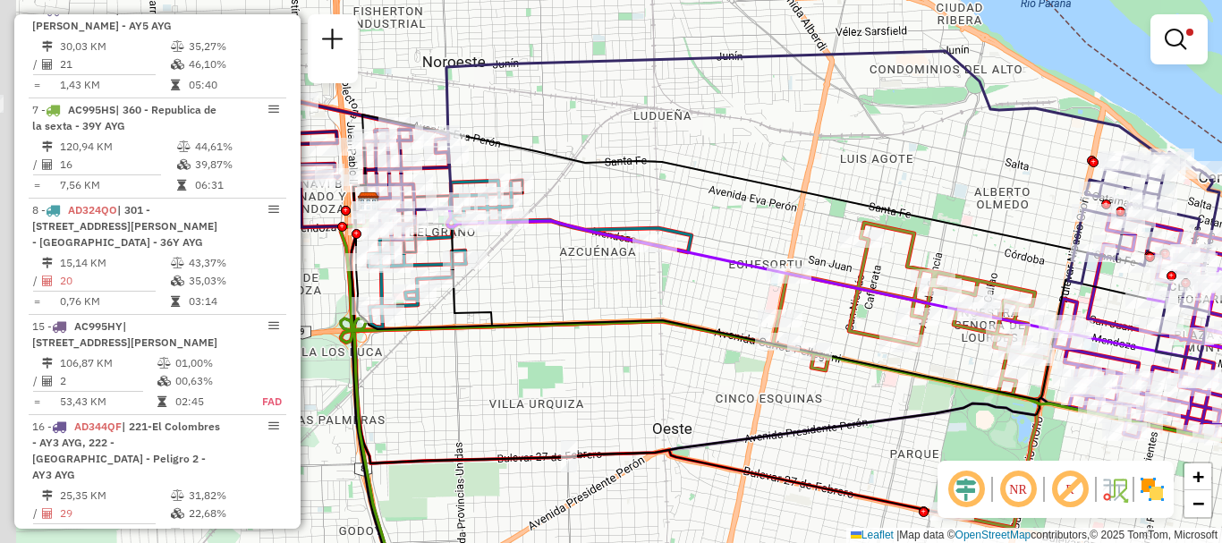
drag, startPoint x: 581, startPoint y: 358, endPoint x: 864, endPoint y: 363, distance: 282.7
click at [864, 363] on div "Limpar filtros Janela de atendimento Grade de atendimento Capacidade Transporta…" at bounding box center [611, 271] width 1222 height 543
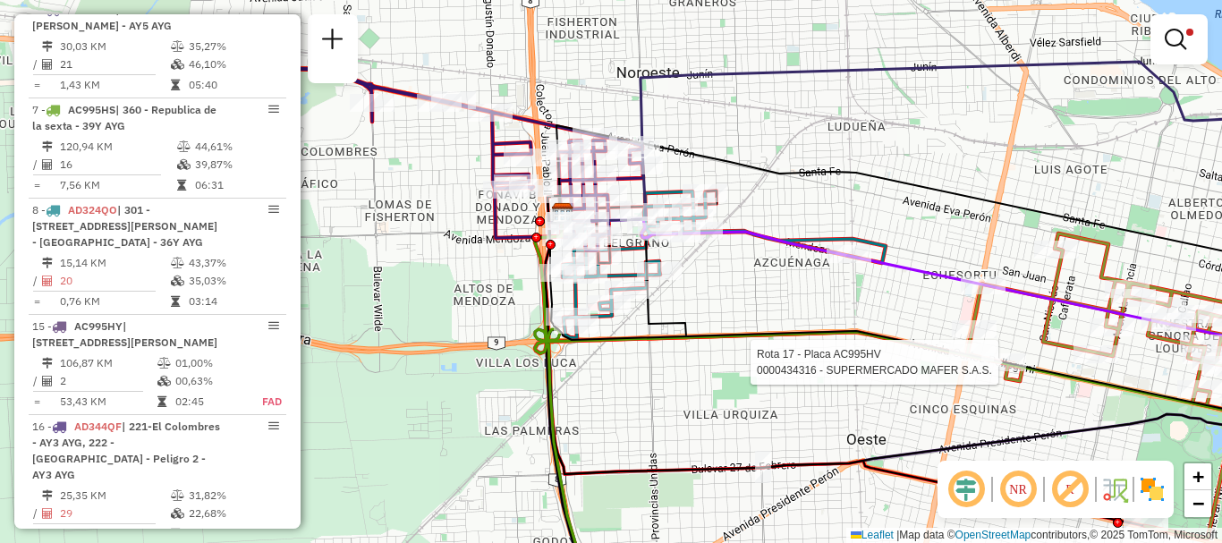
drag, startPoint x: 742, startPoint y: 334, endPoint x: 880, endPoint y: 362, distance: 141.6
click at [883, 361] on icon at bounding box center [944, 303] width 794 height 215
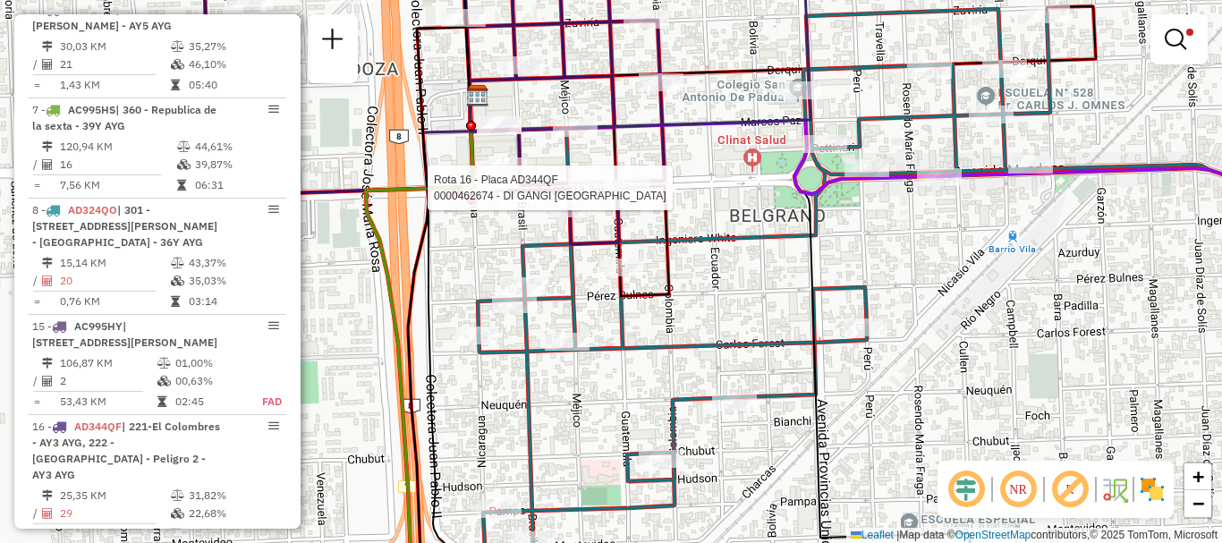
select select "**********"
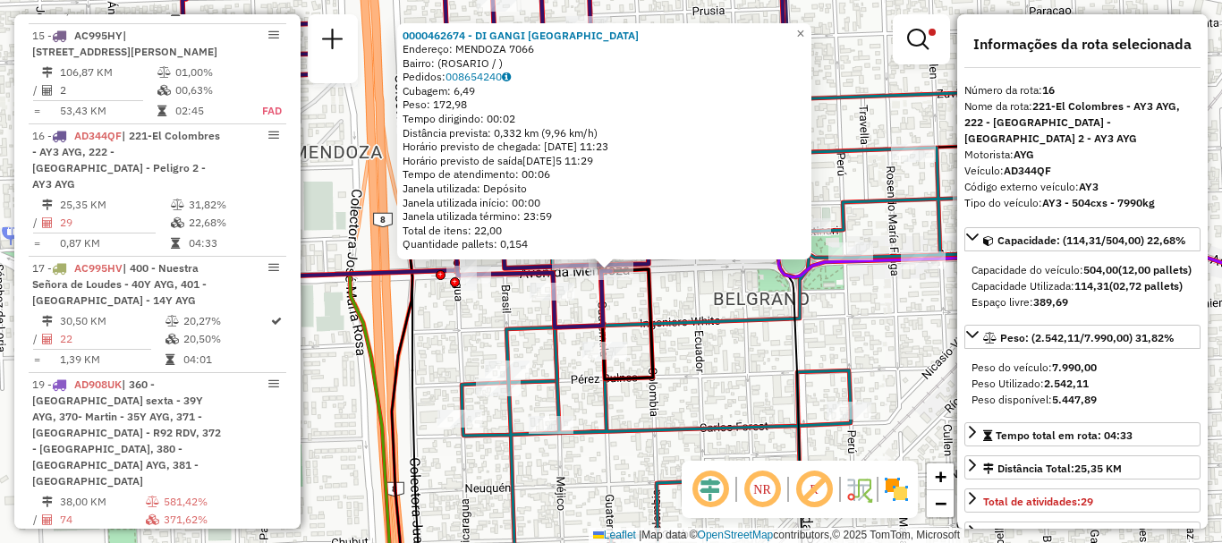
scroll to position [1154, 0]
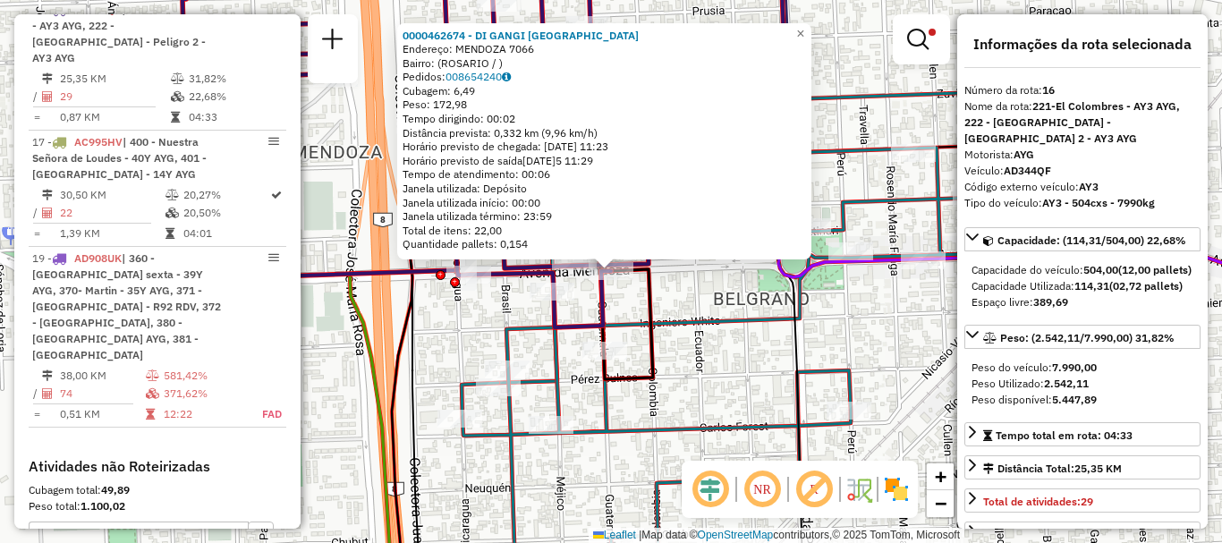
click at [653, 305] on icon at bounding box center [553, 269] width 199 height 220
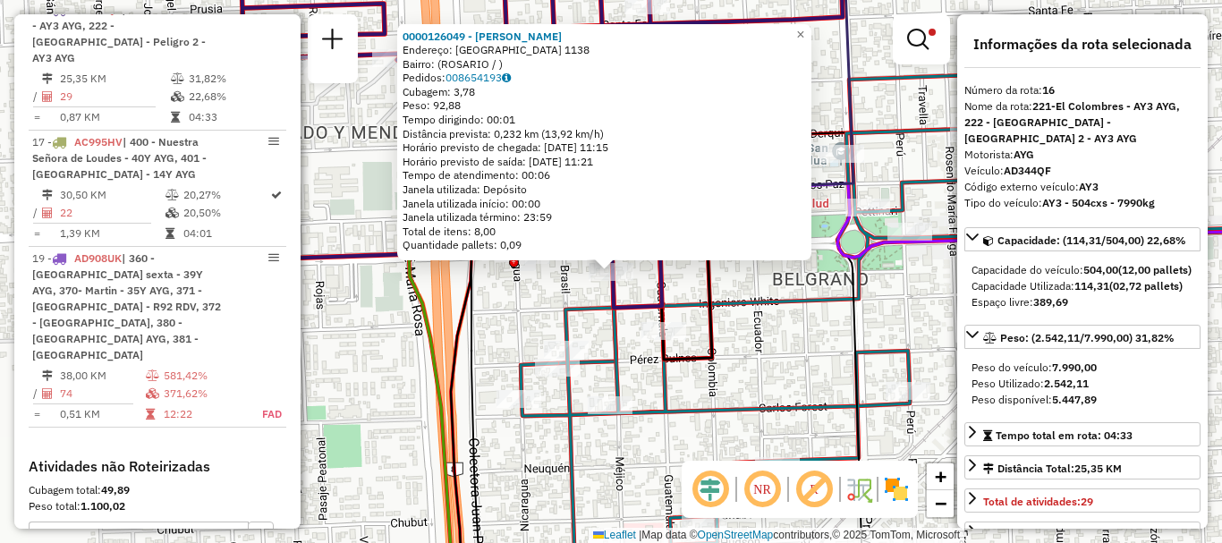
click at [663, 308] on icon at bounding box center [542, 126] width 601 height 362
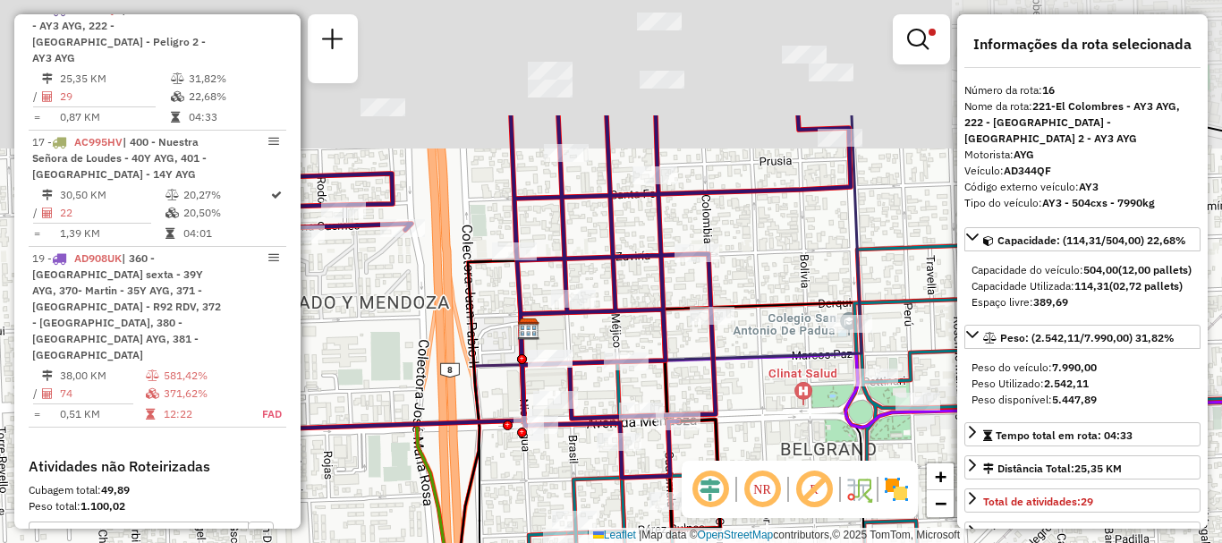
drag, startPoint x: 736, startPoint y: 281, endPoint x: 750, endPoint y: 401, distance: 120.6
click at [750, 401] on div "Limpar filtros Janela de atendimento Grade de atendimento Capacidade Transporta…" at bounding box center [611, 271] width 1222 height 543
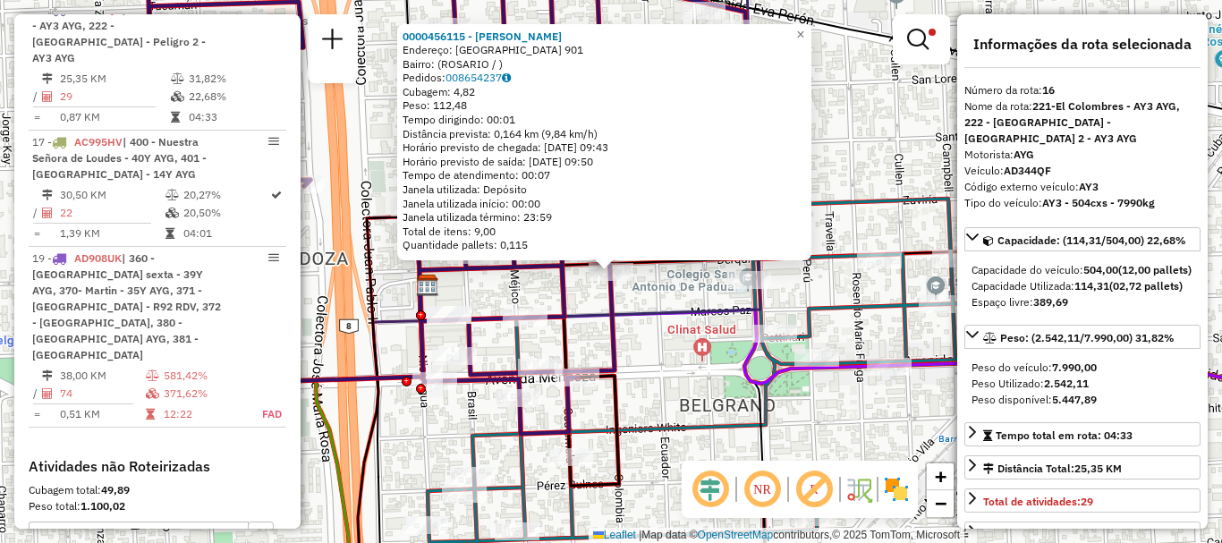
click at [653, 290] on div "0000456115 - LEDESMA MIGUEL DAVID Endereço: COLOMBIA 901 Bairro: (ROSARIO / ) P…" at bounding box center [611, 271] width 1222 height 543
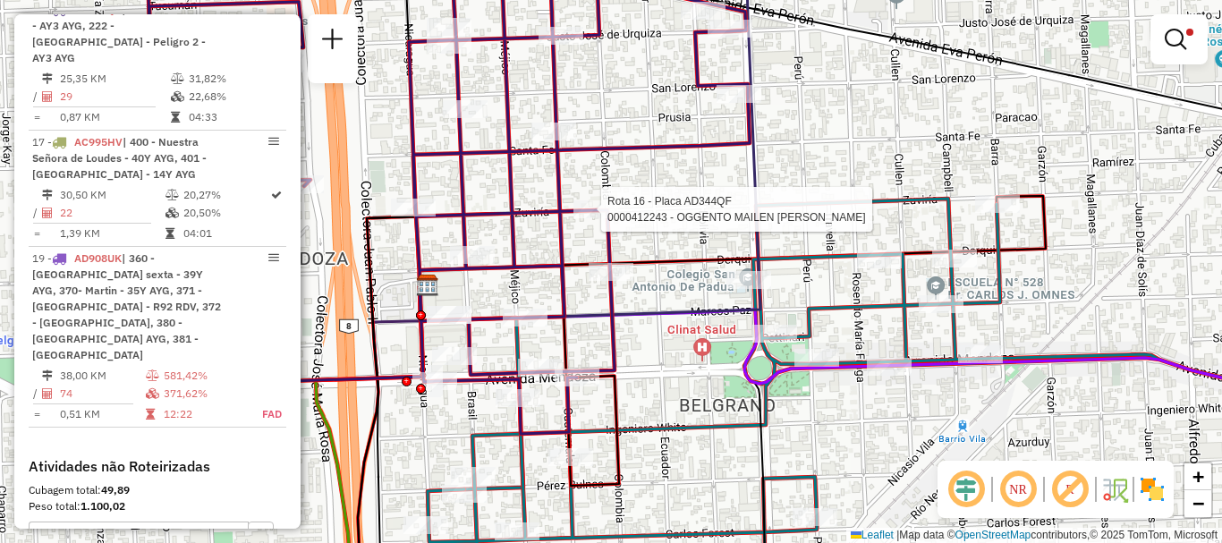
select select "**********"
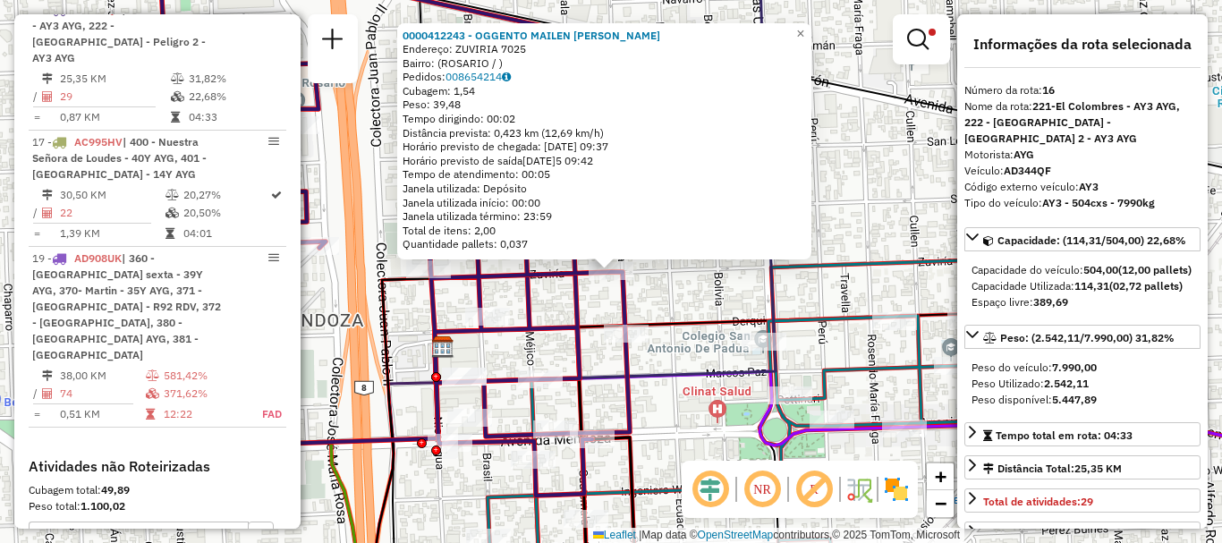
click at [669, 308] on div "0000412243 - OGGENTO MAILEN IRINA Endereço: ZUVIRIA 7025 Bairro: (ROSARIO / ) P…" at bounding box center [611, 271] width 1222 height 543
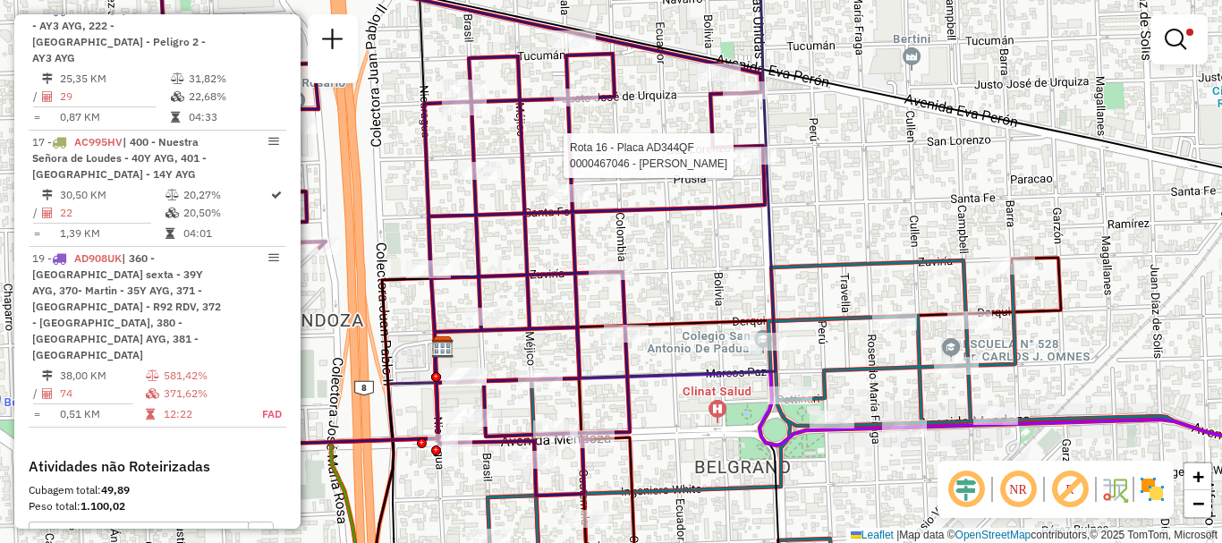
select select "**********"
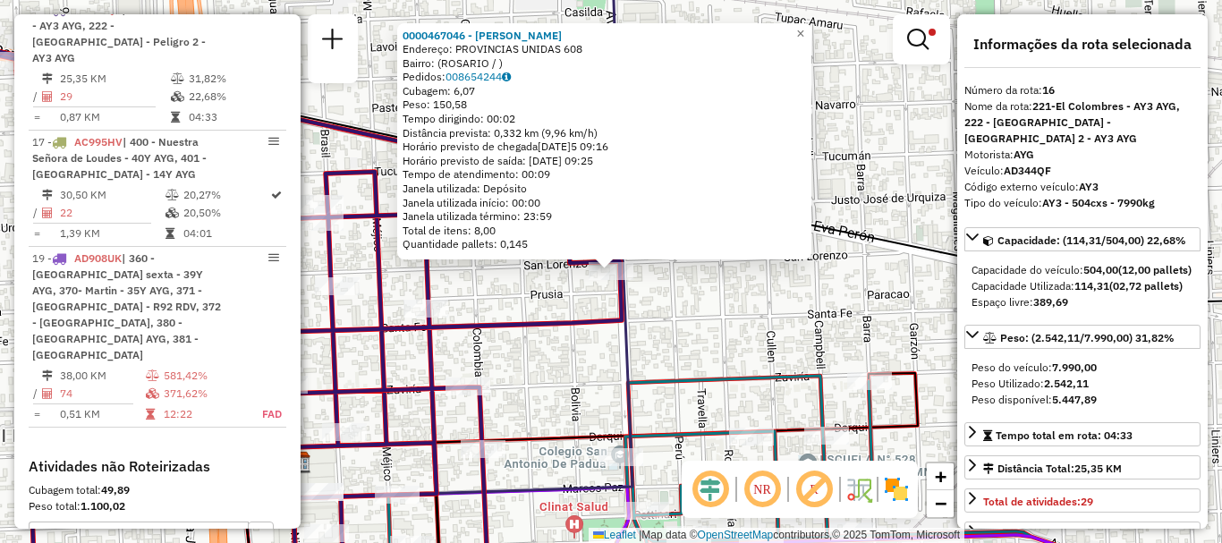
click at [709, 295] on div "0000467046 - CARDILLO GABRIEL Endereço: PROVINCIAS UNIDAS 608 Bairro: (ROSARIO …" at bounding box center [611, 271] width 1222 height 543
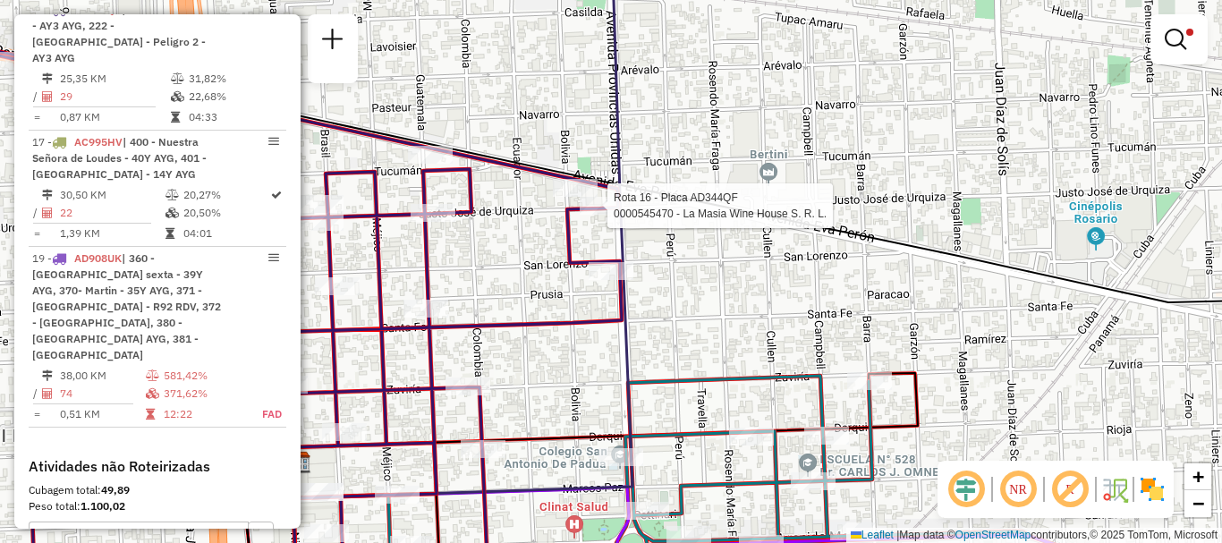
select select "**********"
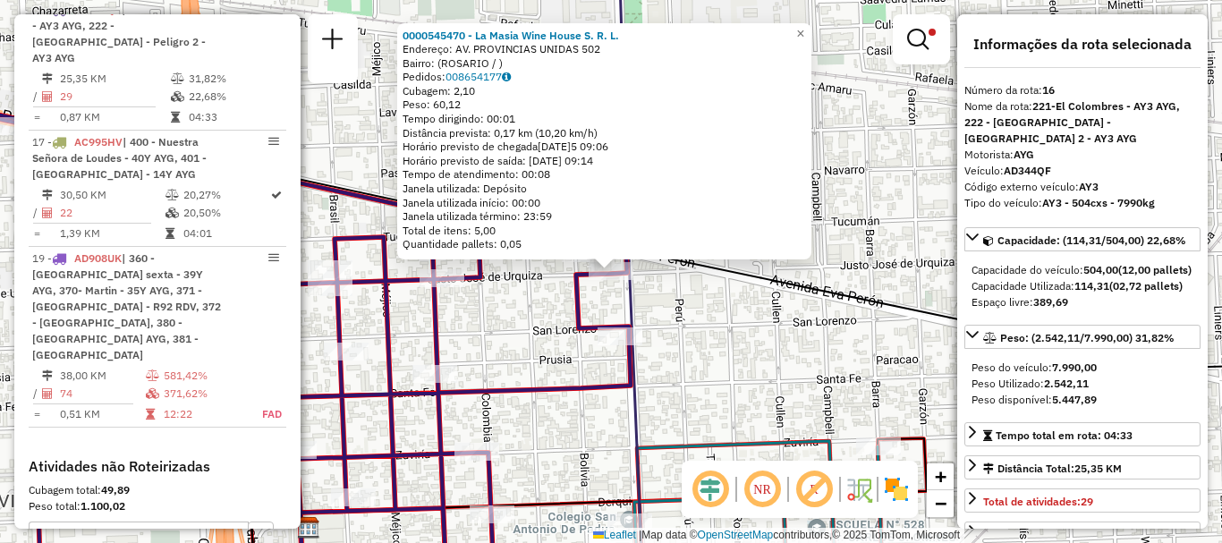
click at [661, 321] on div "0000545470 - La Masia Wine House S. R. L. Endereço: AV. PROVINCIAS UNIDAS 502 B…" at bounding box center [611, 271] width 1222 height 543
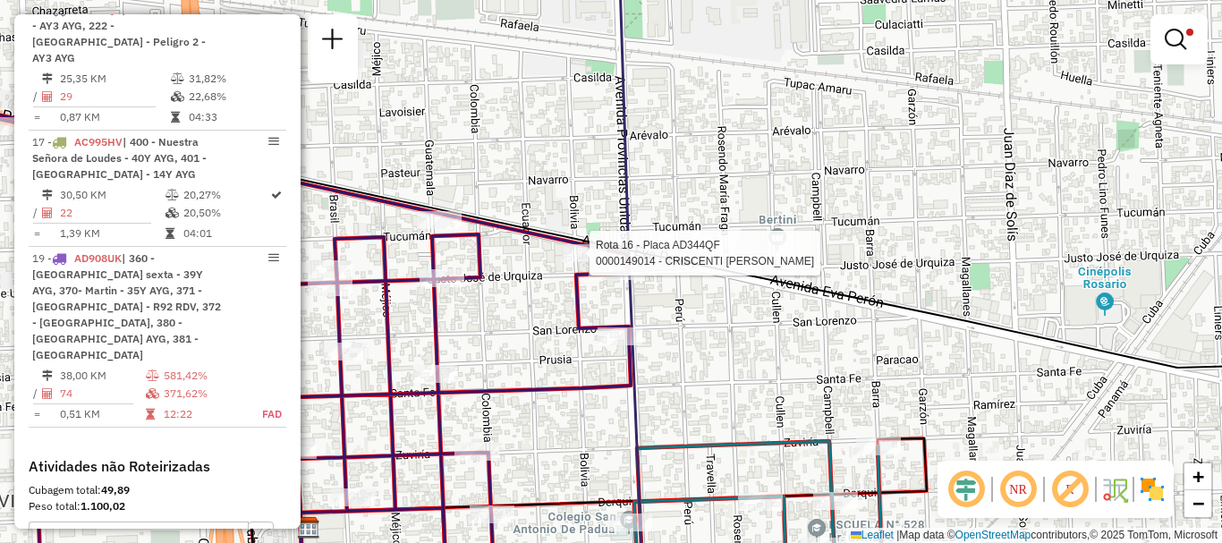
select select "**********"
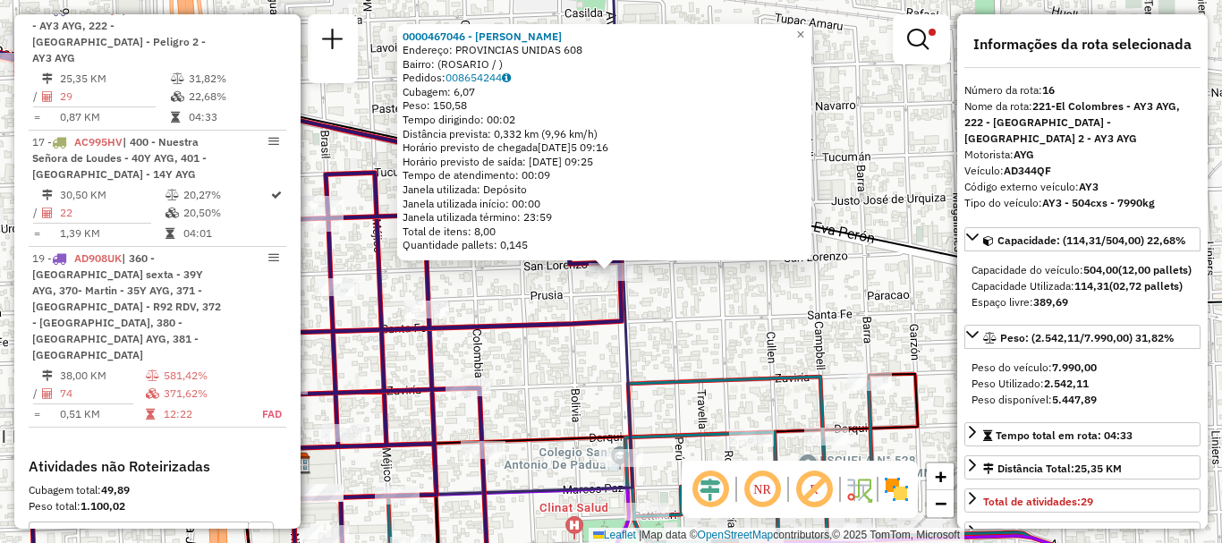
click at [706, 335] on div "0000467046 - CARDILLO GABRIEL Endereço: PROVINCIAS UNIDAS 608 Bairro: (ROSARIO …" at bounding box center [611, 271] width 1222 height 543
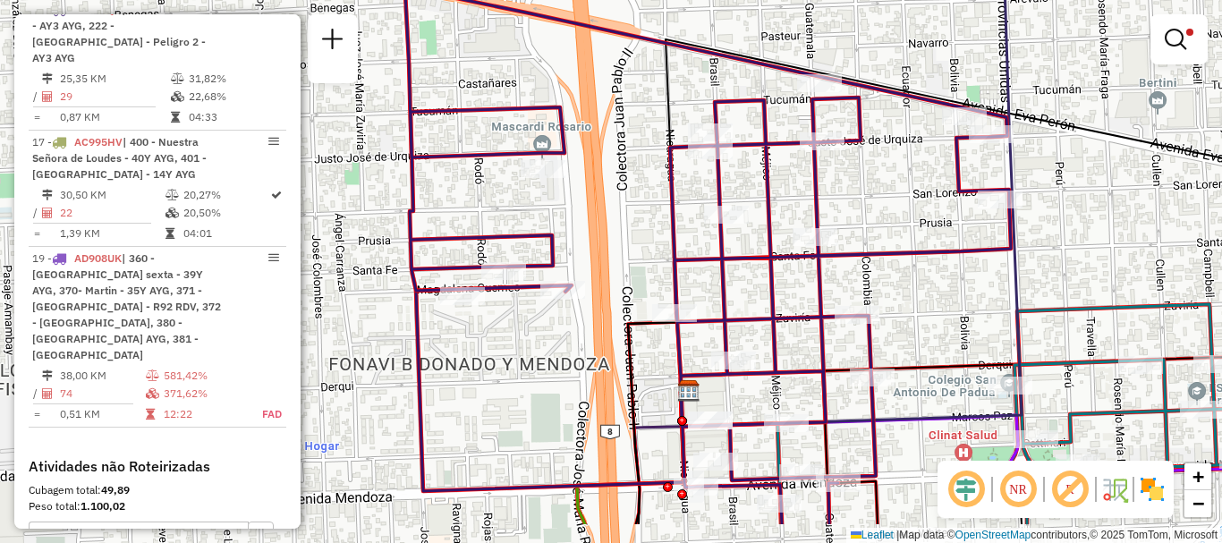
drag, startPoint x: 519, startPoint y: 295, endPoint x: 908, endPoint y: 223, distance: 395.8
click at [908, 223] on div "Limpar filtros Janela de atendimento Grade de atendimento Capacidade Transporta…" at bounding box center [611, 271] width 1222 height 543
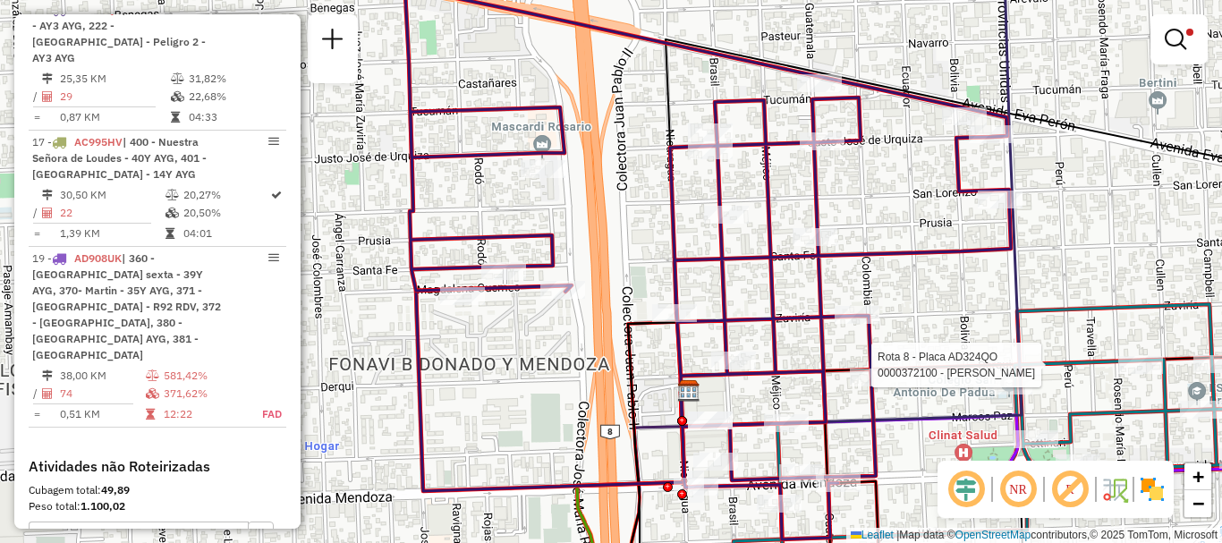
select select "**********"
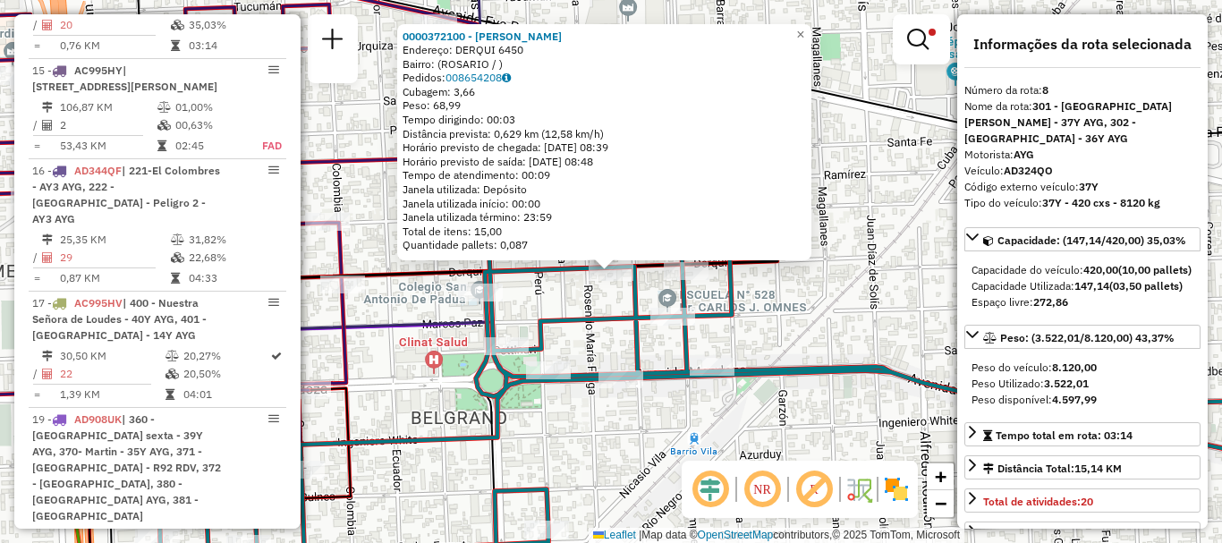
scroll to position [937, 0]
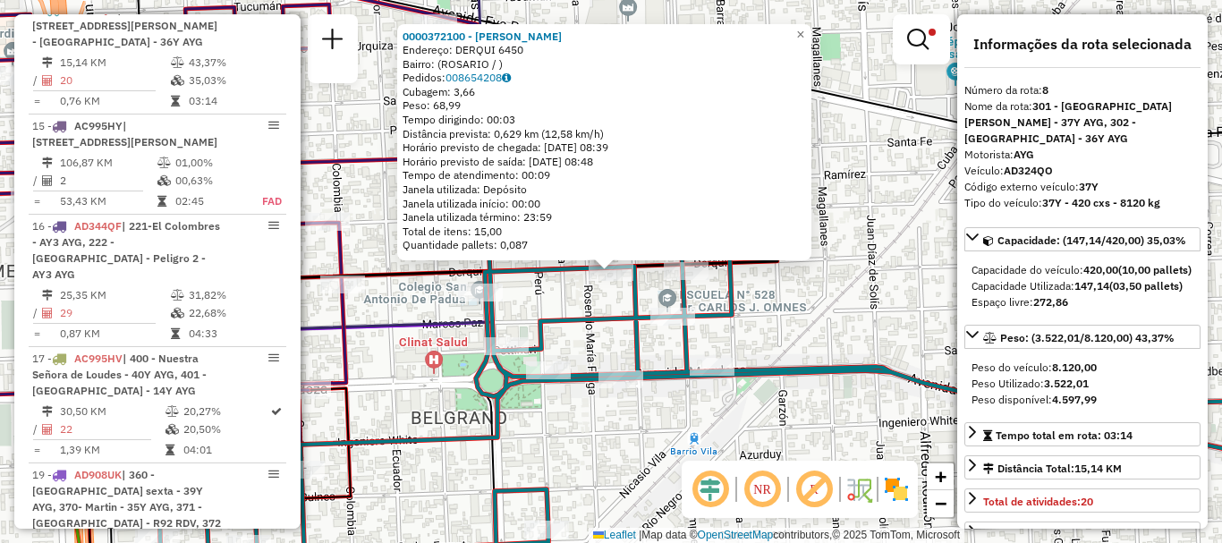
click at [927, 349] on div "0000372100 - BARATTI MARCELA ALEJANDRA RA Endereço: DERQUI 6450 Bairro: (ROSARI…" at bounding box center [611, 271] width 1222 height 543
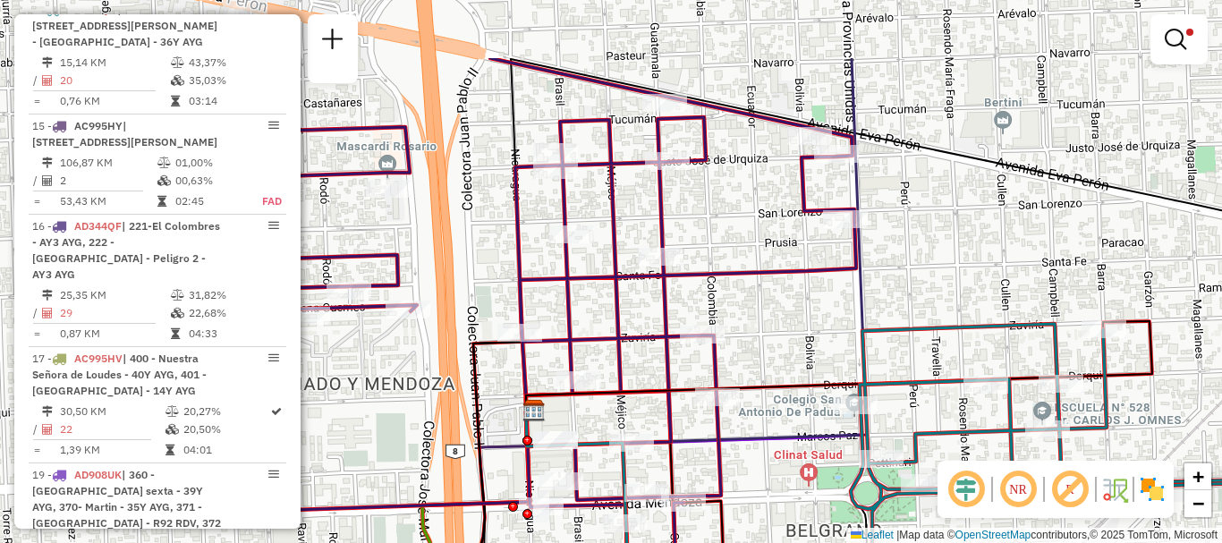
drag, startPoint x: 588, startPoint y: 157, endPoint x: 934, endPoint y: 259, distance: 361.1
click at [934, 259] on div "Limpar filtros Janela de atendimento Grade de atendimento Capacidade Transporta…" at bounding box center [611, 271] width 1222 height 543
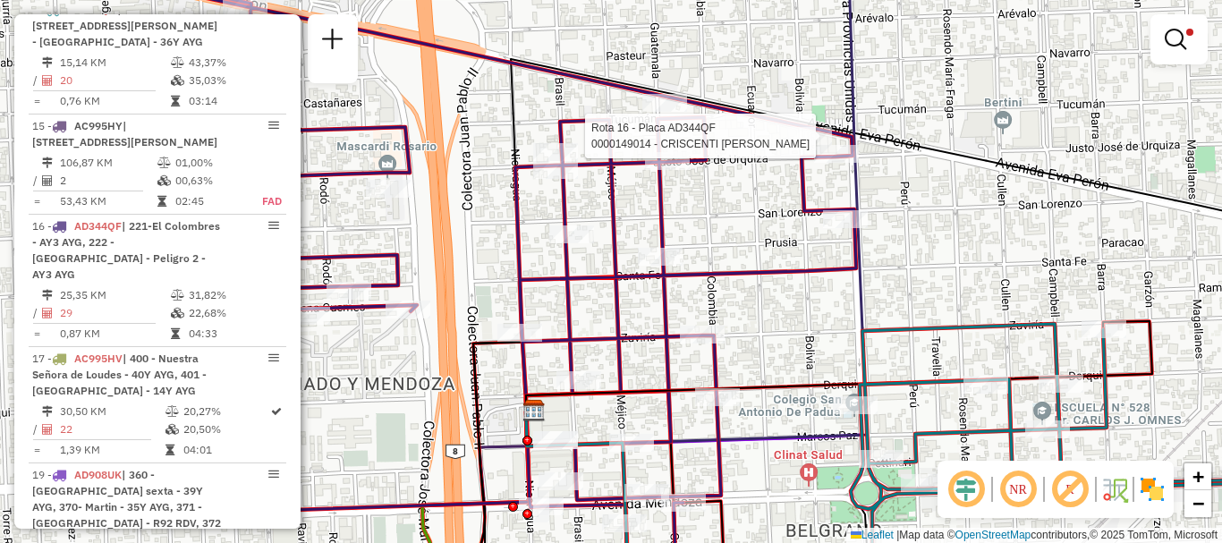
select select "**********"
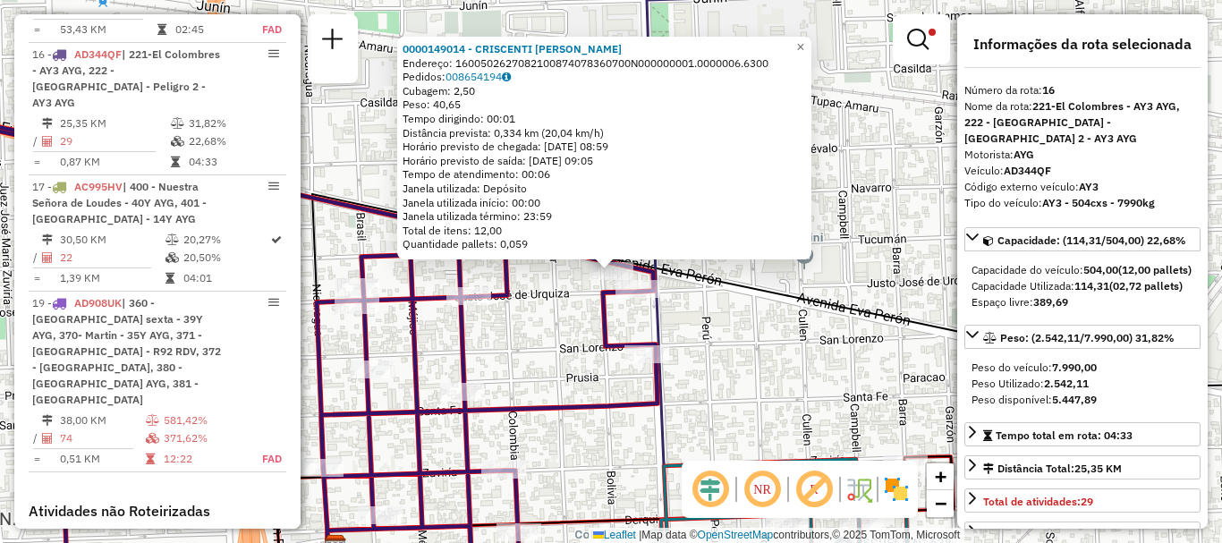
scroll to position [1154, 0]
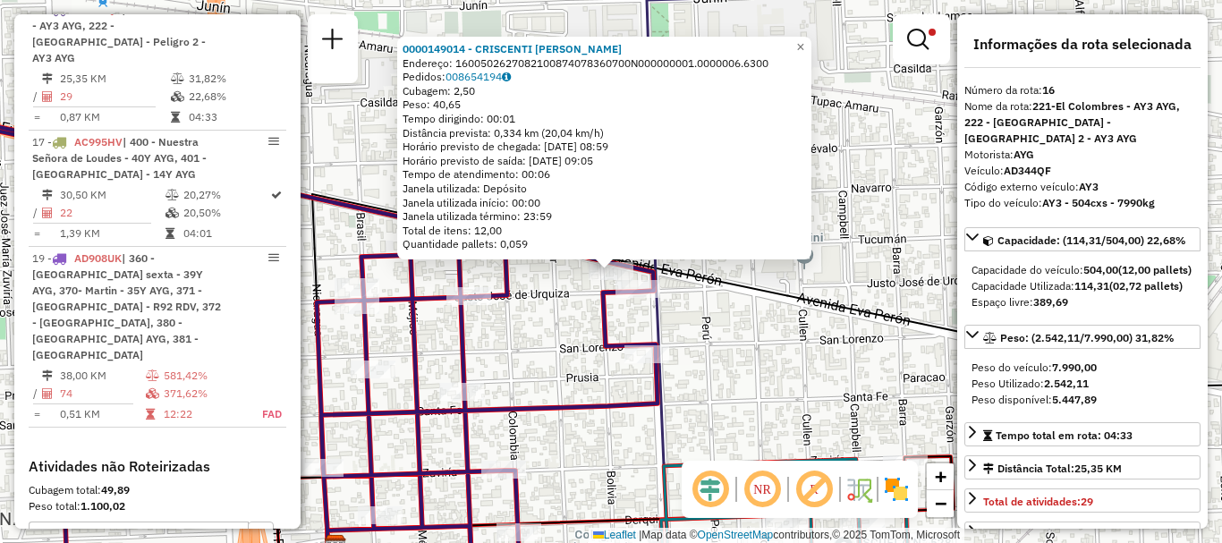
click at [815, 269] on div "0000149014 - CRISCENTI RUBEN ANGEL Endereço: 1600502627082100874078360700N00000…" at bounding box center [611, 271] width 1222 height 543
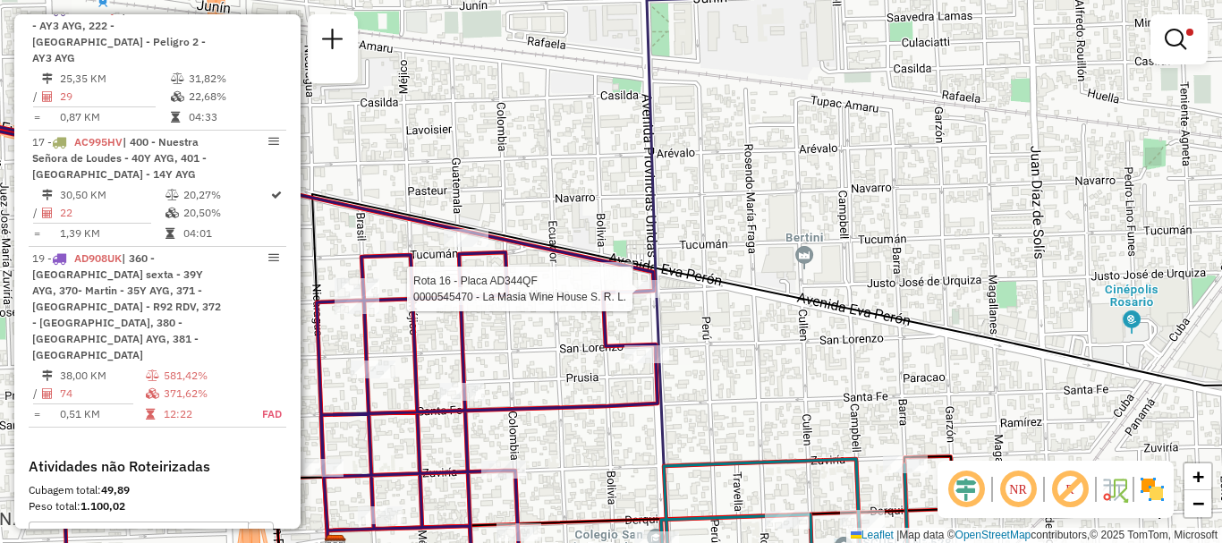
select select "**********"
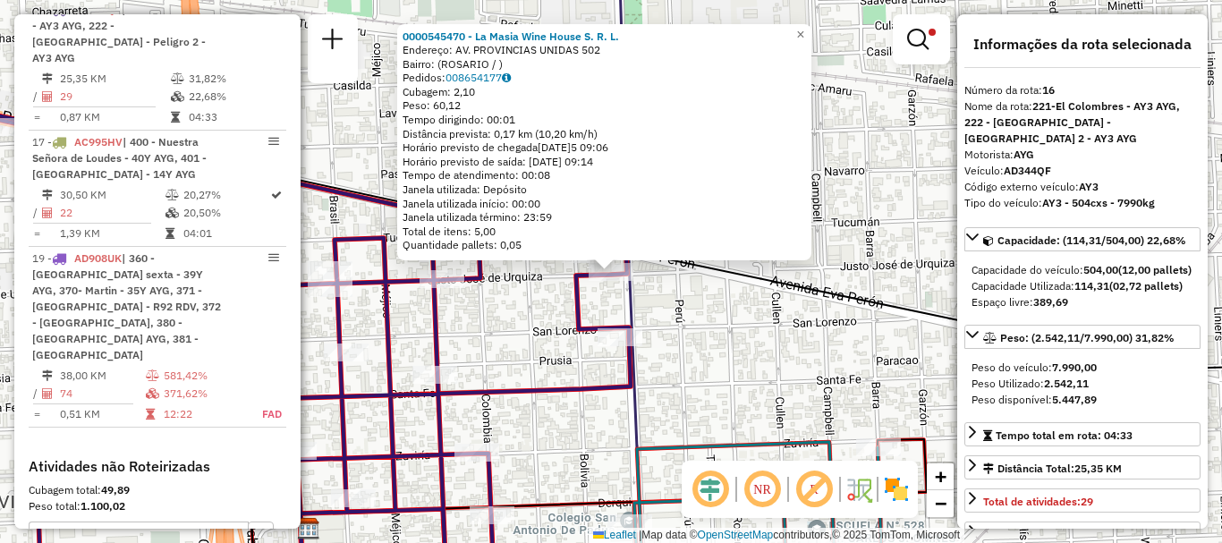
click at [672, 310] on div "0000545470 - La Masia Wine House S. R. L. Endereço: AV. PROVINCIAS UNIDAS 502 B…" at bounding box center [611, 271] width 1222 height 543
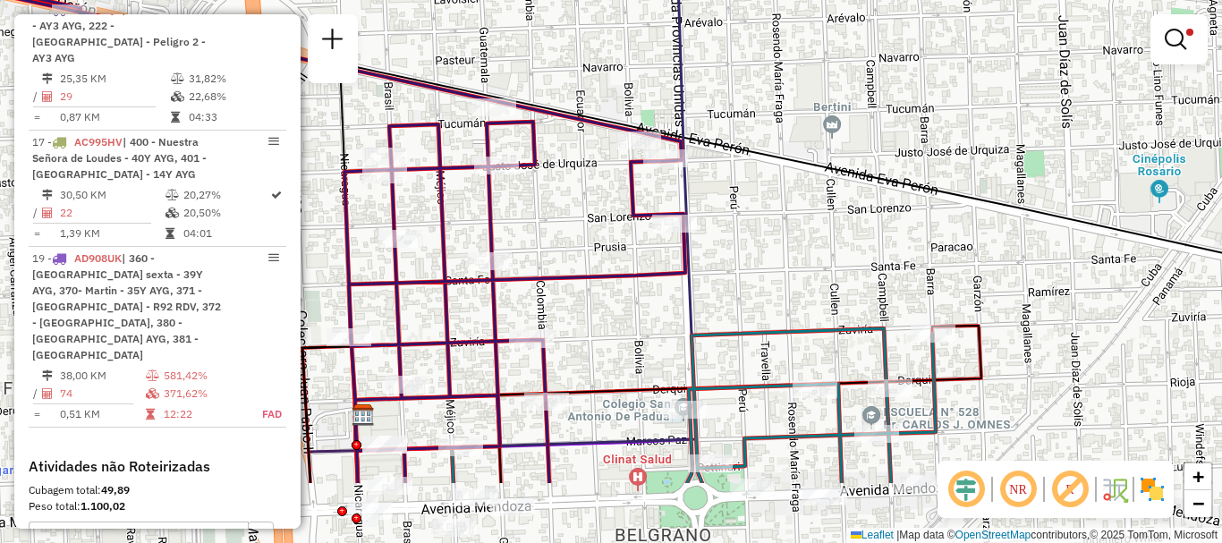
drag, startPoint x: 555, startPoint y: 384, endPoint x: 609, endPoint y: 270, distance: 126.0
click at [609, 270] on icon at bounding box center [308, 229] width 753 height 507
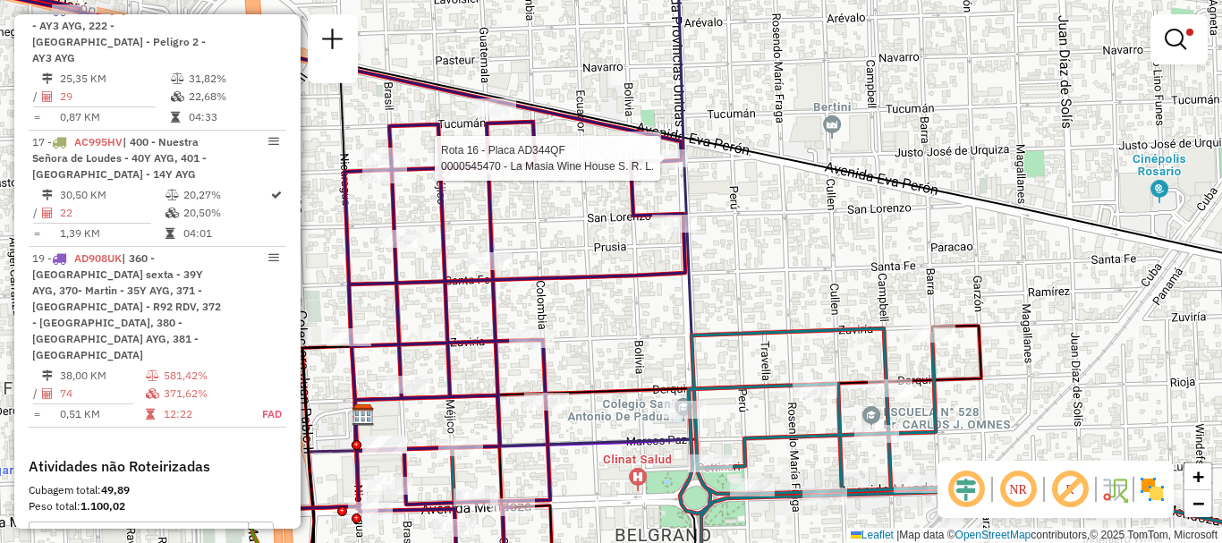
select select "**********"
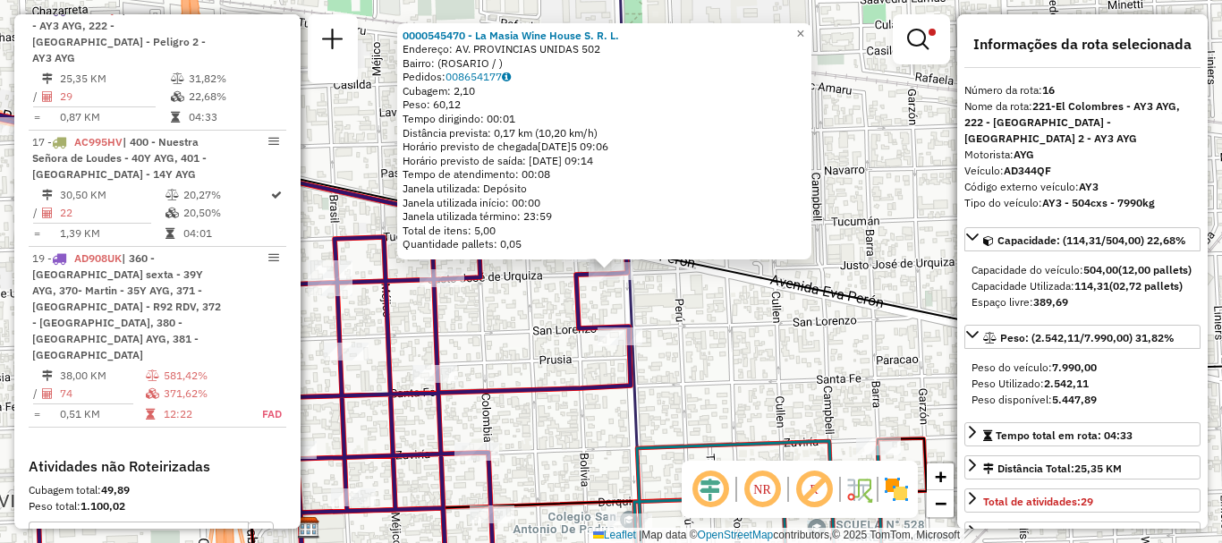
click at [670, 314] on div "0000545470 - La Masia Wine House S. R. L. Endereço: AV. PROVINCIAS UNIDAS 502 B…" at bounding box center [611, 271] width 1222 height 543
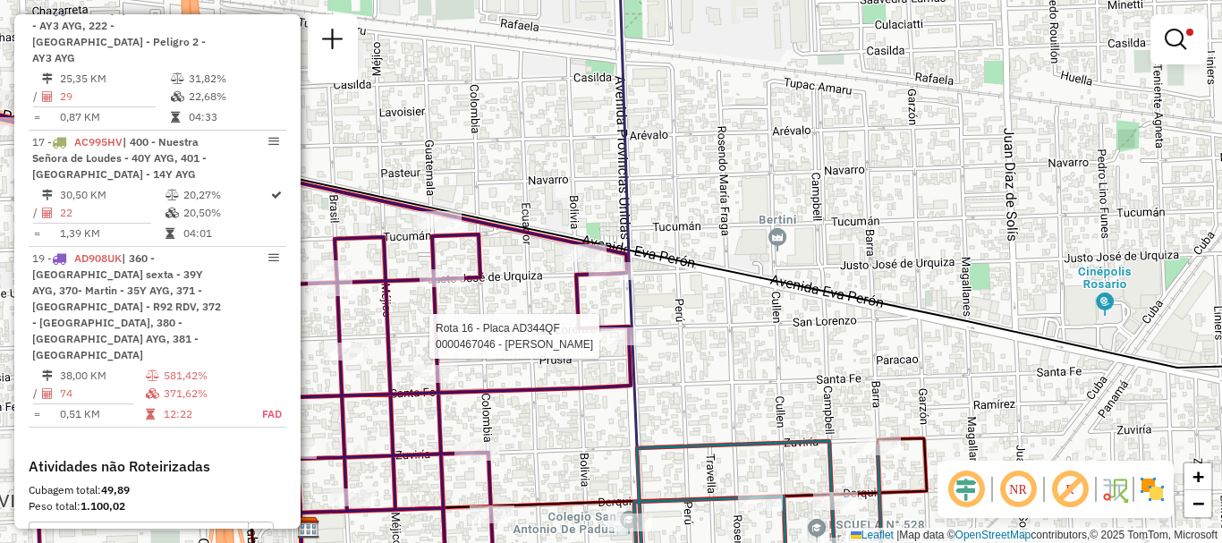
select select "**********"
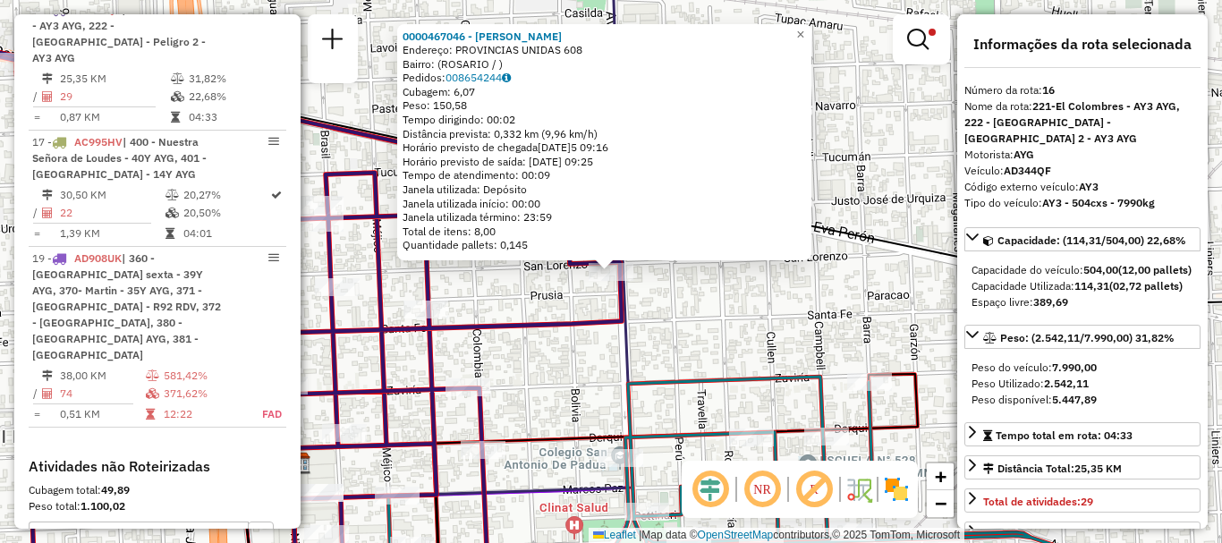
click at [648, 332] on div "0000467046 - CARDILLO GABRIEL Endereço: PROVINCIAS UNIDAS 608 Bairro: (ROSARIO …" at bounding box center [611, 271] width 1222 height 543
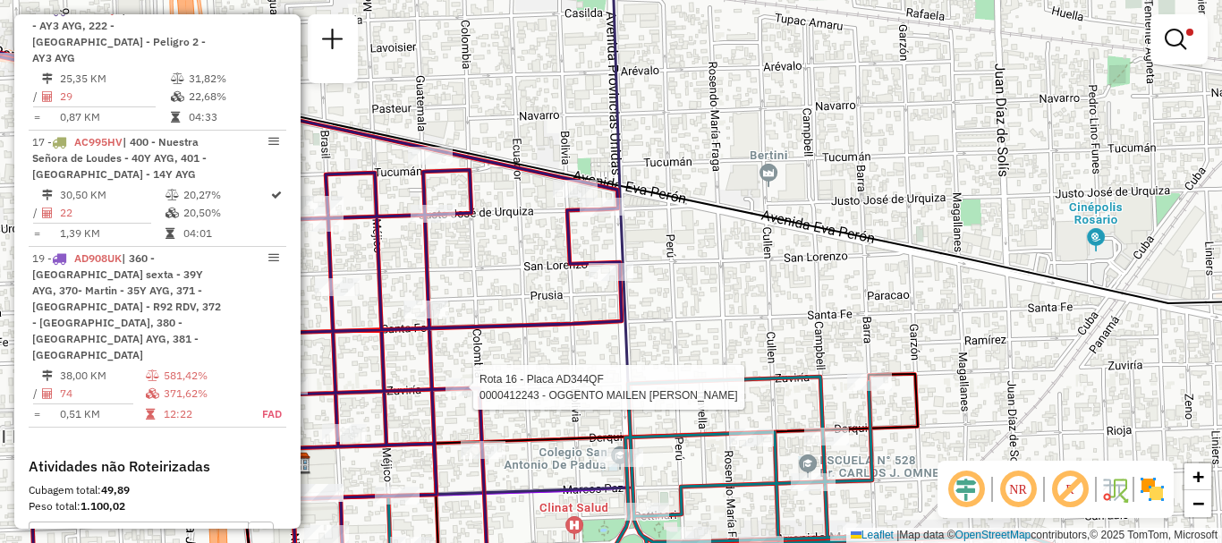
select select "**********"
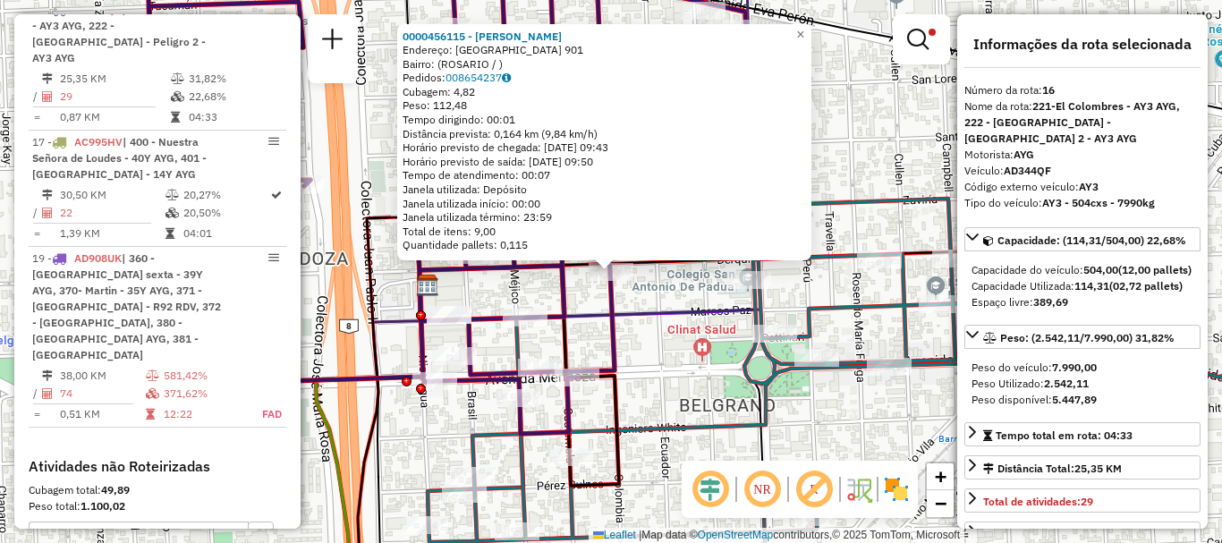
click at [635, 297] on div "0000456115 - LEDESMA MIGUEL DAVID Endereço: COLOMBIA 901 Bairro: (ROSARIO / ) P…" at bounding box center [611, 271] width 1222 height 543
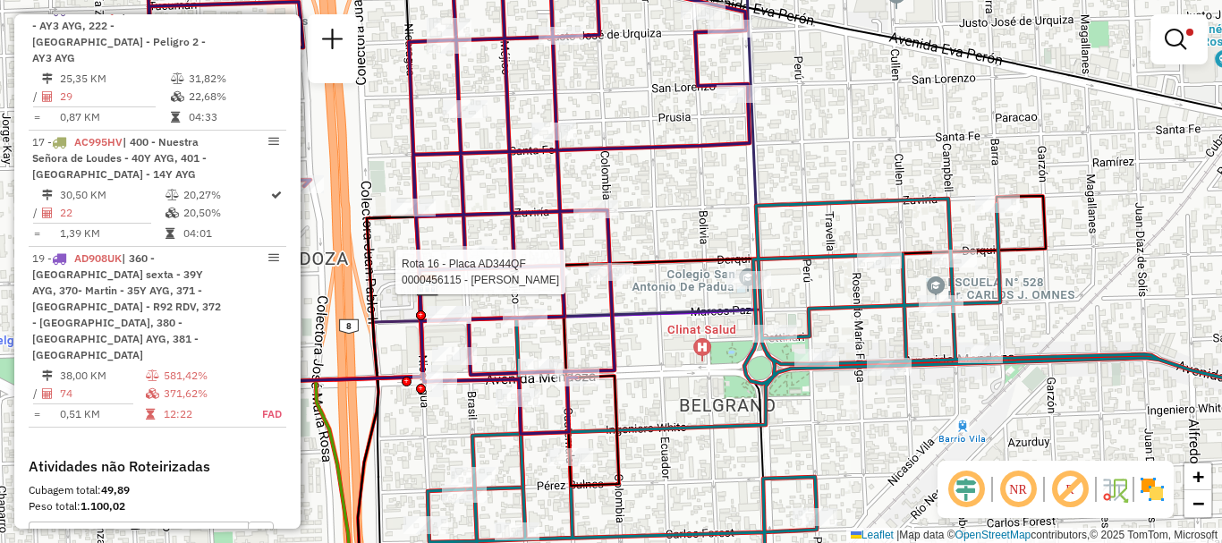
select select "**********"
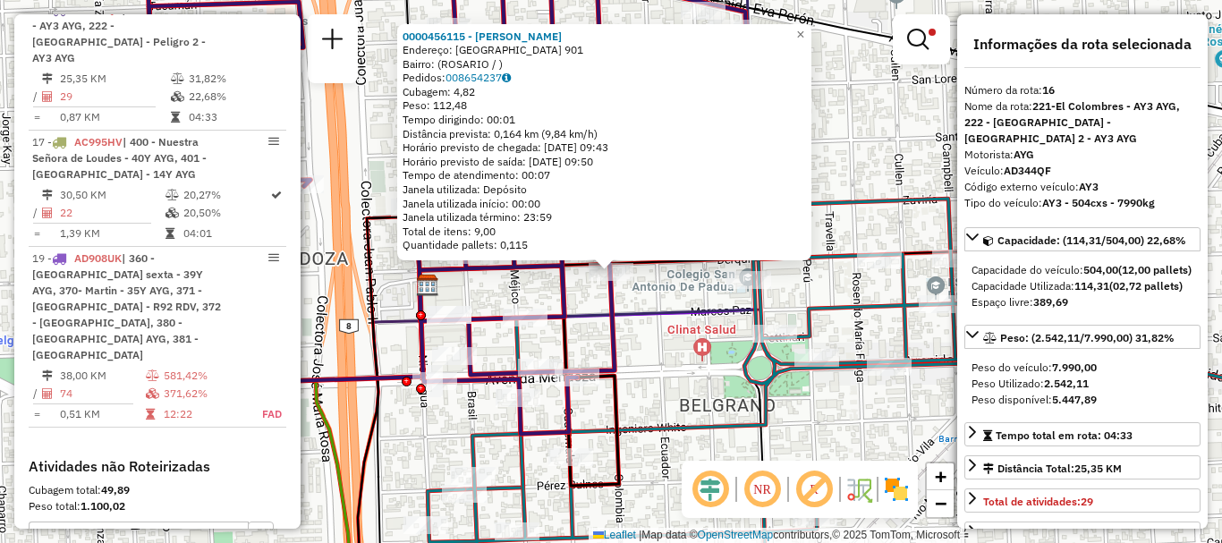
scroll to position [89, 0]
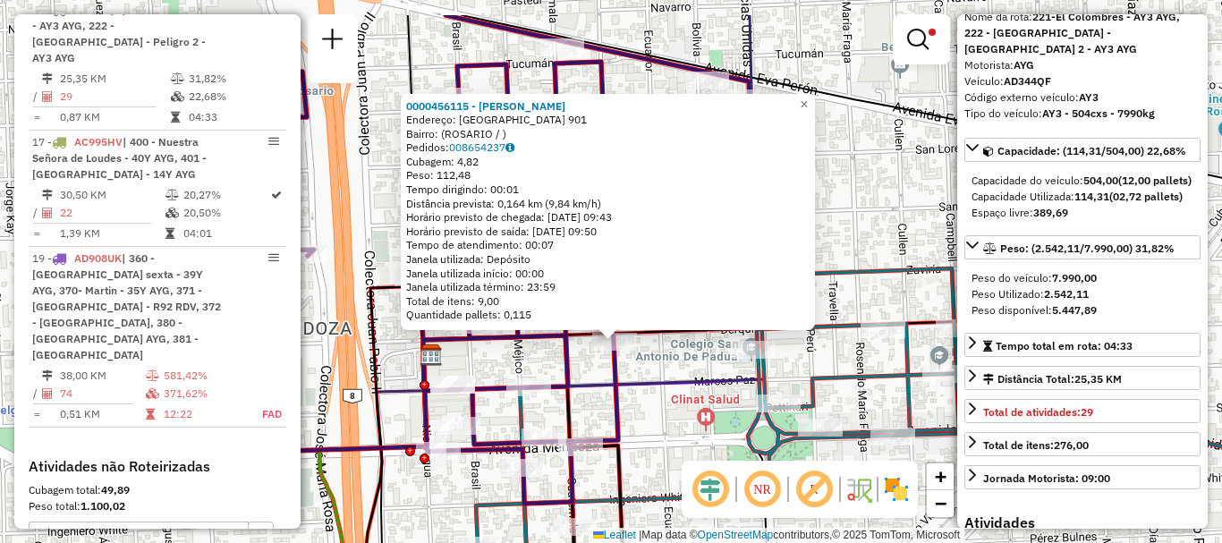
drag, startPoint x: 699, startPoint y: 327, endPoint x: 702, endPoint y: 398, distance: 70.8
click at [702, 398] on div "0000456115 - LEDESMA MIGUEL DAVID Endereço: COLOMBIA 901 Bairro: (ROSARIO / ) P…" at bounding box center [611, 271] width 1222 height 543
click at [691, 359] on div "0000456115 - LEDESMA MIGUEL DAVID Endereço: COLOMBIA 901 Bairro: (ROSARIO / ) P…" at bounding box center [611, 271] width 1222 height 543
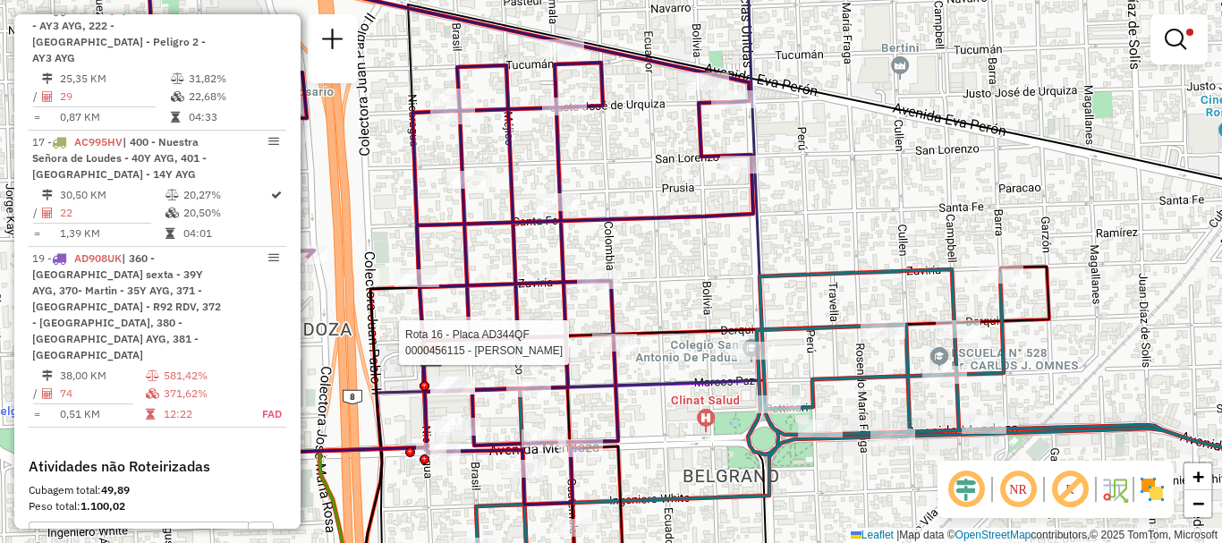
select select "**********"
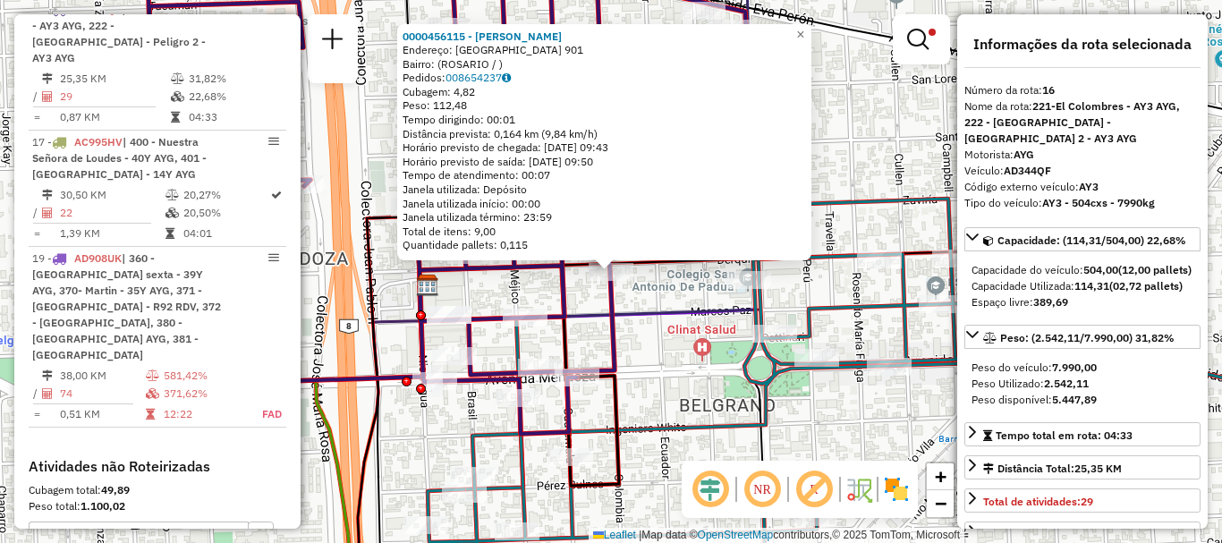
click at [857, 330] on div "0000456115 - LEDESMA MIGUEL DAVID Endereço: COLOMBIA 901 Bairro: (ROSARIO / ) P…" at bounding box center [611, 271] width 1222 height 543
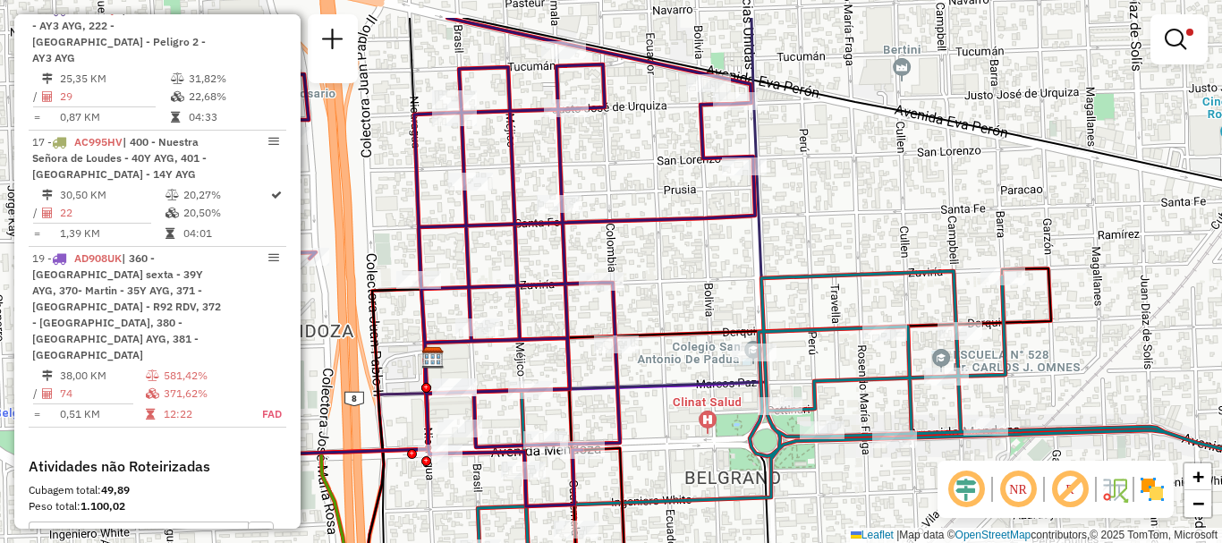
drag, startPoint x: 768, startPoint y: 269, endPoint x: 774, endPoint y: 342, distance: 72.7
click at [774, 342] on icon at bounding box center [891, 470] width 916 height 398
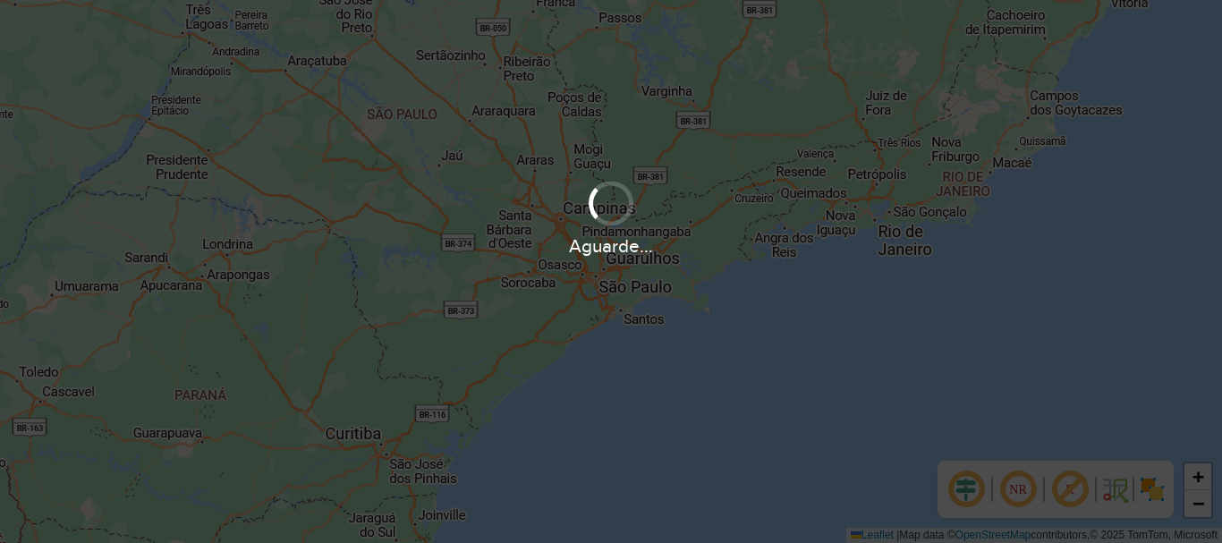
scroll to position [1173, 0]
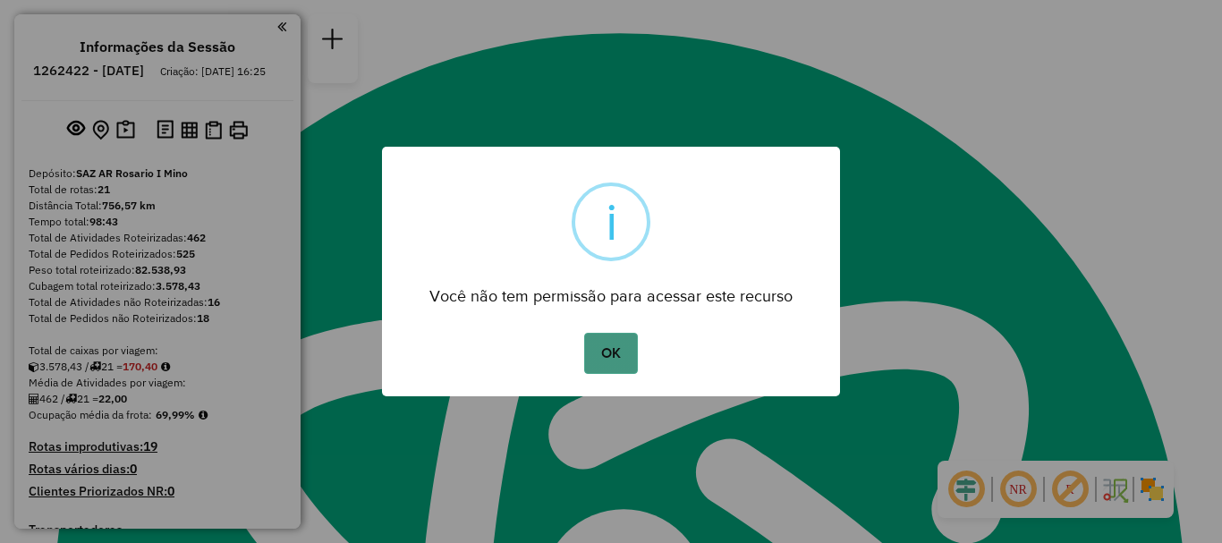
click at [615, 352] on button "OK" at bounding box center [610, 353] width 53 height 41
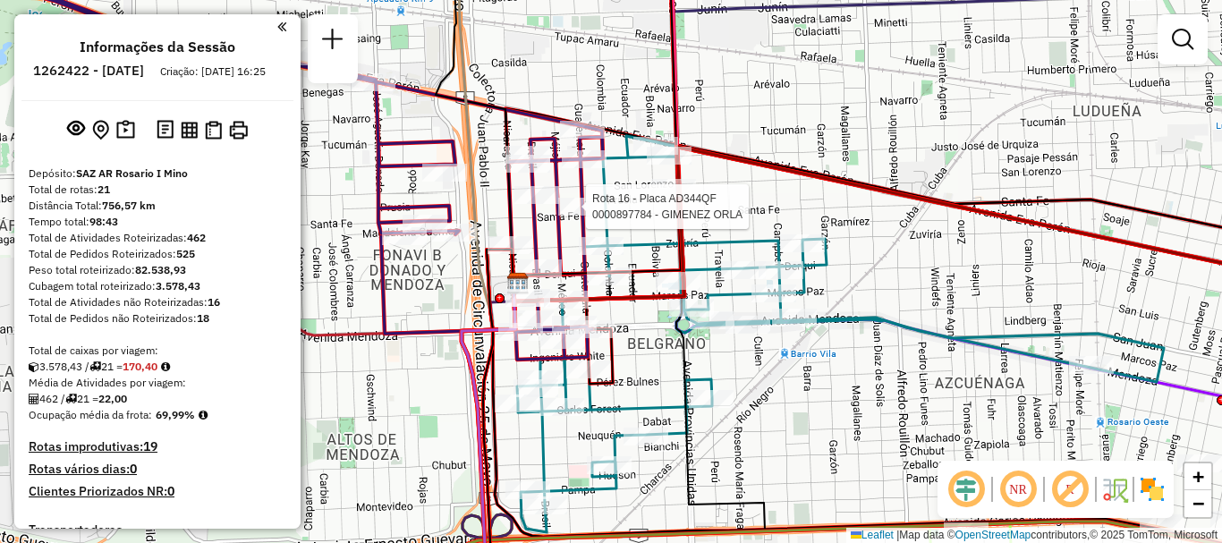
select select "**********"
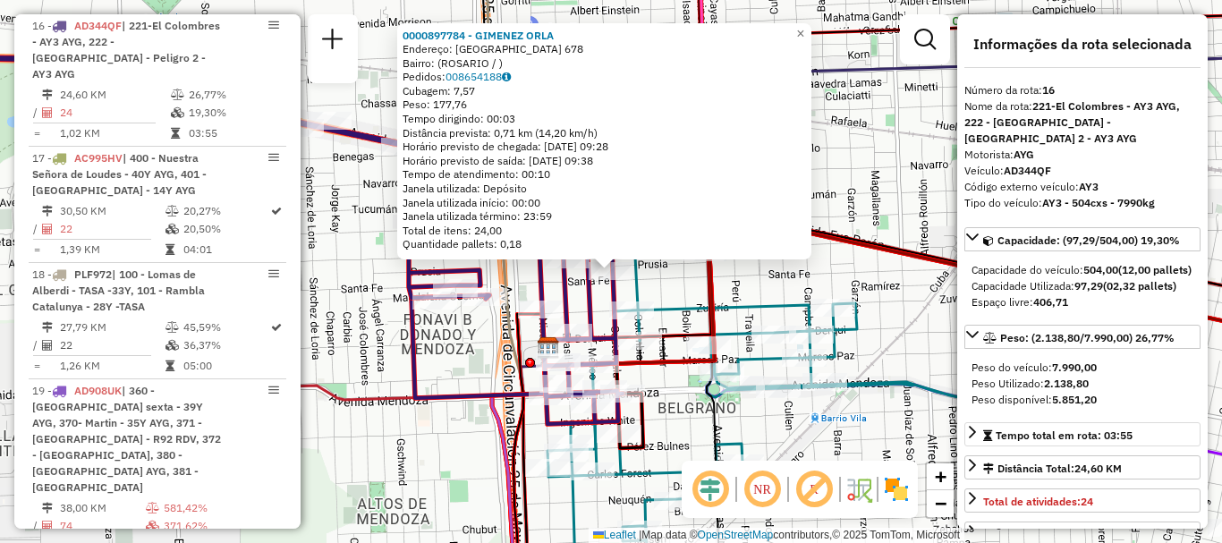
scroll to position [89, 0]
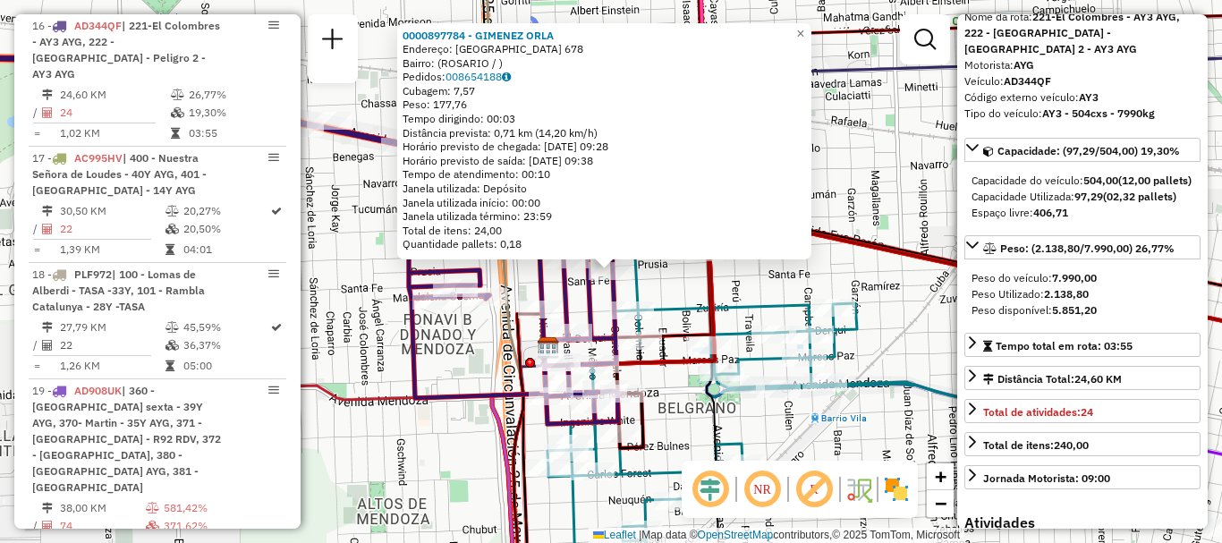
click at [904, 323] on div "0000897784 - GIMENEZ ORLA Endereço: [GEOGRAPHIC_DATA] 678 Bairro: ([GEOGRAPHIC_…" at bounding box center [611, 271] width 1222 height 543
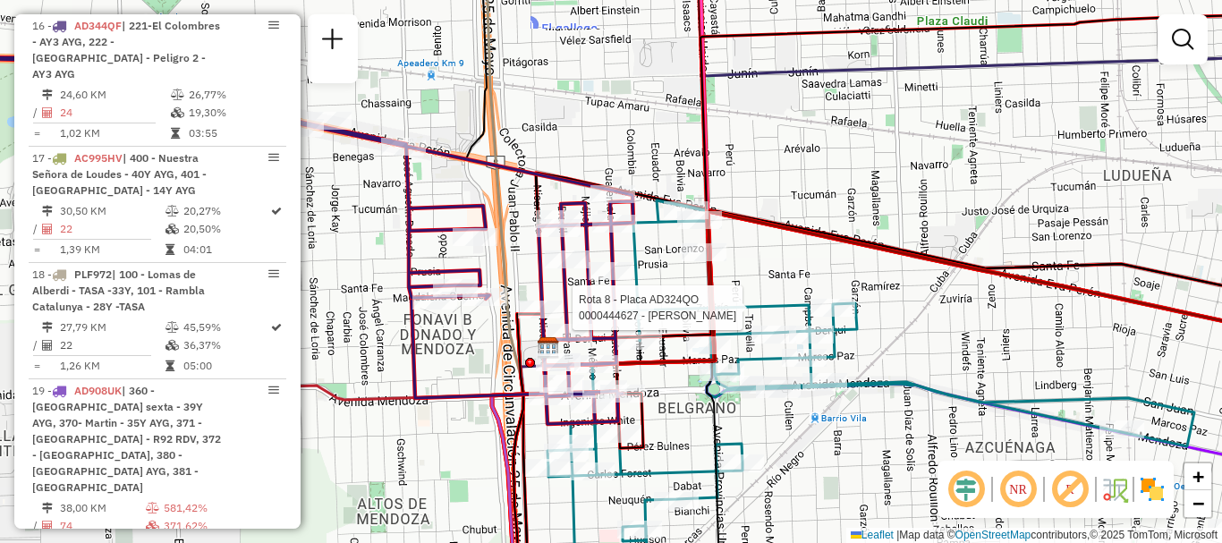
select select "**********"
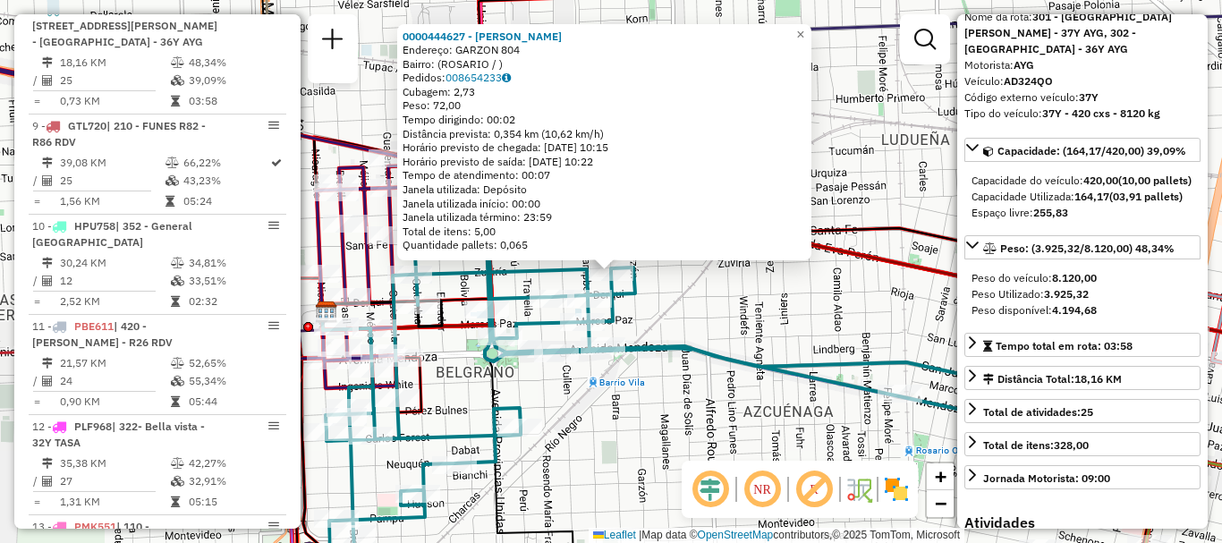
click at [814, 455] on div "0000444627 - GARRONNE [PERSON_NAME]: GARZON 804 Bairro: ([GEOGRAPHIC_DATA] / ) …" at bounding box center [611, 271] width 1222 height 543
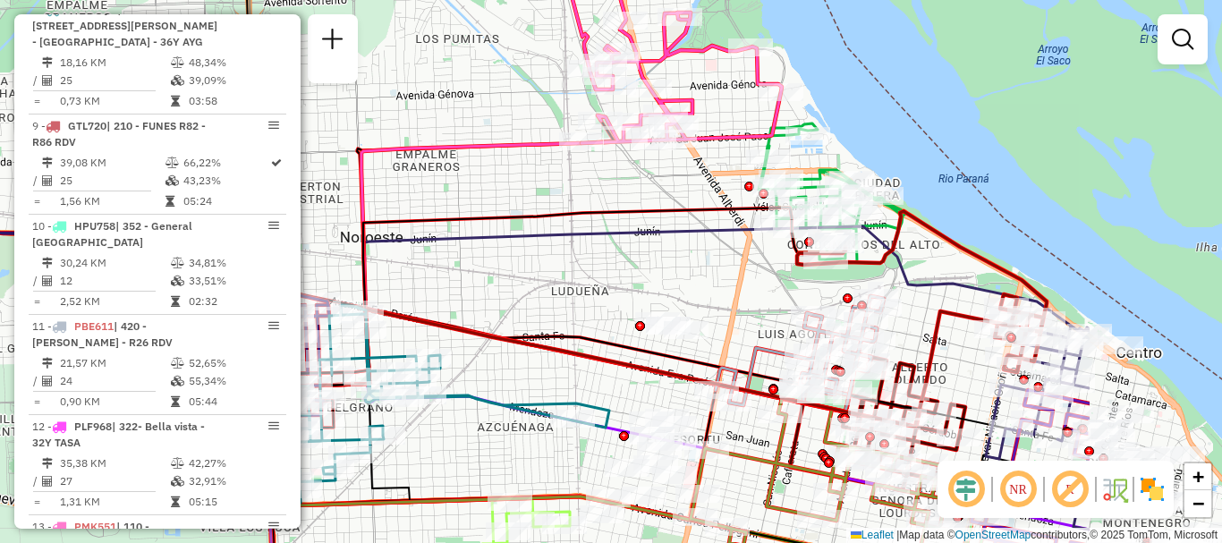
drag, startPoint x: 625, startPoint y: 403, endPoint x: 541, endPoint y: 403, distance: 84.1
click at [541, 403] on icon at bounding box center [447, 404] width 323 height 198
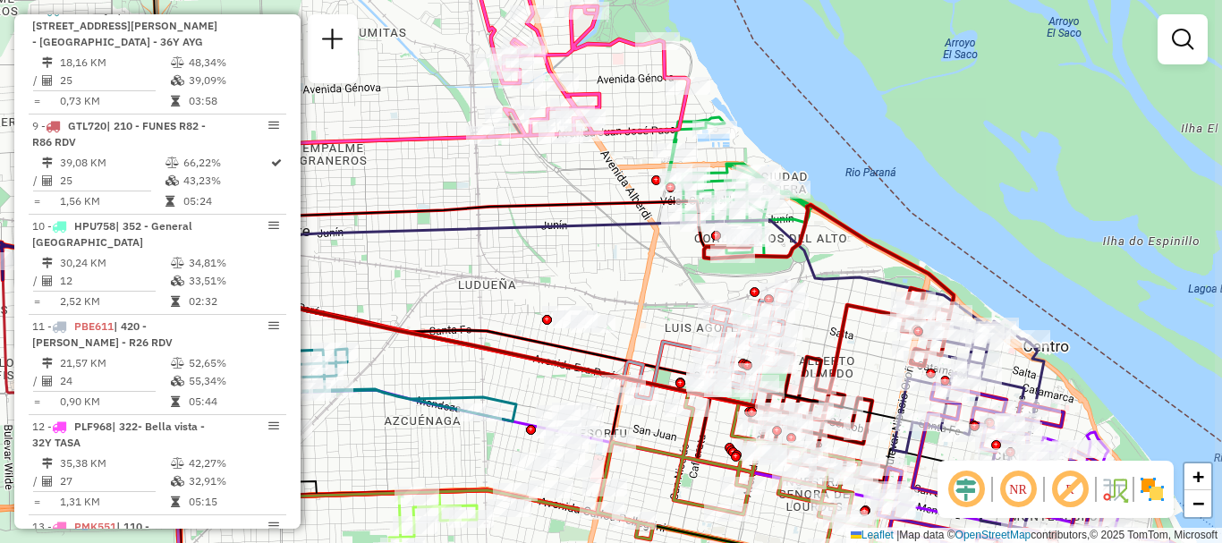
drag, startPoint x: 630, startPoint y: 403, endPoint x: 537, endPoint y: 397, distance: 93.2
click at [537, 397] on div "Janela de atendimento Grade de atendimento Capacidade Transportadoras Veículos …" at bounding box center [611, 271] width 1222 height 543
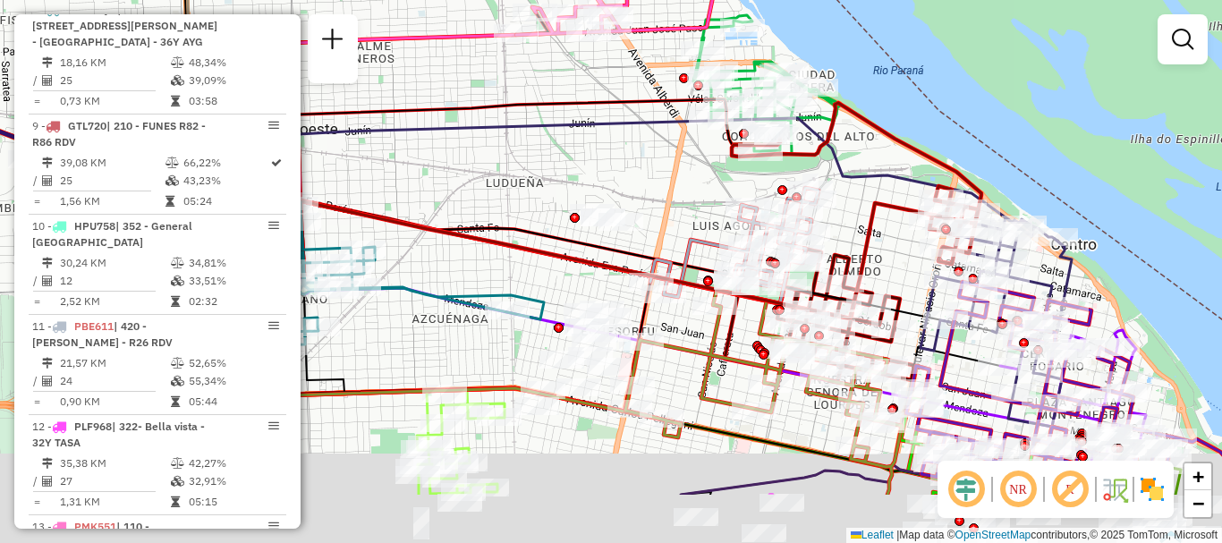
drag, startPoint x: 561, startPoint y: 296, endPoint x: 613, endPoint y: 117, distance: 186.3
click at [599, 201] on icon at bounding box center [579, 259] width 721 height 117
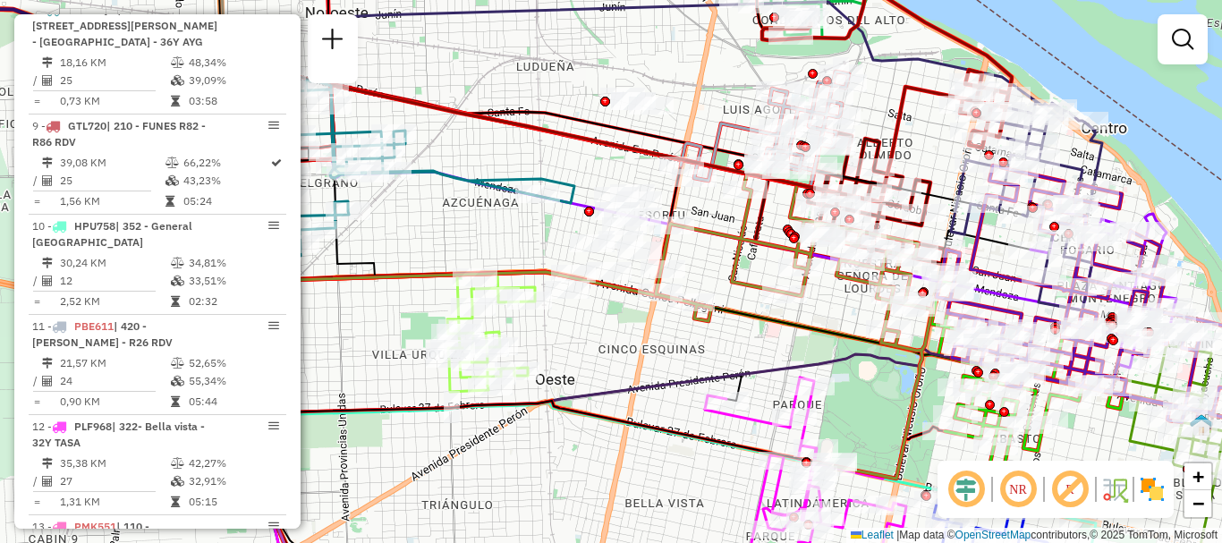
drag, startPoint x: 609, startPoint y: 411, endPoint x: 638, endPoint y: 108, distance: 304.6
click at [636, 136] on icon at bounding box center [533, 301] width 600 height 330
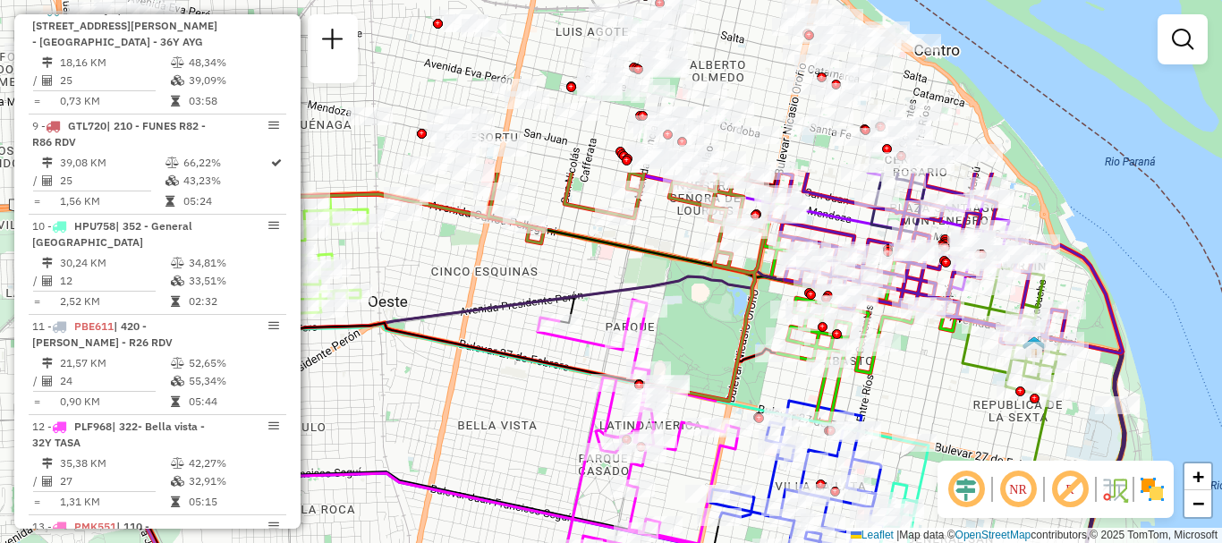
drag, startPoint x: 604, startPoint y: 228, endPoint x: 431, endPoint y: 379, distance: 229.5
click at [431, 379] on div "Janela de atendimento Grade de atendimento Capacidade Transportadoras Veículos …" at bounding box center [611, 271] width 1222 height 543
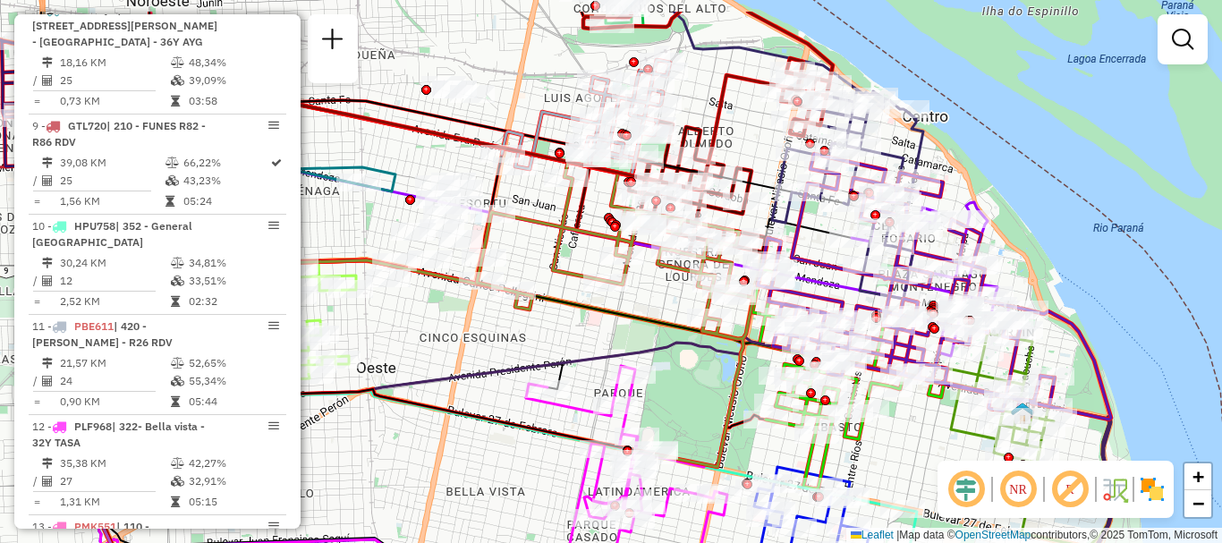
drag, startPoint x: 434, startPoint y: 401, endPoint x: 427, endPoint y: 434, distance: 33.9
click at [427, 434] on div "Janela de atendimento Grade de atendimento Capacidade Transportadoras Veículos …" at bounding box center [611, 271] width 1222 height 543
